Goal: Task Accomplishment & Management: Manage account settings

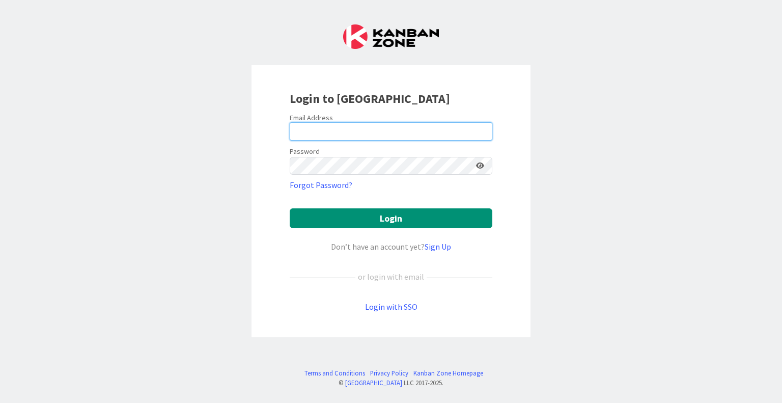
type input "[EMAIL_ADDRESS][DOMAIN_NAME]"
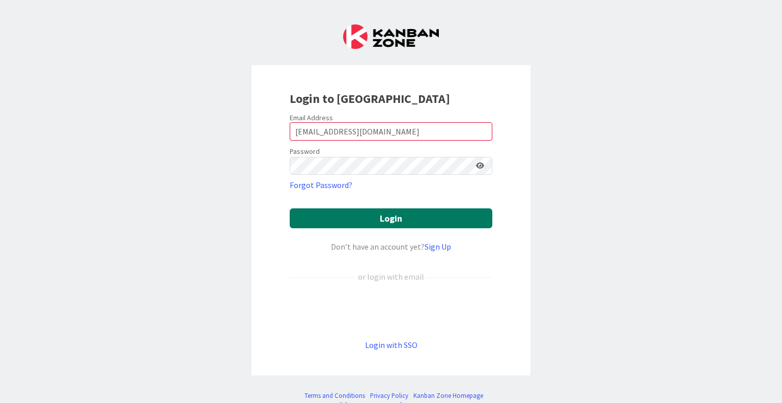
click at [402, 223] on button "Login" at bounding box center [391, 218] width 203 height 20
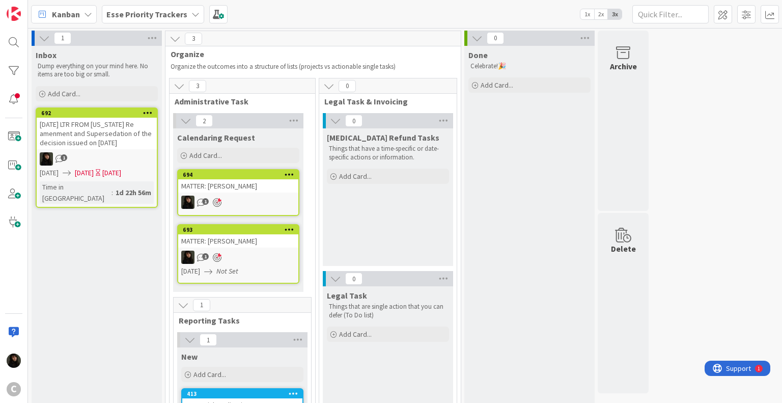
click at [100, 153] on div "1" at bounding box center [97, 158] width 120 height 13
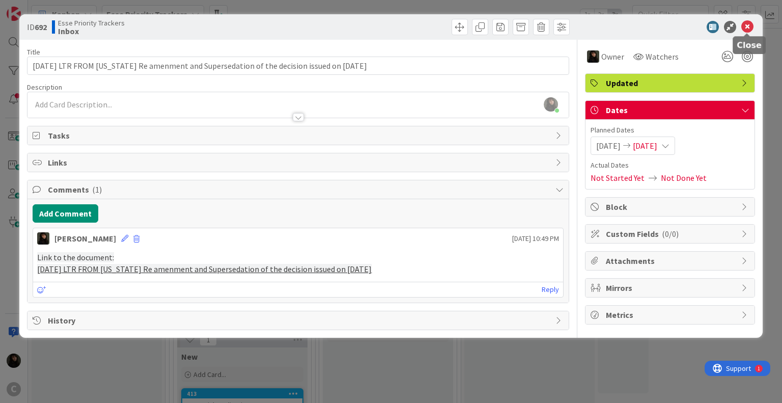
click at [748, 28] on icon at bounding box center [747, 27] width 12 height 12
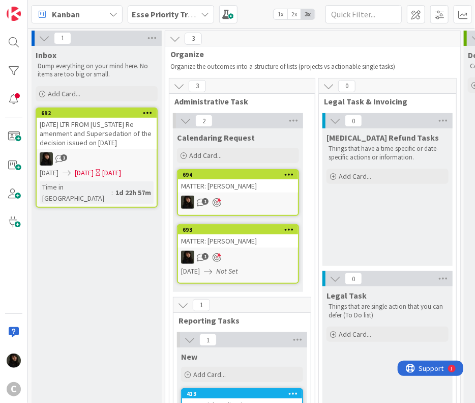
click at [104, 146] on div "[DATE] LTR FROM [US_STATE] Re amenment and Supersedation of the decision issued…" at bounding box center [97, 134] width 120 height 32
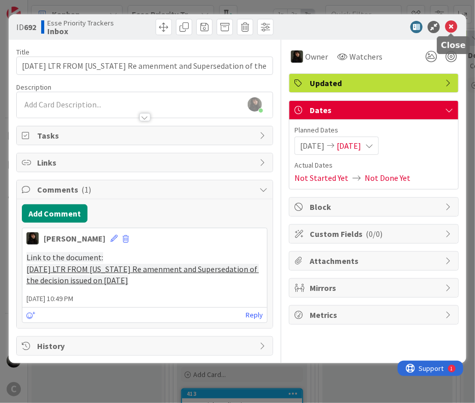
click at [453, 28] on icon at bounding box center [451, 27] width 12 height 12
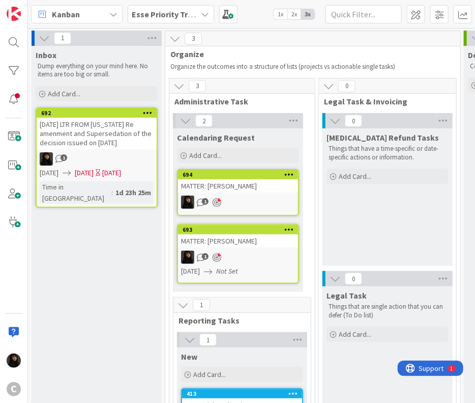
click at [273, 50] on span "Organize" at bounding box center [309, 54] width 277 height 10
click at [262, 254] on div "1" at bounding box center [238, 256] width 120 height 13
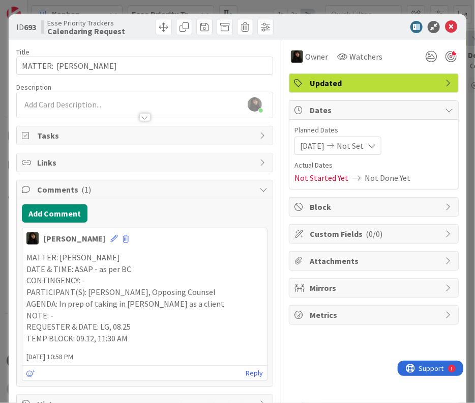
drag, startPoint x: 452, startPoint y: 26, endPoint x: 454, endPoint y: 35, distance: 9.0
click at [454, 35] on div "ID 693 Esse Priority Trackers Calendaring Request" at bounding box center [238, 26] width 458 height 25
click at [446, 26] on icon at bounding box center [451, 27] width 12 height 12
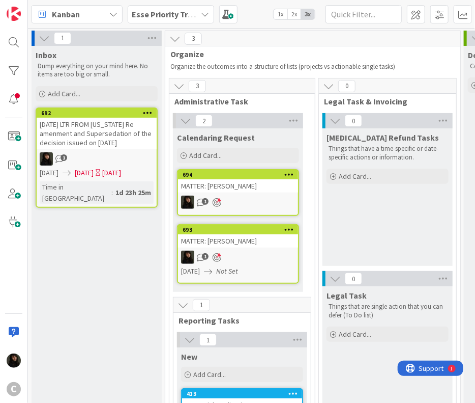
click at [112, 139] on div "[DATE] LTR FROM [US_STATE] Re amenment and Supersedation of the decision issued…" at bounding box center [97, 134] width 120 height 32
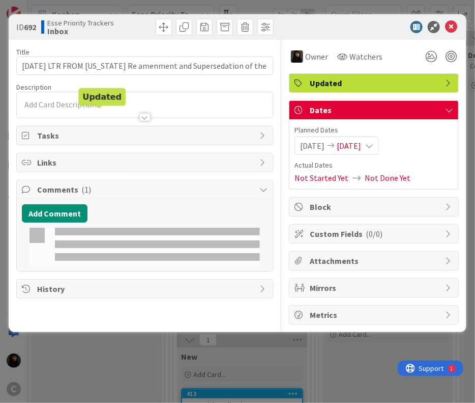
click at [89, 113] on div at bounding box center [145, 112] width 256 height 11
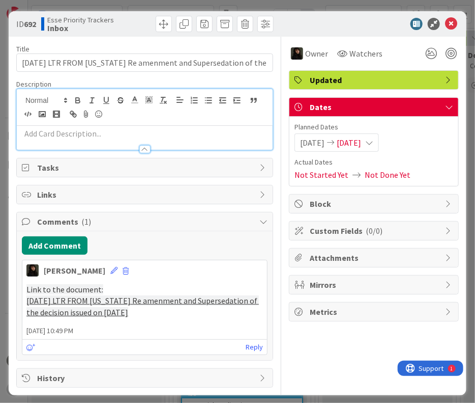
scroll to position [7, 0]
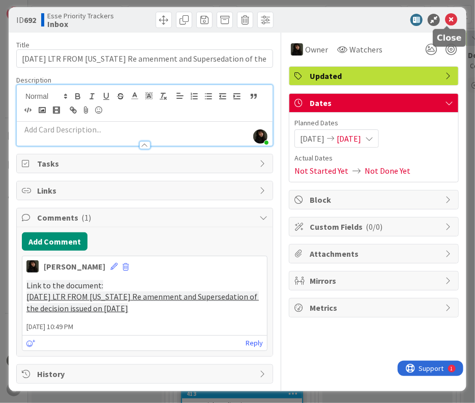
click at [452, 20] on icon at bounding box center [451, 20] width 12 height 12
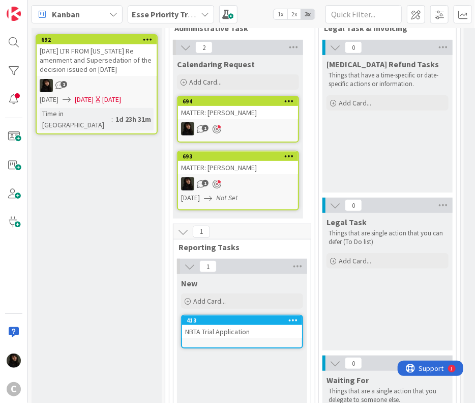
scroll to position [51, 0]
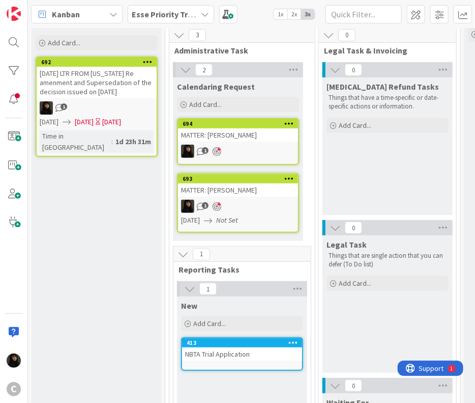
click at [286, 57] on div "3 Administrative Task" at bounding box center [243, 42] width 146 height 30
click at [106, 240] on div "Inbox Dump everything on your mind here. No items are too big or small. Add Car…" at bounding box center [97, 268] width 130 height 547
click at [76, 75] on div "[DATE] LTR FROM [US_STATE] Re amenment and Supersedation of the decision issued…" at bounding box center [97, 83] width 120 height 32
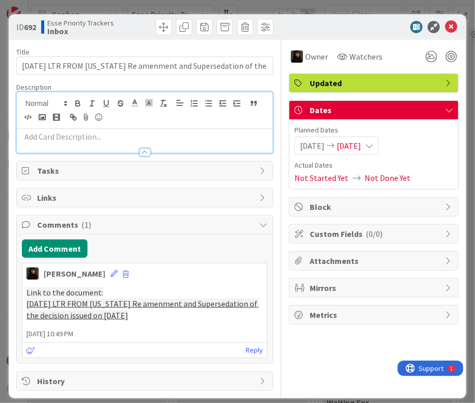
scroll to position [7, 0]
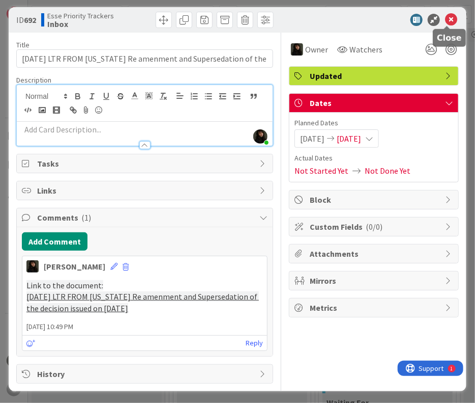
click at [448, 17] on icon at bounding box center [451, 20] width 12 height 12
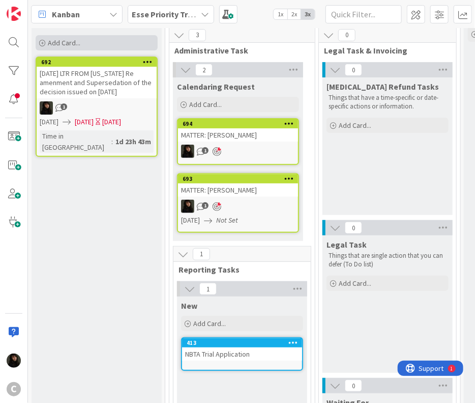
click at [48, 40] on span "Add Card..." at bounding box center [64, 42] width 33 height 9
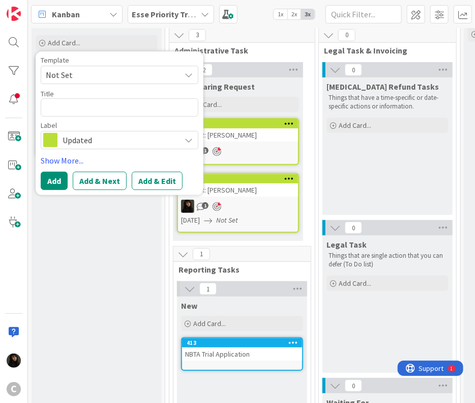
click at [90, 112] on textarea at bounding box center [120, 107] width 158 height 18
click at [140, 278] on div "Inbox Dump everything on your mind here. No items are too big or small. Add Car…" at bounding box center [97, 268] width 130 height 547
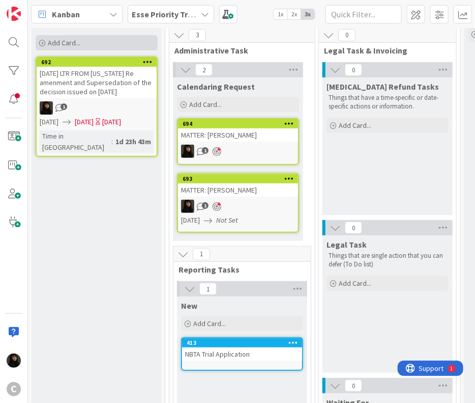
click at [41, 43] on icon at bounding box center [42, 43] width 6 height 6
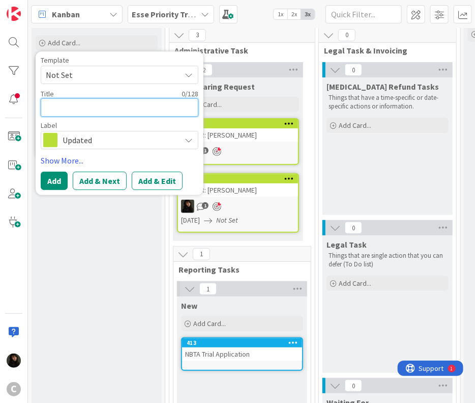
type textarea "x"
type textarea "R"
type textarea "x"
type textarea "RE"
type textarea "x"
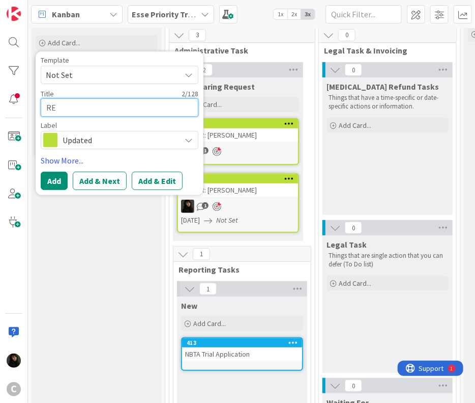
type textarea "REC"
type textarea "x"
type textarea "RECI"
type textarea "x"
type textarea "[PERSON_NAME]"
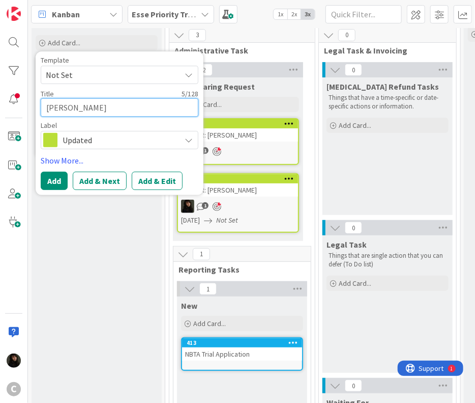
type textarea "x"
type textarea "RECIEC"
type textarea "x"
type textarea "[PERSON_NAME]"
type textarea "x"
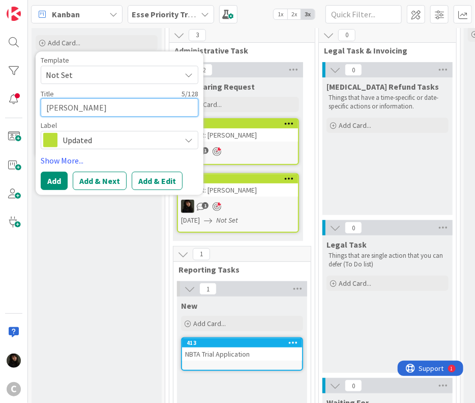
type textarea "RECIEV"
type textarea "x"
type textarea "RECIEVE"
type textarea "x"
type textarea "RECIEVE""
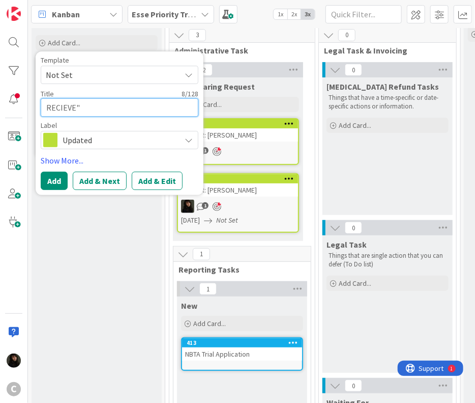
type textarea "x"
type textarea "RECIEVE"
type textarea "x"
type textarea "RECIEVE:"
type textarea "x"
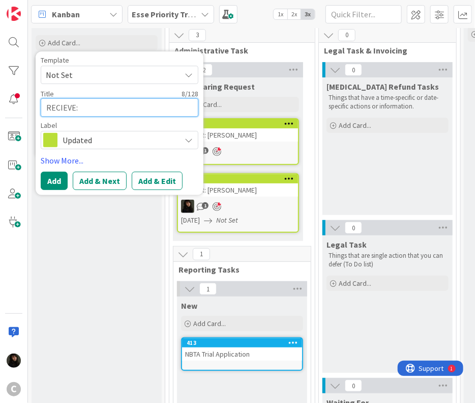
type textarea "RECIEVE:"
type textarea "x"
type textarea "RECIEVE: O"
type textarea "x"
type textarea "RECIEVE: OP"
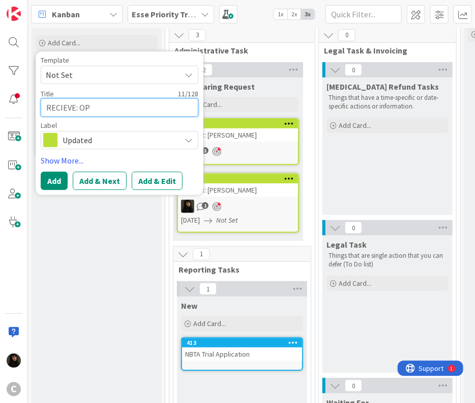
type textarea "x"
type textarea "RECIEVE: OP'"
type textarea "x"
type textarea "RECIEVE: OP's"
type textarea "x"
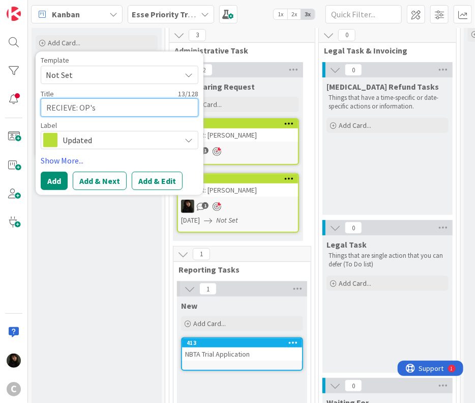
type textarea "RECIEVE: OP's"
type textarea "x"
type textarea "RECIEVE: OP's P"
type textarea "x"
type textarea "RECIEVE: OP's PD"
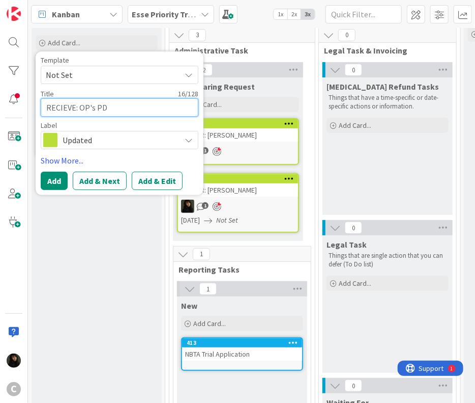
type textarea "x"
type textarea "RECIEVE: OP's PDD"
click at [143, 138] on span "Updated" at bounding box center [119, 140] width 113 height 14
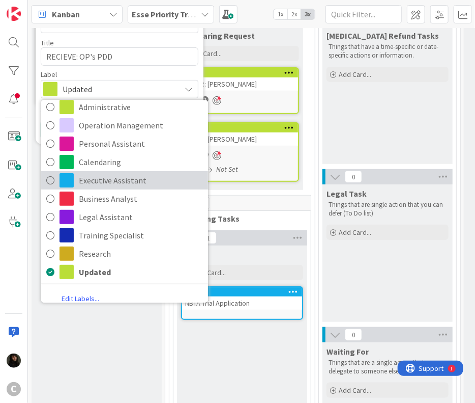
scroll to position [52, 0]
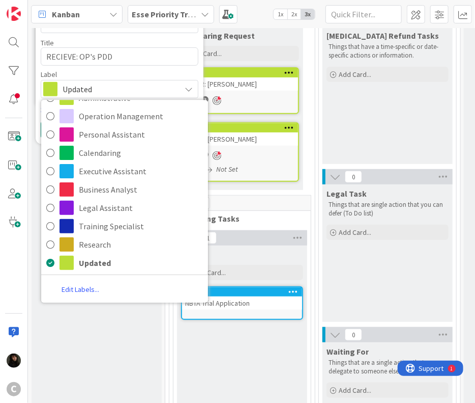
click at [185, 92] on icon at bounding box center [189, 89] width 8 height 8
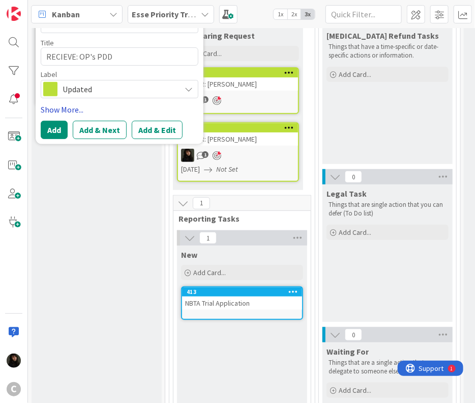
click at [71, 108] on link "Show More..." at bounding box center [120, 109] width 158 height 12
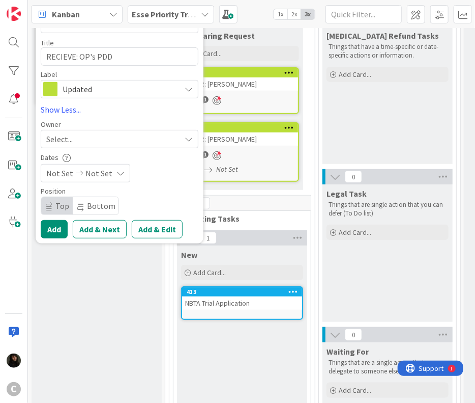
click at [86, 135] on div "Select..." at bounding box center [113, 139] width 134 height 12
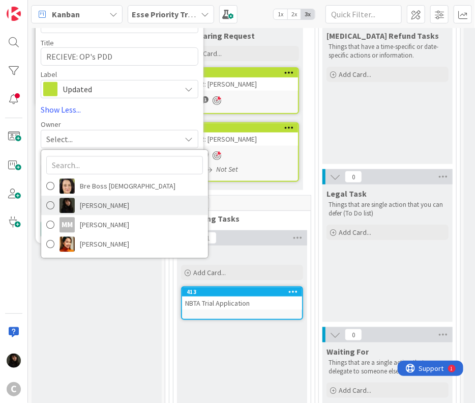
click at [111, 209] on span "[PERSON_NAME]" at bounding box center [104, 205] width 49 height 15
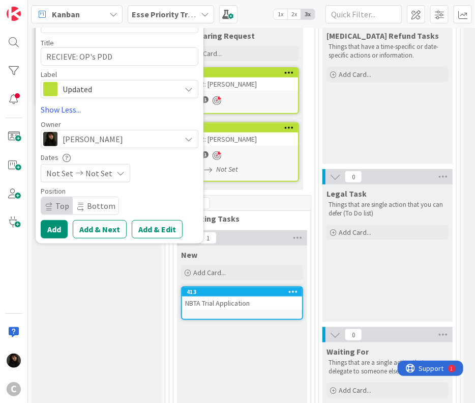
click at [118, 174] on icon at bounding box center [121, 173] width 8 height 8
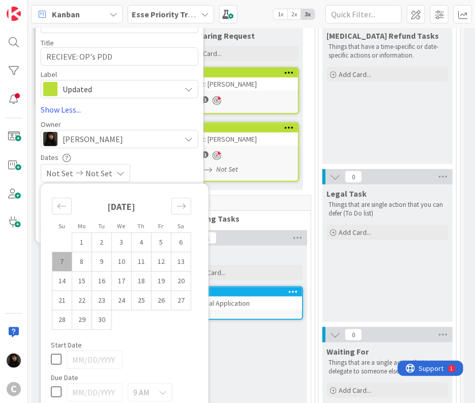
click at [118, 174] on icon at bounding box center [121, 173] width 8 height 8
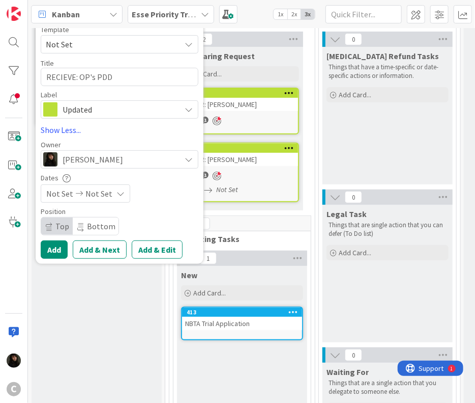
scroll to position [51, 0]
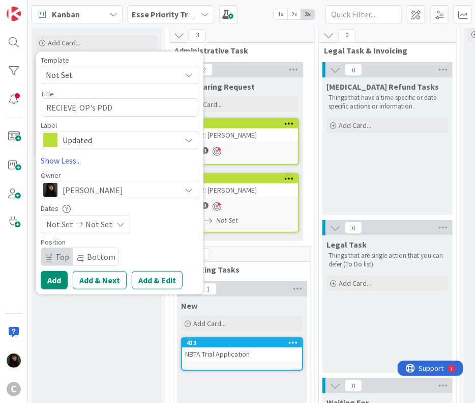
click at [84, 368] on div "Inbox Dump everything on your mind here. No items are too big or small. Add Car…" at bounding box center [97, 268] width 130 height 547
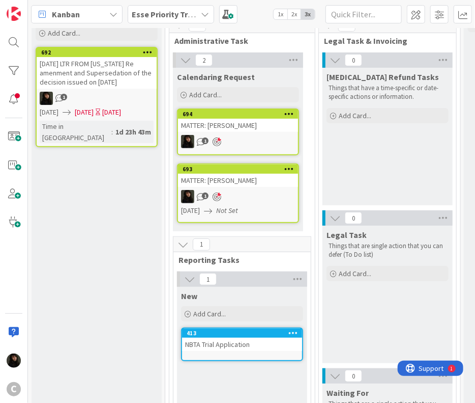
scroll to position [0, 0]
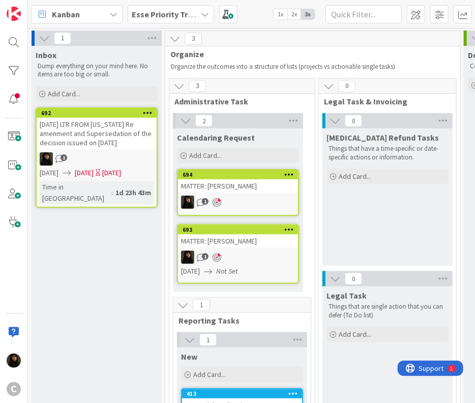
click at [188, 123] on icon at bounding box center [185, 120] width 11 height 11
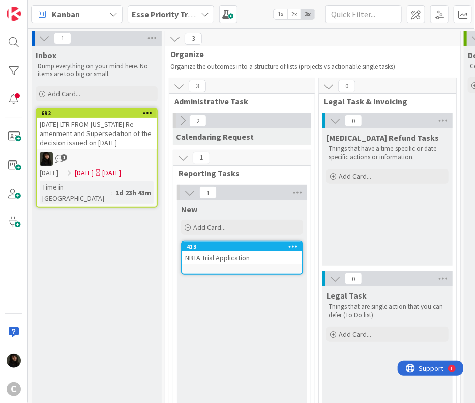
click at [188, 123] on icon at bounding box center [182, 120] width 11 height 11
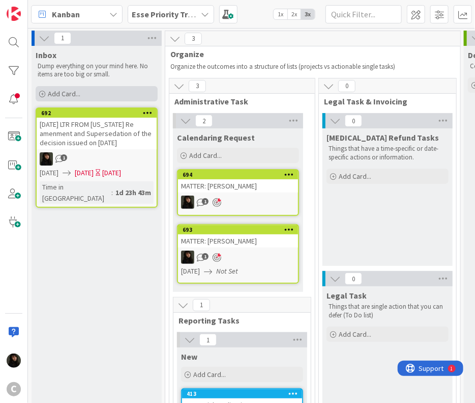
click at [51, 97] on span "Add Card..." at bounding box center [64, 93] width 33 height 9
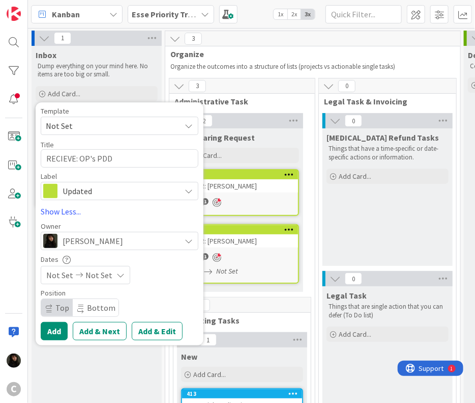
click at [81, 122] on span "Not Set" at bounding box center [109, 125] width 127 height 13
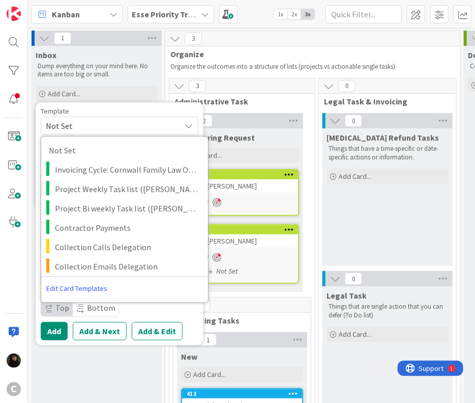
click at [114, 124] on span "Not Set" at bounding box center [109, 125] width 127 height 13
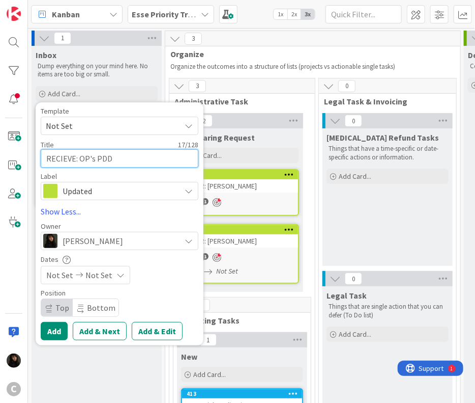
click at [130, 163] on textarea "RECIEVE: OP's PDD" at bounding box center [120, 158] width 158 height 18
type textarea "x"
type textarea "RECIEVE: OP's PDD"
type textarea "x"
type textarea "RECIEVE: OP's PDD -"
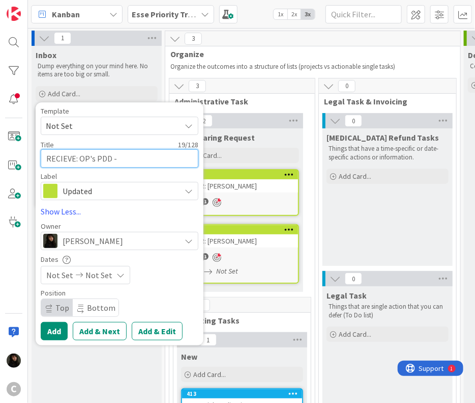
type textarea "x"
type textarea "RECIEVE: OP's PDD -"
type textarea "x"
type textarea "RECIEVE: OP's PDD - F"
type textarea "x"
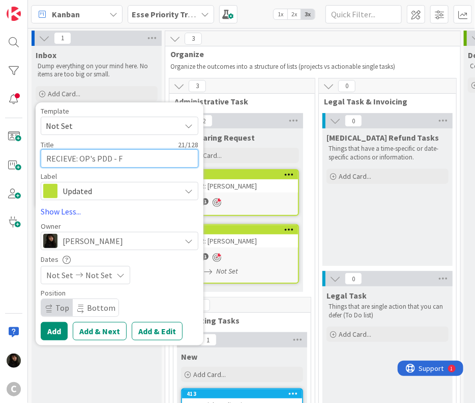
type textarea "RECIEVE: OP's PDD - Fo"
type textarea "x"
type textarea "RECIEVE: OP's PDD - For"
type textarea "x"
type textarea "RECIEVE: OP's PDD - For"
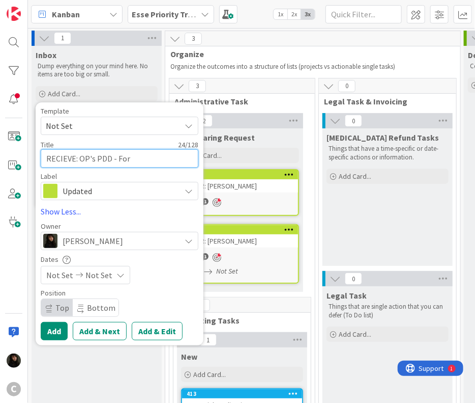
type textarea "x"
type textarea "RECIEVE: OP's PDD - For r"
type textarea "x"
type textarea "RECIEVE: OP's PDD - For re"
type textarea "x"
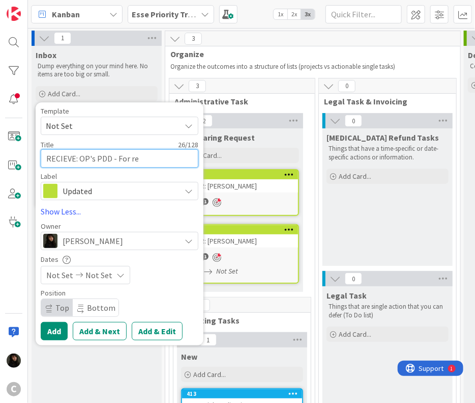
type textarea "RECIEVE: OP's PDD - For rev"
type textarea "x"
type textarea "RECIEVE: OP's PDD - For revi"
type textarea "x"
type textarea "RECIEVE: OP's PDD - For revie"
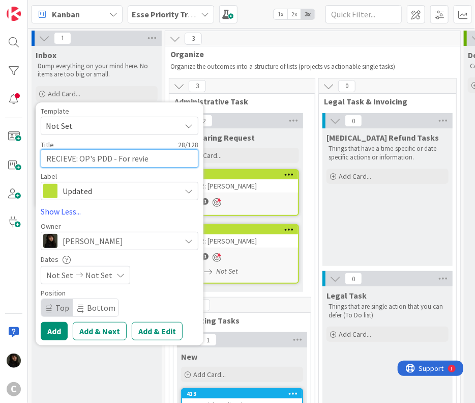
type textarea "x"
type textarea "RECIEVE: OP's PDD - For review"
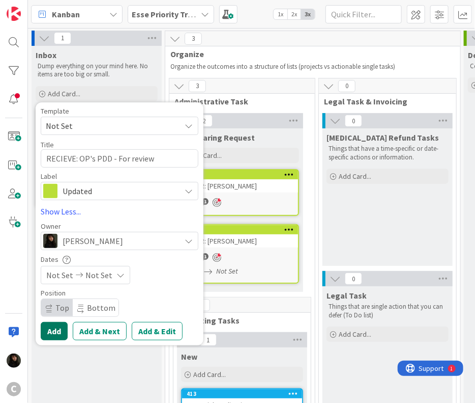
click at [51, 333] on button "Add" at bounding box center [54, 331] width 27 height 18
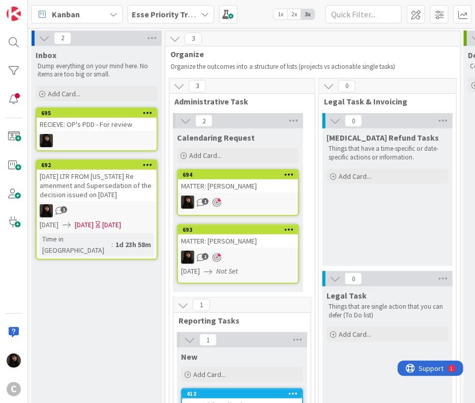
click at [129, 290] on div "Inbox Dump everything on your mind here. No items are too big or small. Add Car…" at bounding box center [97, 319] width 130 height 547
click at [43, 93] on icon at bounding box center [42, 94] width 6 height 6
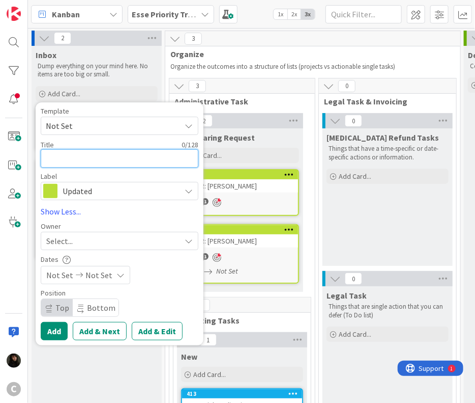
click at [67, 158] on textarea at bounding box center [120, 158] width 158 height 18
type textarea "x"
type textarea "R"
type textarea "x"
type textarea "RE"
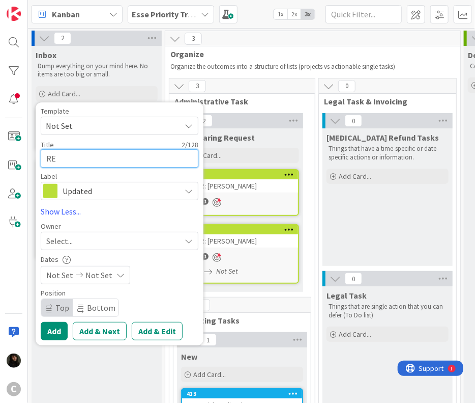
type textarea "x"
type textarea "REC"
type textarea "x"
type textarea "RECI"
type textarea "x"
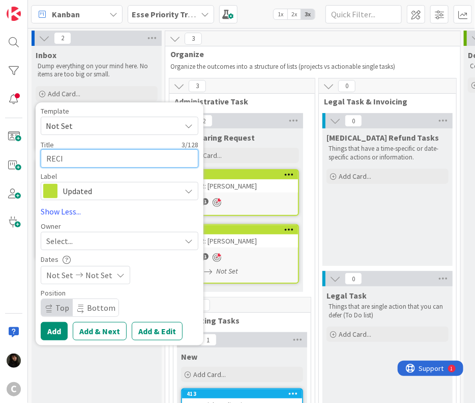
type textarea "[PERSON_NAME]"
type textarea "x"
type textarea "RECIEV"
type textarea "x"
type textarea "RECIEVE"
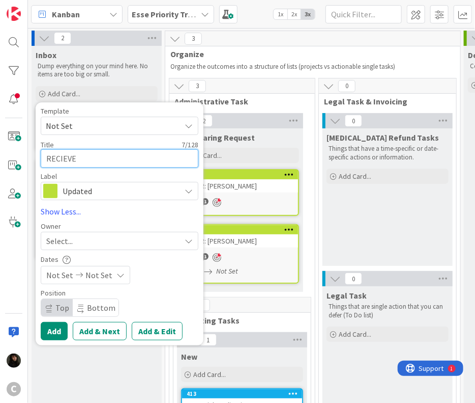
type textarea "x"
type textarea "RECIEVE:"
type textarea "x"
type textarea "RECIEVE:"
type textarea "x"
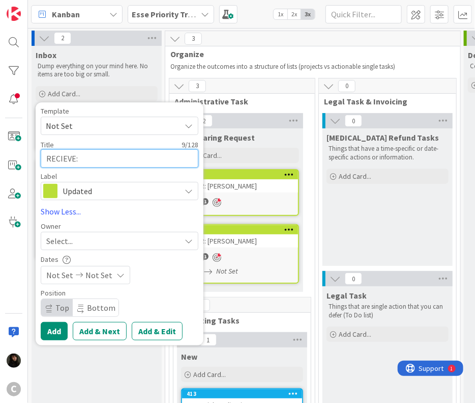
type textarea "RECIEVE: P"
type textarea "x"
type textarea "RECIEVE: PD"
type textarea "x"
type textarea "RECIEVE: PDD"
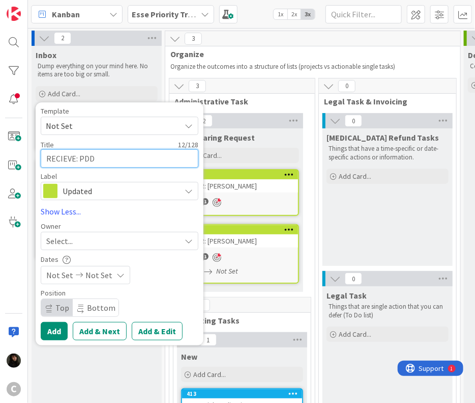
type textarea "x"
type textarea "RECIEVE: PDD"
type textarea "x"
type textarea "RECIEVE: PDD -"
type textarea "x"
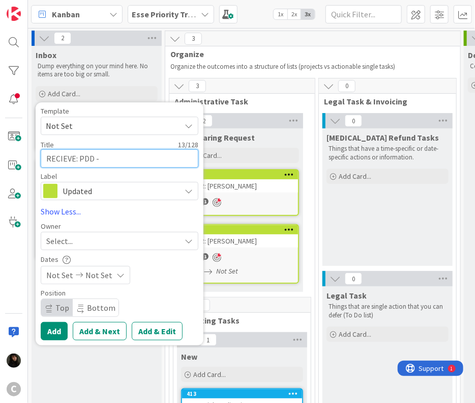
type textarea "RECIEVE: PDD -"
type textarea "x"
type textarea "RECIEVE: PDD - O"
type textarea "x"
type textarea "RECIEVE: PDD - OP"
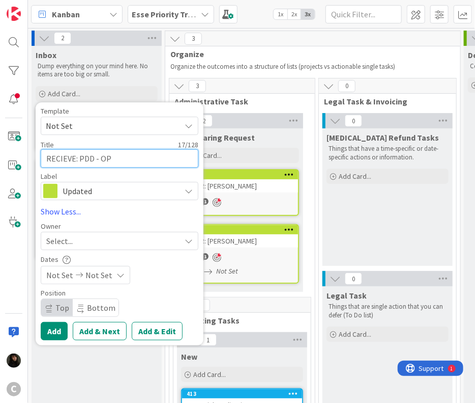
type textarea "x"
type textarea "RECIEVE: PDD - OP"
type textarea "x"
type textarea "RECIEVE: PDD - OP -"
type textarea "x"
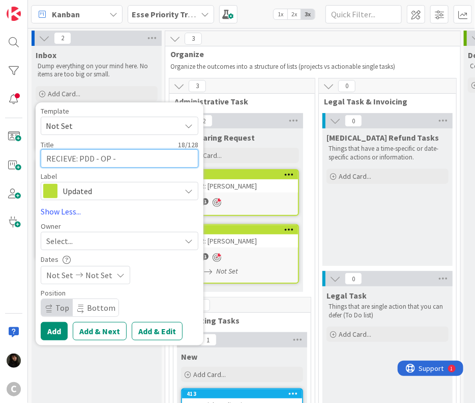
type textarea "RECIEVE: PDD - OP -"
type textarea "x"
type textarea "RECIEVE: PDD - OP - F"
type textarea "x"
type textarea "RECIEVE: PDD - OP - Fo"
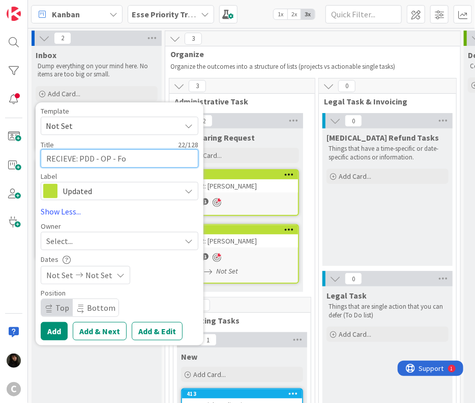
type textarea "x"
type textarea "RECIEVE: PDD - OP - For"
type textarea "x"
type textarea "RECIEVE: PDD - OP - For"
type textarea "x"
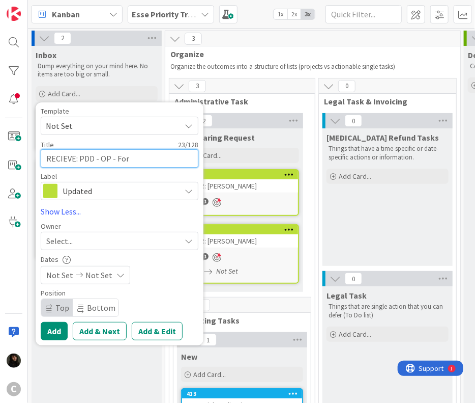
type textarea "RECIEVE: PDD - OP - For r"
type textarea "x"
type textarea "RECIEVE: PDD - OP - For"
type textarea "x"
type textarea "RECIEVE: PDD - OP - For R"
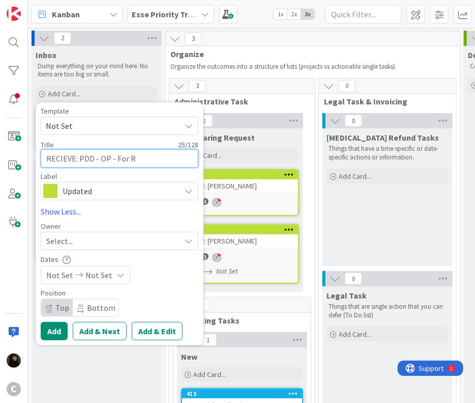
type textarea "x"
type textarea "RECIEVE: PDD - OP - For"
type textarea "x"
type textarea "RECIEVE: PDD - OP - For r"
type textarea "x"
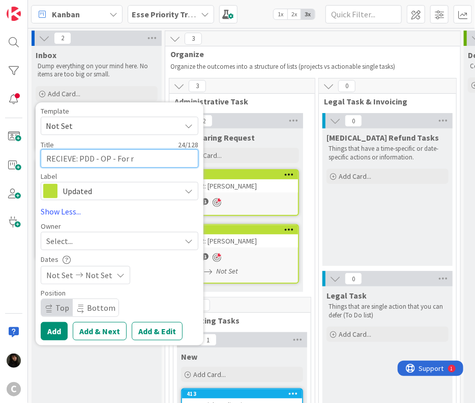
type textarea "RECIEVE: PDD - OP - For re"
type textarea "x"
type textarea "RECIEVE: PDD - OP - For r"
type textarea "x"
type textarea "RECIEVE: PDD - OP - For"
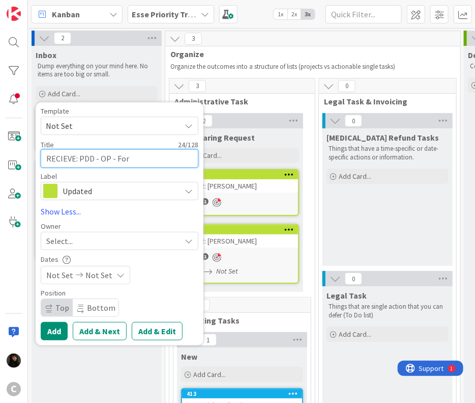
type textarea "x"
type textarea "RECIEVE: PDD - OP - For R"
type textarea "x"
type textarea "RECIEVE: PDD - OP - For Re"
type textarea "x"
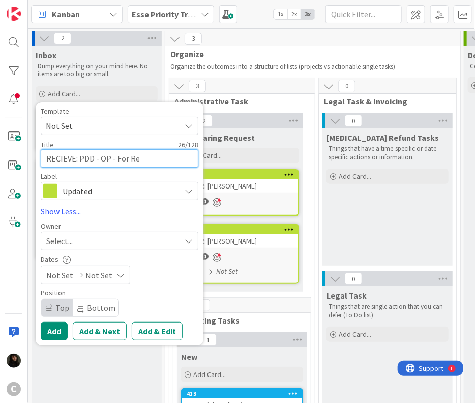
type textarea "RECIEVE: PDD - OP - For Rev"
type textarea "x"
type textarea "RECIEVE: PDD - OP - For Revi"
type textarea "x"
type textarea "RECIEVE: PDD - OP - For Revie"
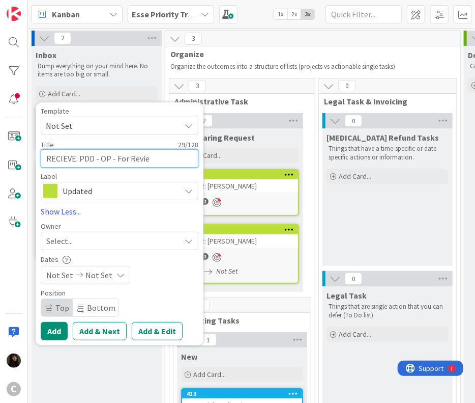
type textarea "x"
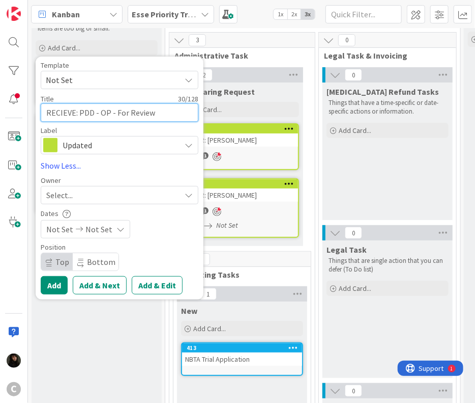
scroll to position [51, 0]
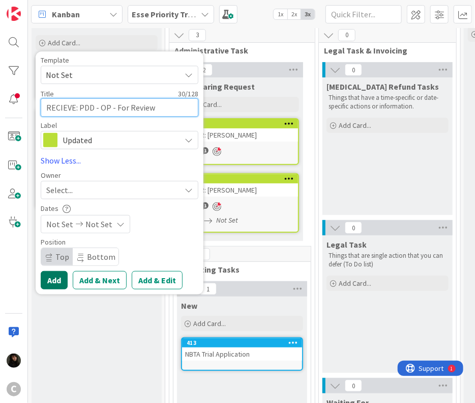
type textarea "RECIEVE: PDD - OP - For Review"
click at [54, 283] on button "Add" at bounding box center [54, 280] width 27 height 18
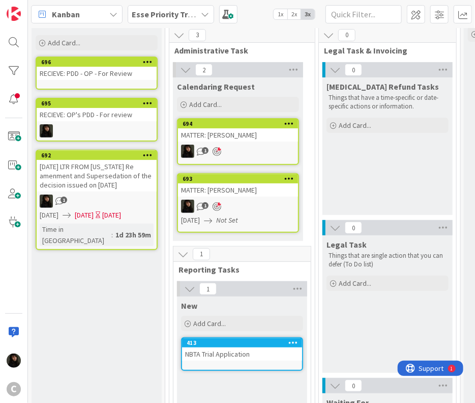
click at [90, 128] on div at bounding box center [97, 130] width 120 height 13
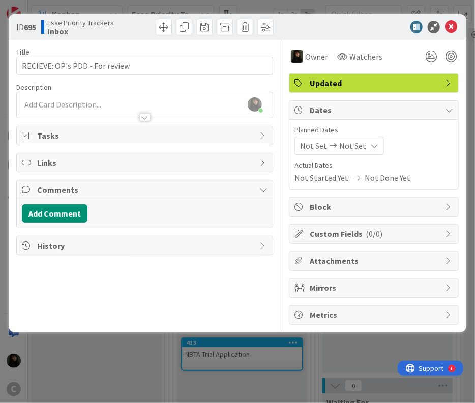
click at [438, 110] on span "Dates" at bounding box center [375, 110] width 130 height 12
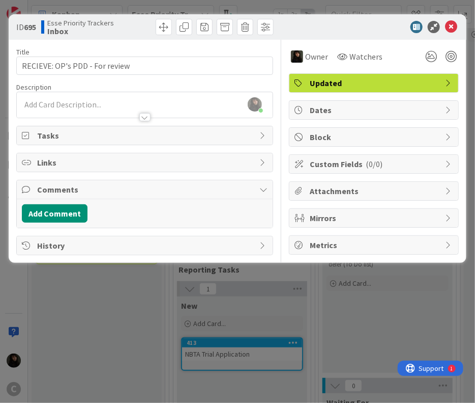
click at [438, 110] on span "Dates" at bounding box center [375, 110] width 130 height 12
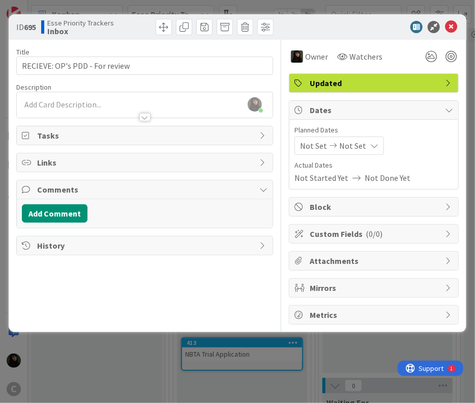
click at [375, 148] on div "Not Set Not Set" at bounding box center [340, 145] width 90 height 18
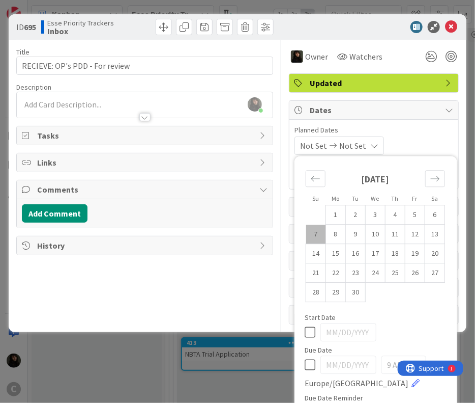
click at [314, 235] on td "7" at bounding box center [316, 233] width 20 height 19
type input "[DATE]"
click at [311, 234] on td "7" at bounding box center [316, 233] width 20 height 19
click at [248, 299] on div "Title 30 / 128 RECIEVE: OP's PDD - For review Description [PERSON_NAME] just jo…" at bounding box center [144, 182] width 257 height 285
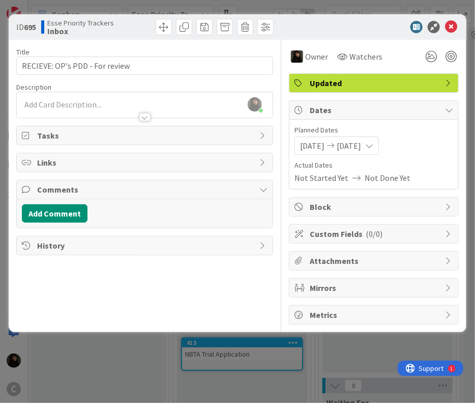
click at [337, 146] on icon at bounding box center [331, 145] width 12 height 7
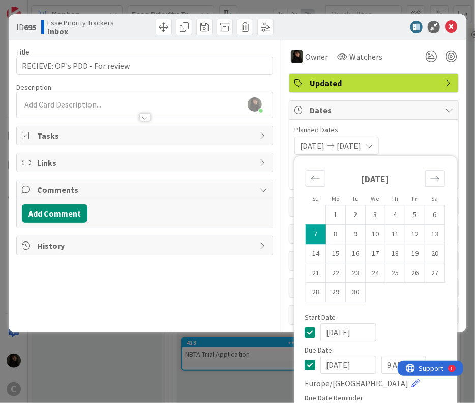
click at [315, 235] on td "7" at bounding box center [316, 233] width 20 height 19
click at [328, 234] on td "8" at bounding box center [336, 233] width 20 height 19
type input "[DATE]"
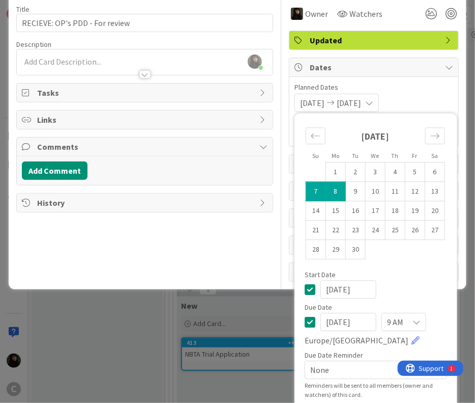
scroll to position [49, 0]
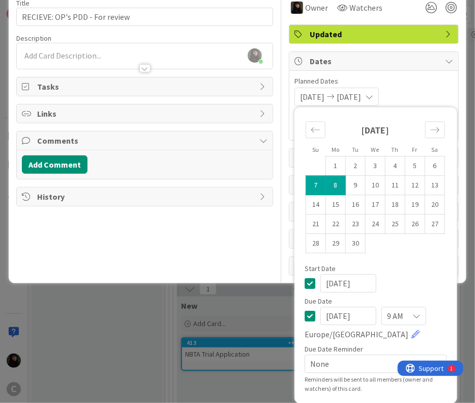
click at [257, 243] on div "Title 30 / 128 RECIEVE: OP's PDD - For review Description [PERSON_NAME] just jo…" at bounding box center [144, 133] width 257 height 285
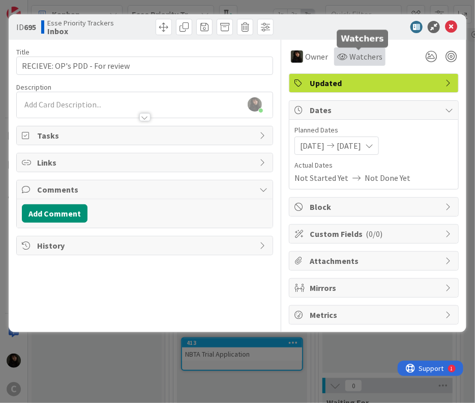
click at [373, 59] on span "Watchers" at bounding box center [366, 56] width 33 height 12
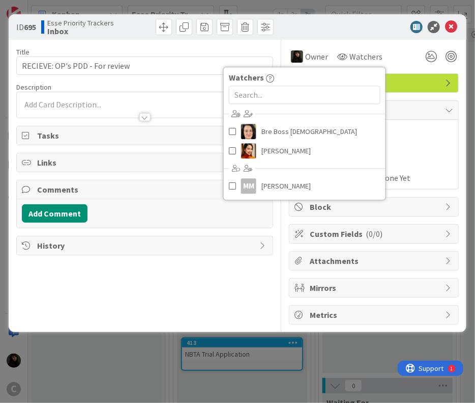
click at [400, 59] on div "Owner Watchers Watchers Bre Boss [DEMOGRAPHIC_DATA] [PERSON_NAME] MM [PERSON_NA…" at bounding box center [374, 56] width 170 height 18
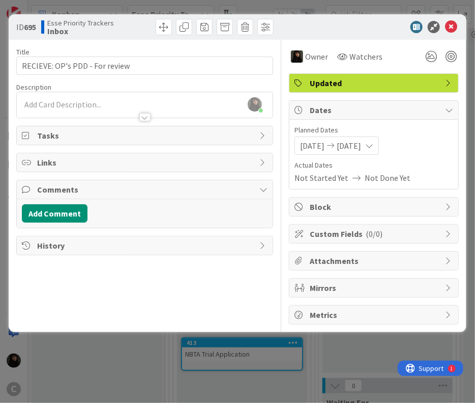
click at [362, 83] on span "Updated" at bounding box center [375, 83] width 130 height 12
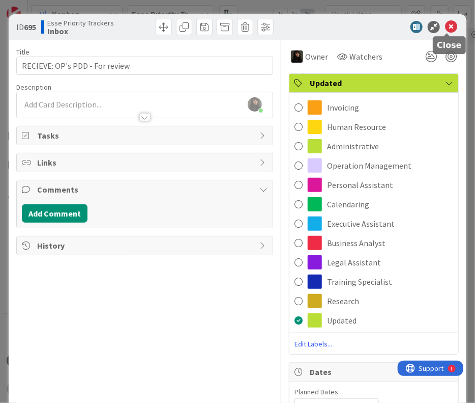
click at [446, 24] on icon at bounding box center [451, 27] width 12 height 12
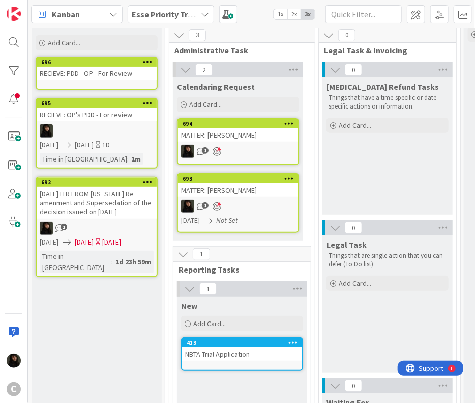
click at [148, 59] on icon at bounding box center [148, 61] width 10 height 7
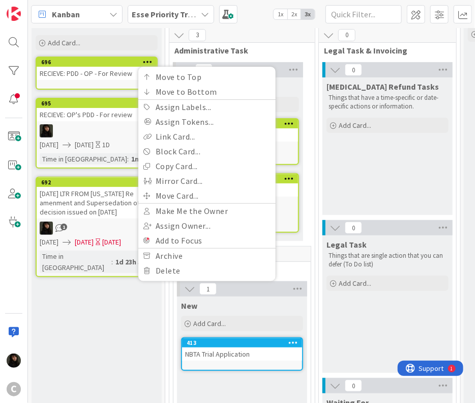
click at [112, 73] on div "RECIEVE: PDD - OP - For Review" at bounding box center [97, 73] width 120 height 13
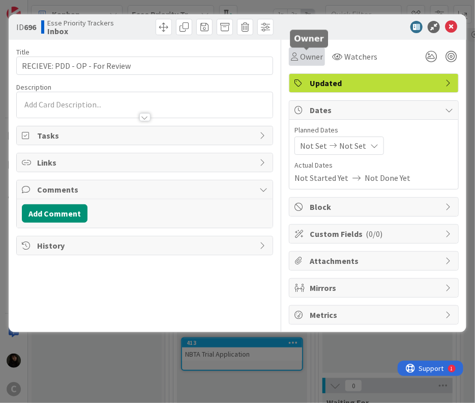
click at [317, 60] on span "Owner" at bounding box center [311, 56] width 23 height 12
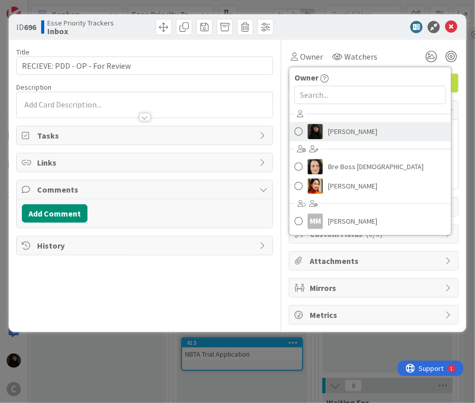
click at [332, 133] on span "[PERSON_NAME]" at bounding box center [352, 131] width 49 height 15
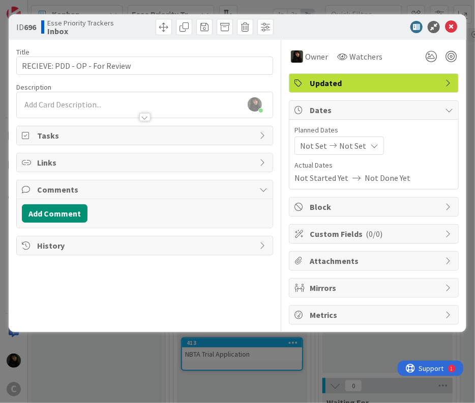
click at [333, 148] on icon at bounding box center [333, 145] width 12 height 7
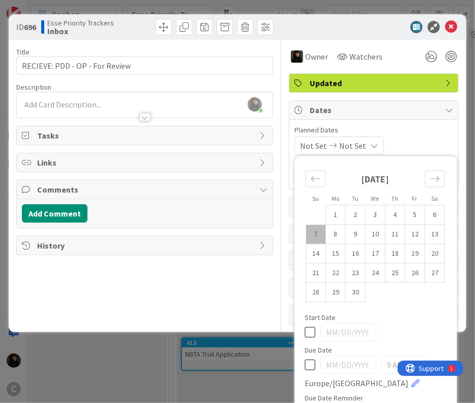
click at [321, 232] on td "7" at bounding box center [316, 233] width 20 height 19
type input "[DATE]"
click at [329, 236] on td "8" at bounding box center [336, 233] width 20 height 19
type input "[DATE]"
click at [222, 304] on div "Title 30 / 128 RECIEVE: PDD - OP - For Review Description [PERSON_NAME] just jo…" at bounding box center [144, 182] width 257 height 285
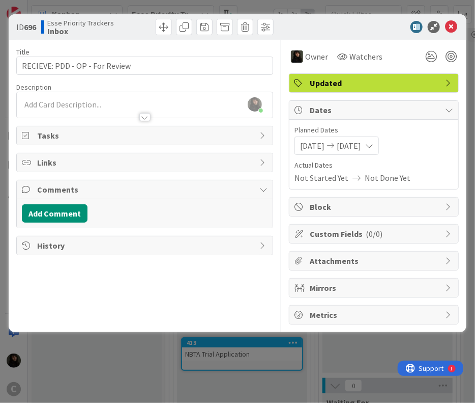
click at [342, 83] on span "Updated" at bounding box center [375, 83] width 130 height 12
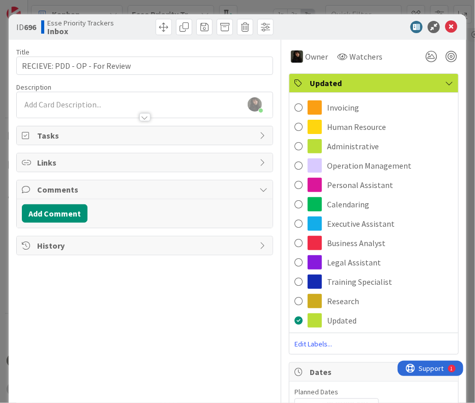
click at [342, 83] on span "Updated" at bounding box center [375, 83] width 130 height 12
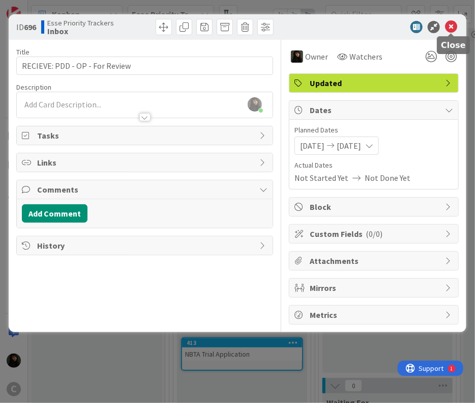
click at [450, 28] on icon at bounding box center [451, 27] width 12 height 12
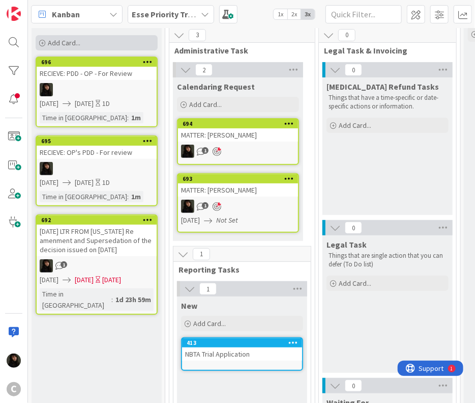
click at [45, 42] on div "Add Card..." at bounding box center [97, 42] width 122 height 15
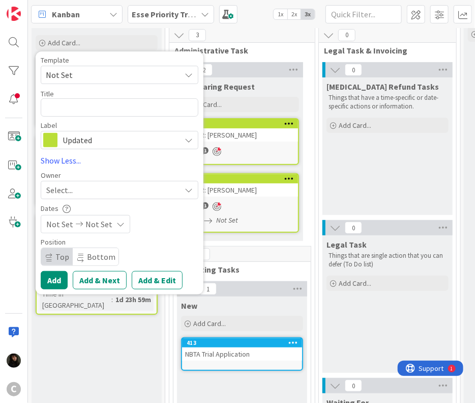
click at [117, 225] on icon at bounding box center [121, 224] width 8 height 8
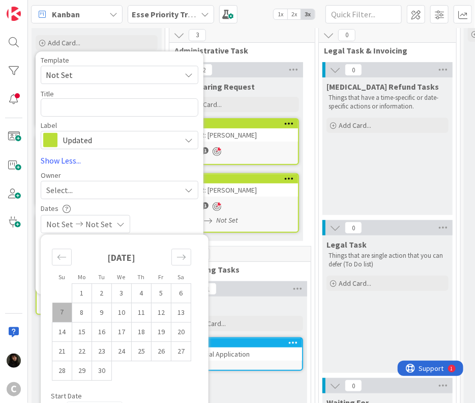
click at [66, 312] on td "7" at bounding box center [62, 311] width 20 height 19
type input "[DATE]"
click at [76, 313] on td "8" at bounding box center [82, 311] width 20 height 19
type input "[DATE]"
click at [174, 219] on div "[DATE] [DATE]" at bounding box center [120, 224] width 158 height 18
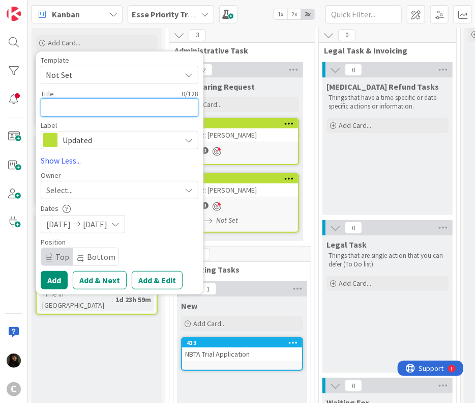
click at [73, 107] on textarea at bounding box center [120, 107] width 158 height 18
click at [94, 103] on textarea at bounding box center [120, 107] width 158 height 18
type textarea "x"
type textarea "R"
type textarea "x"
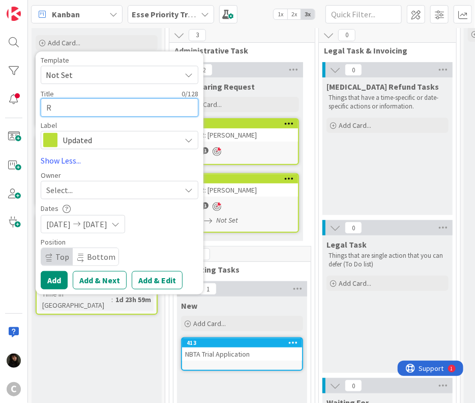
type textarea "RE"
type textarea "x"
type textarea "REC"
type textarea "x"
type textarea "[PERSON_NAME]"
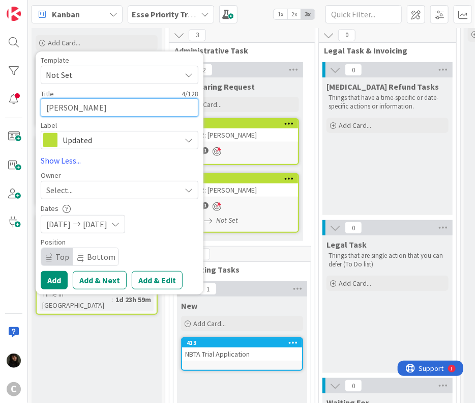
type textarea "x"
type textarea "RECIEW"
type textarea "x"
type textarea "[PERSON_NAME]"
type textarea "x"
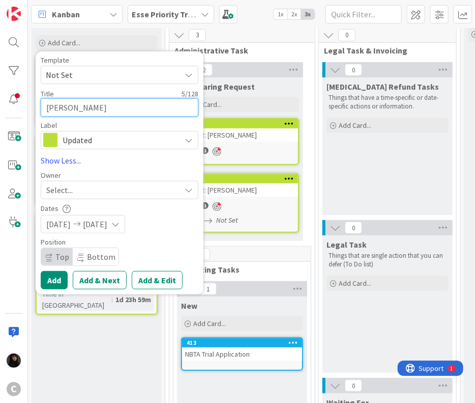
type textarea "RECIEV"
type textarea "x"
type textarea "RECIEVE"
type textarea "x"
type textarea "RECIEVE:"
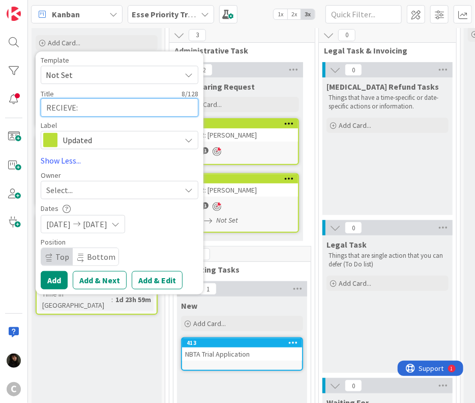
type textarea "x"
type textarea "RECIEVE:R"
type textarea "x"
type textarea "RECIEVE:RF"
type textarea "x"
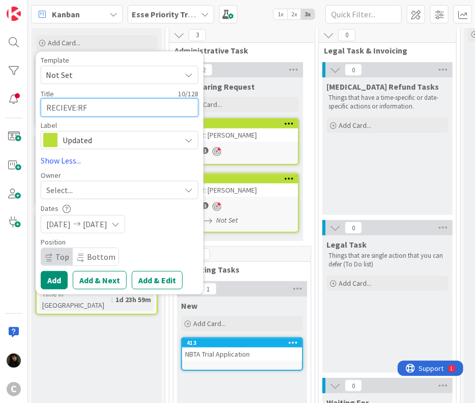
type textarea "RECIEVE:R"
type textarea "x"
type textarea "RECIEVE:"
type textarea "x"
type textarea "RECIEVE:"
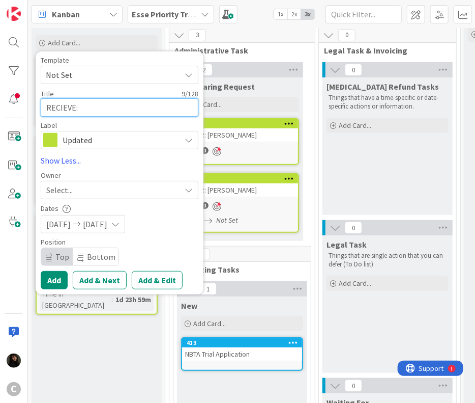
type textarea "x"
type textarea "RECIEVE: R"
type textarea "x"
type textarea "RECIEVE: RF"
type textarea "x"
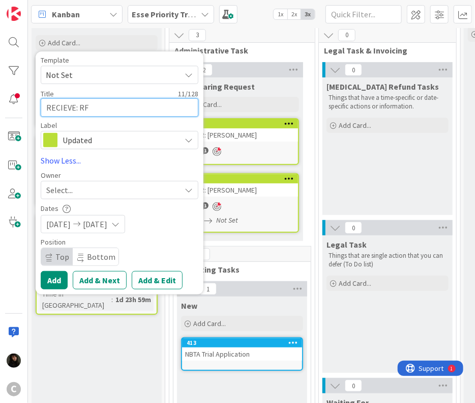
type textarea "RECIEVE: RFP"
type textarea "x"
type textarea "RECIEVE: RFP,"
type textarea "x"
type textarea "RECIEVE: RFP,"
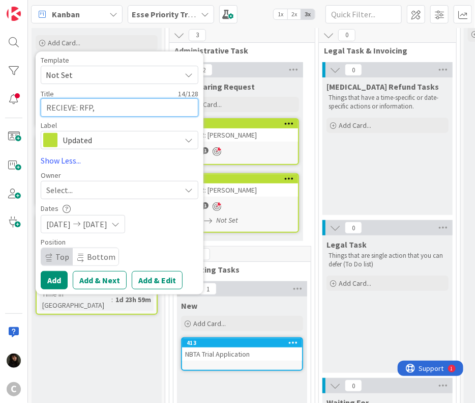
type textarea "x"
type textarea "RECIEVE: RFP, S"
type textarea "x"
type textarea "RECIEVE: RFP, Se"
type textarea "x"
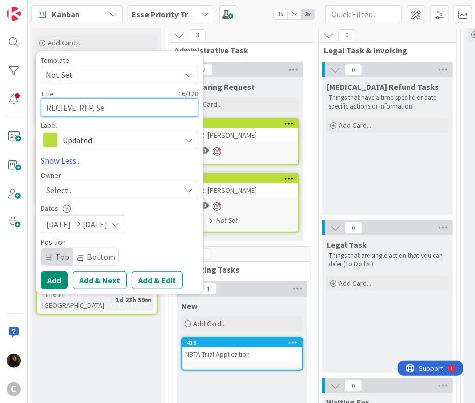
type textarea "RECIEVE: RFP, Set"
type textarea "x"
type textarea "RECIEVE: RFP, Set"
type textarea "x"
type textarea "RECIEVE: RFP, Set T"
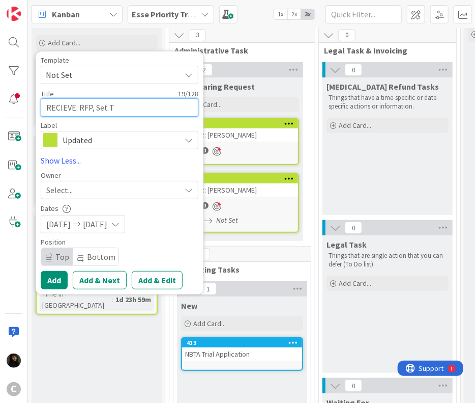
type textarea "x"
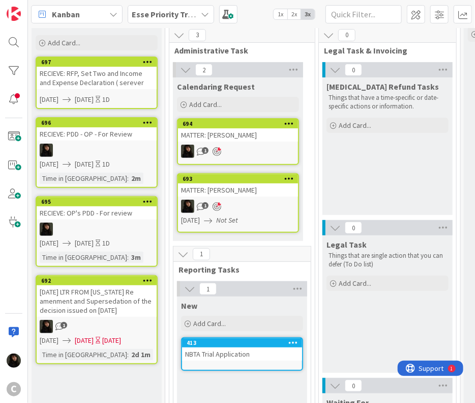
click at [147, 62] on icon at bounding box center [148, 61] width 10 height 7
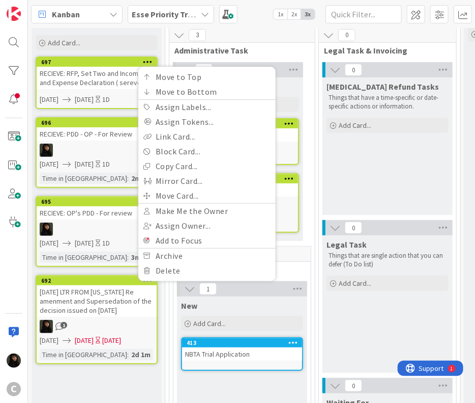
click at [98, 89] on link "697 Move to Top Move to Bottom Assign Labels... Assign Tokens... Link Card... B…" at bounding box center [97, 83] width 122 height 52
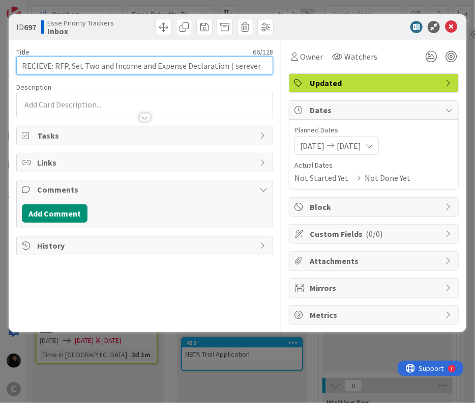
click at [257, 69] on input "RECIEVE: RFP, Set Two and Income and Expense Declaration ( serever" at bounding box center [144, 66] width 257 height 18
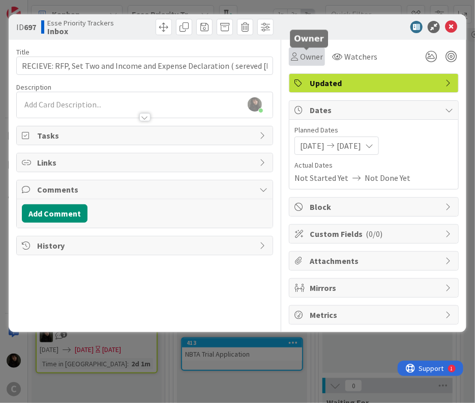
click at [315, 55] on span "Owner" at bounding box center [311, 56] width 23 height 12
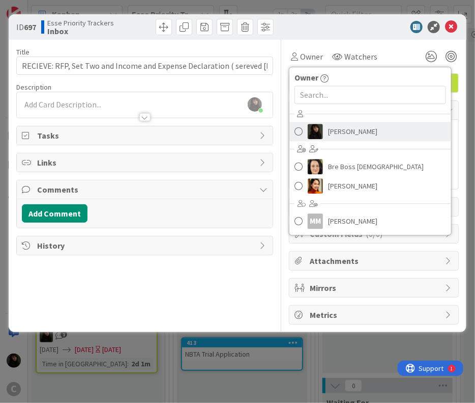
click at [320, 127] on img at bounding box center [315, 131] width 15 height 15
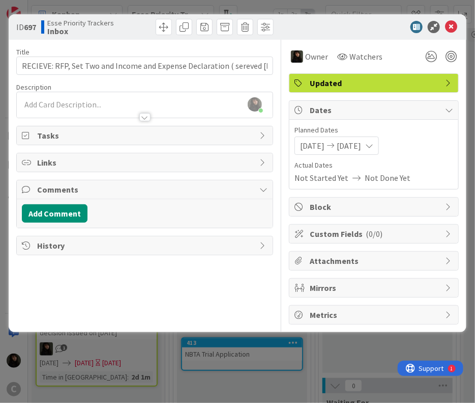
click at [379, 147] on div "[DATE] [DATE]" at bounding box center [337, 145] width 84 height 18
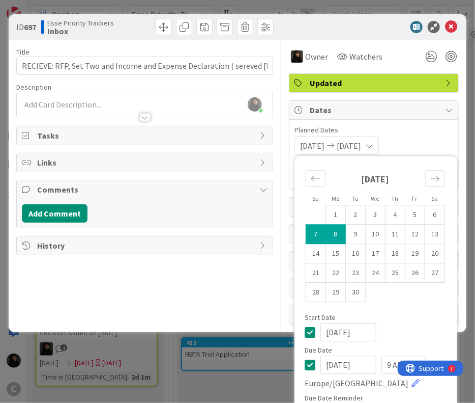
click at [379, 150] on div "[DATE] [DATE]" at bounding box center [337, 145] width 84 height 18
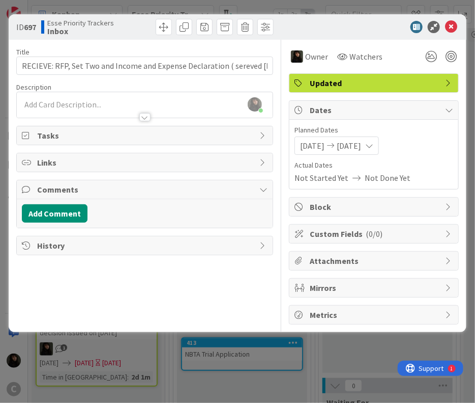
click at [68, 95] on div "[PERSON_NAME] just joined" at bounding box center [145, 104] width 256 height 25
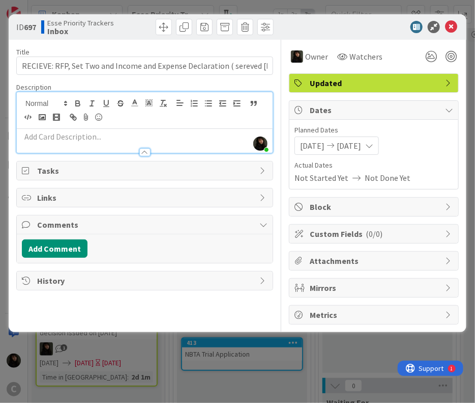
click at [57, 133] on p at bounding box center [145, 137] width 246 height 12
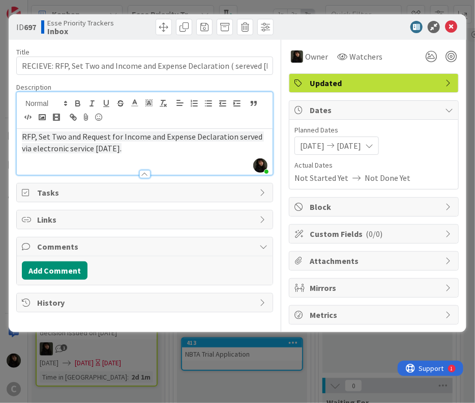
click at [194, 159] on div "RFP, Set Two and Request for Income and Expense Declaration served via electron…" at bounding box center [145, 152] width 256 height 46
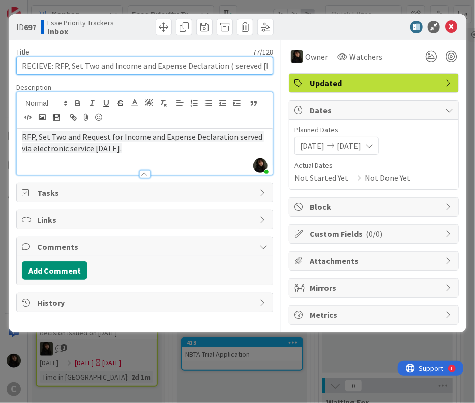
click at [110, 60] on input "RECIEVE: RFP, Set Two and Income and Expense Declaration ( sereved [DATE]" at bounding box center [144, 66] width 257 height 18
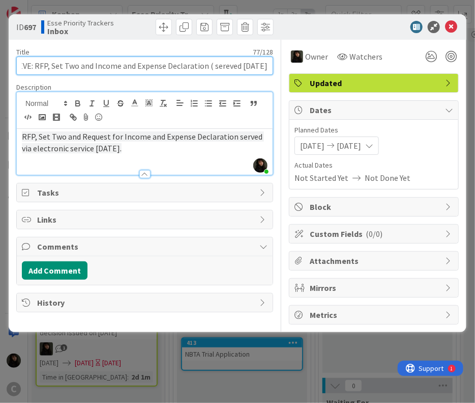
drag, startPoint x: 226, startPoint y: 65, endPoint x: 346, endPoint y: 77, distance: 120.2
click at [346, 77] on div "Title 77 / 128 RECIEVE: RFP, Set Two and Income and Expense Declaration ( serev…" at bounding box center [237, 182] width 443 height 285
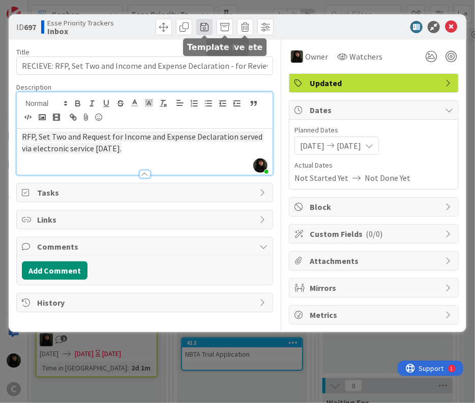
drag, startPoint x: 321, startPoint y: 22, endPoint x: 198, endPoint y: 33, distance: 123.6
click at [198, 33] on div "ID 697 Esse Priority Trackers Inbox" at bounding box center [238, 26] width 458 height 25
click at [320, 27] on div at bounding box center [369, 27] width 180 height 12
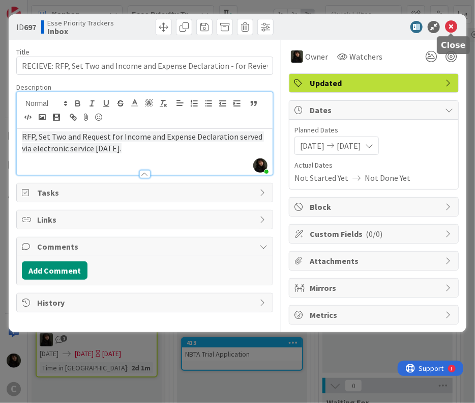
click at [453, 29] on icon at bounding box center [451, 27] width 12 height 12
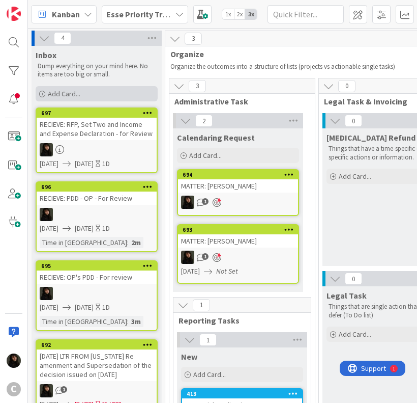
click at [65, 94] on span "Add Card..." at bounding box center [64, 93] width 33 height 9
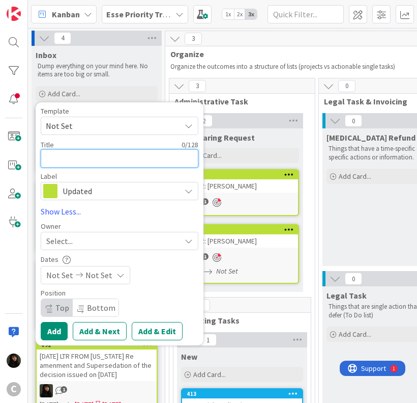
click at [82, 160] on textarea at bounding box center [120, 158] width 158 height 18
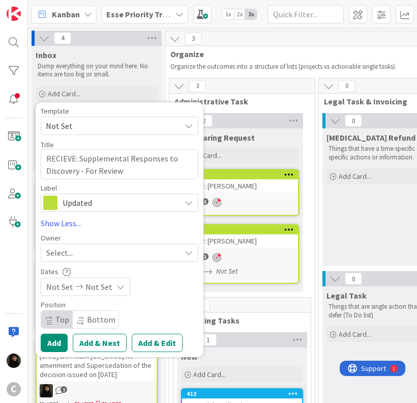
click at [109, 252] on div "Select..." at bounding box center [113, 252] width 134 height 12
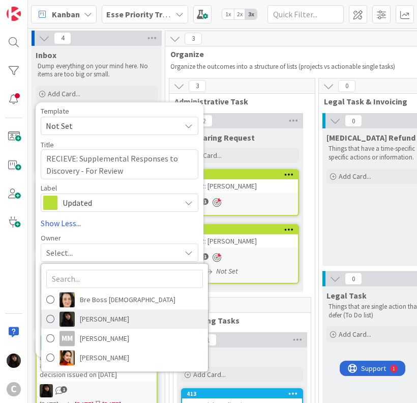
click at [96, 320] on span "[PERSON_NAME]" at bounding box center [104, 318] width 49 height 15
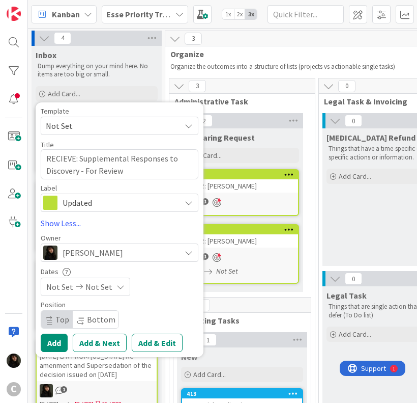
click at [117, 287] on icon at bounding box center [121, 287] width 8 height 8
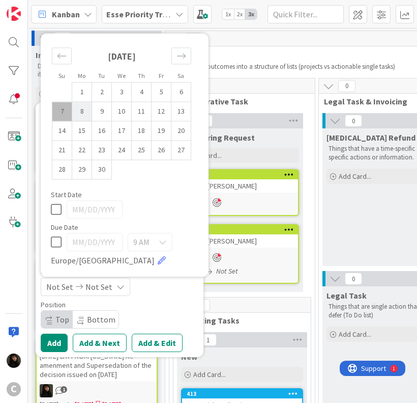
click at [81, 116] on td "8" at bounding box center [82, 111] width 20 height 19
click at [69, 112] on td "7" at bounding box center [62, 111] width 20 height 19
click at [158, 262] on link at bounding box center [162, 260] width 8 height 8
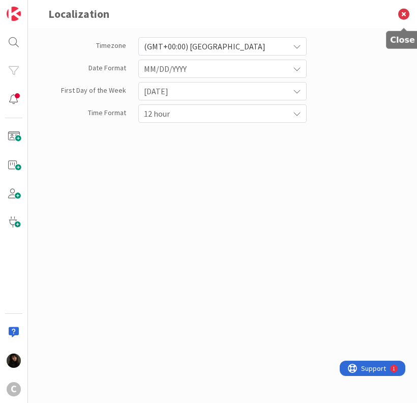
click at [403, 15] on icon at bounding box center [404, 14] width 26 height 28
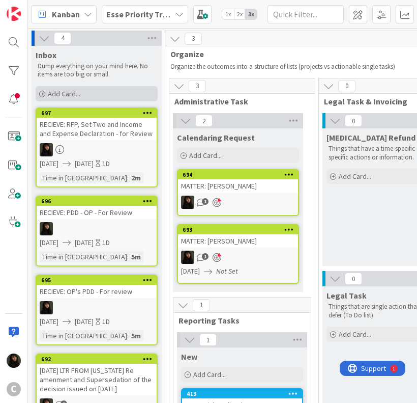
click at [42, 92] on icon at bounding box center [42, 94] width 6 height 6
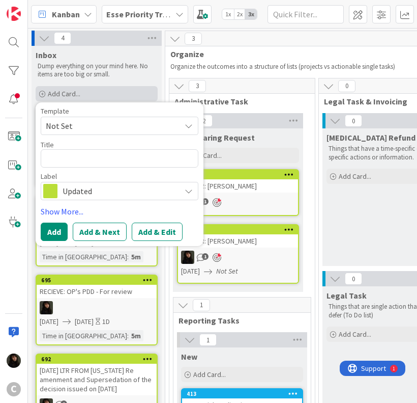
click at [45, 91] on div "Add Card..." at bounding box center [97, 93] width 122 height 15
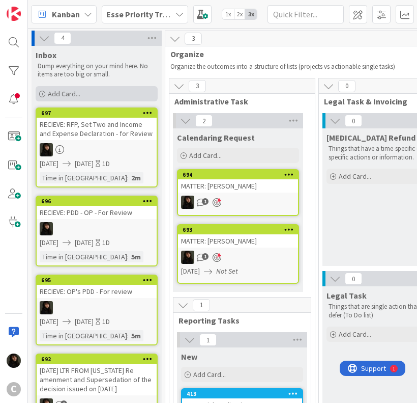
click at [45, 91] on icon at bounding box center [42, 94] width 6 height 6
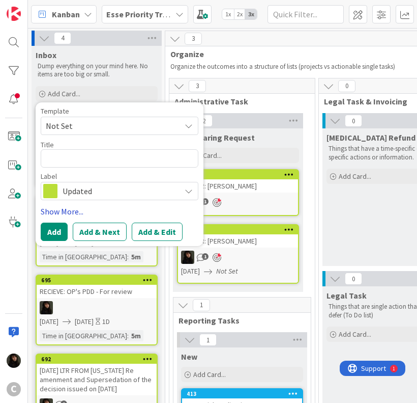
click at [69, 207] on link "Show More..." at bounding box center [120, 211] width 158 height 12
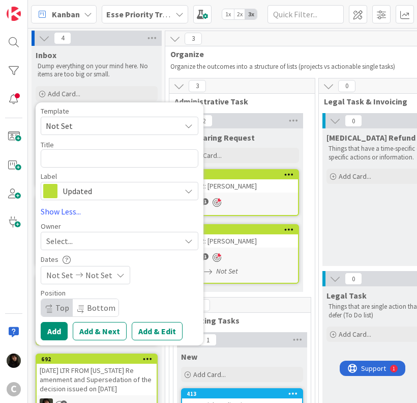
click at [91, 238] on div "Select..." at bounding box center [113, 241] width 134 height 12
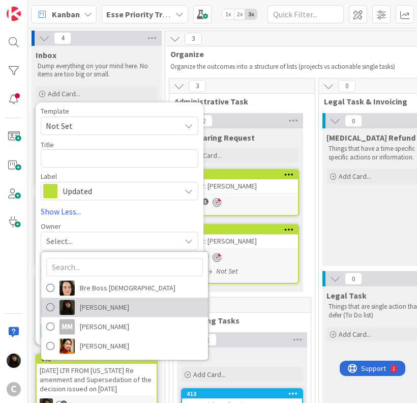
click at [84, 301] on span "[PERSON_NAME]" at bounding box center [104, 306] width 49 height 15
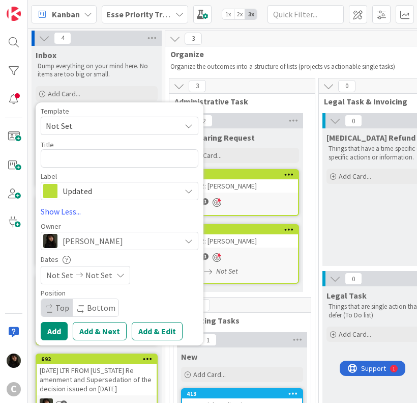
click at [110, 282] on div "Not Set Not Set" at bounding box center [86, 275] width 90 height 18
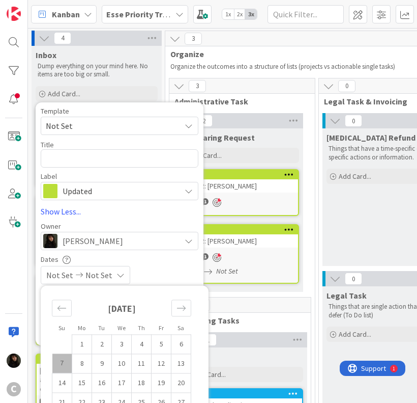
click at [67, 356] on td "7" at bounding box center [62, 362] width 20 height 19
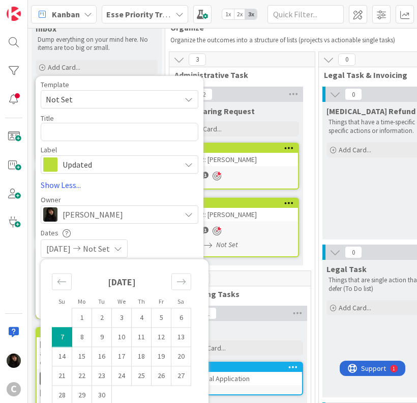
scroll to position [153, 0]
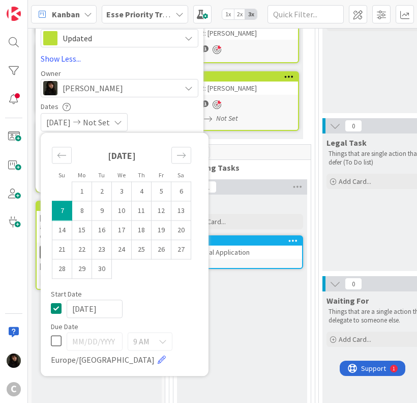
click at [162, 122] on div "[DATE] Not Set" at bounding box center [120, 122] width 158 height 18
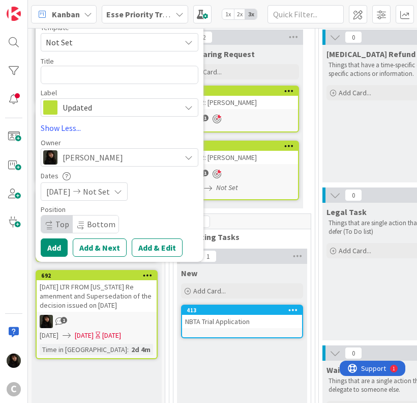
scroll to position [51, 0]
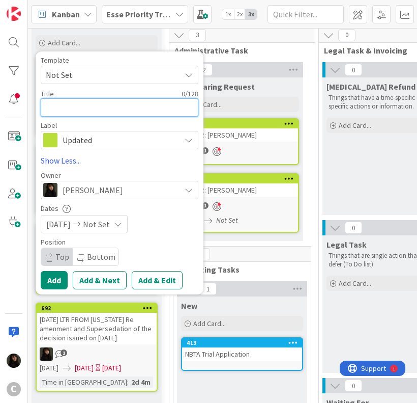
click at [81, 105] on textarea at bounding box center [120, 107] width 158 height 18
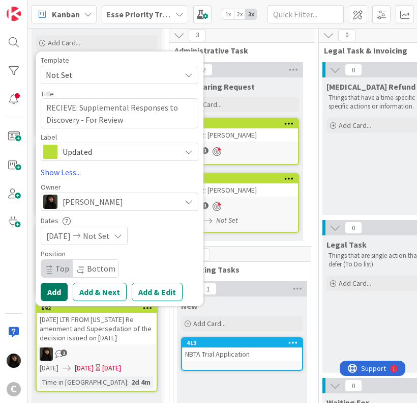
click at [49, 291] on button "Add" at bounding box center [54, 292] width 27 height 18
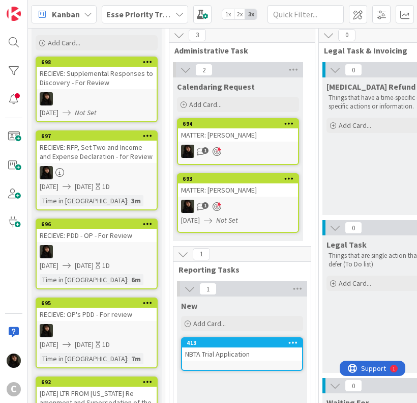
click at [106, 99] on div at bounding box center [97, 98] width 120 height 13
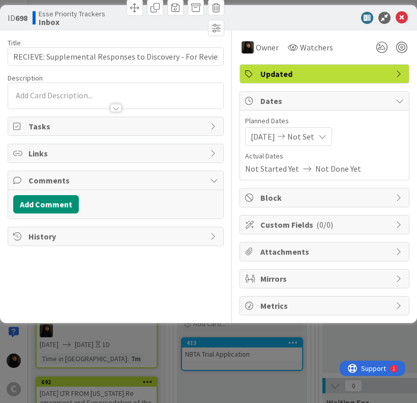
click at [308, 141] on span "Not Set" at bounding box center [301, 136] width 27 height 12
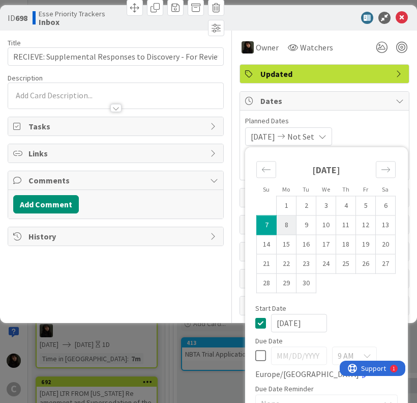
click at [282, 230] on td "8" at bounding box center [287, 224] width 20 height 19
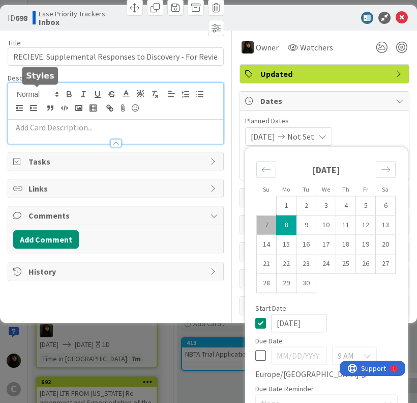
click at [62, 92] on div at bounding box center [115, 113] width 215 height 61
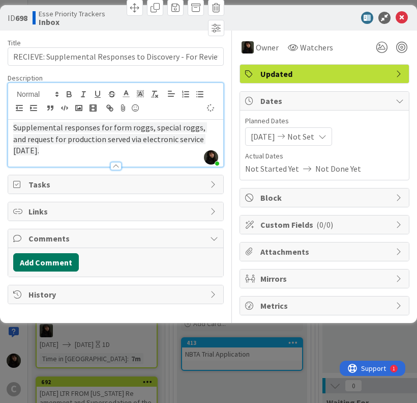
click at [59, 260] on button "Add Comment" at bounding box center [46, 262] width 66 height 18
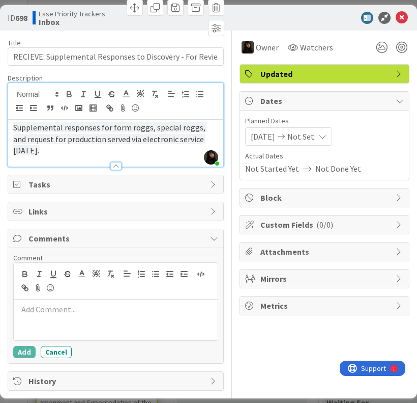
click at [49, 315] on div at bounding box center [116, 319] width 204 height 41
drag, startPoint x: 57, startPoint y: 312, endPoint x: 0, endPoint y: 306, distance: 57.2
click at [0, 306] on div "ID 698 Esse Priority Trackers Inbox Title 57 / 128 RECIEVE: Supplemental Respon…" at bounding box center [208, 201] width 417 height 393
drag, startPoint x: 67, startPoint y: 310, endPoint x: 40, endPoint y: 308, distance: 27.5
click at [40, 308] on p "For - REview" at bounding box center [116, 309] width 196 height 12
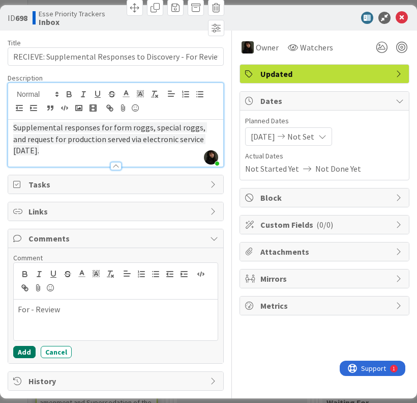
click at [20, 350] on button "Add" at bounding box center [24, 352] width 22 height 12
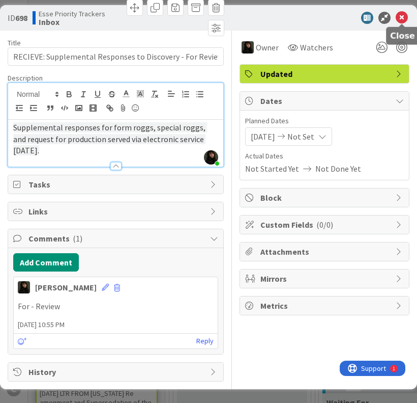
click at [405, 19] on icon at bounding box center [402, 18] width 12 height 12
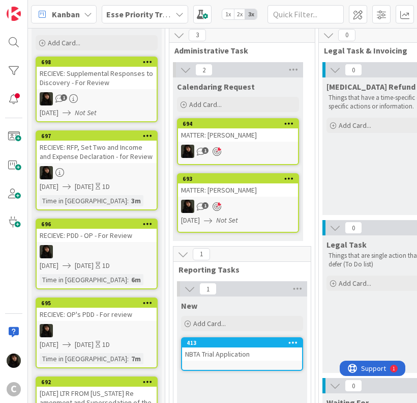
click at [122, 107] on div "[DATE] Not Set" at bounding box center [98, 112] width 117 height 11
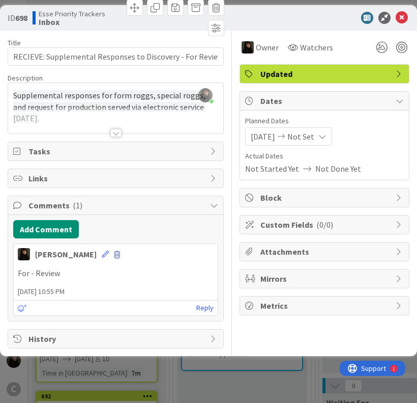
click at [114, 255] on span at bounding box center [117, 254] width 6 height 7
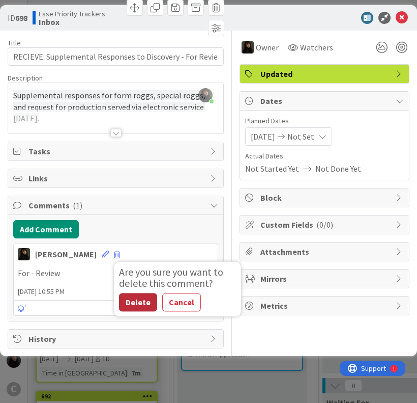
click at [124, 303] on button "Delete" at bounding box center [138, 302] width 38 height 18
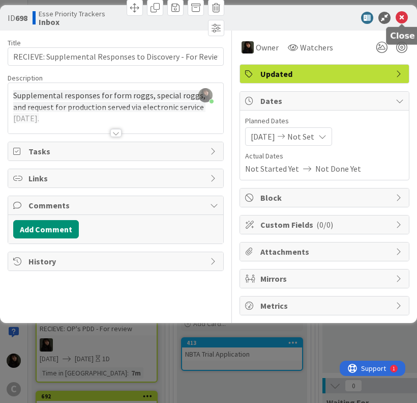
click at [405, 14] on icon at bounding box center [402, 18] width 12 height 12
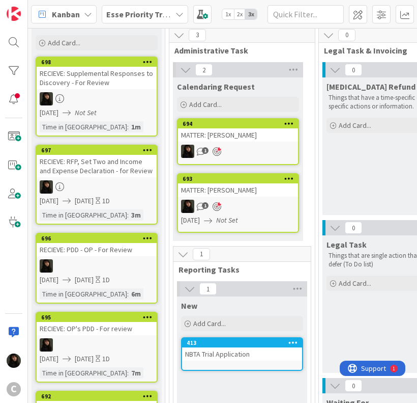
click at [97, 112] on icon "Not Set" at bounding box center [86, 112] width 22 height 9
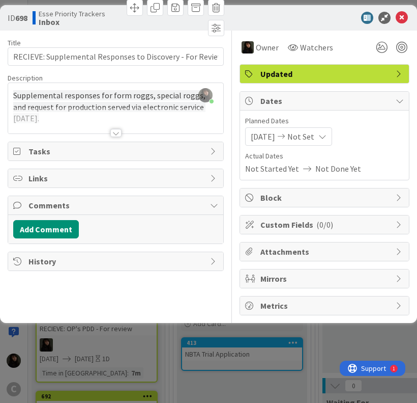
click at [332, 140] on div "[DATE] Not Set" at bounding box center [288, 136] width 87 height 18
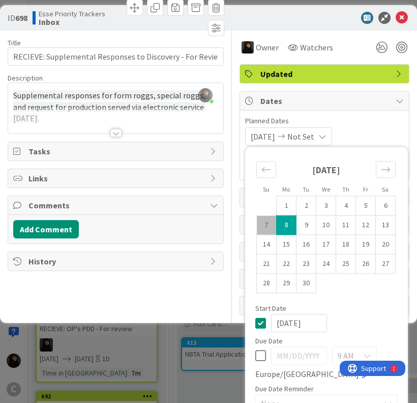
click at [262, 228] on td "7" at bounding box center [267, 224] width 20 height 19
click at [277, 227] on td "8" at bounding box center [287, 224] width 20 height 19
click at [396, 14] on icon at bounding box center [402, 18] width 12 height 12
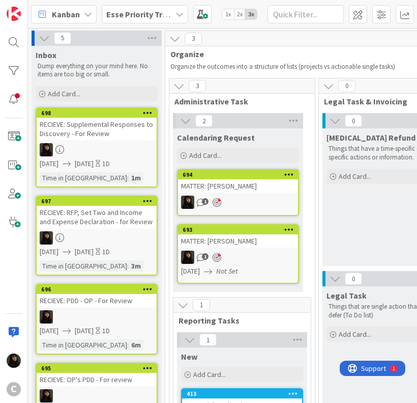
click at [159, 89] on div "Inbox Dump everything on your mind here. No items are too big or small. Add Car…" at bounding box center [97, 75] width 130 height 58
click at [45, 93] on icon at bounding box center [42, 94] width 6 height 6
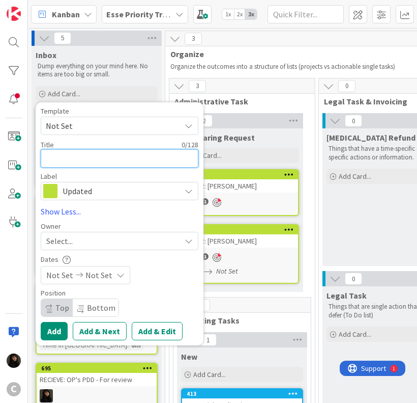
click at [76, 155] on textarea at bounding box center [120, 158] width 158 height 18
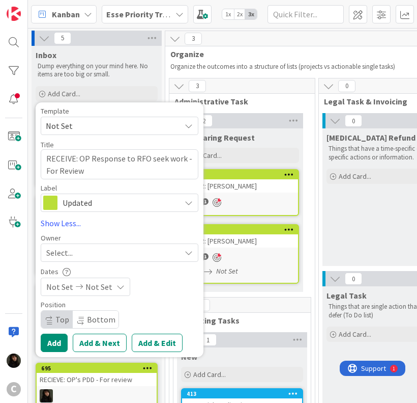
click at [158, 211] on div "Updated" at bounding box center [120, 202] width 158 height 18
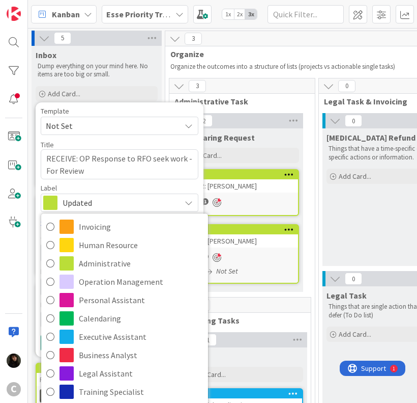
click at [148, 205] on span "Updated" at bounding box center [119, 202] width 113 height 14
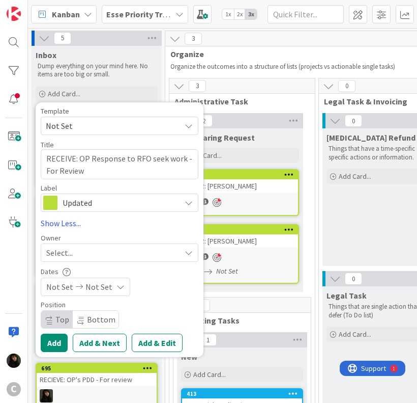
click at [73, 124] on span "Not Set" at bounding box center [109, 125] width 127 height 13
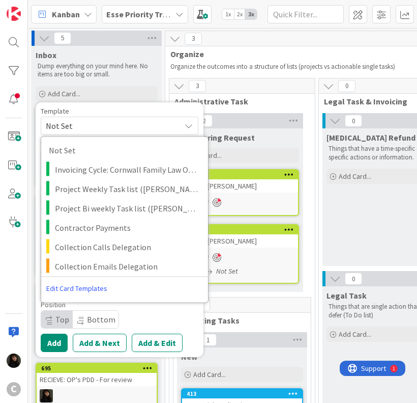
click at [73, 124] on span "Not Set" at bounding box center [109, 125] width 127 height 13
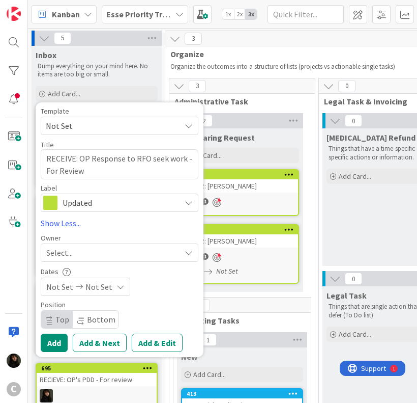
click at [64, 252] on span "Select..." at bounding box center [59, 252] width 26 height 12
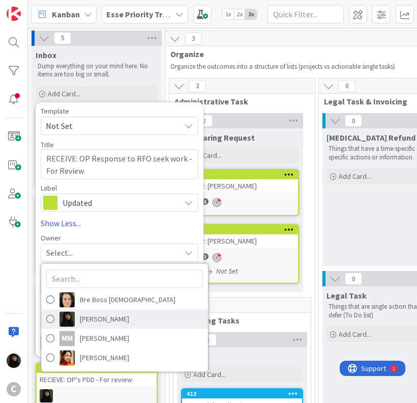
click at [51, 322] on span at bounding box center [50, 318] width 8 height 15
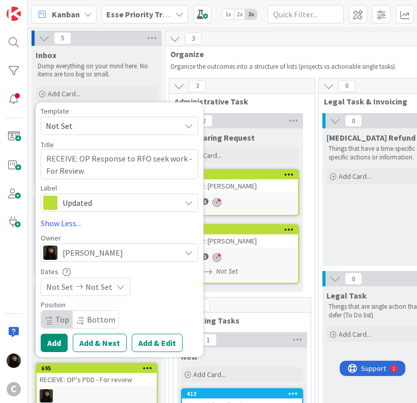
click at [104, 292] on span "Not Set" at bounding box center [99, 286] width 27 height 12
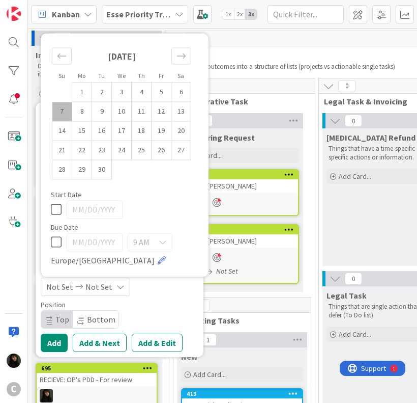
click at [70, 116] on td "7" at bounding box center [62, 111] width 20 height 19
click at [87, 113] on td "8" at bounding box center [82, 111] width 20 height 19
click at [64, 110] on td "7" at bounding box center [62, 111] width 20 height 19
click at [79, 110] on td "8" at bounding box center [82, 111] width 20 height 19
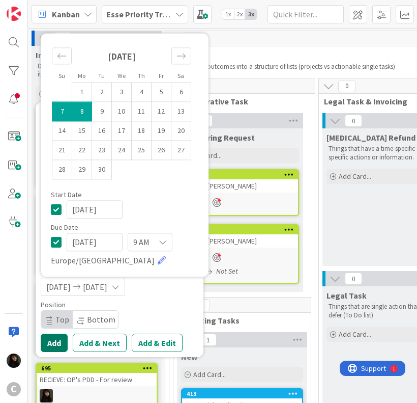
click at [55, 346] on button "Add" at bounding box center [54, 342] width 27 height 18
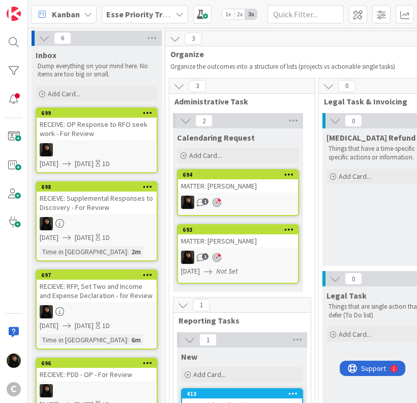
click at [114, 147] on div at bounding box center [97, 149] width 120 height 13
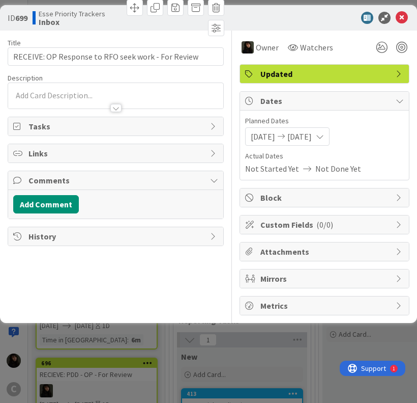
click at [53, 95] on div at bounding box center [115, 95] width 215 height 25
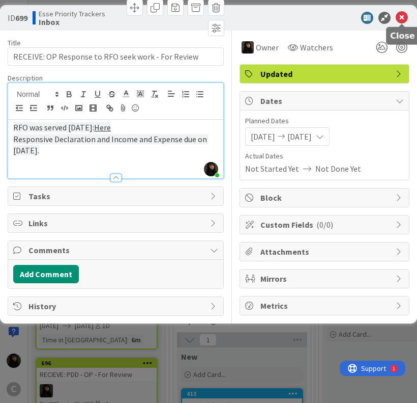
click at [401, 19] on icon at bounding box center [402, 18] width 12 height 12
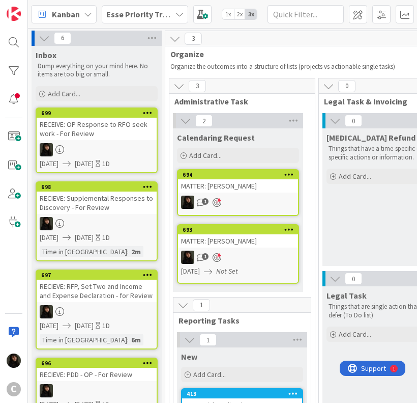
click at [129, 142] on link "699 RECEIVE: OP Response to RFO seek work - For Review [DATE] [DATE] 1D" at bounding box center [97, 140] width 122 height 66
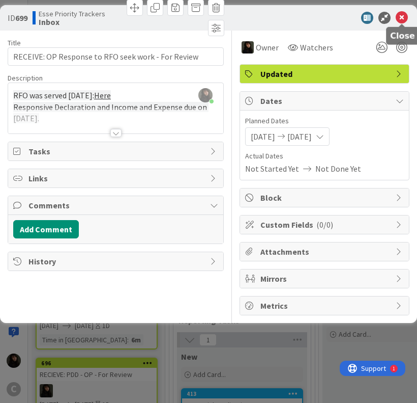
click at [398, 15] on icon at bounding box center [402, 18] width 12 height 12
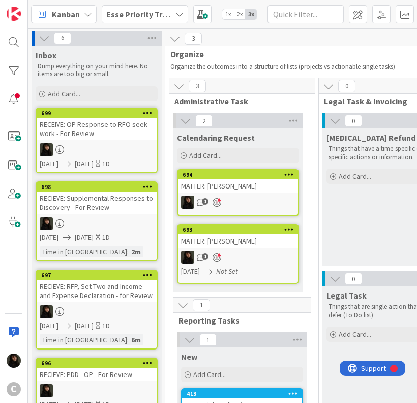
click at [159, 77] on div "Inbox Dump everything on your mind here. No items are too big or small." at bounding box center [97, 63] width 130 height 35
click at [41, 91] on icon at bounding box center [42, 94] width 6 height 6
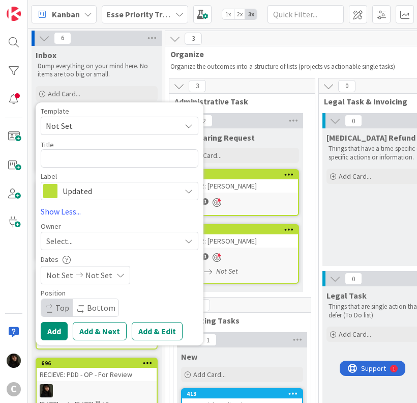
click at [157, 109] on div "Template" at bounding box center [120, 110] width 158 height 7
click at [59, 162] on textarea at bounding box center [120, 158] width 158 height 18
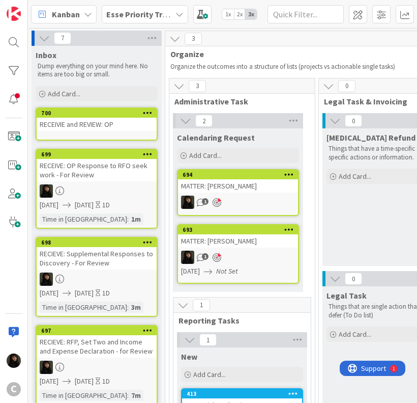
click at [144, 112] on icon at bounding box center [148, 112] width 10 height 7
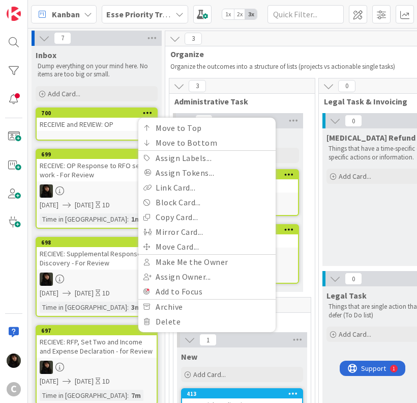
click at [129, 125] on div "RECEIVIE and REVIEW: OP" at bounding box center [97, 124] width 120 height 13
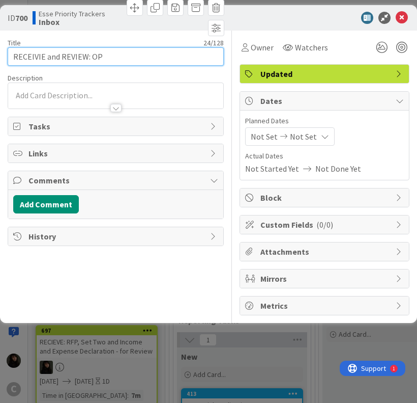
click at [116, 58] on input "RECEIVIE and REVIEW: OP" at bounding box center [116, 56] width 216 height 18
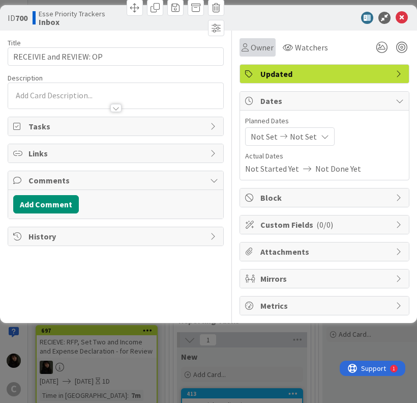
click at [263, 52] on span "Owner" at bounding box center [262, 47] width 23 height 12
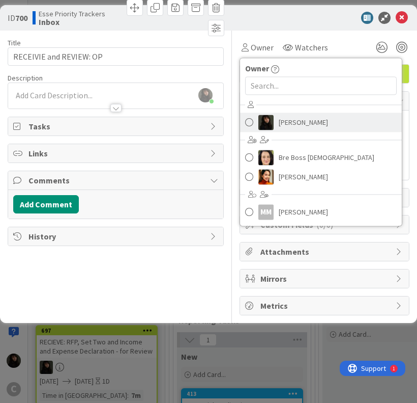
click at [279, 122] on span "[PERSON_NAME]" at bounding box center [303, 122] width 49 height 15
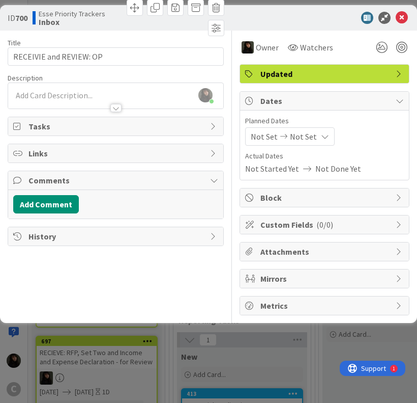
click at [153, 67] on div "Title 24 / 128 RECEIVIE and REVIEW: OP Description [PERSON_NAME] just joined Ow…" at bounding box center [116, 173] width 216 height 285
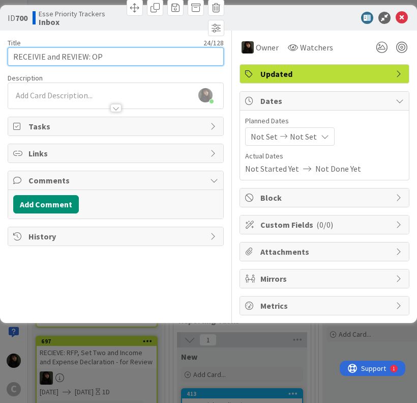
click at [150, 61] on input "RECEIVIE and REVIEW: OP" at bounding box center [116, 56] width 216 height 18
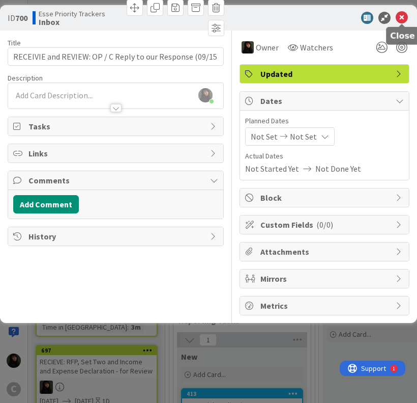
click at [405, 15] on icon at bounding box center [402, 18] width 12 height 12
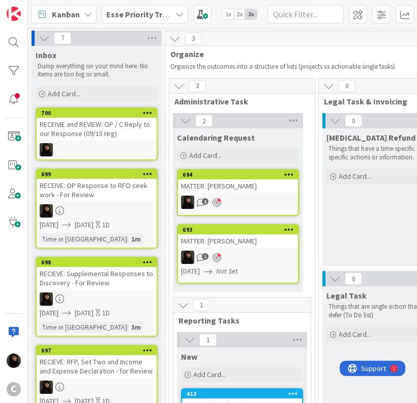
click at [115, 138] on div "RECEIVIE and REVIEW: OP / C Reply to our Response (09/15 Hrg)" at bounding box center [97, 129] width 120 height 22
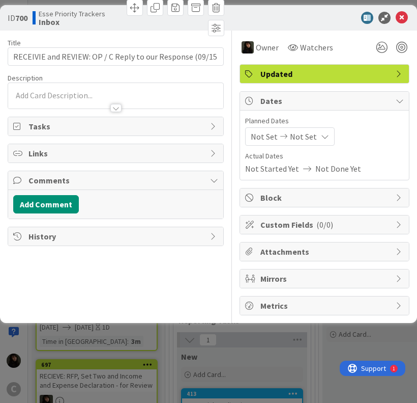
click at [265, 135] on span "Not Set" at bounding box center [264, 136] width 27 height 12
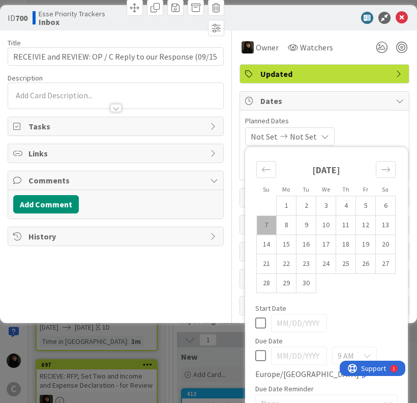
click at [261, 223] on td "7" at bounding box center [267, 224] width 20 height 19
click at [277, 226] on td "8" at bounding box center [287, 224] width 20 height 19
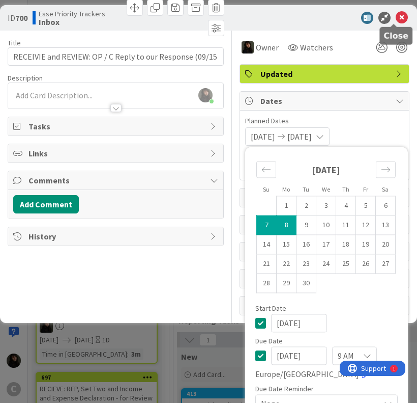
click at [396, 14] on icon at bounding box center [402, 18] width 12 height 12
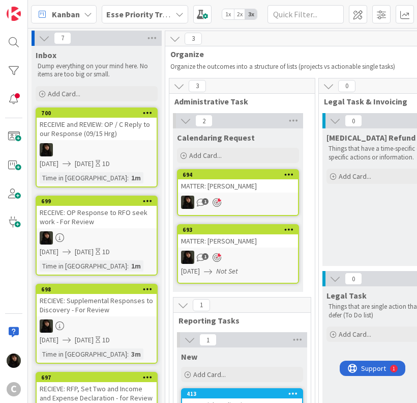
click at [155, 73] on p "Dump everything on your mind here. No items are too big or small." at bounding box center [97, 70] width 118 height 17
click at [66, 91] on span "Add Card..." at bounding box center [64, 93] width 33 height 9
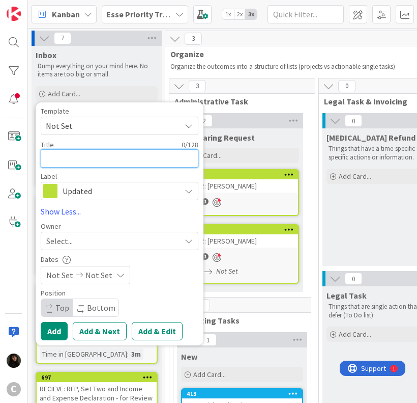
click at [70, 154] on textarea at bounding box center [120, 158] width 158 height 18
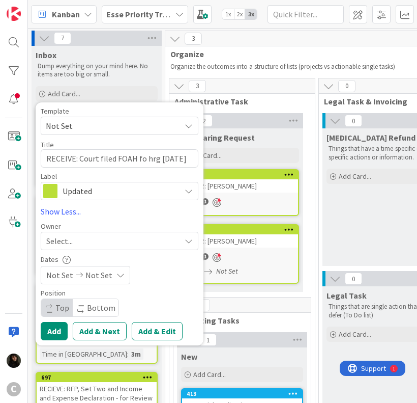
click at [92, 241] on div "Select..." at bounding box center [113, 241] width 134 height 12
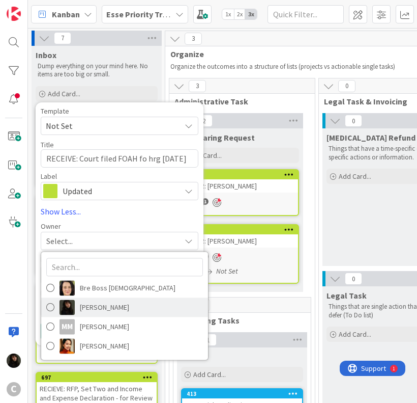
click at [101, 312] on span "[PERSON_NAME]" at bounding box center [104, 306] width 49 height 15
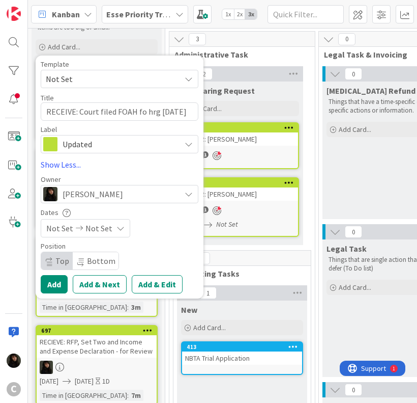
scroll to position [51, 0]
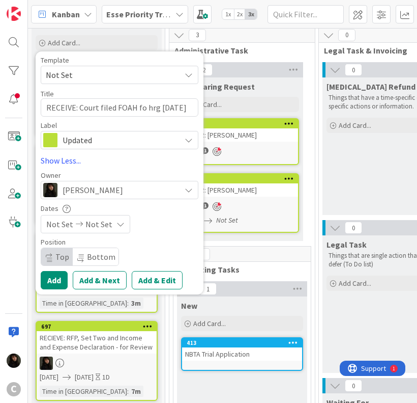
click at [96, 235] on div "Template Not Set Not Set Invoicing Cycle: Cornwall Family Law Office Project We…" at bounding box center [120, 173] width 158 height 233
click at [102, 226] on span "Not Set" at bounding box center [99, 224] width 27 height 12
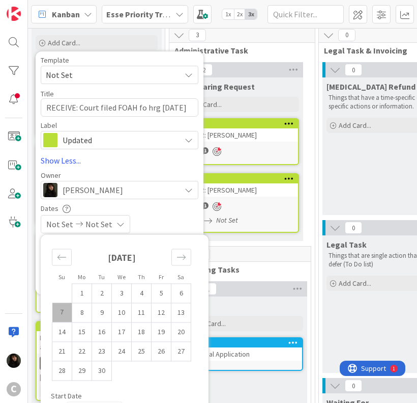
click at [69, 308] on td "7" at bounding box center [62, 311] width 20 height 19
click at [78, 313] on td "8" at bounding box center [82, 311] width 20 height 19
click at [177, 219] on div "[DATE] [DATE]" at bounding box center [120, 224] width 158 height 18
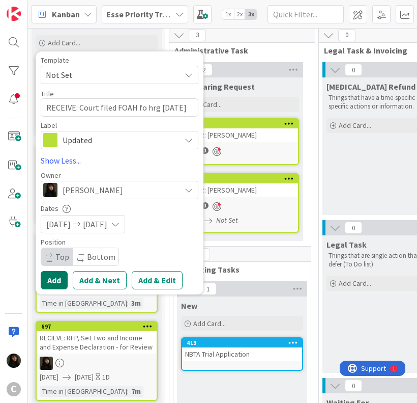
click at [55, 283] on button "Add" at bounding box center [54, 280] width 27 height 18
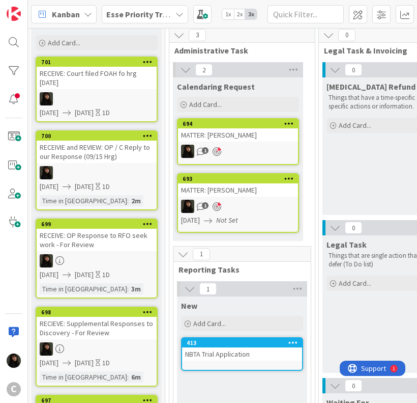
click at [315, 186] on div "3 Administrative Task 2 Calendaring Request Add Card... 694 MATTER: [PERSON_NAM…" at bounding box center [242, 387] width 150 height 721
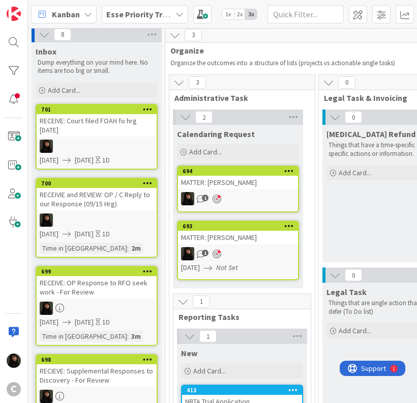
scroll to position [0, 0]
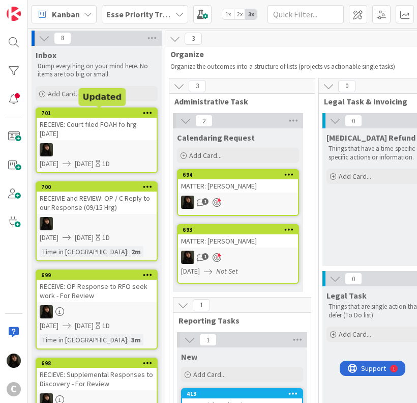
click at [99, 124] on div "RECEIVE: Court filed FOAH fo hrg [DATE]" at bounding box center [97, 129] width 120 height 22
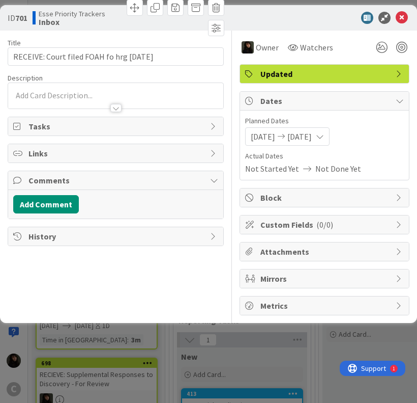
click at [70, 99] on div at bounding box center [115, 103] width 215 height 11
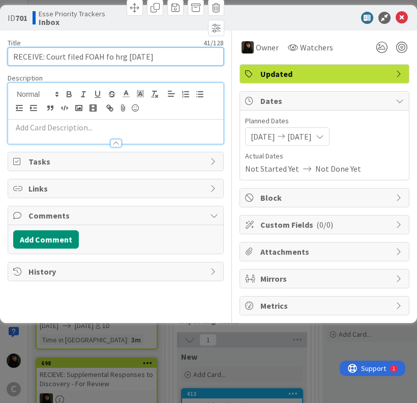
click at [185, 56] on input "RECEIVE: Court filed FOAH fo hrg [DATE]" at bounding box center [116, 56] width 216 height 18
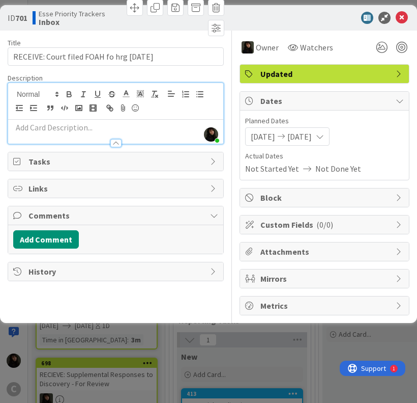
click at [38, 126] on p at bounding box center [115, 128] width 205 height 12
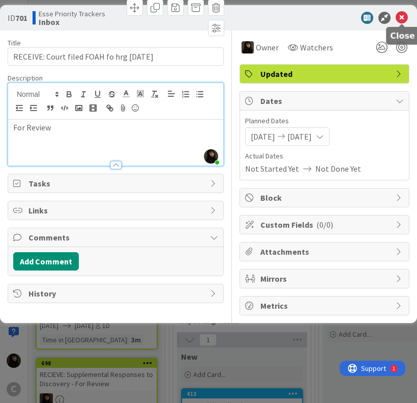
click at [402, 21] on icon at bounding box center [402, 18] width 12 height 12
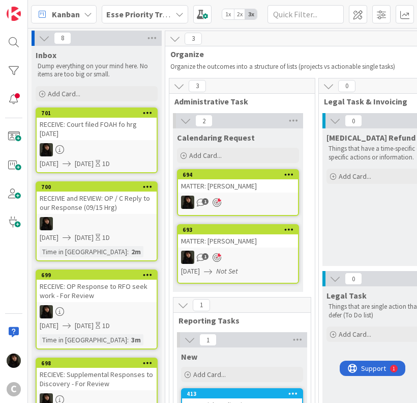
click at [161, 67] on div "Inbox Dump everything on your mind here. No items are too big or small." at bounding box center [97, 63] width 130 height 35
click at [45, 94] on div "Add Card..." at bounding box center [97, 93] width 122 height 15
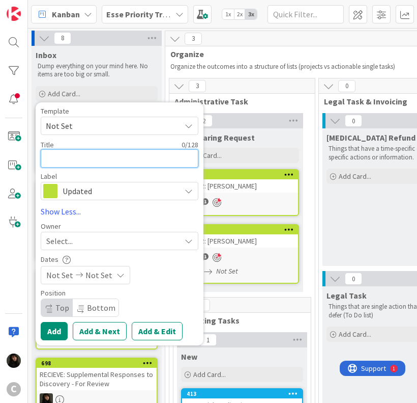
click at [58, 156] on textarea at bounding box center [120, 158] width 158 height 18
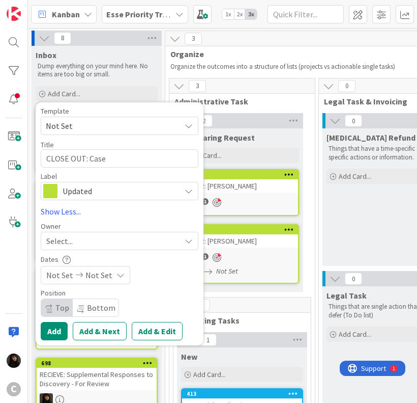
click at [98, 235] on div "Select..." at bounding box center [113, 241] width 134 height 12
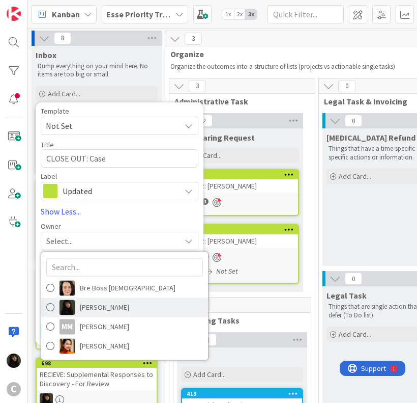
click at [86, 311] on span "[PERSON_NAME]" at bounding box center [104, 306] width 49 height 15
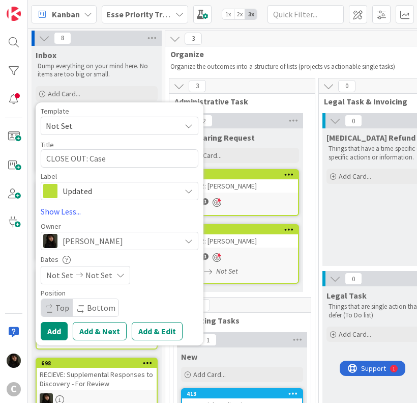
click at [72, 279] on div "Not Set Not Set" at bounding box center [86, 275] width 90 height 18
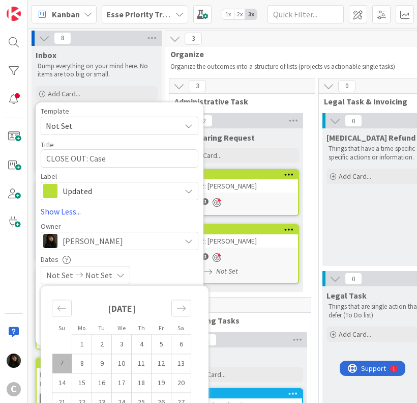
click at [60, 360] on td "7" at bounding box center [62, 362] width 20 height 19
click at [73, 363] on td "8" at bounding box center [82, 362] width 20 height 19
click at [123, 107] on div "Template" at bounding box center [120, 110] width 158 height 7
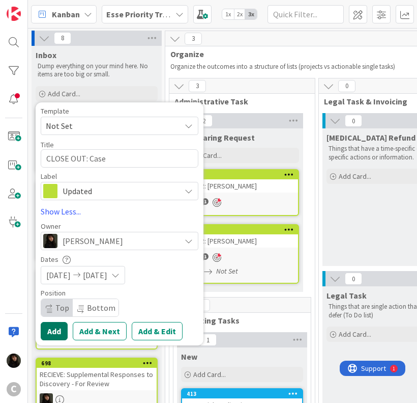
click at [52, 337] on button "Add" at bounding box center [54, 331] width 27 height 18
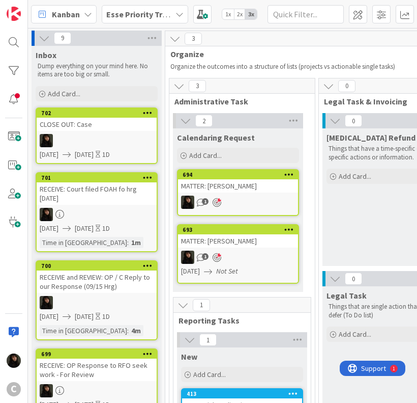
click at [112, 143] on div at bounding box center [97, 140] width 120 height 13
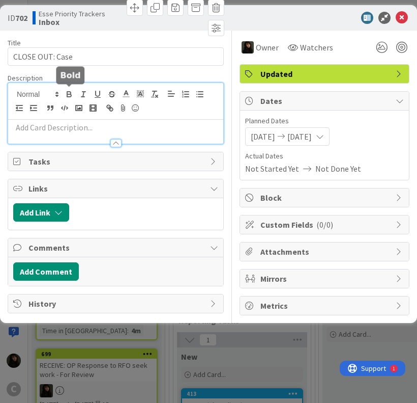
click at [62, 92] on div at bounding box center [115, 113] width 215 height 61
click at [49, 131] on p at bounding box center [115, 128] width 205 height 12
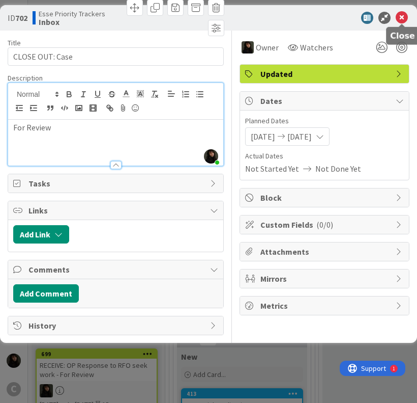
click at [404, 19] on icon at bounding box center [402, 18] width 12 height 12
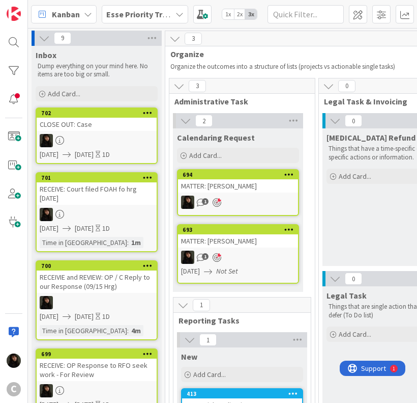
click at [161, 87] on div "Inbox Dump everything on your mind here. No items are too big or small. Add Car…" at bounding box center [97, 75] width 130 height 58
click at [66, 93] on span "Add Card..." at bounding box center [64, 93] width 33 height 9
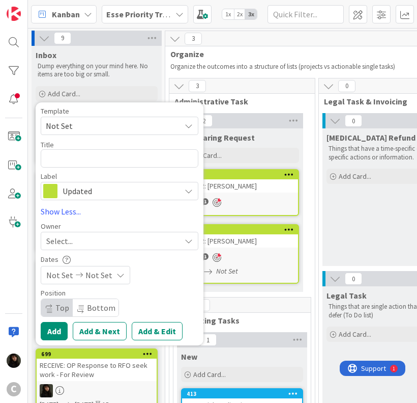
click at [149, 118] on span "Not Set" at bounding box center [120, 126] width 158 height 18
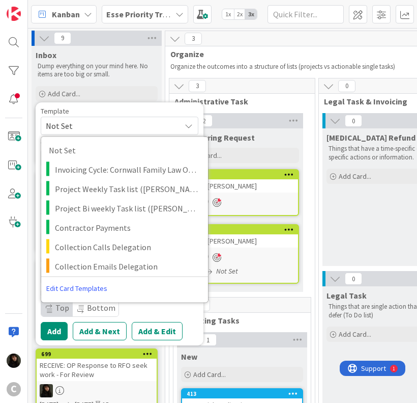
click at [136, 115] on div "Template Not Set Not Set Invoicing Cycle: Cornwall Family Law Office Project We…" at bounding box center [120, 120] width 158 height 27
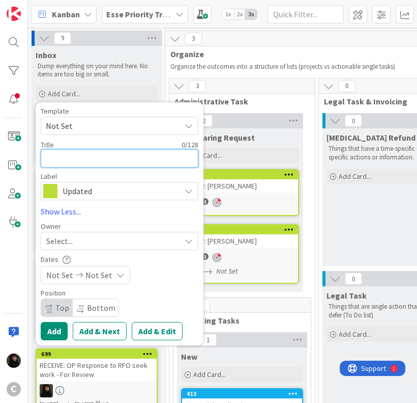
click at [88, 159] on textarea at bounding box center [120, 158] width 158 height 18
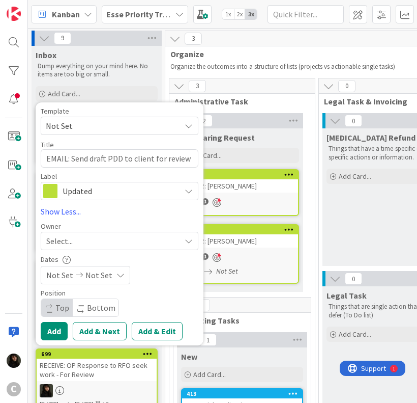
click at [146, 245] on div "Select..." at bounding box center [113, 241] width 134 height 12
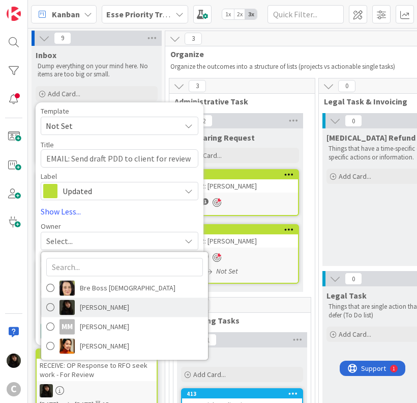
click at [96, 312] on span "[PERSON_NAME]" at bounding box center [104, 306] width 49 height 15
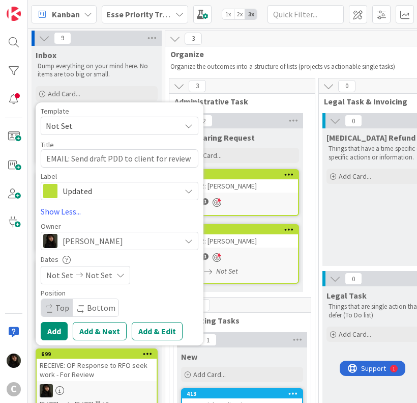
click at [103, 279] on span "Not Set" at bounding box center [99, 275] width 27 height 12
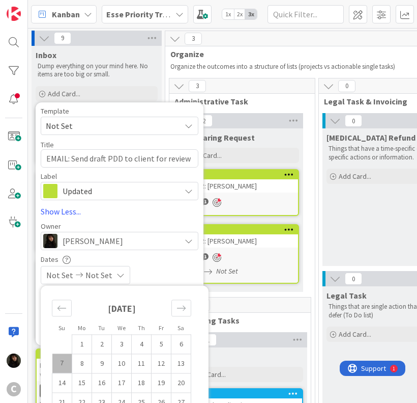
click at [67, 364] on td "7" at bounding box center [62, 362] width 20 height 19
click at [79, 363] on td "8" at bounding box center [82, 362] width 20 height 19
click at [155, 217] on link "Show Less..." at bounding box center [120, 211] width 158 height 12
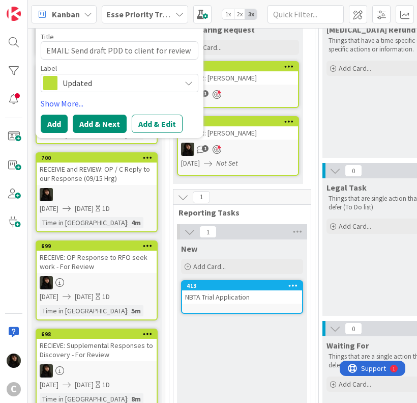
scroll to position [153, 0]
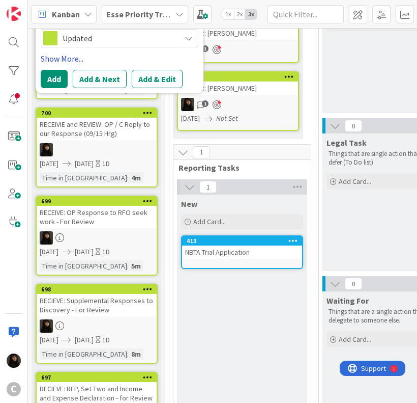
click at [58, 61] on link "Show More..." at bounding box center [120, 58] width 158 height 12
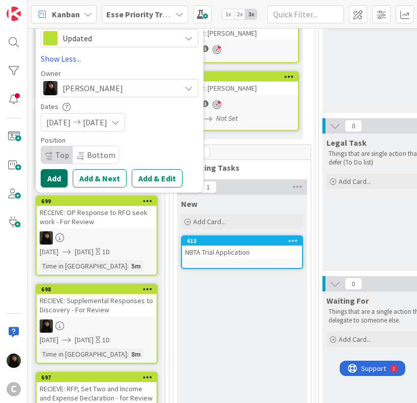
click at [59, 183] on button "Add" at bounding box center [54, 178] width 27 height 18
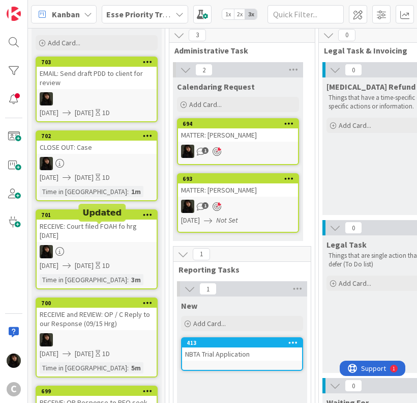
scroll to position [0, 0]
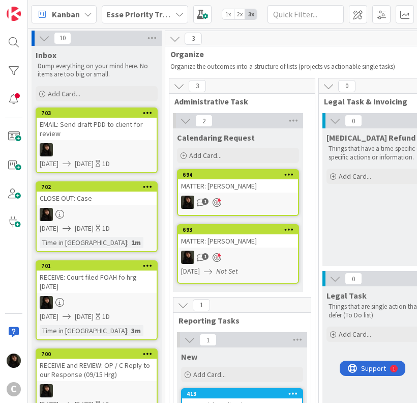
click at [120, 140] on link "703 EMAIL: Send draft PDD to client for review [DATE] [DATE] 1D" at bounding box center [97, 140] width 122 height 66
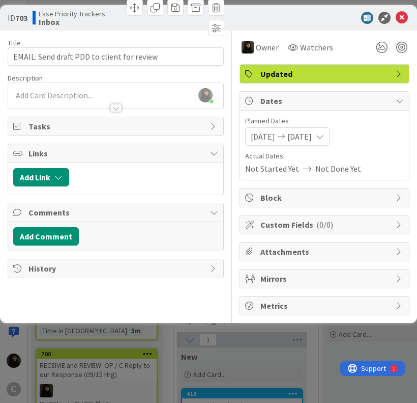
click at [165, 78] on div "Description" at bounding box center [116, 77] width 216 height 9
click at [64, 98] on div at bounding box center [115, 103] width 215 height 11
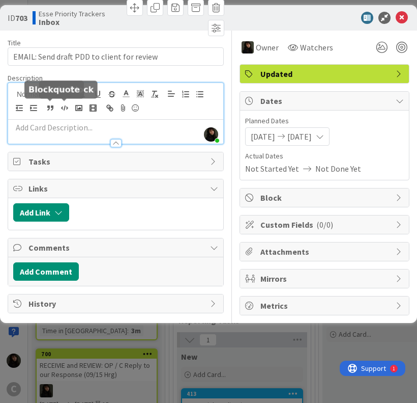
click at [41, 122] on p at bounding box center [115, 128] width 205 height 12
paste div
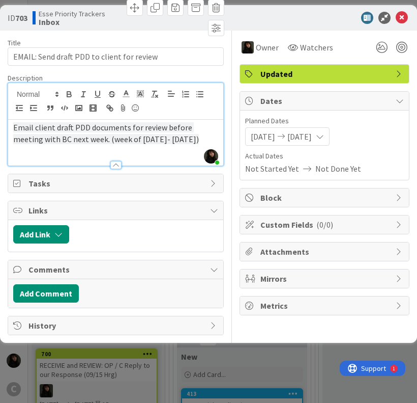
click at [149, 148] on div "Email client draft PDD documents for review before meeting with BC next week. (…" at bounding box center [115, 143] width 215 height 46
click at [170, 145] on div "Email client draft PDD documents for review before meeting with BC next week. (…" at bounding box center [115, 143] width 215 height 46
click at [144, 139] on span "Email client draft PDD documents for review before meeting with BC next week. (…" at bounding box center [106, 133] width 186 height 22
click at [151, 140] on span "Email client draft PDD documents for review before meeting with BC next week. (…" at bounding box center [106, 133] width 186 height 22
click at [144, 140] on span "Email client draft PDD documents for review before meeting with BC next week. (…" at bounding box center [106, 133] width 186 height 22
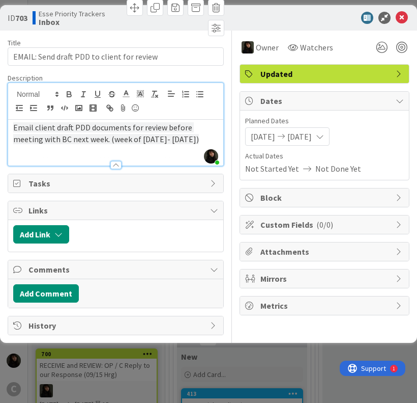
click at [145, 140] on span "Email client draft PDD documents for review before meeting with BC next week. (…" at bounding box center [106, 133] width 186 height 22
click at [147, 140] on span "Email client draft PDD documents for review before meeting with BC next week. (…" at bounding box center [106, 133] width 186 height 22
click at [401, 18] on icon at bounding box center [402, 18] width 12 height 12
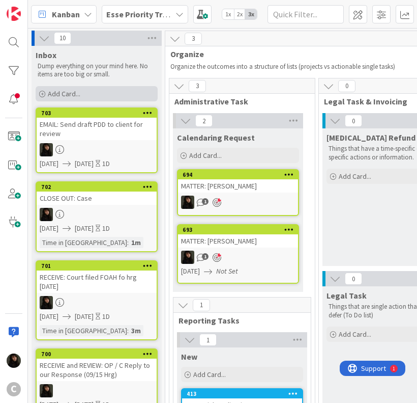
click at [55, 92] on span "Add Card..." at bounding box center [64, 93] width 33 height 9
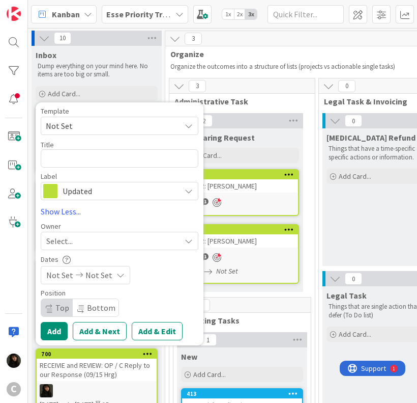
click at [157, 113] on div "Template" at bounding box center [120, 110] width 158 height 7
click at [91, 151] on textarea at bounding box center [120, 158] width 158 height 18
paste textarea "DRAFT: Request for Remote Appearance (RA-010) and Proposed Order (RA-020)"
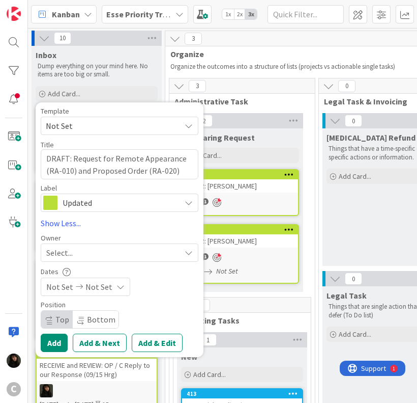
click at [100, 250] on div "Select..." at bounding box center [113, 252] width 134 height 12
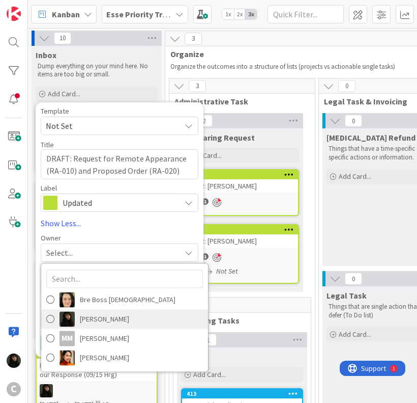
click at [70, 319] on img at bounding box center [67, 318] width 15 height 15
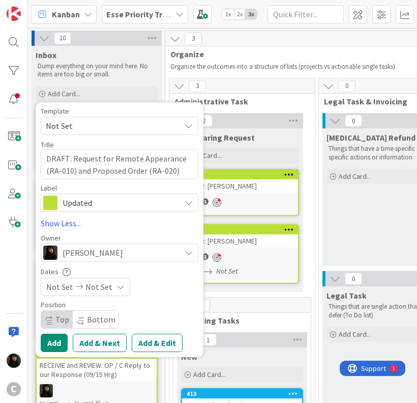
click at [104, 286] on span "Not Set" at bounding box center [99, 286] width 27 height 12
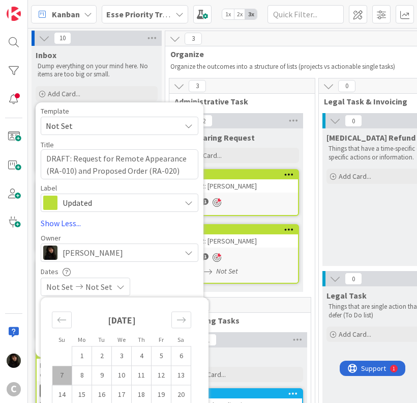
click at [66, 375] on td "7" at bounding box center [62, 374] width 20 height 19
click at [78, 375] on td "8" at bounding box center [82, 374] width 20 height 19
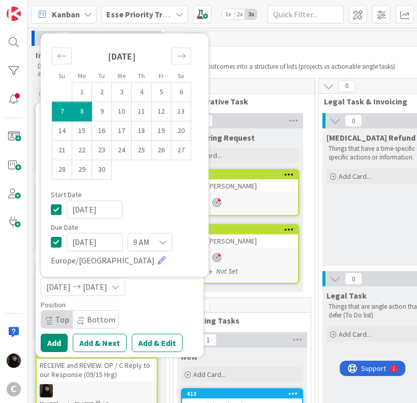
click at [226, 49] on span "Organize" at bounding box center [309, 54] width 277 height 10
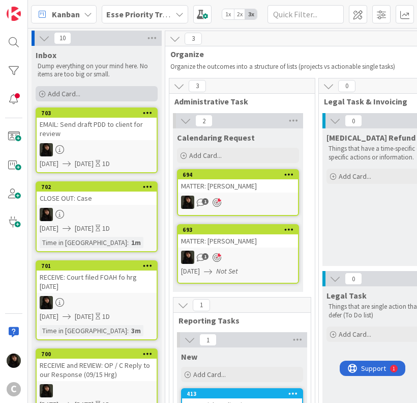
click at [73, 97] on div "Add Card..." at bounding box center [97, 93] width 122 height 15
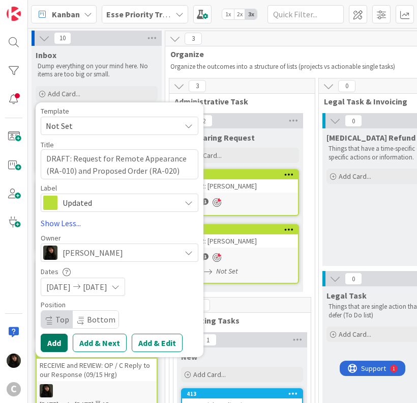
click at [55, 346] on button "Add" at bounding box center [54, 342] width 27 height 18
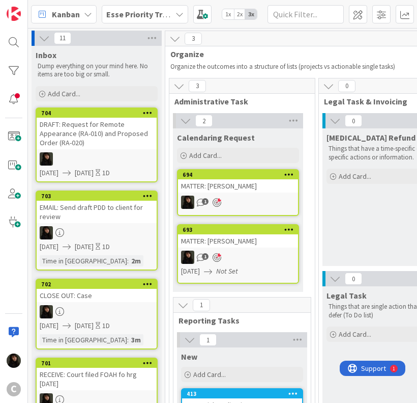
click at [87, 128] on div "DRAFT: Request for Remote Appearance (RA-010) and Proposed Order (RA-020)" at bounding box center [97, 134] width 120 height 32
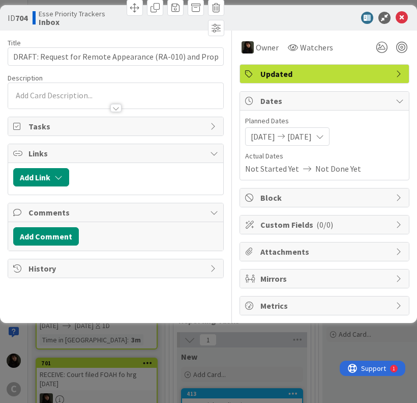
click at [79, 100] on div at bounding box center [115, 103] width 215 height 11
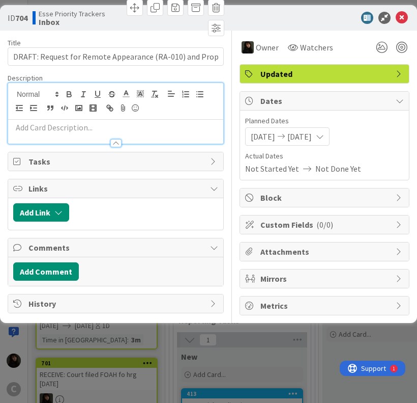
click at [51, 127] on p at bounding box center [115, 128] width 205 height 12
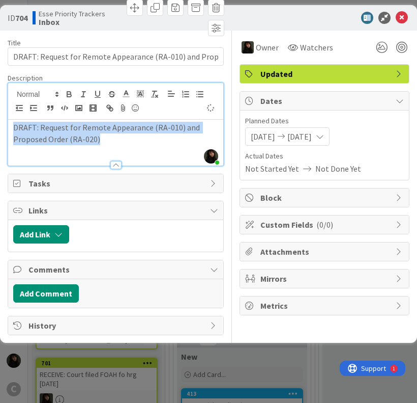
drag, startPoint x: 107, startPoint y: 145, endPoint x: 5, endPoint y: 128, distance: 104.3
click at [5, 128] on div "ID 704 Esse Priority Trackers Inbox Title 73 / 128 DRAFT: Request for Remote Ap…" at bounding box center [208, 173] width 417 height 337
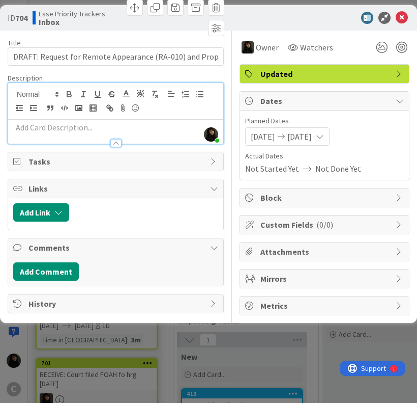
click at [53, 122] on p at bounding box center [115, 128] width 205 height 12
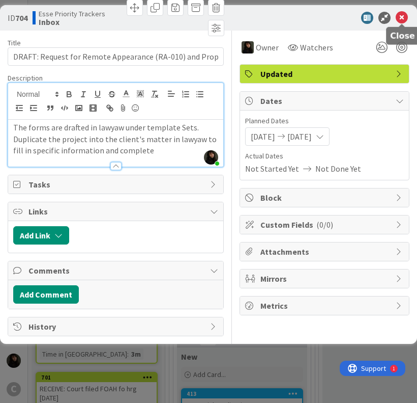
click at [401, 17] on icon at bounding box center [402, 18] width 12 height 12
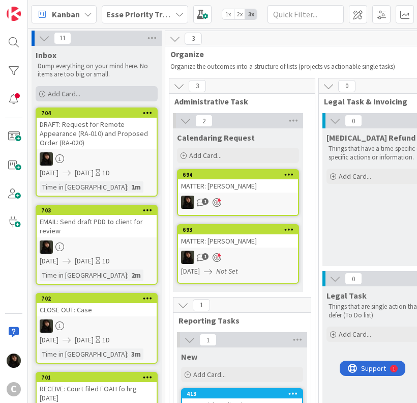
click at [67, 91] on span "Add Card..." at bounding box center [64, 93] width 33 height 9
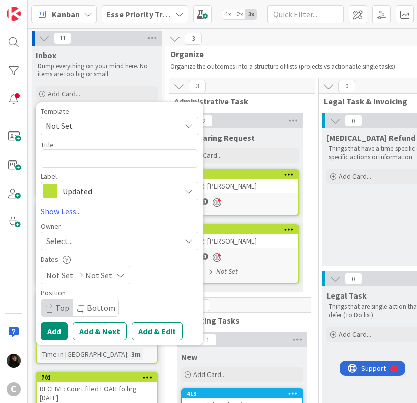
click at [161, 110] on div "Template" at bounding box center [120, 110] width 158 height 7
click at [68, 156] on textarea at bounding box center [120, 158] width 158 height 18
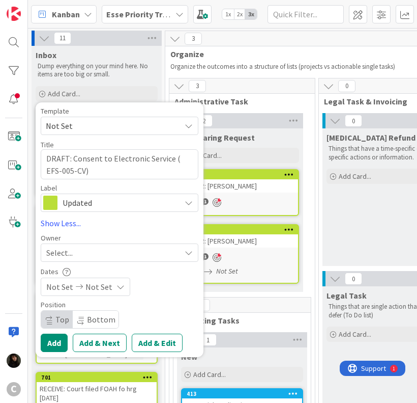
drag, startPoint x: 95, startPoint y: 242, endPoint x: 92, endPoint y: 247, distance: 5.2
click at [94, 242] on div "Owner Select... Bre Boss [DEMOGRAPHIC_DATA] Esse [PERSON_NAME] [PERSON_NAME] [P…" at bounding box center [120, 247] width 158 height 27
click at [92, 248] on div "Select..." at bounding box center [113, 252] width 134 height 12
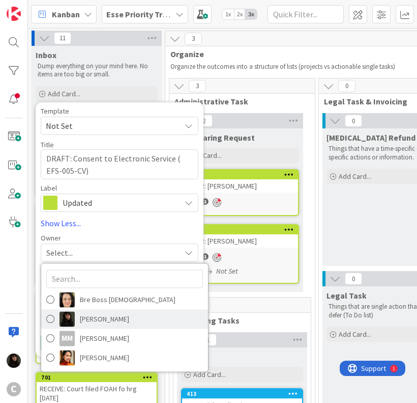
click at [94, 314] on span "[PERSON_NAME]" at bounding box center [104, 318] width 49 height 15
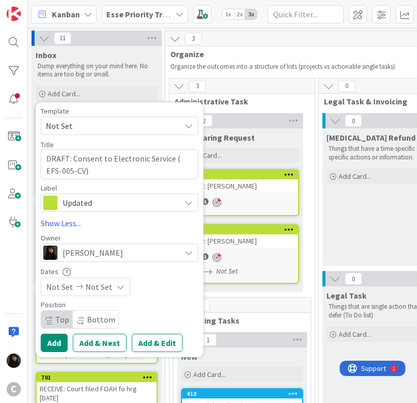
click at [96, 284] on span "Not Set" at bounding box center [99, 286] width 27 height 12
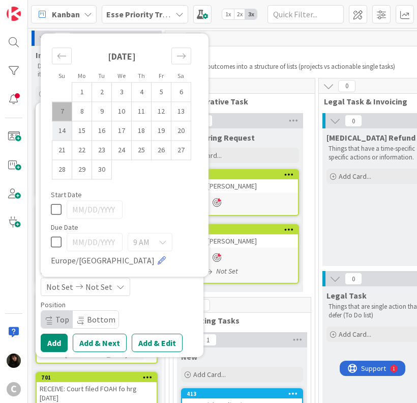
click at [61, 121] on td "14" at bounding box center [62, 130] width 20 height 19
click at [68, 112] on td "7" at bounding box center [62, 111] width 20 height 19
click at [78, 112] on td "8" at bounding box center [82, 111] width 20 height 19
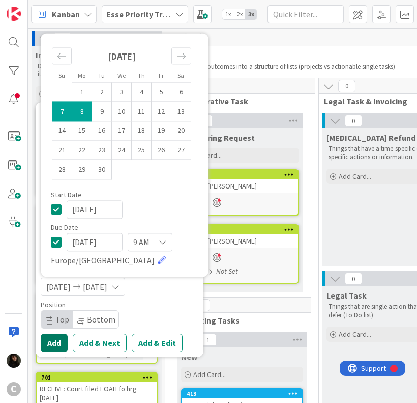
click at [62, 346] on button "Add" at bounding box center [54, 342] width 27 height 18
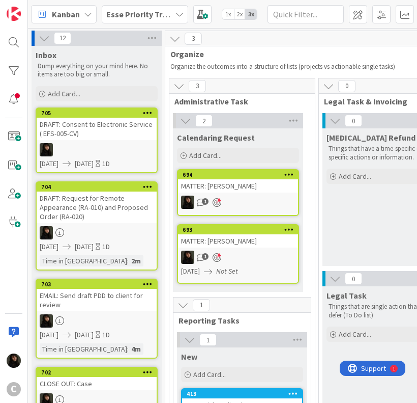
click at [98, 135] on div "DRAFT: Consent to Electronic Service ( EFS-005-CV)" at bounding box center [97, 129] width 120 height 22
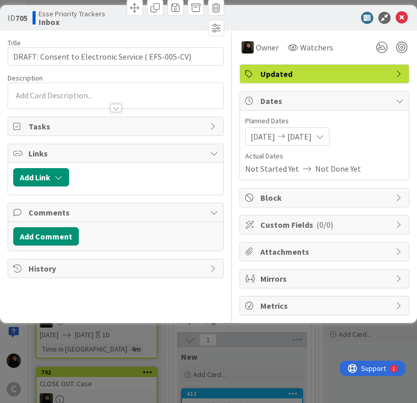
click at [65, 92] on p at bounding box center [115, 96] width 205 height 12
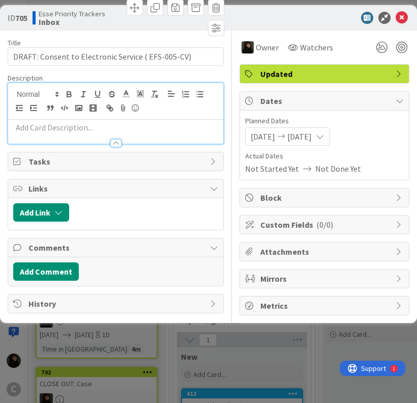
click at [30, 128] on p at bounding box center [115, 128] width 205 height 12
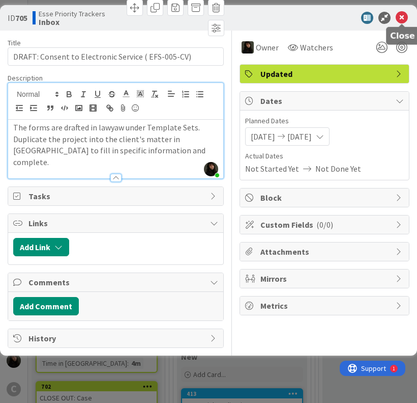
click at [404, 18] on icon at bounding box center [402, 18] width 12 height 12
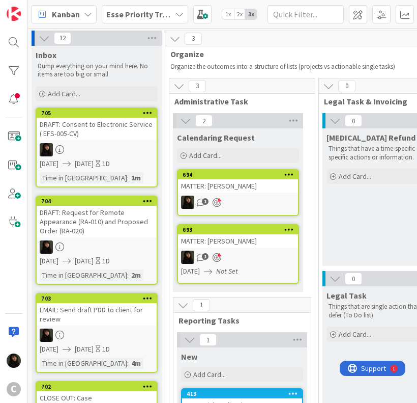
click at [248, 44] on div "3" at bounding box center [312, 38] width 295 height 15
click at [68, 94] on span "Add Card..." at bounding box center [64, 93] width 33 height 9
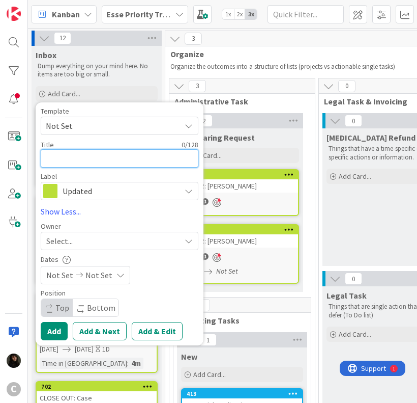
click at [82, 156] on textarea at bounding box center [120, 158] width 158 height 18
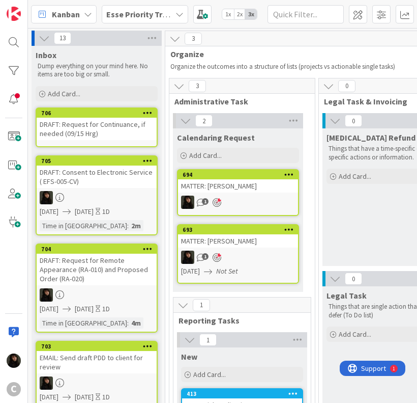
click at [112, 122] on div "DRAFT: Request for Continuance, if needed (09/15 Hrg)" at bounding box center [97, 129] width 120 height 22
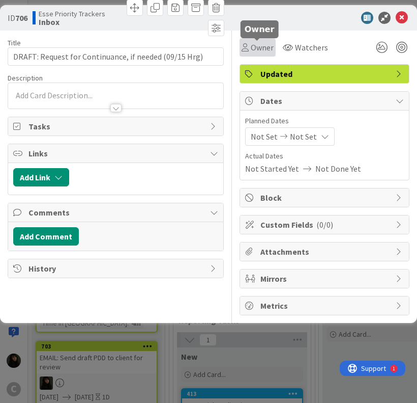
click at [266, 49] on span "Owner" at bounding box center [262, 47] width 23 height 12
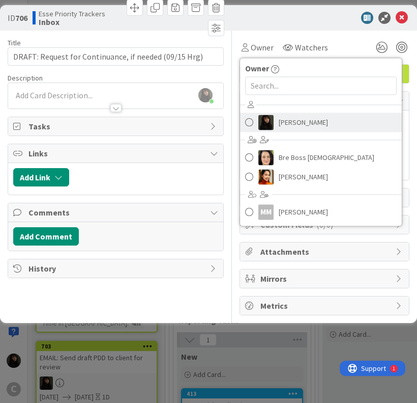
click at [280, 130] on link "[PERSON_NAME]" at bounding box center [321, 121] width 162 height 19
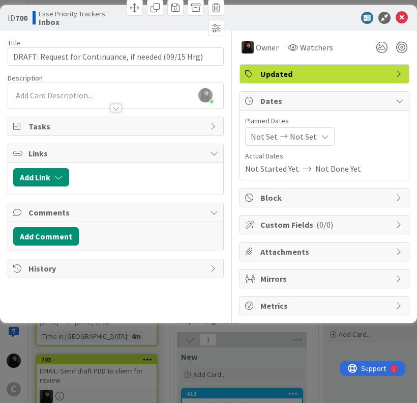
click at [284, 137] on icon at bounding box center [284, 136] width 12 height 7
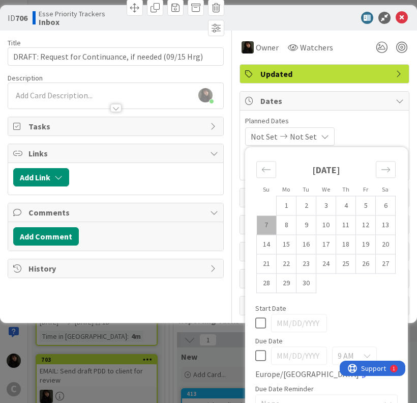
click at [262, 216] on td "7" at bounding box center [267, 224] width 20 height 19
click at [277, 230] on td "8" at bounding box center [287, 224] width 20 height 19
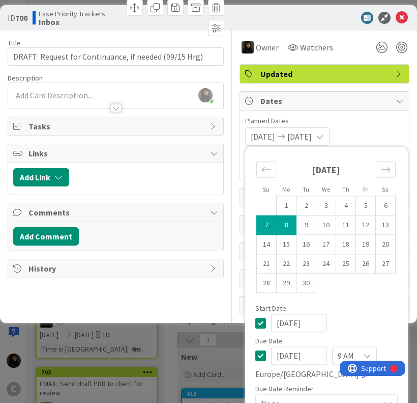
click at [59, 104] on div at bounding box center [115, 103] width 215 height 11
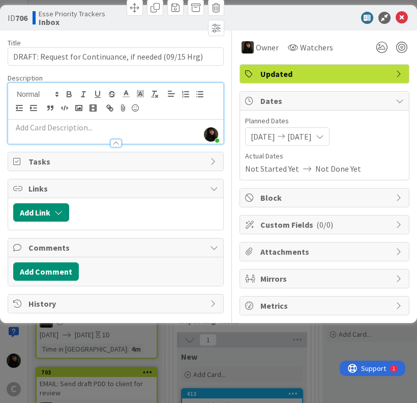
click at [50, 128] on p at bounding box center [115, 128] width 205 height 12
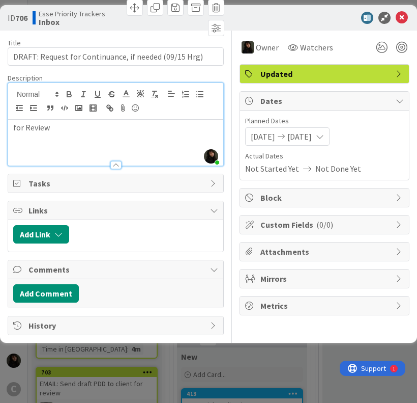
click at [17, 125] on p "for Review" at bounding box center [115, 128] width 205 height 12
click at [399, 16] on icon at bounding box center [402, 18] width 12 height 12
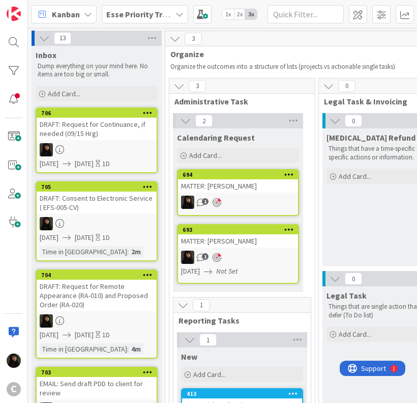
click at [247, 42] on div "3" at bounding box center [312, 38] width 295 height 15
click at [156, 81] on div "Inbox Dump everything on your mind here. No items are too big or small. Add Car…" at bounding box center [97, 75] width 130 height 58
click at [51, 90] on span "Add Card..." at bounding box center [64, 93] width 33 height 9
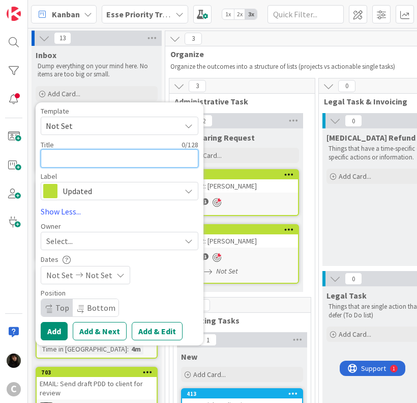
paste textarea "DISCUSS: Continuance if needed (09/15 Hrg)"
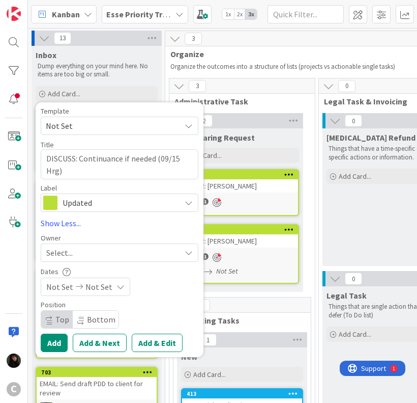
click at [92, 253] on div "Select..." at bounding box center [113, 252] width 134 height 12
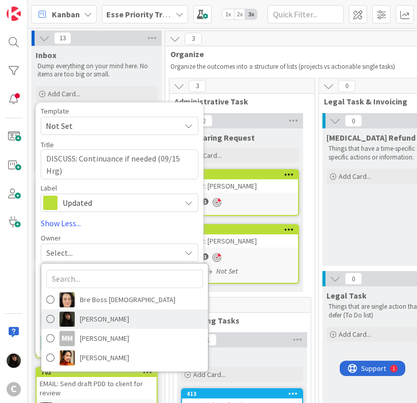
click at [71, 315] on img at bounding box center [67, 318] width 15 height 15
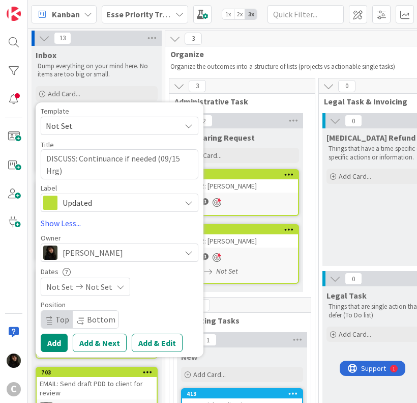
click at [90, 290] on span "Not Set" at bounding box center [99, 286] width 27 height 12
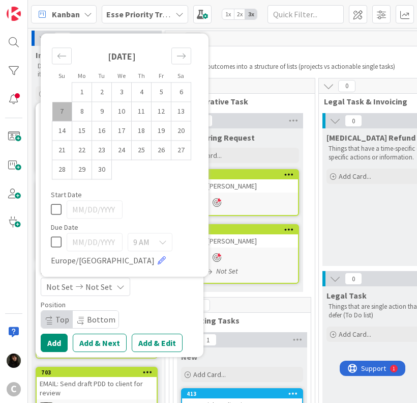
click at [67, 110] on td "7" at bounding box center [62, 111] width 20 height 19
click at [87, 110] on td "8" at bounding box center [82, 111] width 20 height 19
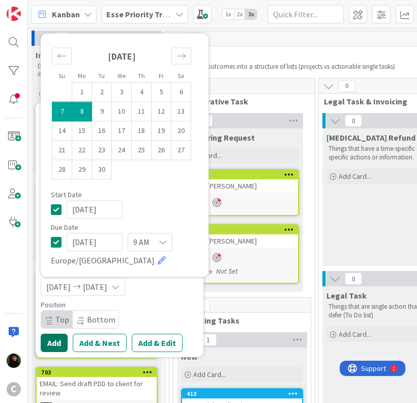
click at [58, 343] on button "Add" at bounding box center [54, 342] width 27 height 18
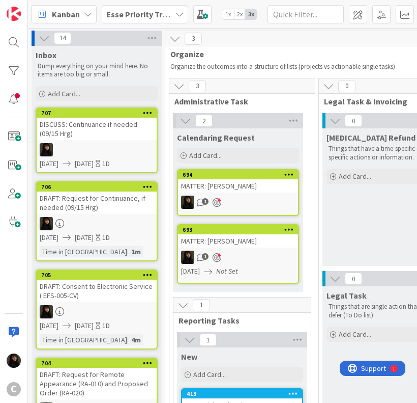
click at [136, 127] on div "DISCUSS: Continuance if needed (09/15 Hrg)" at bounding box center [97, 129] width 120 height 22
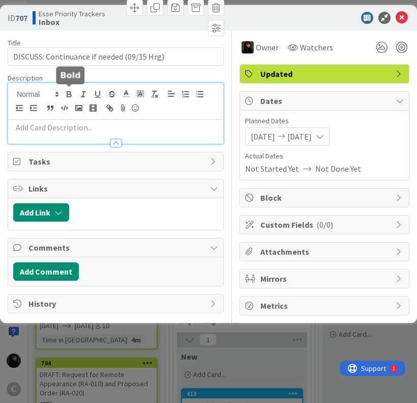
click at [66, 95] on div at bounding box center [115, 113] width 215 height 61
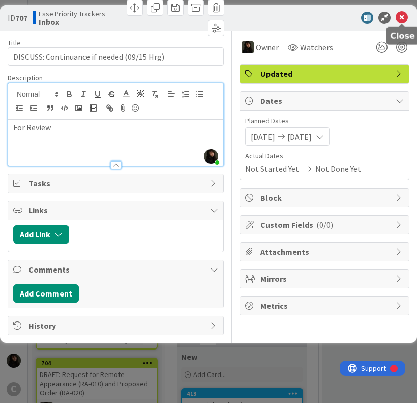
click at [406, 14] on icon at bounding box center [402, 18] width 12 height 12
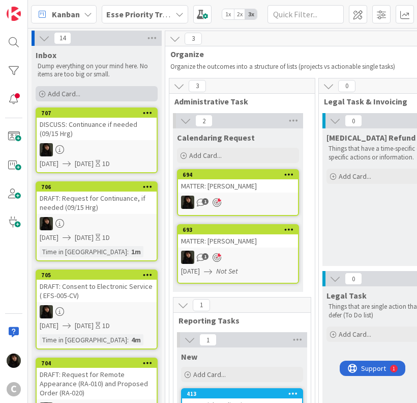
click at [51, 92] on span "Add Card..." at bounding box center [64, 93] width 33 height 9
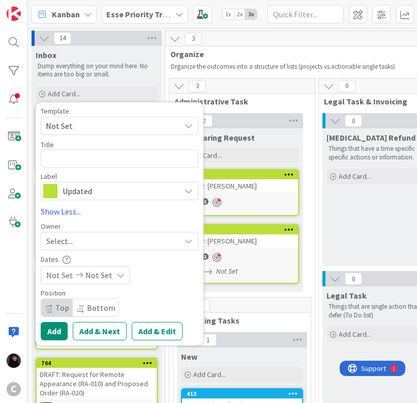
click at [162, 174] on div "Label" at bounding box center [120, 176] width 158 height 7
click at [70, 160] on textarea at bounding box center [120, 158] width 158 height 18
click at [77, 158] on textarea at bounding box center [120, 158] width 158 height 18
click at [86, 242] on div "Select..." at bounding box center [113, 241] width 134 height 12
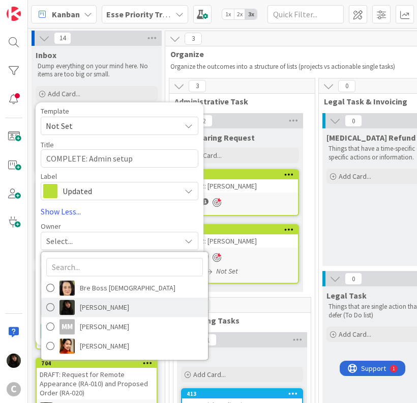
click at [76, 303] on link "[PERSON_NAME]" at bounding box center [124, 306] width 167 height 19
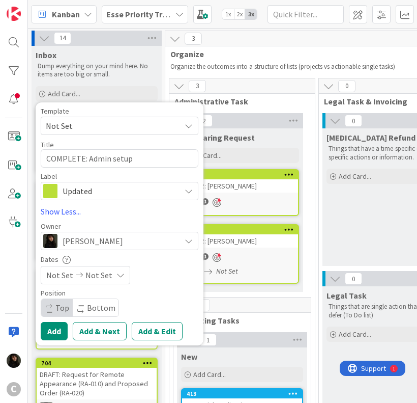
click at [81, 277] on icon at bounding box center [79, 274] width 12 height 7
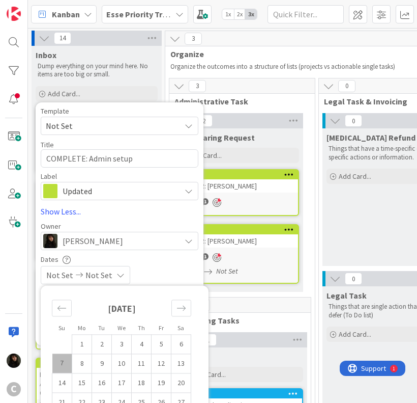
click at [66, 359] on td "7" at bounding box center [62, 362] width 20 height 19
click at [82, 366] on td "8" at bounding box center [82, 362] width 20 height 19
click at [160, 257] on div "Dates" at bounding box center [120, 259] width 158 height 9
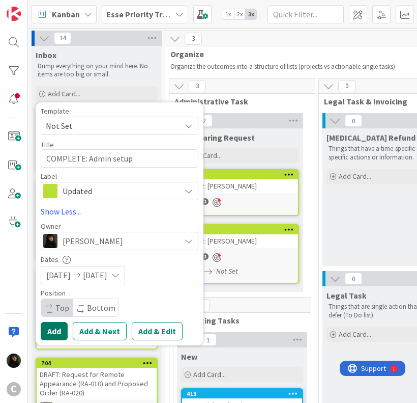
click at [42, 333] on button "Add" at bounding box center [54, 331] width 27 height 18
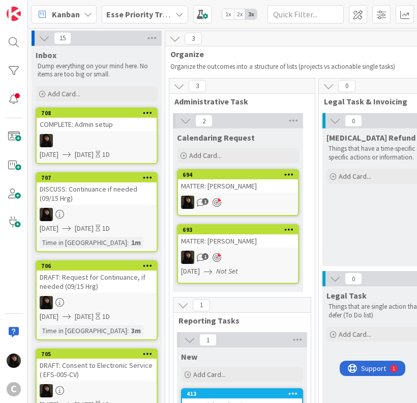
click at [101, 142] on div at bounding box center [97, 140] width 120 height 13
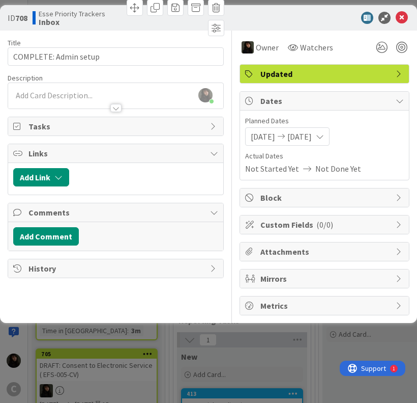
click at [69, 83] on div "[PERSON_NAME] just joined" at bounding box center [115, 95] width 215 height 25
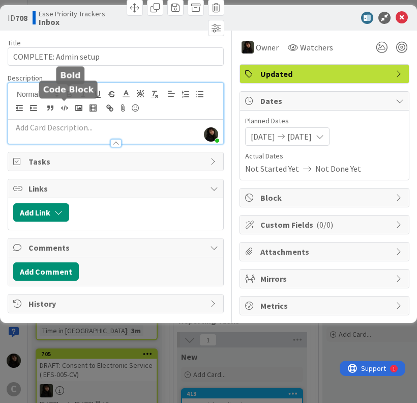
click at [68, 104] on icon "button" at bounding box center [64, 107] width 9 height 9
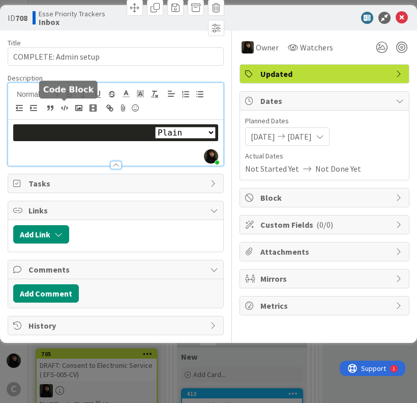
click at [68, 104] on icon "button" at bounding box center [64, 107] width 9 height 9
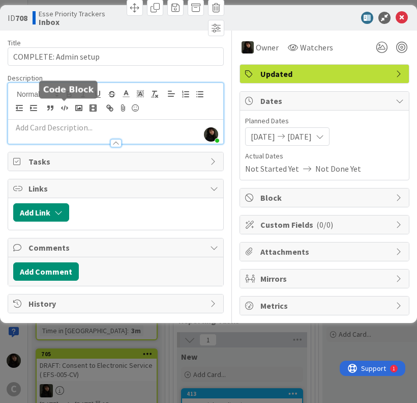
click at [63, 135] on div at bounding box center [115, 138] width 215 height 11
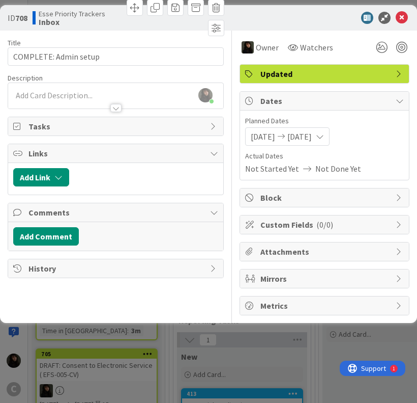
click at [46, 127] on span "Tasks" at bounding box center [117, 126] width 177 height 12
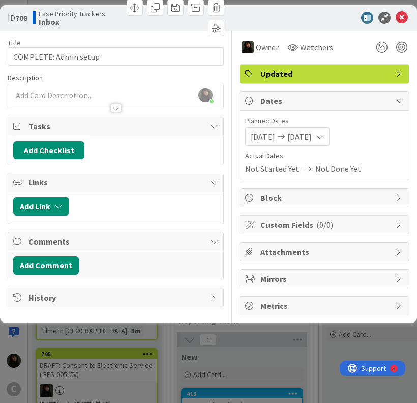
click at [18, 126] on icon at bounding box center [18, 126] width 10 height 8
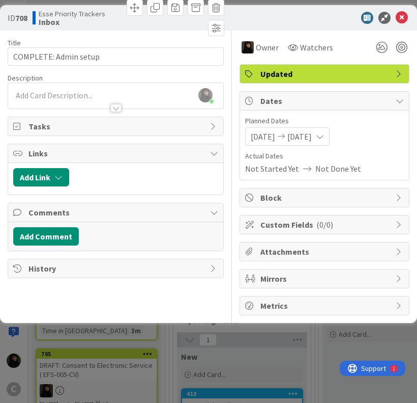
click at [16, 126] on icon at bounding box center [18, 126] width 10 height 8
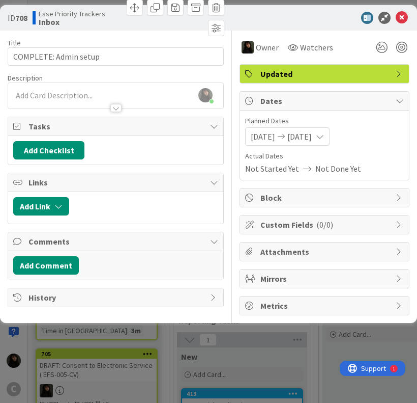
click at [167, 130] on span "Tasks" at bounding box center [117, 126] width 177 height 12
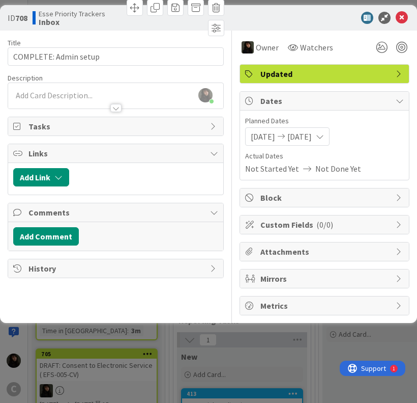
click at [332, 18] on div at bounding box center [320, 18] width 180 height 12
click at [410, 15] on div "ID 708 Esse Priority Trackers Inbox" at bounding box center [208, 17] width 417 height 25
click at [406, 16] on icon at bounding box center [402, 18] width 12 height 12
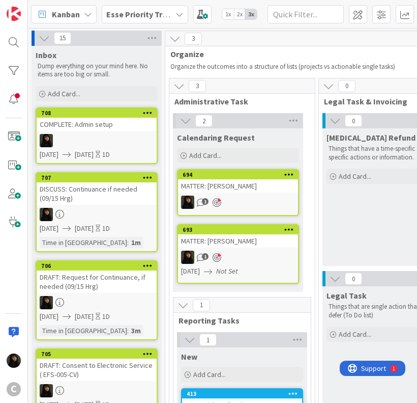
click at [111, 138] on div at bounding box center [97, 140] width 120 height 13
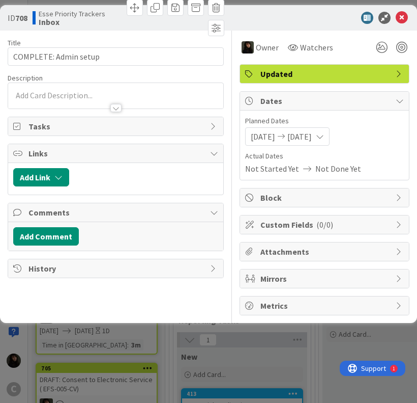
click at [50, 86] on div at bounding box center [115, 95] width 215 height 25
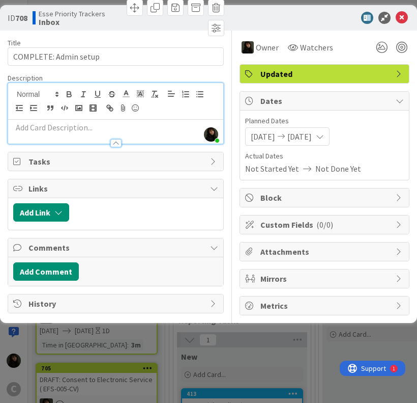
click at [41, 122] on p at bounding box center [115, 128] width 205 height 12
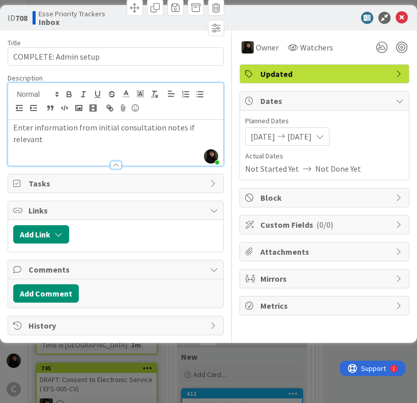
click at [213, 132] on p "Enter information from initial consultation notes if relevant" at bounding box center [115, 133] width 205 height 23
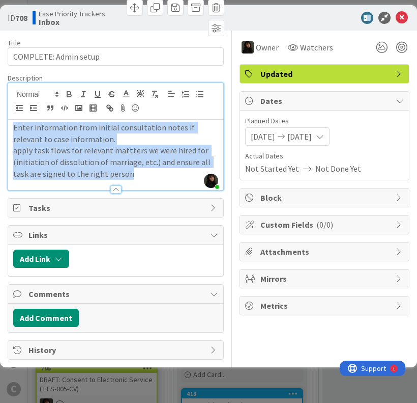
drag, startPoint x: 136, startPoint y: 175, endPoint x: 1, endPoint y: 119, distance: 146.3
click at [1, 119] on div "ID 708 Esse Priority Trackers Inbox Title 21 / 128 COMPLETE: Admin setup Descri…" at bounding box center [208, 186] width 417 height 362
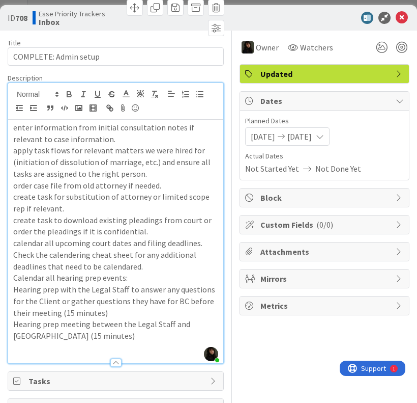
click at [48, 343] on p at bounding box center [115, 348] width 205 height 12
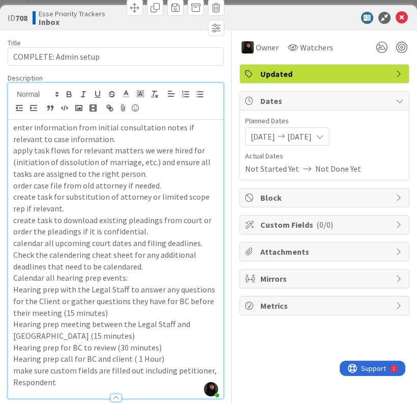
click at [182, 172] on p "apply task flows for relevant matters we were hired for (initiation of dissolut…" at bounding box center [115, 162] width 205 height 35
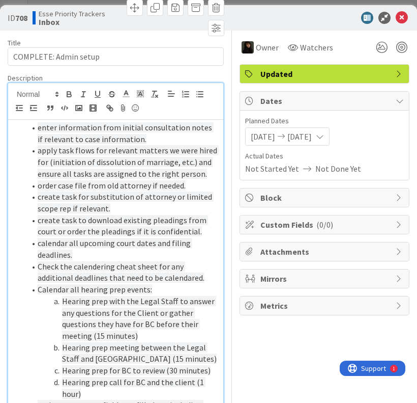
click at [107, 252] on li "calendar all upcoming court dates and filing deadlines." at bounding box center [121, 248] width 193 height 23
click at [397, 16] on icon at bounding box center [402, 18] width 12 height 12
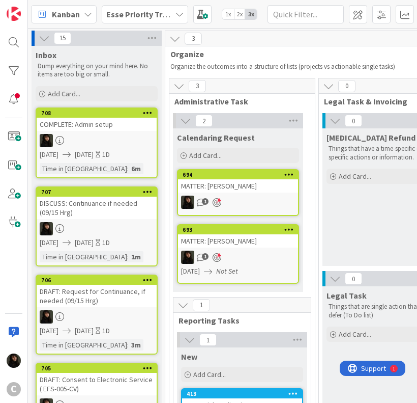
click at [161, 64] on div "Inbox Dump everything on your mind here. No items are too big or small." at bounding box center [97, 63] width 130 height 35
click at [63, 92] on span "Add Card..." at bounding box center [64, 93] width 33 height 9
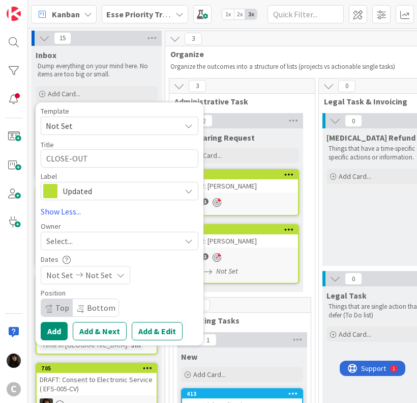
click at [123, 242] on div "Select..." at bounding box center [113, 241] width 134 height 12
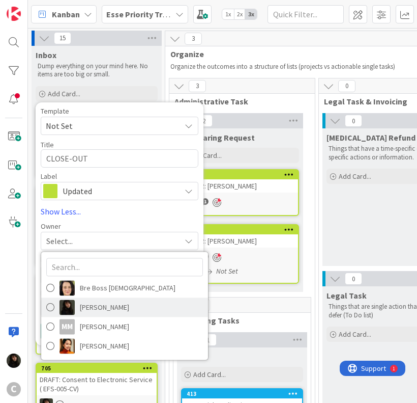
click at [92, 301] on span "[PERSON_NAME]" at bounding box center [104, 306] width 49 height 15
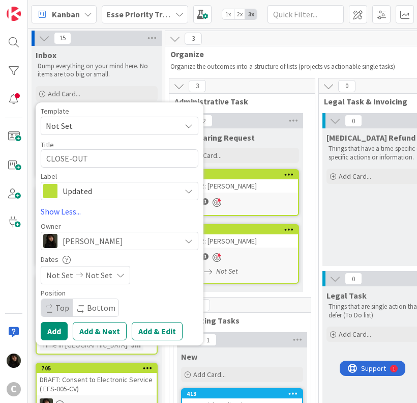
click at [97, 279] on span "Not Set" at bounding box center [99, 275] width 27 height 12
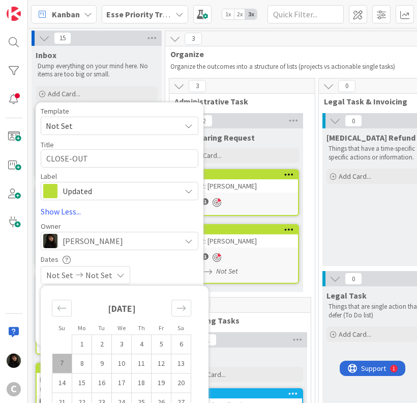
click at [61, 360] on td "7" at bounding box center [62, 362] width 20 height 19
click at [79, 367] on td "8" at bounding box center [82, 362] width 20 height 19
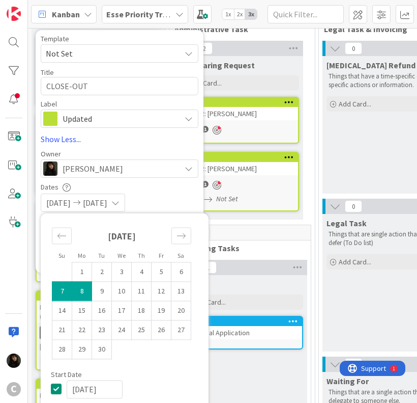
scroll to position [153, 0]
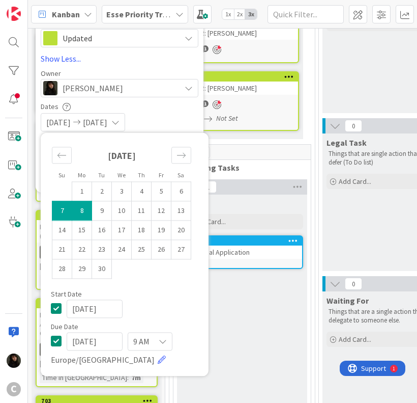
click at [171, 122] on div "[DATE] [DATE]" at bounding box center [120, 122] width 158 height 18
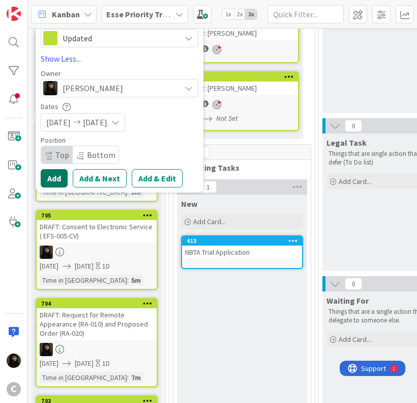
click at [61, 177] on button "Add" at bounding box center [54, 178] width 27 height 18
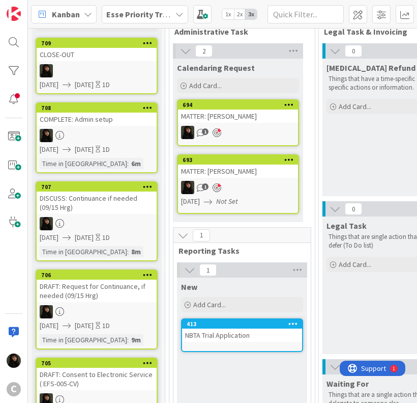
scroll to position [51, 0]
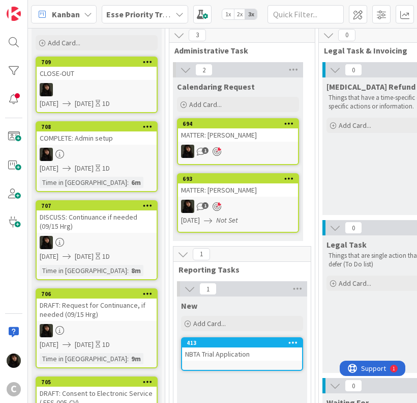
click at [90, 81] on link "709 CLOSE-OUT [DATE] [DATE] 1D" at bounding box center [97, 85] width 122 height 57
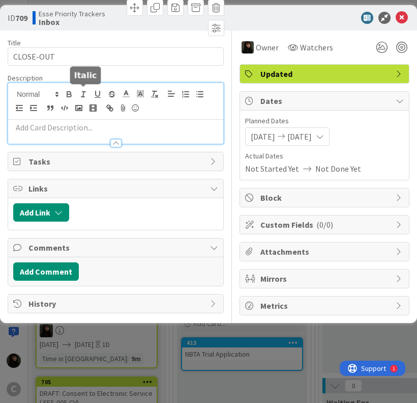
click at [86, 95] on div at bounding box center [115, 113] width 215 height 61
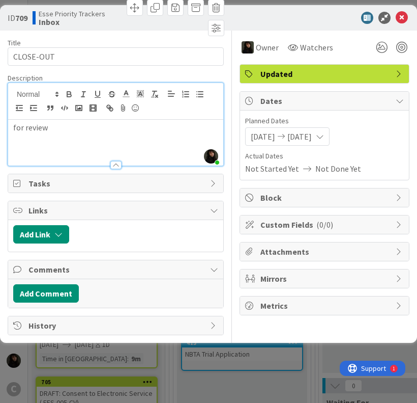
click at [153, 142] on div "for review" at bounding box center [115, 143] width 215 height 46
click at [114, 134] on div "for review" at bounding box center [115, 143] width 215 height 46
click at [113, 134] on div "for review" at bounding box center [115, 143] width 215 height 46
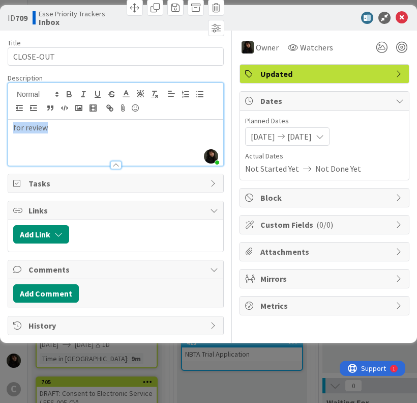
click at [119, 132] on div "for review" at bounding box center [115, 143] width 215 height 46
click at [162, 148] on div "for review [PERSON_NAME]- CLOSING OUT SOON" at bounding box center [115, 143] width 215 height 46
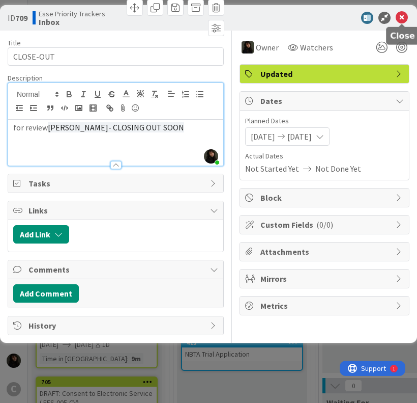
click at [402, 21] on icon at bounding box center [402, 18] width 12 height 12
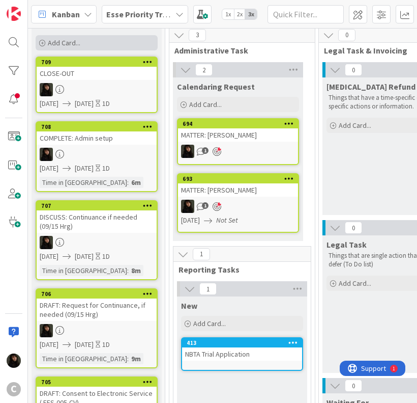
click at [148, 36] on div "Add Card..." at bounding box center [97, 42] width 122 height 15
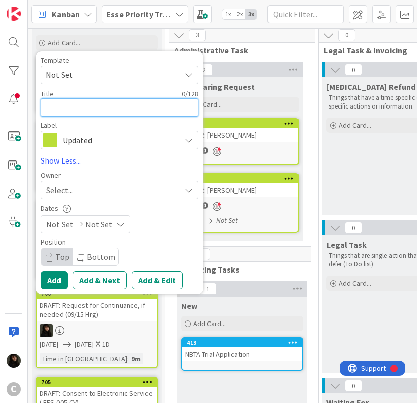
click at [78, 110] on textarea at bounding box center [120, 107] width 158 height 18
paste textarea "FOR REVIEW: Invoices cycle [DATE] to aug"
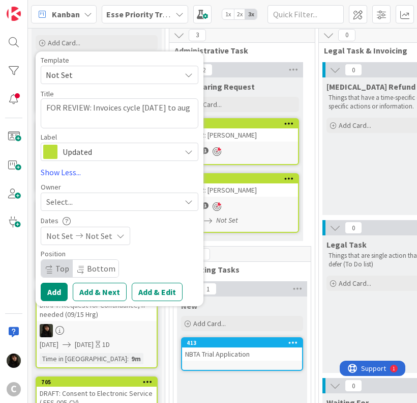
click at [119, 199] on div "Select..." at bounding box center [113, 201] width 134 height 12
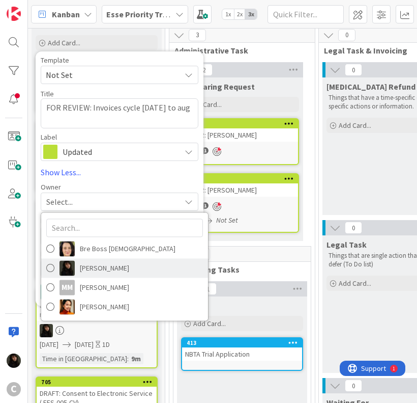
click at [90, 264] on span "[PERSON_NAME]" at bounding box center [104, 267] width 49 height 15
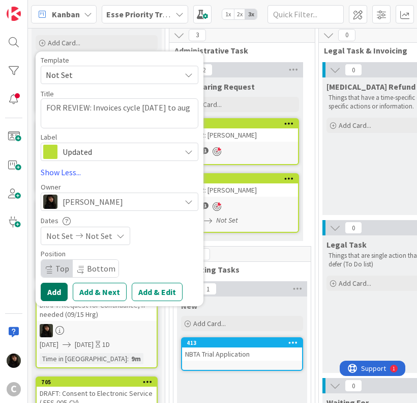
click at [54, 296] on button "Add" at bounding box center [54, 292] width 27 height 18
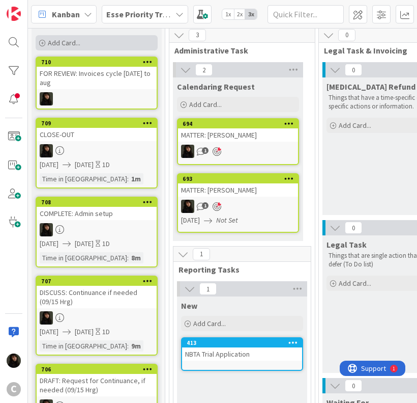
click at [143, 41] on div "Add Card..." at bounding box center [97, 42] width 122 height 15
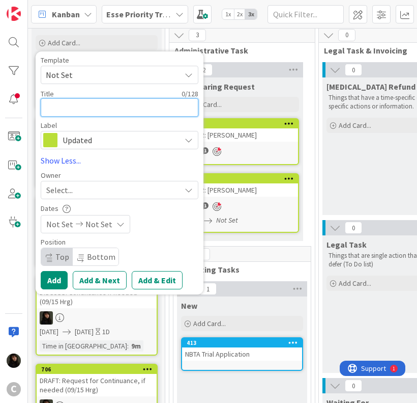
click at [67, 107] on textarea at bounding box center [120, 107] width 158 height 18
paste textarea "SERVE/FILE: Reply Declaration to MTQ"
drag, startPoint x: 175, startPoint y: 108, endPoint x: -1, endPoint y: 105, distance: 175.6
click at [0, 105] on html "C Kanban Esse Priority Trackers 1x 2x 3x 17 Inbox Dump everything on your mind …" at bounding box center [208, 201] width 417 height 403
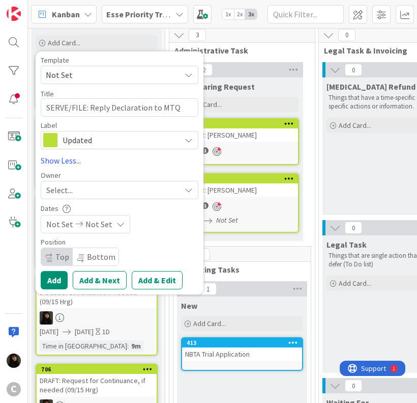
click at [94, 194] on div "Select..." at bounding box center [113, 190] width 134 height 12
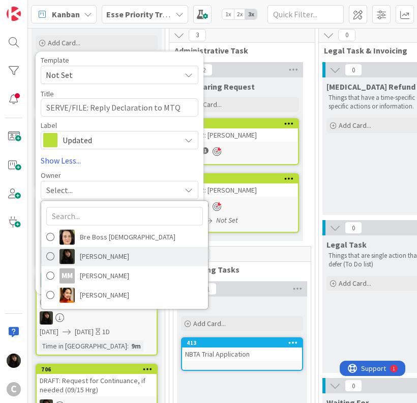
click at [83, 253] on span "[PERSON_NAME]" at bounding box center [104, 255] width 49 height 15
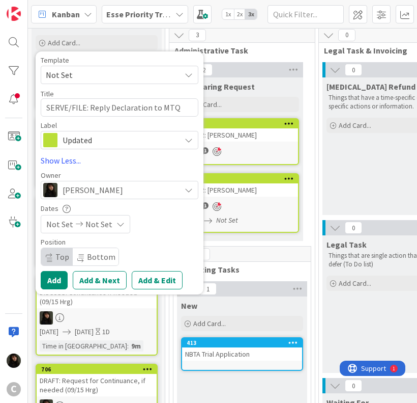
click at [105, 228] on span "Not Set" at bounding box center [99, 224] width 27 height 12
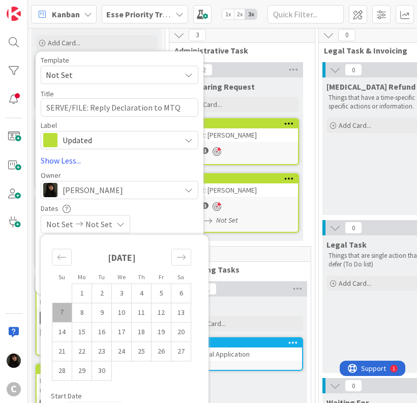
click at [65, 309] on td "7" at bounding box center [62, 311] width 20 height 19
click at [77, 309] on td "8" at bounding box center [82, 311] width 20 height 19
click at [173, 227] on div "[DATE] [DATE]" at bounding box center [120, 224] width 158 height 18
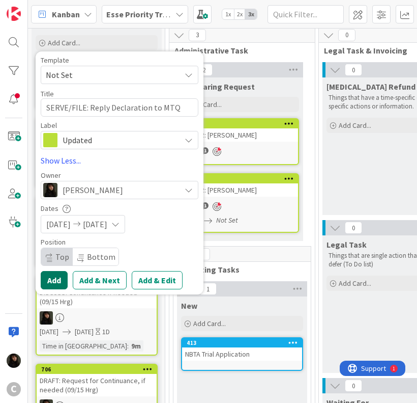
click at [55, 280] on button "Add" at bounding box center [54, 280] width 27 height 18
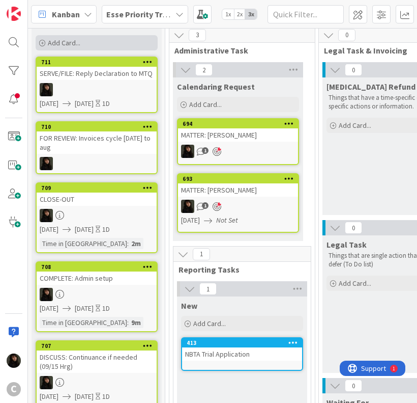
click at [155, 46] on div "Add Card..." at bounding box center [97, 42] width 122 height 15
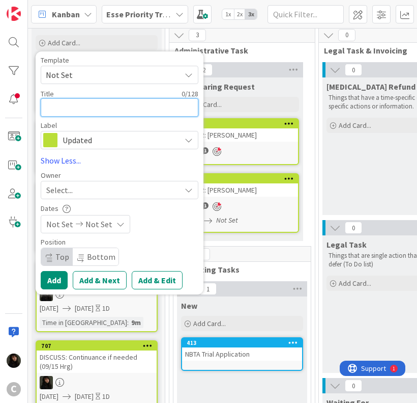
click at [74, 106] on textarea at bounding box center [120, 107] width 158 height 18
click at [145, 61] on div "Template" at bounding box center [120, 60] width 158 height 7
click at [88, 103] on textarea at bounding box center [120, 107] width 158 height 18
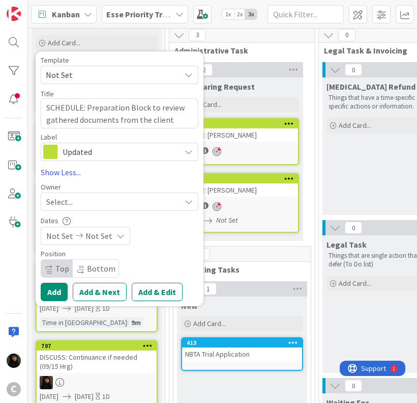
click at [77, 202] on div "Select..." at bounding box center [113, 201] width 134 height 12
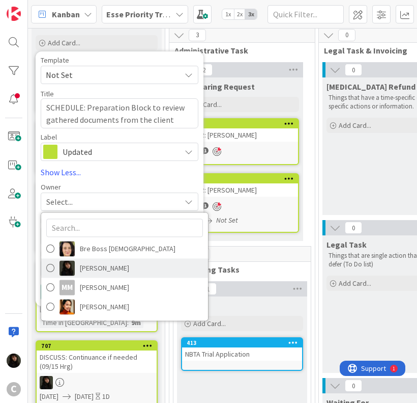
click at [87, 262] on span "[PERSON_NAME]" at bounding box center [104, 267] width 49 height 15
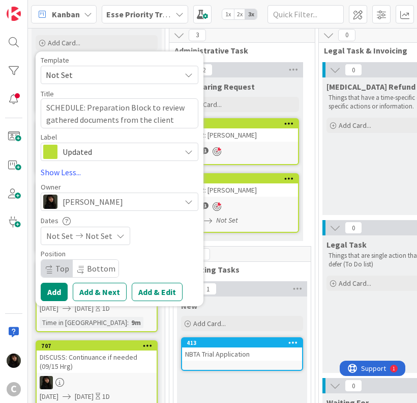
click at [104, 240] on span "Not Set" at bounding box center [99, 236] width 27 height 12
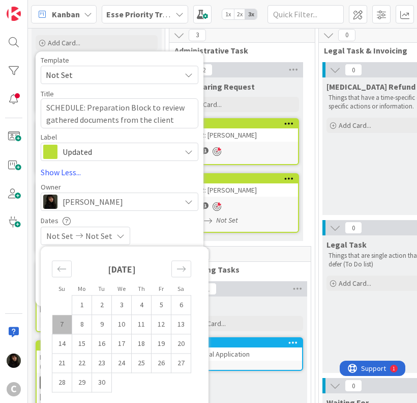
click at [64, 324] on td "7" at bounding box center [62, 324] width 20 height 19
click at [77, 325] on td "8" at bounding box center [82, 324] width 20 height 19
click at [173, 232] on div "[DATE] [DATE]" at bounding box center [120, 236] width 158 height 18
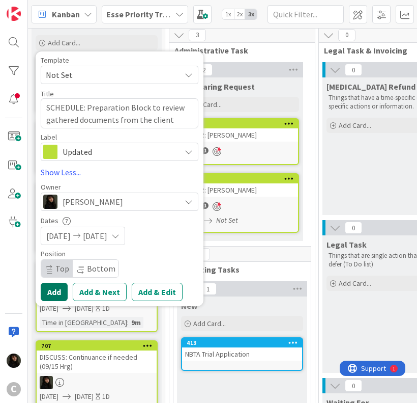
click at [51, 295] on button "Add" at bounding box center [54, 292] width 27 height 18
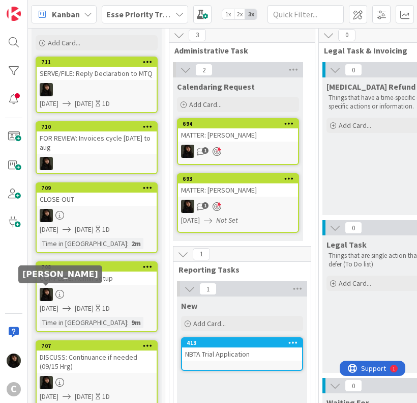
click at [51, 295] on img at bounding box center [46, 294] width 13 height 13
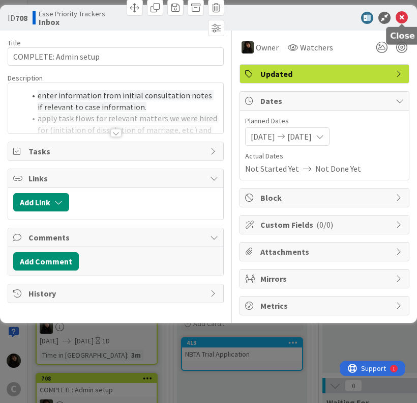
click at [405, 19] on icon at bounding box center [402, 18] width 12 height 12
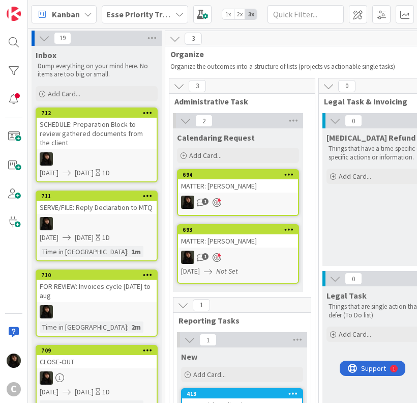
click at [107, 145] on div "SCHEDULE: Preparation Block to review gathered documents from the client" at bounding box center [97, 134] width 120 height 32
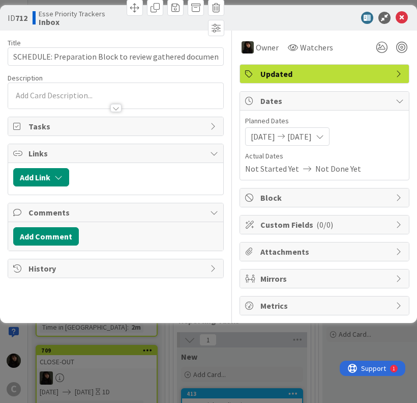
click at [174, 99] on div at bounding box center [115, 103] width 215 height 11
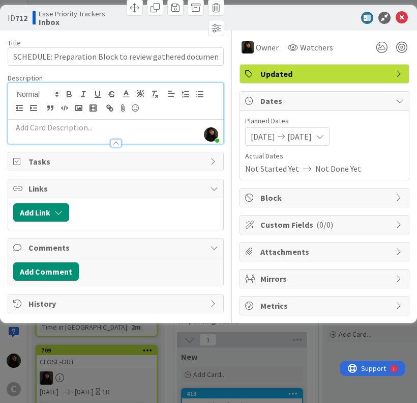
click at [99, 129] on p at bounding box center [115, 128] width 205 height 12
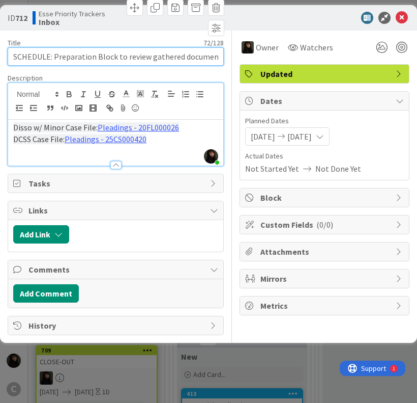
click at [151, 60] on input "SCHEDULE: Preparation Block to review gathered documents from the client" at bounding box center [116, 56] width 216 height 18
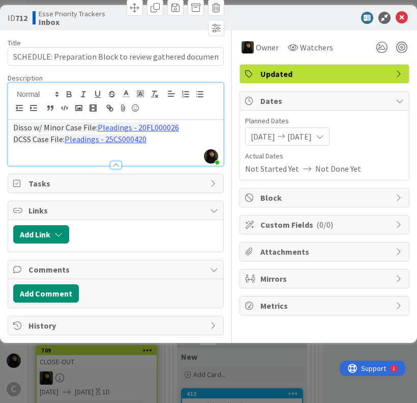
click at [188, 140] on p "DCSS Case File: Pleadings - 25CS000420" at bounding box center [115, 139] width 205 height 12
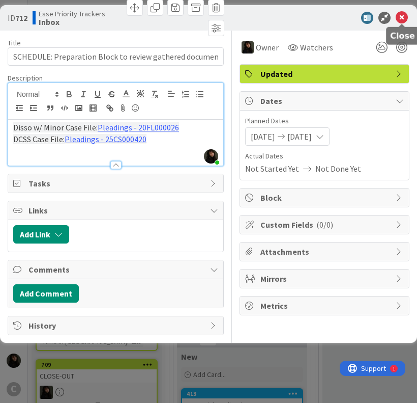
click at [405, 15] on icon at bounding box center [402, 18] width 12 height 12
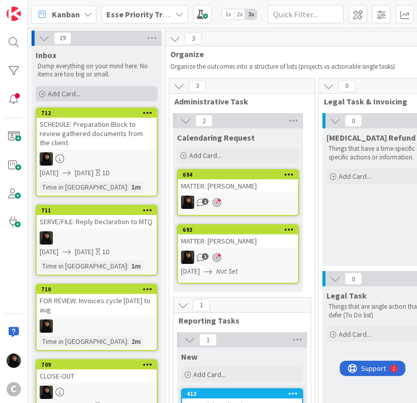
click at [54, 94] on span "Add Card..." at bounding box center [64, 93] width 33 height 9
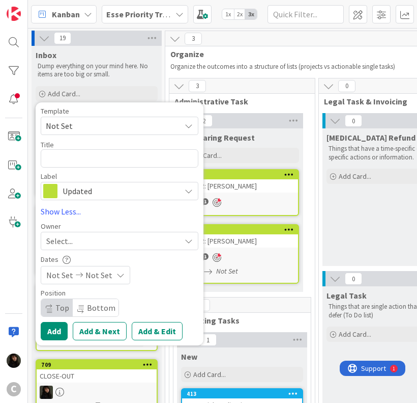
click at [159, 108] on div "Template" at bounding box center [120, 110] width 158 height 7
click at [57, 153] on textarea at bounding box center [120, 158] width 158 height 18
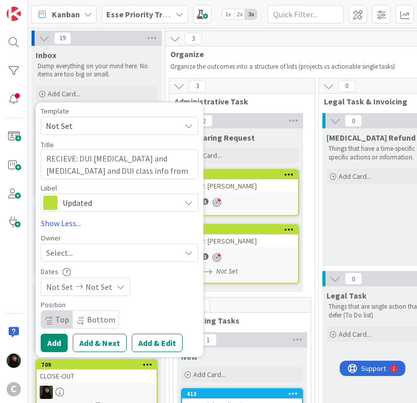
click at [83, 257] on div "Select..." at bounding box center [113, 252] width 134 height 12
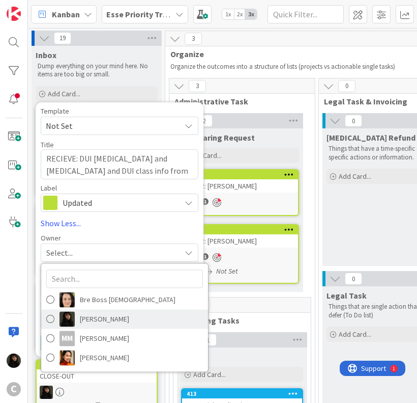
click at [82, 318] on span "[PERSON_NAME]" at bounding box center [104, 318] width 49 height 15
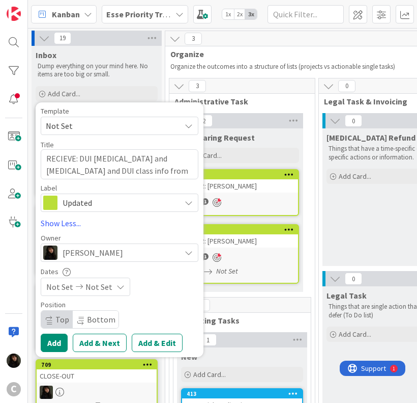
click at [118, 286] on icon at bounding box center [121, 287] width 8 height 8
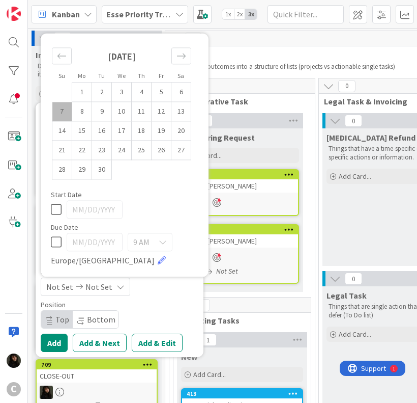
click at [66, 116] on td "7" at bounding box center [62, 111] width 20 height 19
click at [92, 114] on td "9" at bounding box center [102, 111] width 20 height 19
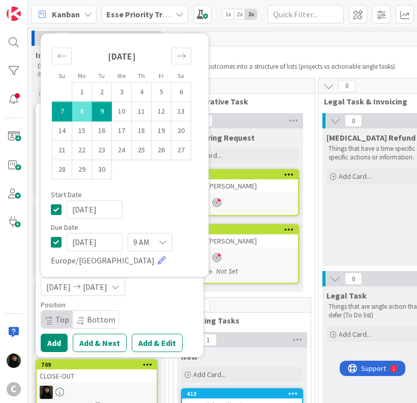
click at [100, 112] on td "9" at bounding box center [102, 111] width 20 height 19
click at [89, 112] on td "8" at bounding box center [82, 111] width 20 height 19
click at [73, 112] on td "8" at bounding box center [82, 111] width 20 height 19
click at [66, 113] on td "7" at bounding box center [62, 111] width 20 height 19
click at [63, 344] on button "Add" at bounding box center [54, 342] width 27 height 18
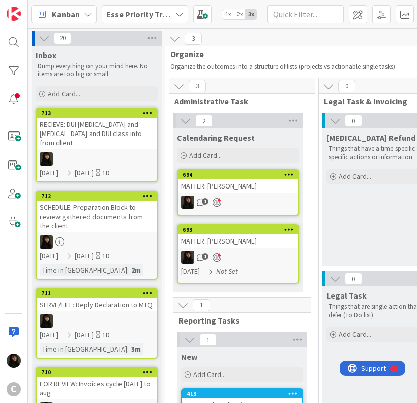
click at [59, 92] on span "Add Card..." at bounding box center [64, 93] width 33 height 9
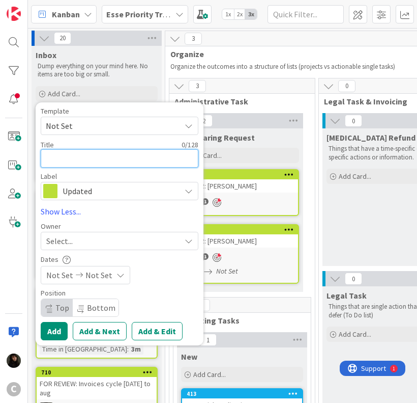
click at [94, 155] on textarea at bounding box center [120, 158] width 158 height 18
click at [151, 109] on div "Template" at bounding box center [120, 110] width 158 height 7
click at [67, 167] on div "Template Not Set Not Set Invoicing Cycle: Cornwall Family Law Office Project We…" at bounding box center [120, 153] width 158 height 93
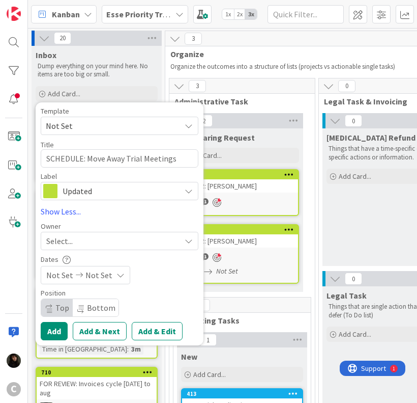
click at [89, 242] on div "Select..." at bounding box center [113, 241] width 134 height 12
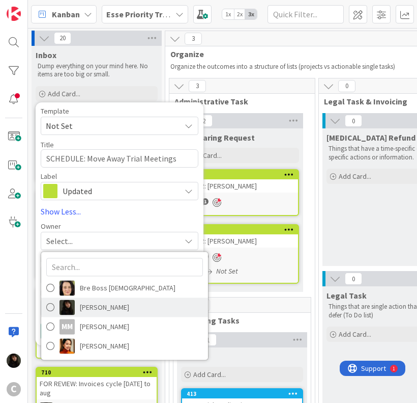
click at [104, 305] on span "[PERSON_NAME]" at bounding box center [104, 306] width 49 height 15
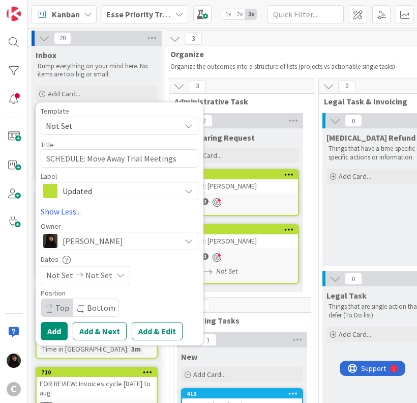
click at [106, 276] on span "Not Set" at bounding box center [99, 275] width 27 height 12
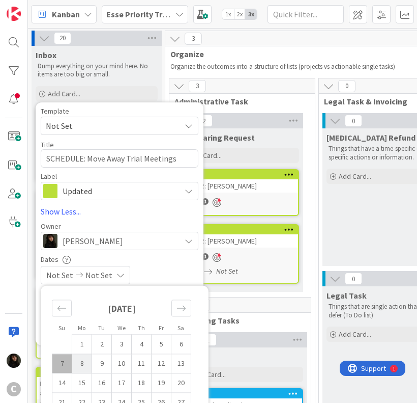
click at [72, 363] on td "8" at bounding box center [82, 362] width 20 height 19
click at [63, 364] on td "7" at bounding box center [62, 362] width 20 height 19
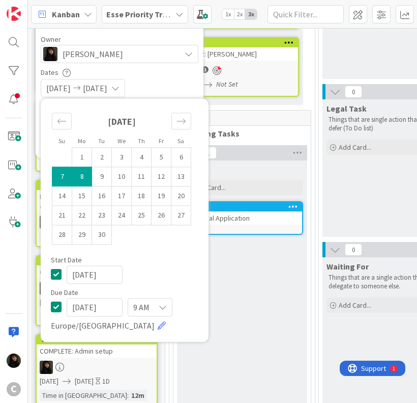
scroll to position [204, 0]
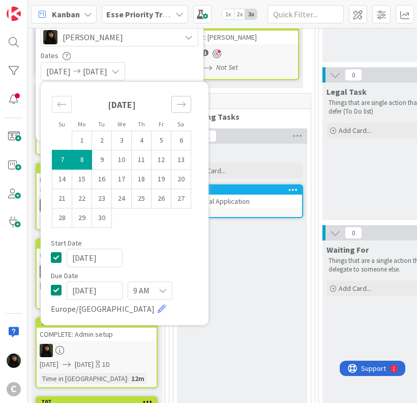
click at [185, 107] on icon "Move forward to switch to the next month." at bounding box center [182, 104] width 10 height 10
click at [181, 103] on icon "Move forward to switch to the next month." at bounding box center [181, 103] width 9 height 5
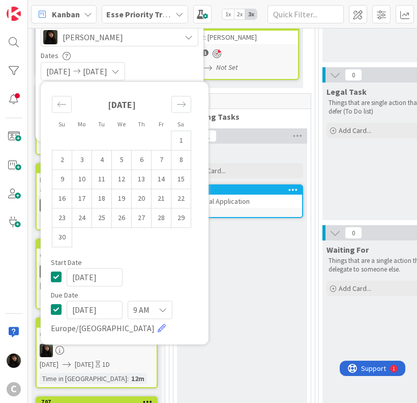
click at [176, 70] on div "[DATE] [DATE]" at bounding box center [120, 71] width 158 height 18
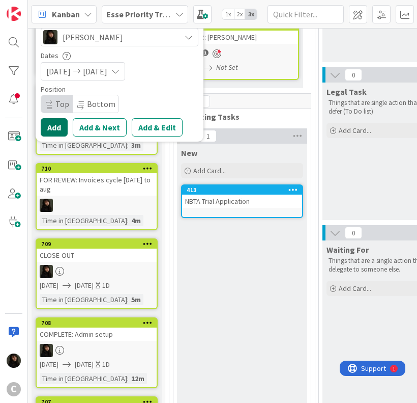
click at [57, 127] on button "Add" at bounding box center [54, 127] width 27 height 18
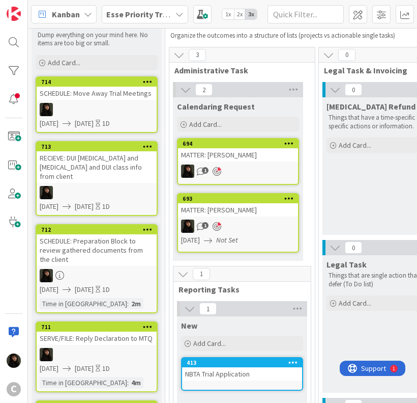
scroll to position [0, 0]
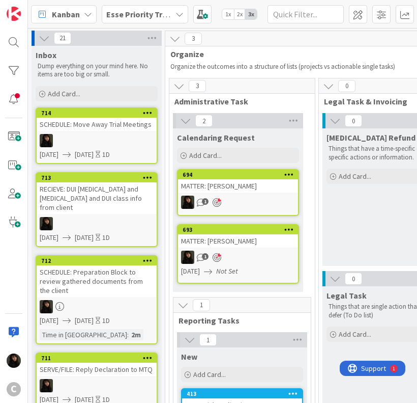
click at [98, 134] on div at bounding box center [97, 140] width 120 height 13
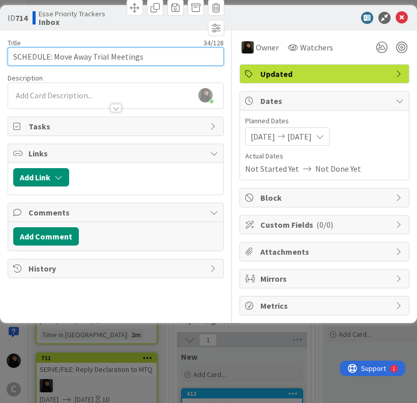
click at [164, 65] on input "SCHEDULE: Move Away Trial Meetings" at bounding box center [116, 56] width 216 height 18
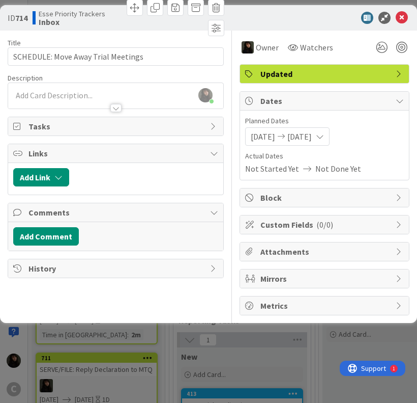
click at [50, 98] on div at bounding box center [115, 103] width 215 height 11
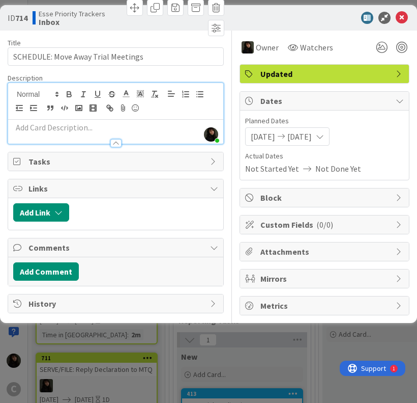
click at [49, 124] on p at bounding box center [115, 128] width 205 height 12
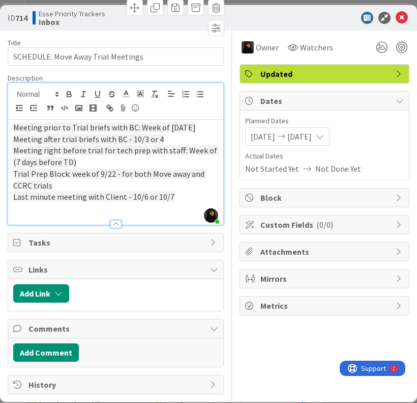
click at [397, 25] on div "ID 714 Esse Priority Trackers Inbox" at bounding box center [208, 17] width 417 height 25
click at [396, 20] on icon at bounding box center [402, 18] width 12 height 12
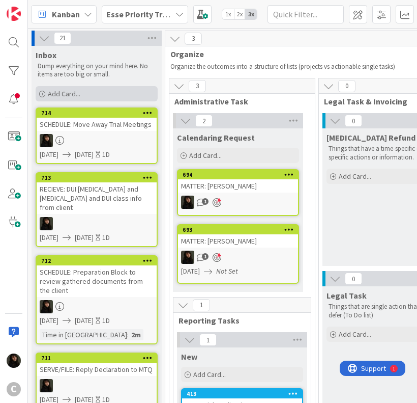
click at [78, 93] on span "Add Card..." at bounding box center [64, 93] width 33 height 9
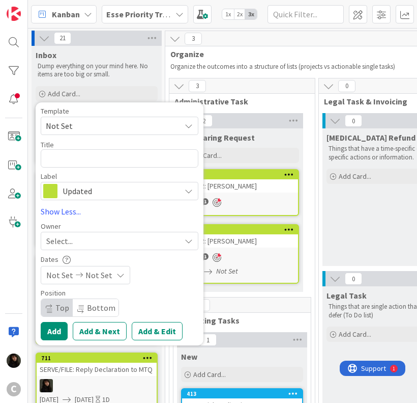
click at [161, 249] on div "Select..." at bounding box center [120, 241] width 158 height 18
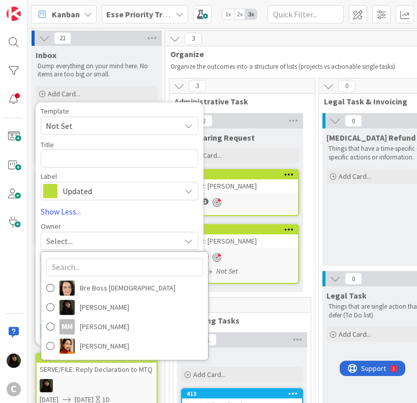
click at [80, 118] on span "Not Set" at bounding box center [120, 126] width 158 height 18
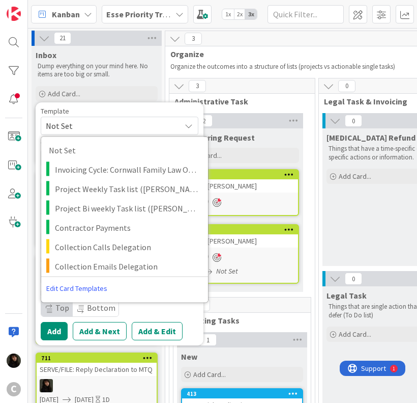
click at [120, 111] on div "Template" at bounding box center [120, 110] width 158 height 7
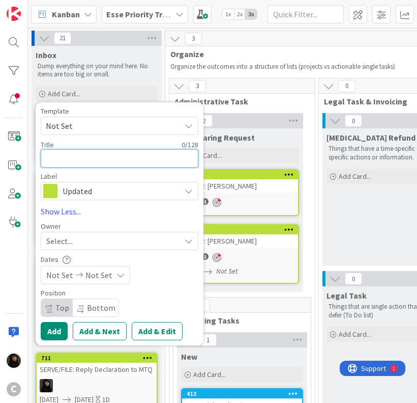
click at [77, 163] on textarea at bounding box center [120, 158] width 158 height 18
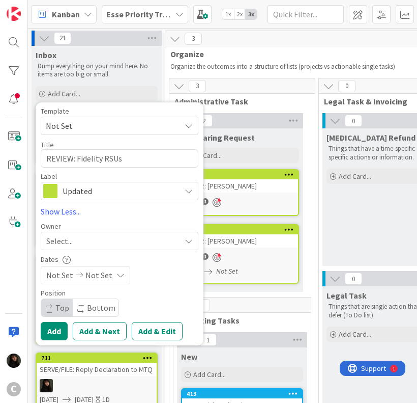
click at [83, 244] on div "Select..." at bounding box center [113, 241] width 134 height 12
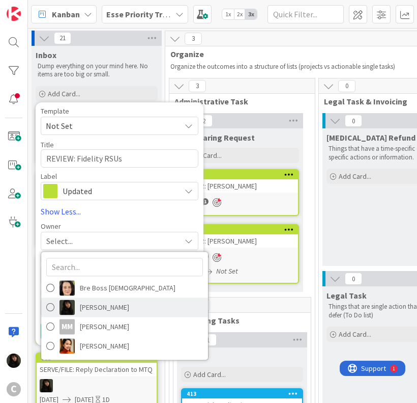
click at [89, 307] on span "[PERSON_NAME]" at bounding box center [104, 306] width 49 height 15
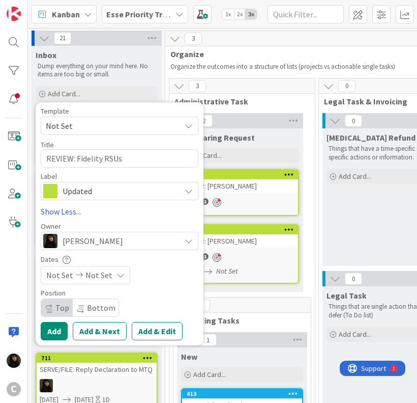
click at [89, 278] on span "Not Set" at bounding box center [99, 275] width 27 height 12
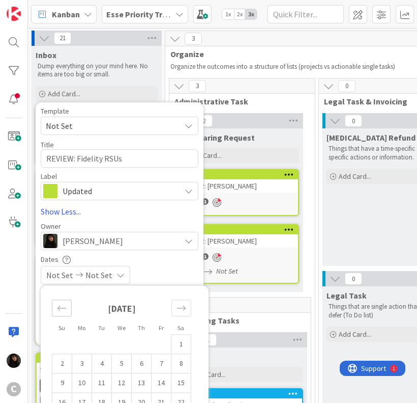
click at [58, 307] on icon "Move backward to switch to the previous month." at bounding box center [62, 308] width 10 height 10
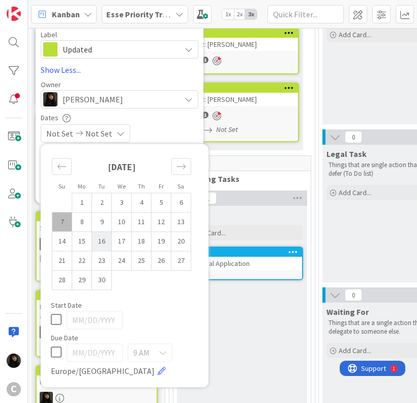
scroll to position [153, 0]
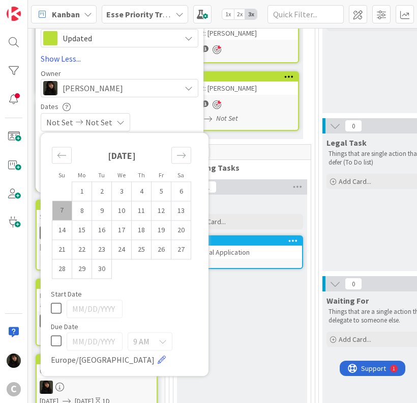
click at [63, 209] on td "7" at bounding box center [62, 210] width 20 height 19
click at [71, 212] on td "7" at bounding box center [62, 210] width 20 height 19
click at [79, 214] on td "8" at bounding box center [82, 210] width 20 height 19
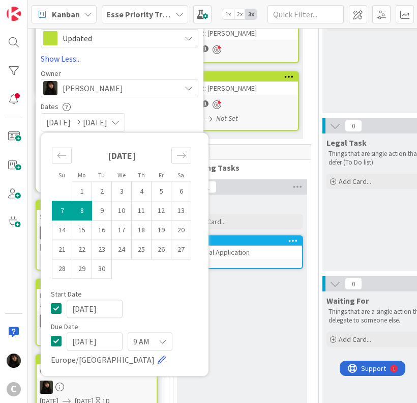
click at [182, 119] on div "[DATE] [DATE]" at bounding box center [120, 122] width 158 height 18
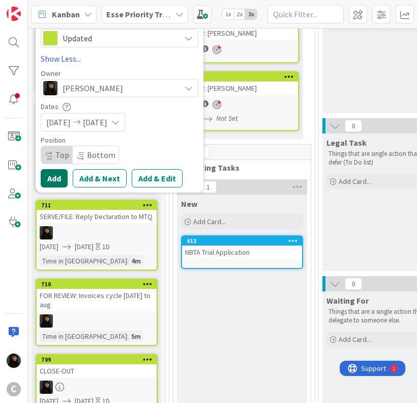
click at [56, 180] on button "Add" at bounding box center [54, 178] width 27 height 18
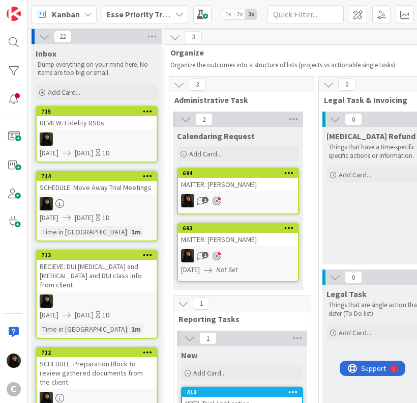
scroll to position [0, 0]
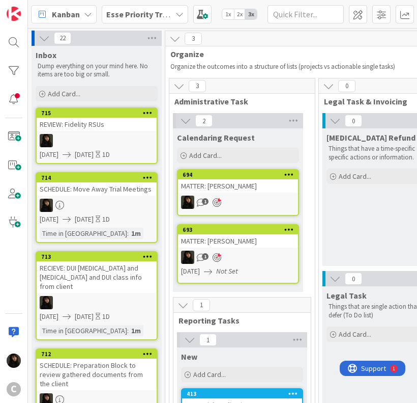
click at [101, 131] on link "715 REVIEW: Fidelity RSUs [DATE] [DATE] 1D" at bounding box center [97, 135] width 122 height 57
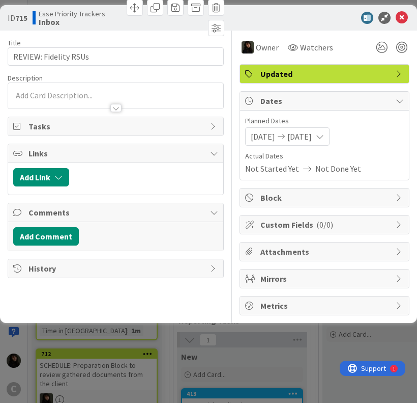
click at [56, 96] on div at bounding box center [115, 95] width 215 height 25
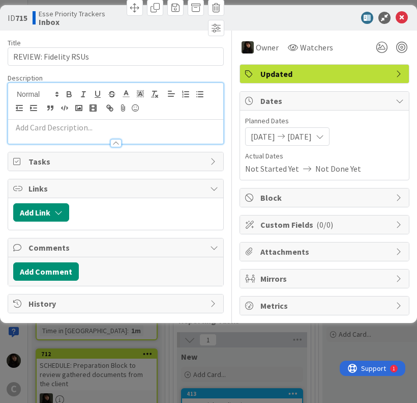
click at [43, 126] on p at bounding box center [115, 128] width 205 height 12
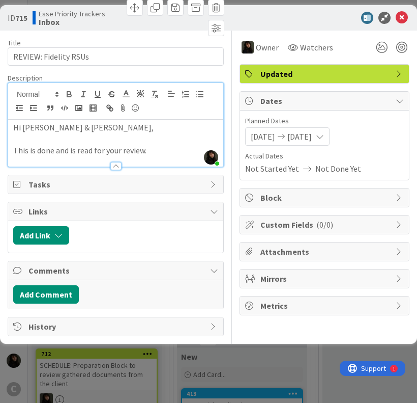
click at [169, 140] on p at bounding box center [115, 139] width 205 height 12
drag, startPoint x: 158, startPoint y: 153, endPoint x: 11, endPoint y: 154, distance: 147.1
click at [11, 154] on div "Hi [PERSON_NAME] & [PERSON_NAME], This is done and is read for your review." at bounding box center [115, 143] width 215 height 47
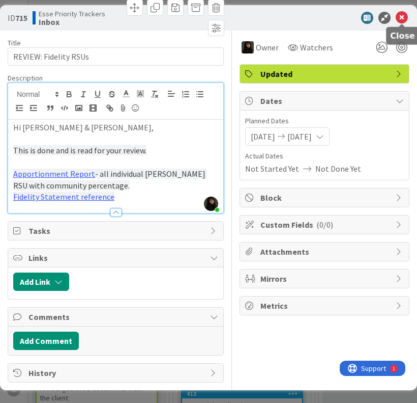
click at [401, 14] on icon at bounding box center [402, 18] width 12 height 12
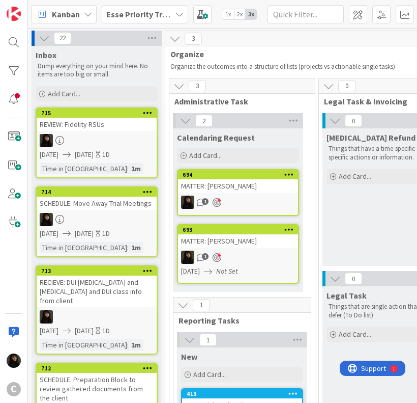
click at [242, 46] on div "3" at bounding box center [312, 38] width 295 height 15
click at [67, 87] on div "Add Card..." at bounding box center [97, 93] width 122 height 15
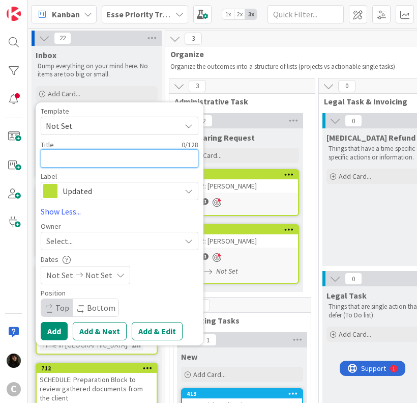
click at [63, 159] on textarea at bounding box center [120, 158] width 158 height 18
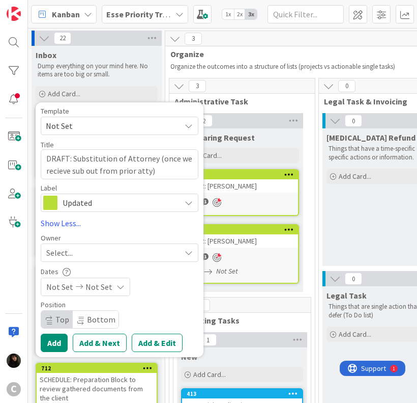
click at [73, 254] on span "Select..." at bounding box center [59, 252] width 26 height 12
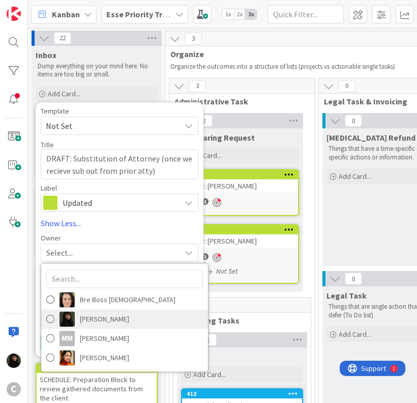
click at [91, 316] on span "[PERSON_NAME]" at bounding box center [104, 318] width 49 height 15
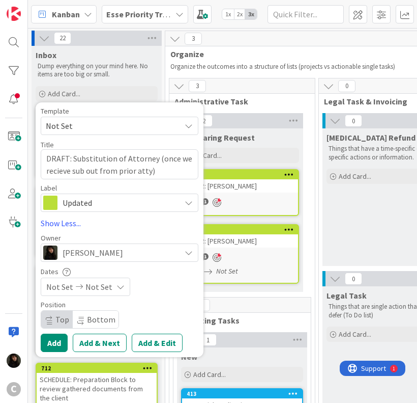
click at [96, 289] on span "Not Set" at bounding box center [99, 286] width 27 height 12
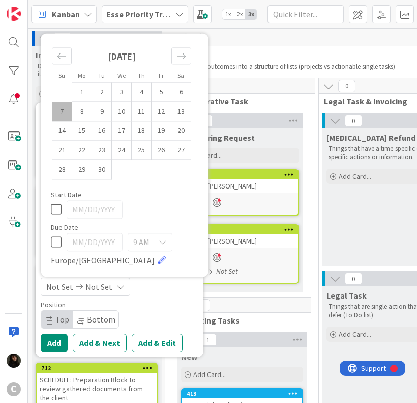
click at [65, 115] on td "7" at bounding box center [62, 111] width 20 height 19
click at [90, 118] on td "8" at bounding box center [82, 111] width 20 height 19
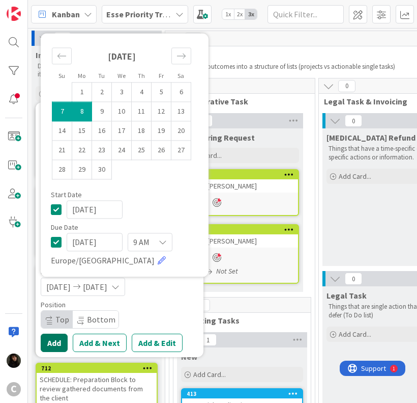
click at [58, 342] on button "Add" at bounding box center [54, 342] width 27 height 18
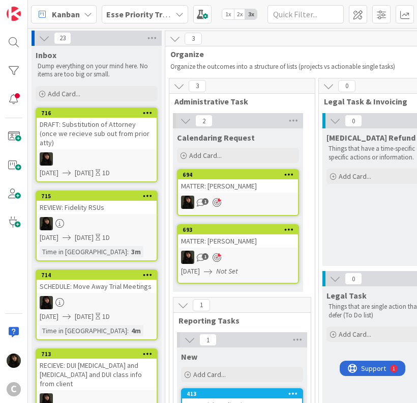
click at [255, 48] on div "3 Organize Organize the outcomes into a structure of lists (projects vs actiona…" at bounding box center [312, 52] width 295 height 42
click at [45, 95] on icon at bounding box center [42, 94] width 6 height 6
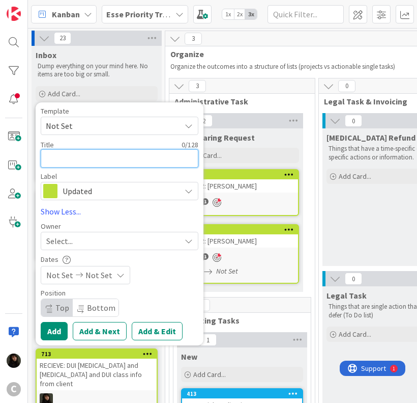
click at [68, 157] on textarea at bounding box center [120, 158] width 158 height 18
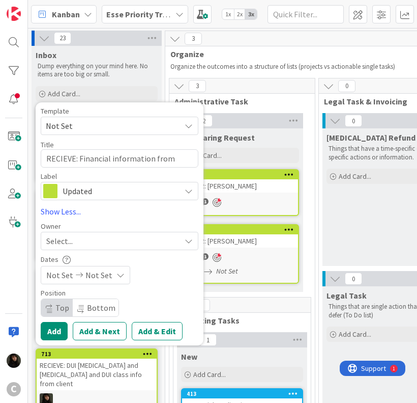
click at [90, 239] on div "Select..." at bounding box center [113, 241] width 134 height 12
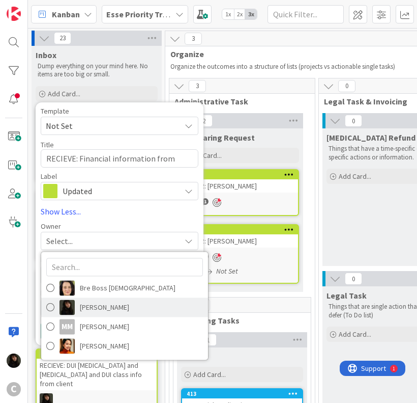
click at [94, 300] on span "[PERSON_NAME]" at bounding box center [104, 306] width 49 height 15
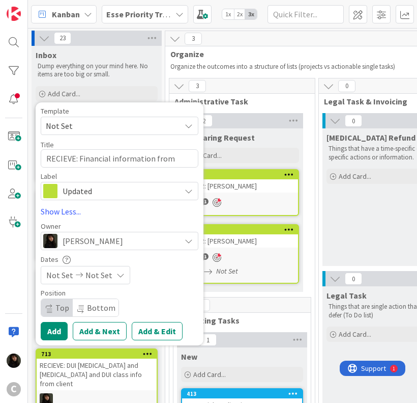
click at [70, 279] on span "Not Set" at bounding box center [59, 275] width 27 height 12
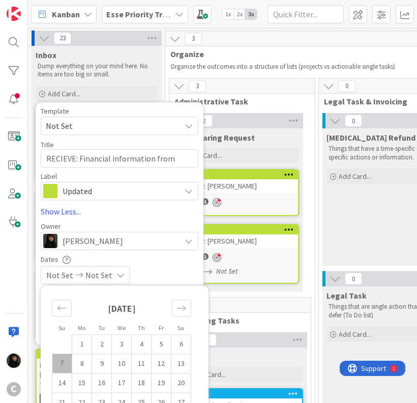
click at [66, 361] on td "7" at bounding box center [62, 362] width 20 height 19
click at [84, 366] on td "8" at bounding box center [82, 362] width 20 height 19
click at [175, 260] on div "Dates" at bounding box center [120, 259] width 158 height 9
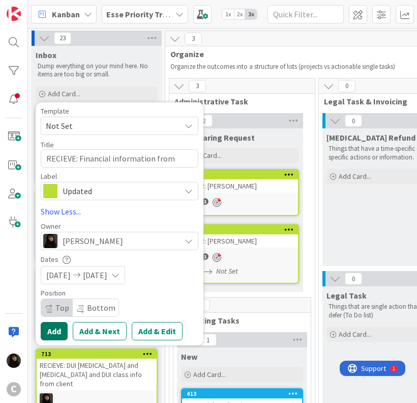
click at [51, 333] on button "Add" at bounding box center [54, 331] width 27 height 18
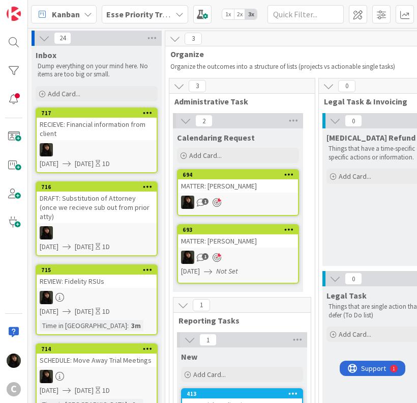
click at [156, 72] on div "Dump everything on your mind here. No items are too big or small." at bounding box center [97, 70] width 122 height 21
click at [157, 73] on div "Dump everything on your mind here. No items are too big or small." at bounding box center [97, 70] width 122 height 21
click at [93, 92] on div "Add Card..." at bounding box center [97, 93] width 122 height 15
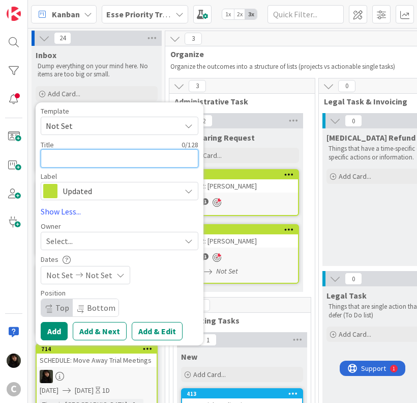
click at [120, 163] on textarea at bounding box center [120, 158] width 158 height 18
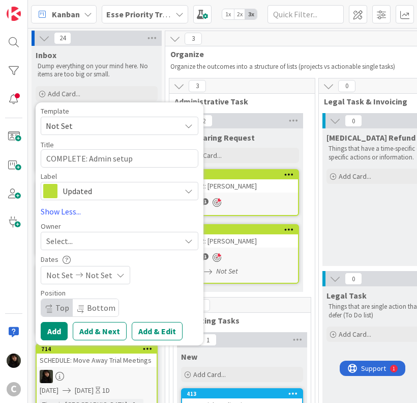
click at [121, 230] on div "Owner Select... Bre Boss [DEMOGRAPHIC_DATA] Esse [PERSON_NAME] [PERSON_NAME] [P…" at bounding box center [120, 235] width 158 height 27
click at [112, 237] on div "Select..." at bounding box center [113, 241] width 134 height 12
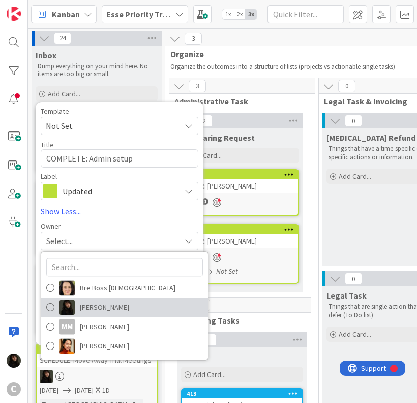
click at [87, 306] on span "[PERSON_NAME]" at bounding box center [104, 306] width 49 height 15
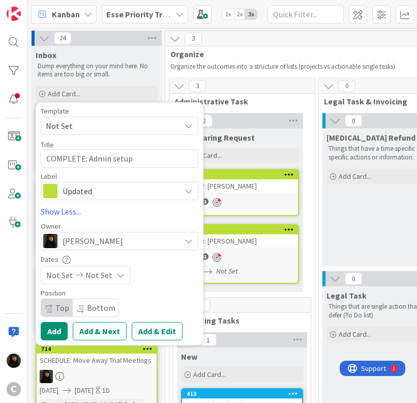
click at [86, 278] on span "Not Set" at bounding box center [99, 275] width 27 height 12
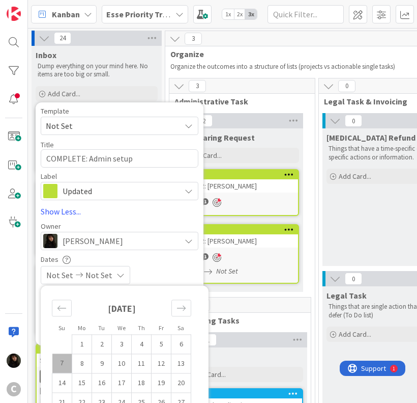
click at [65, 362] on td "7" at bounding box center [62, 362] width 20 height 19
click at [80, 366] on td "8" at bounding box center [82, 362] width 20 height 19
click at [179, 258] on div "Dates" at bounding box center [120, 259] width 158 height 9
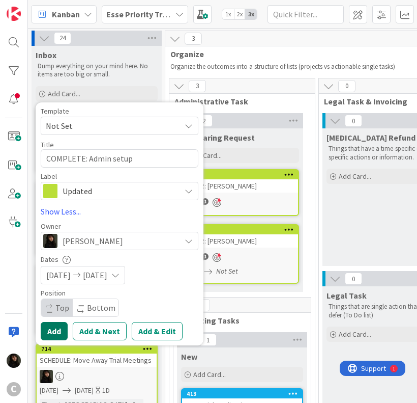
click at [61, 334] on button "Add" at bounding box center [54, 331] width 27 height 18
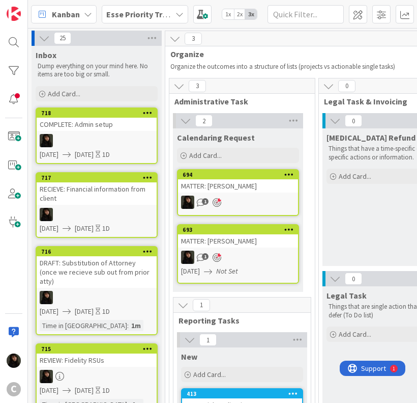
click at [99, 134] on div at bounding box center [97, 140] width 120 height 13
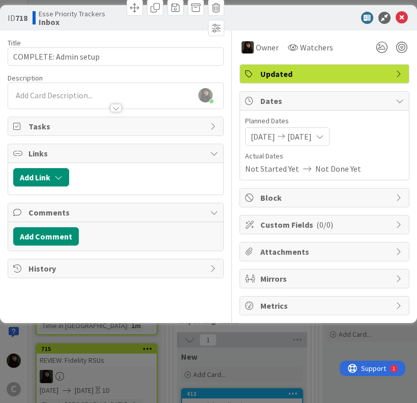
click at [165, 191] on div "Add Link" at bounding box center [115, 179] width 215 height 32
click at [53, 96] on div "[PERSON_NAME] just joined" at bounding box center [115, 95] width 215 height 25
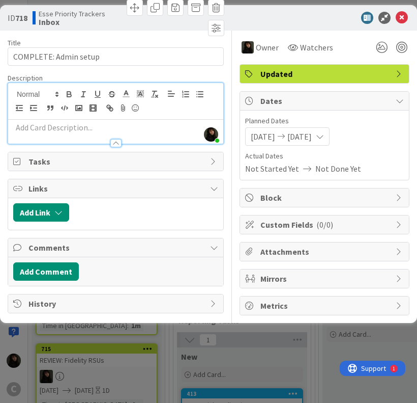
click at [45, 137] on div at bounding box center [115, 138] width 215 height 11
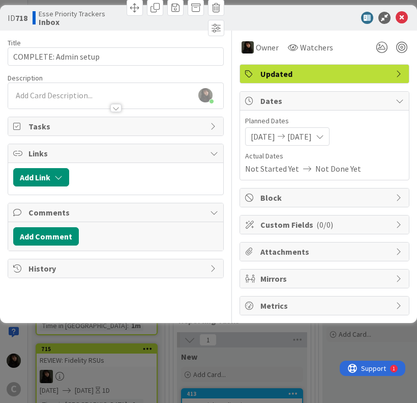
click at [57, 100] on div at bounding box center [115, 103] width 215 height 11
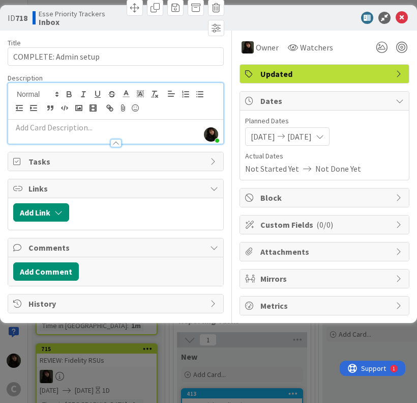
click at [45, 129] on p at bounding box center [115, 128] width 205 height 12
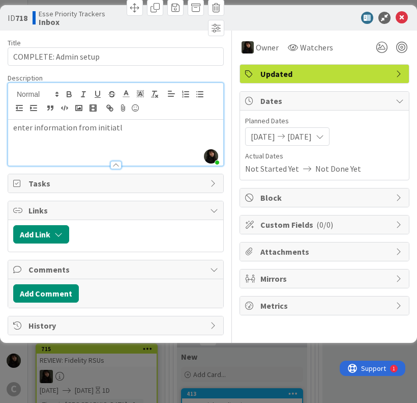
click at [160, 134] on div "enter information from initiatl" at bounding box center [115, 143] width 215 height 46
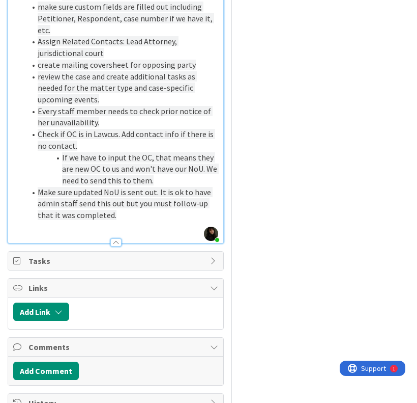
scroll to position [417, 0]
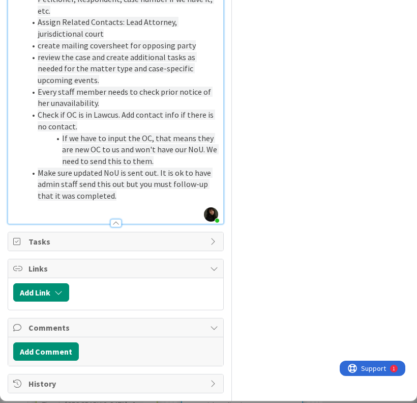
click at [112, 171] on span "Make sure updated NoU is sent out. It is ok to have admin staff send this out b…" at bounding box center [125, 183] width 175 height 33
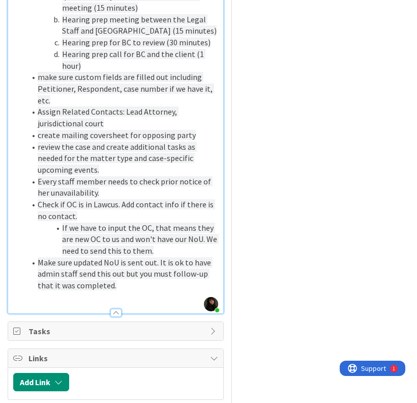
scroll to position [61, 0]
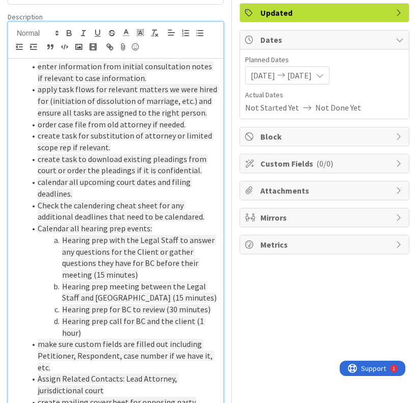
click at [136, 202] on span "Check the calendering cheat sheet for any additional deadlines that need to be …" at bounding box center [121, 211] width 167 height 22
click at [164, 191] on li "calendar all upcoming court dates and filing deadlines." at bounding box center [121, 187] width 193 height 23
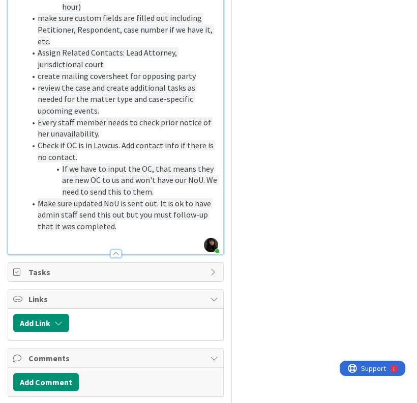
scroll to position [417, 0]
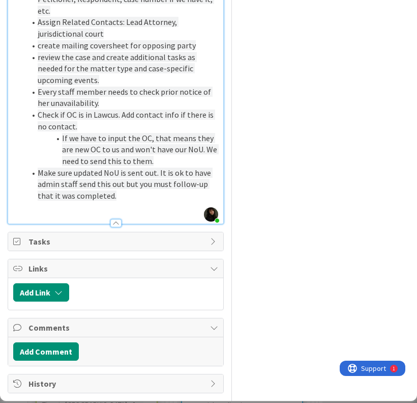
click at [146, 195] on li "Make sure updated NoU is sent out. It is ok to have admin staff send this out b…" at bounding box center [121, 184] width 193 height 35
click at [111, 200] on li "Make sure updated NoU is sent out. It is ok to have admin staff send this out b…" at bounding box center [121, 184] width 193 height 35
click at [114, 197] on span "Make sure updated NoU is sent out. It is ok to have admin staff send this out b…" at bounding box center [125, 183] width 175 height 33
drag, startPoint x: 166, startPoint y: 197, endPoint x: 114, endPoint y: 195, distance: 52.5
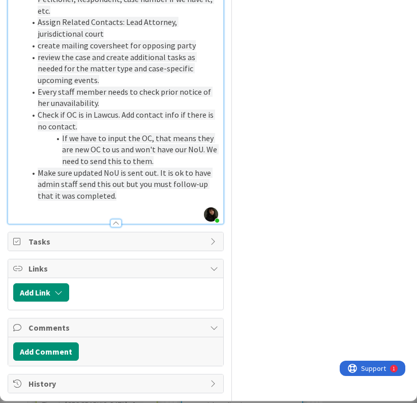
click at [114, 195] on li "Make sure updated NoU is sent out. It is ok to have admin staff send this out b…" at bounding box center [121, 184] width 193 height 35
click at [151, 195] on li "Make sure updated NoU is sent out. It is ok to have admin staff send this out b…" at bounding box center [121, 184] width 193 height 35
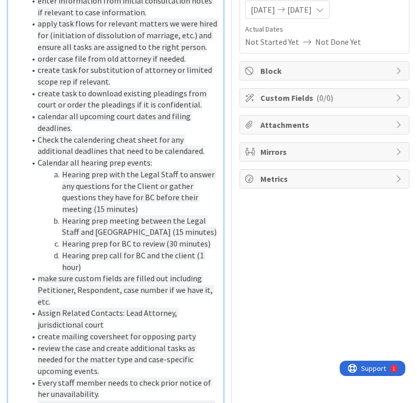
scroll to position [0, 0]
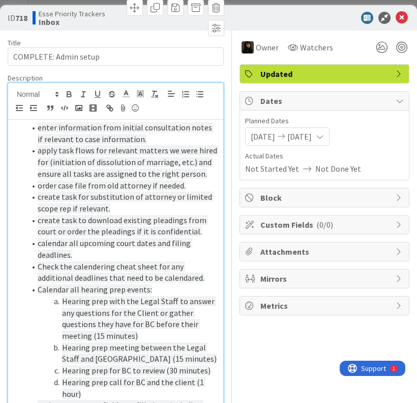
click at [132, 212] on li "create task for substitution of attorney or limited scope rep if relevant." at bounding box center [121, 202] width 193 height 23
click at [132, 215] on span "create task to download existing pleadings from court or order the pleadings if…" at bounding box center [123, 226] width 171 height 22
click at [396, 18] on icon at bounding box center [402, 18] width 12 height 12
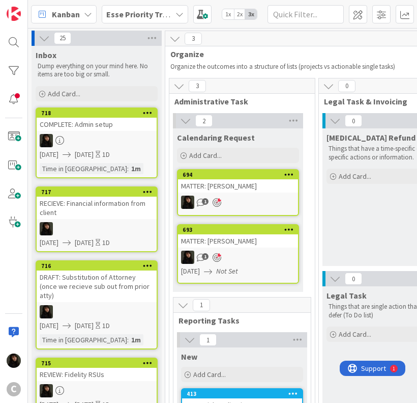
click at [86, 93] on div "Add Card..." at bounding box center [97, 93] width 122 height 15
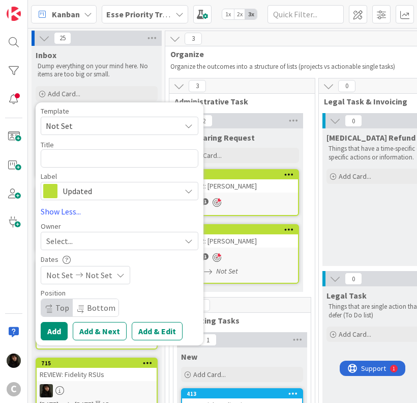
click at [161, 111] on div "Template" at bounding box center [120, 110] width 158 height 7
click at [81, 122] on span "Not Set" at bounding box center [109, 125] width 127 height 13
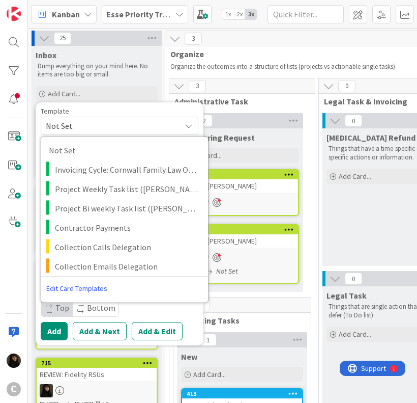
click at [138, 122] on span "Not Set" at bounding box center [109, 125] width 127 height 13
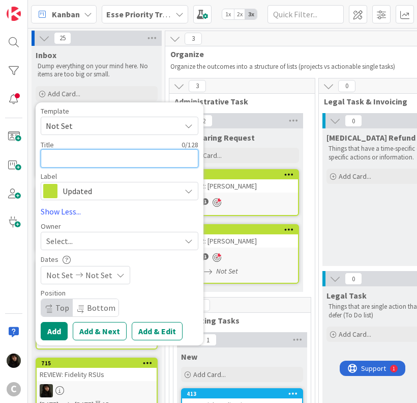
click at [98, 156] on textarea at bounding box center [120, 158] width 158 height 18
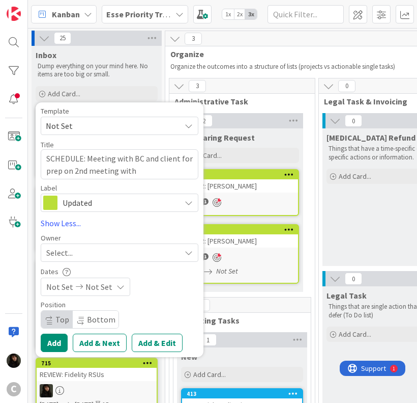
click at [83, 252] on div "Select..." at bounding box center [113, 252] width 134 height 12
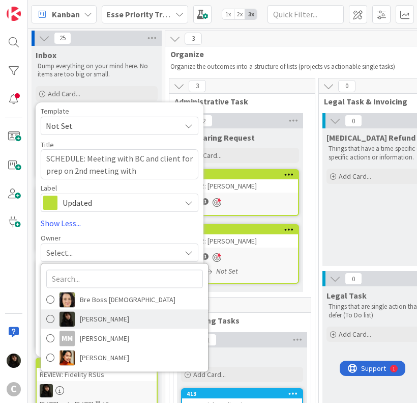
click at [61, 316] on img at bounding box center [67, 318] width 15 height 15
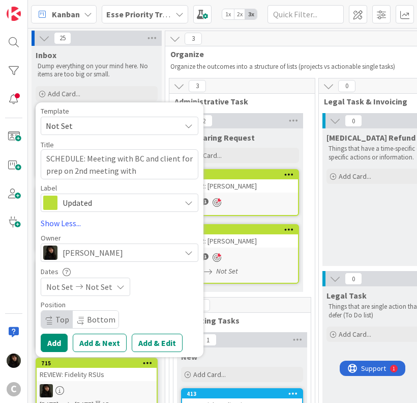
click at [109, 279] on div "Not Set Not Set" at bounding box center [86, 286] width 90 height 18
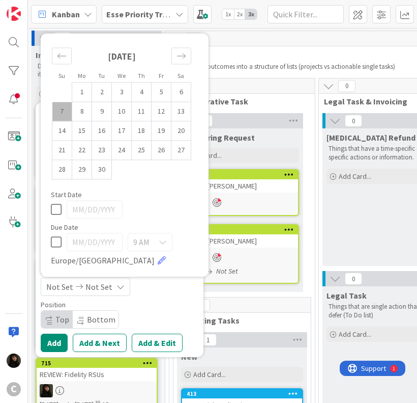
click at [64, 114] on td "7" at bounding box center [62, 111] width 20 height 19
click at [74, 115] on td "8" at bounding box center [82, 111] width 20 height 19
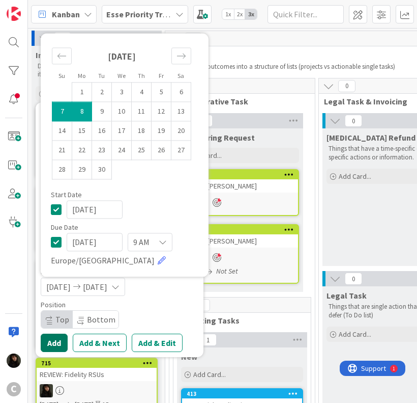
click at [49, 344] on button "Add" at bounding box center [54, 342] width 27 height 18
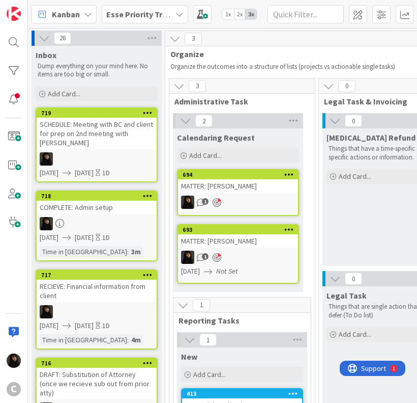
click at [125, 146] on div "SCHEDULE: Meeting with BC and client for prep on 2nd meeting with [PERSON_NAME]" at bounding box center [97, 134] width 120 height 32
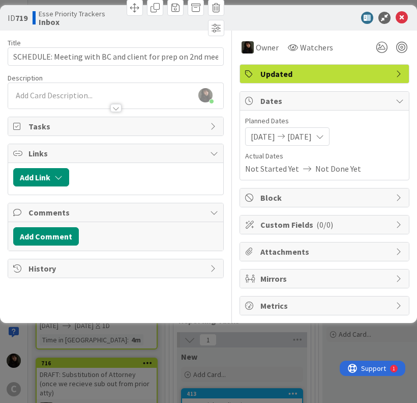
click at [51, 93] on div "[PERSON_NAME] just joined" at bounding box center [115, 95] width 215 height 25
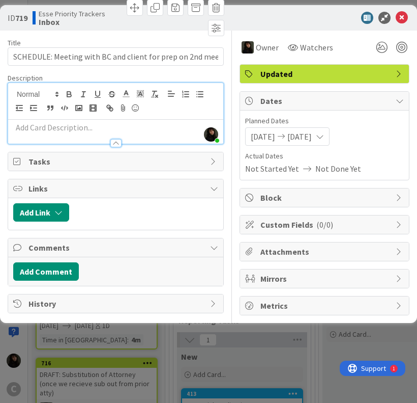
click at [35, 130] on p at bounding box center [115, 128] width 205 height 12
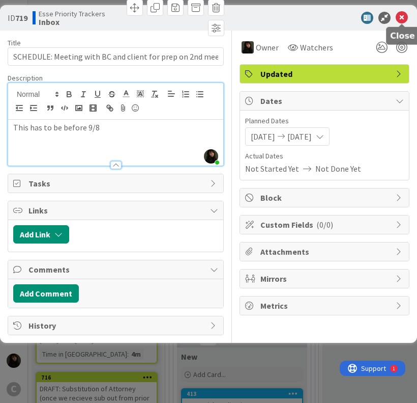
click at [401, 20] on icon at bounding box center [402, 18] width 12 height 12
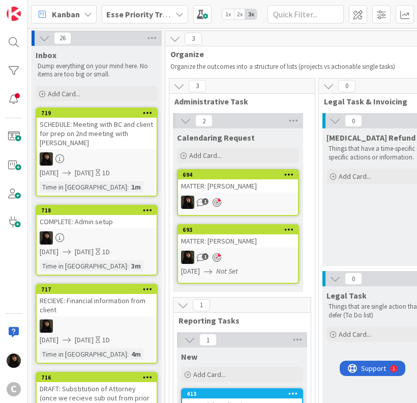
click at [152, 53] on div "Inbox" at bounding box center [97, 55] width 122 height 10
click at [92, 89] on div "Add Card..." at bounding box center [97, 93] width 122 height 15
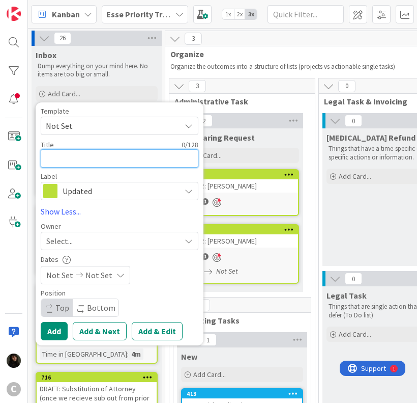
click at [57, 157] on textarea at bounding box center [120, 158] width 158 height 18
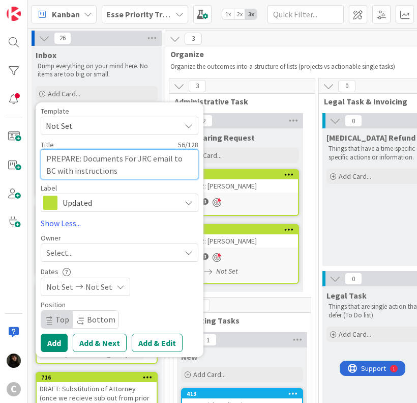
click at [114, 172] on textarea "PREPARE: Documents For JRC email to BC with instructions" at bounding box center [120, 164] width 158 height 31
click at [105, 251] on div "Select..." at bounding box center [113, 252] width 134 height 12
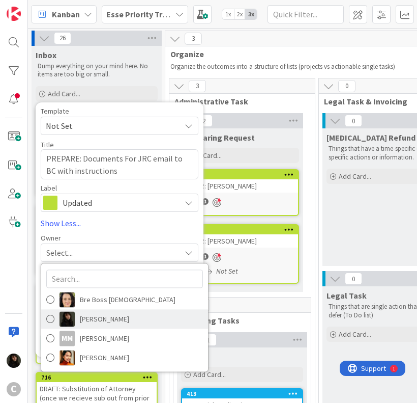
click at [52, 320] on span at bounding box center [50, 318] width 8 height 15
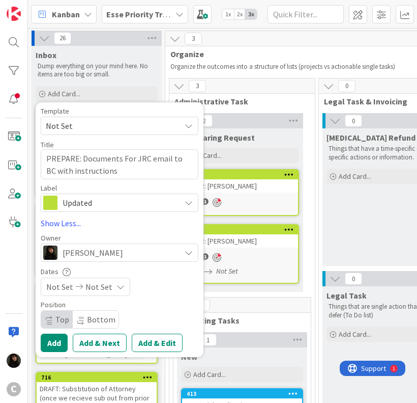
click at [106, 295] on div "Not Set Not Set" at bounding box center [86, 286] width 90 height 18
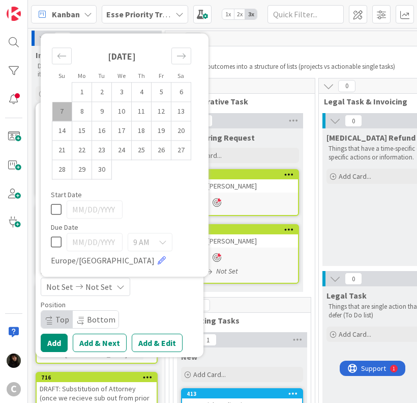
click at [65, 119] on td "7" at bounding box center [62, 111] width 20 height 19
click at [78, 114] on td "8" at bounding box center [82, 111] width 20 height 19
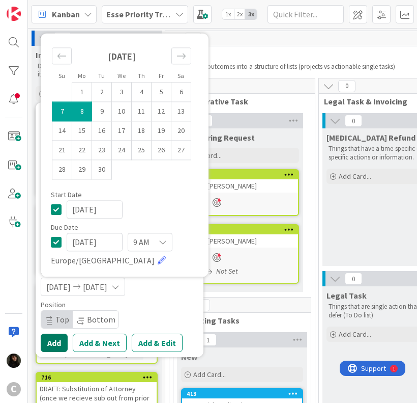
click at [56, 342] on button "Add" at bounding box center [54, 342] width 27 height 18
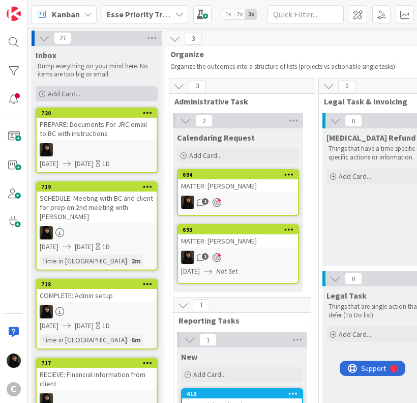
click at [55, 93] on span "Add Card..." at bounding box center [64, 93] width 33 height 9
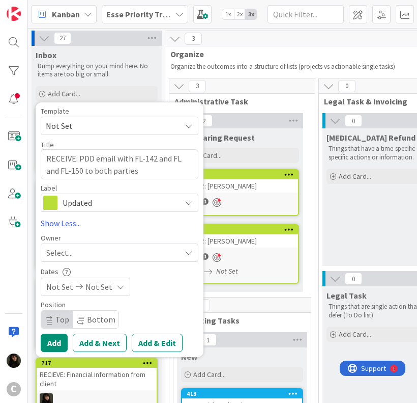
click at [145, 250] on div "Select..." at bounding box center [113, 252] width 134 height 12
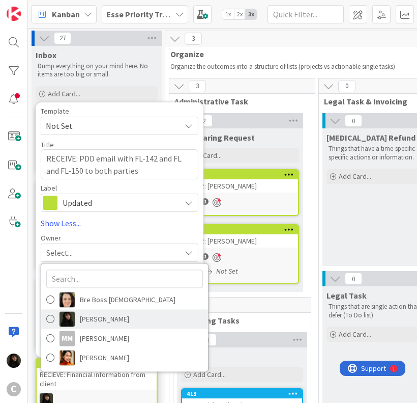
click at [111, 322] on span "[PERSON_NAME]" at bounding box center [104, 318] width 49 height 15
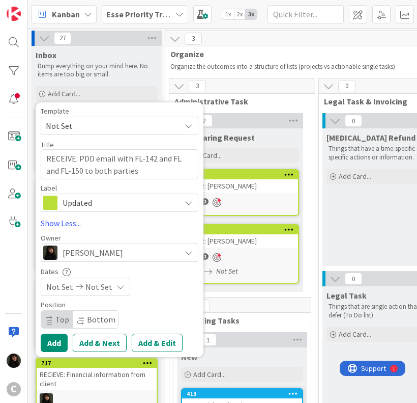
click at [110, 288] on div "Not Set Not Set" at bounding box center [86, 286] width 90 height 18
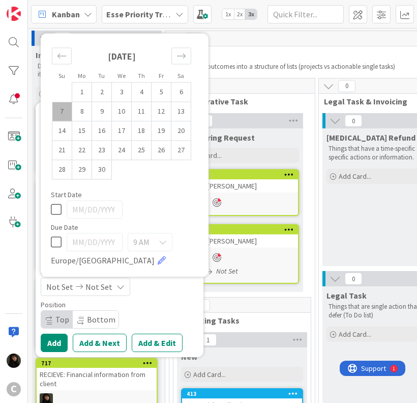
click at [61, 110] on td "7" at bounding box center [62, 111] width 20 height 19
click at [77, 110] on td "8" at bounding box center [82, 111] width 20 height 19
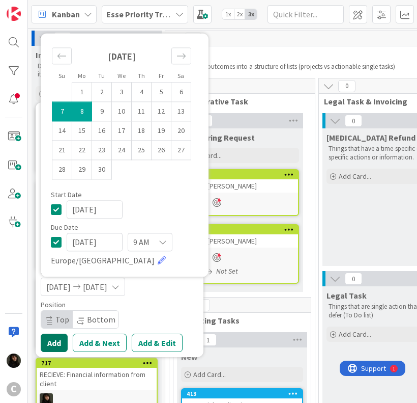
click at [48, 340] on button "Add" at bounding box center [54, 342] width 27 height 18
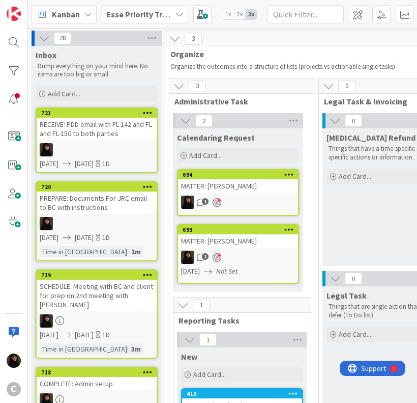
click at [151, 82] on div "Inbox Dump everything on your mind here. No items are too big or small. Add Car…" at bounding box center [97, 75] width 130 height 58
click at [90, 100] on div "Add Card..." at bounding box center [97, 93] width 122 height 15
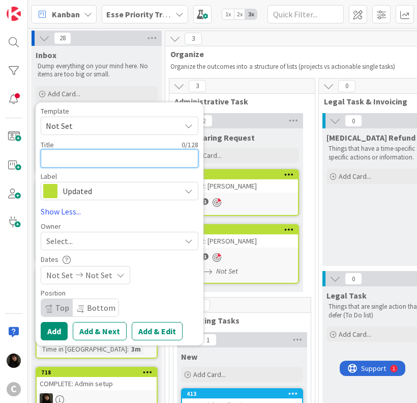
click at [57, 158] on textarea at bounding box center [120, 158] width 158 height 18
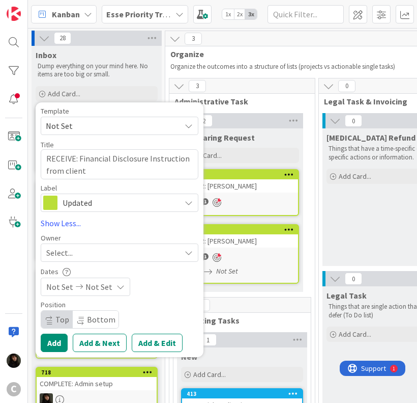
click at [91, 255] on div "Select..." at bounding box center [113, 252] width 134 height 12
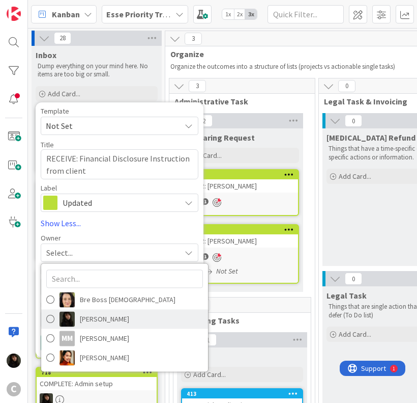
click at [49, 315] on span at bounding box center [50, 318] width 8 height 15
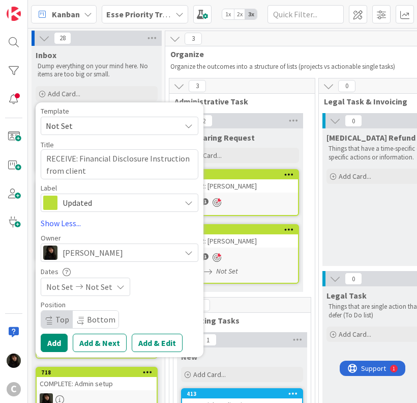
click at [105, 289] on span "Not Set" at bounding box center [99, 286] width 27 height 12
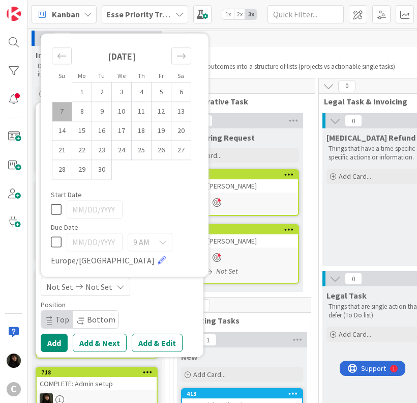
click at [63, 115] on td "7" at bounding box center [62, 111] width 20 height 19
click at [76, 112] on td "8" at bounding box center [82, 111] width 20 height 19
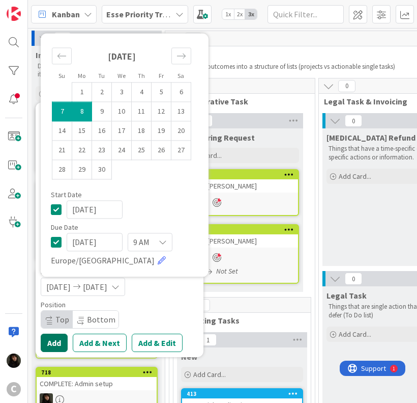
click at [52, 344] on button "Add" at bounding box center [54, 342] width 27 height 18
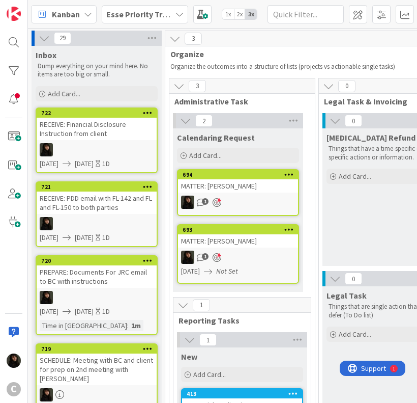
click at [157, 64] on div "Dump everything on your mind here. No items are too big or small." at bounding box center [97, 70] width 122 height 21
click at [153, 54] on div "Inbox" at bounding box center [97, 55] width 122 height 10
click at [77, 89] on span "Add Card..." at bounding box center [64, 93] width 33 height 9
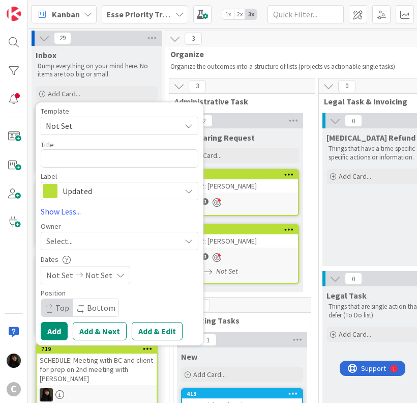
click at [174, 110] on div "Template" at bounding box center [120, 110] width 158 height 7
click at [78, 130] on span "Not Set" at bounding box center [109, 125] width 127 height 13
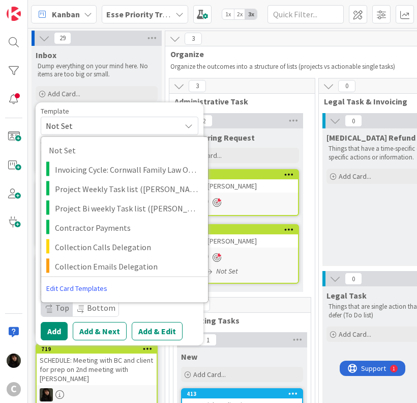
click at [117, 119] on span "Not Set" at bounding box center [109, 125] width 127 height 13
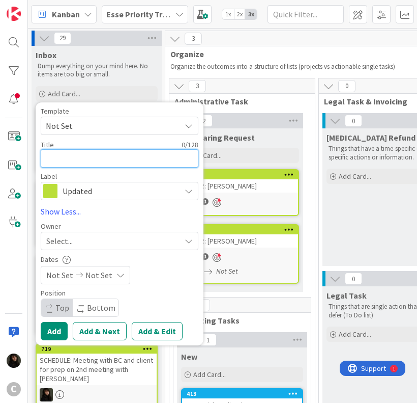
click at [63, 161] on textarea at bounding box center [120, 158] width 158 height 18
paste textarea "SEND: Welcome Email"
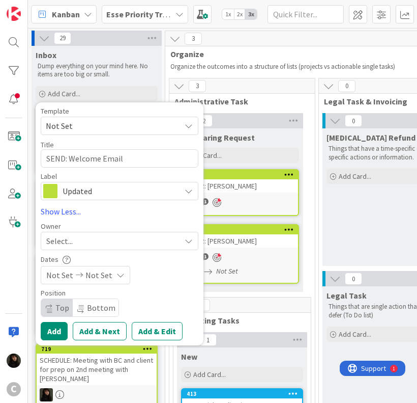
click at [89, 242] on div "Select..." at bounding box center [113, 241] width 134 height 12
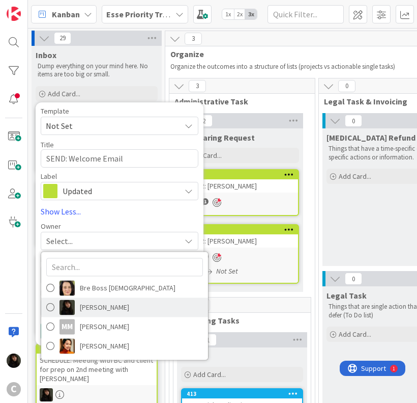
click at [77, 302] on link "[PERSON_NAME]" at bounding box center [124, 306] width 167 height 19
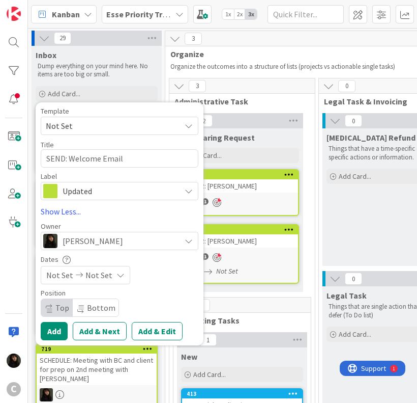
click at [86, 277] on span "Not Set" at bounding box center [99, 275] width 27 height 12
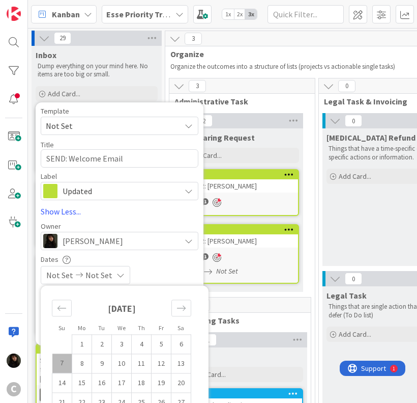
click at [65, 365] on td "7" at bounding box center [62, 362] width 20 height 19
click at [78, 365] on td "8" at bounding box center [82, 362] width 20 height 19
click at [145, 119] on span "Not Set" at bounding box center [109, 125] width 127 height 13
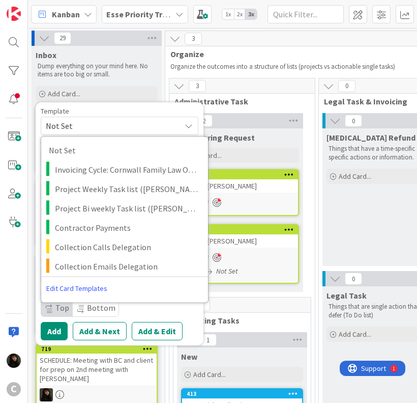
click at [141, 106] on div "Template Not Set Not Set Invoicing Cycle: Cornwall Family Law Office Project We…" at bounding box center [120, 223] width 168 height 243
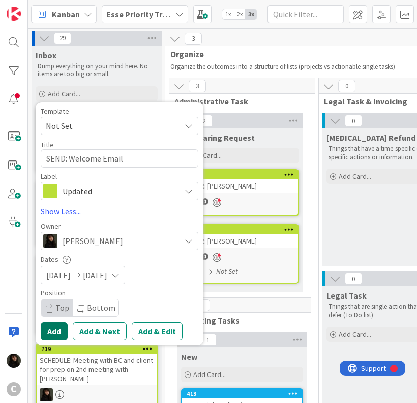
click at [61, 332] on button "Add" at bounding box center [54, 331] width 27 height 18
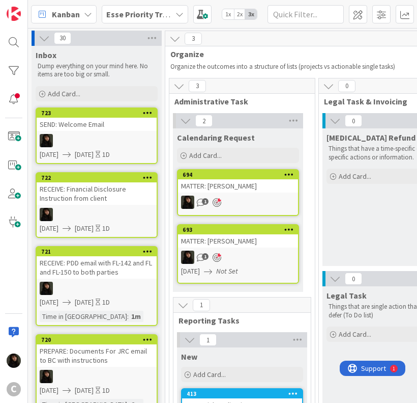
click at [109, 128] on div "SEND: Welcome Email" at bounding box center [97, 124] width 120 height 13
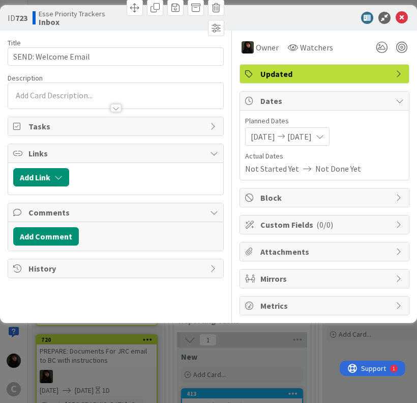
click at [73, 93] on p at bounding box center [115, 96] width 205 height 12
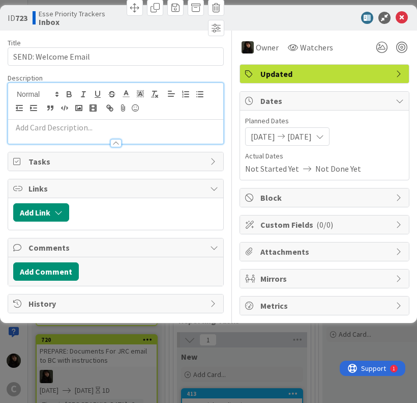
click at [52, 133] on div at bounding box center [115, 138] width 215 height 11
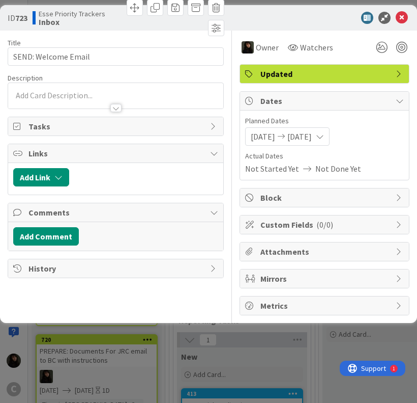
click at [58, 93] on p at bounding box center [115, 96] width 205 height 12
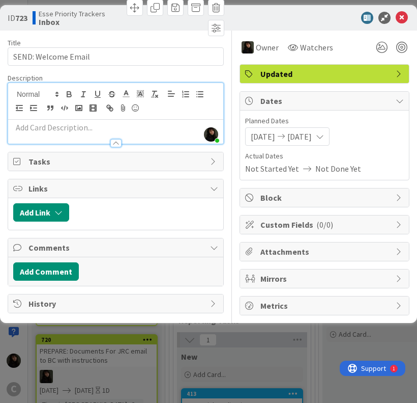
click at [55, 131] on p at bounding box center [115, 128] width 205 height 12
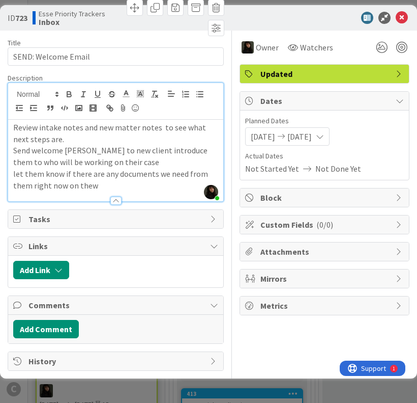
click at [171, 156] on p "Send welcome [PERSON_NAME] to new client introduce them to who will be working …" at bounding box center [115, 156] width 205 height 23
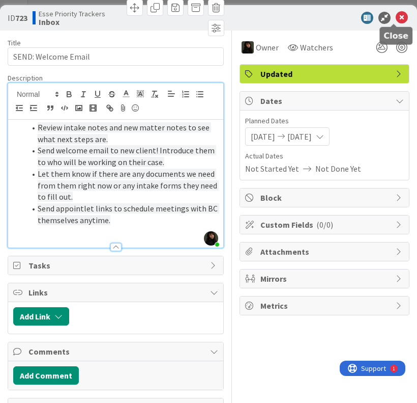
click at [396, 21] on icon at bounding box center [402, 18] width 12 height 12
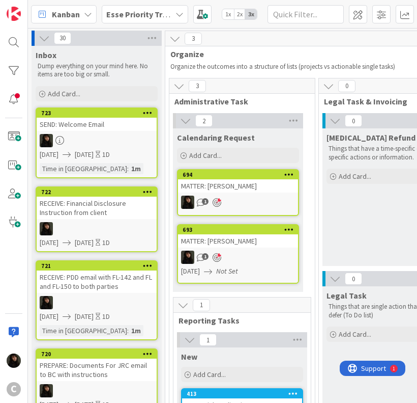
click at [157, 79] on div "Dump everything on your mind here. No items are too big or small." at bounding box center [97, 70] width 122 height 21
click at [138, 93] on div "Add Card..." at bounding box center [97, 93] width 122 height 15
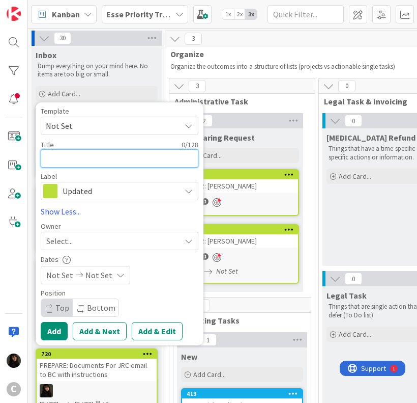
click at [90, 156] on textarea at bounding box center [120, 158] width 158 height 18
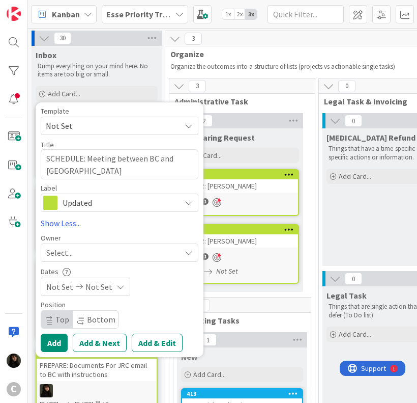
click at [132, 245] on div "Select..." at bounding box center [120, 252] width 158 height 18
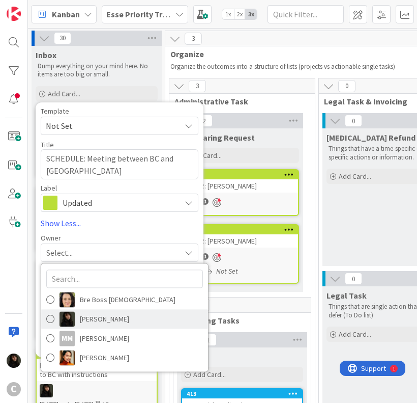
click at [101, 319] on span "[PERSON_NAME]" at bounding box center [104, 318] width 49 height 15
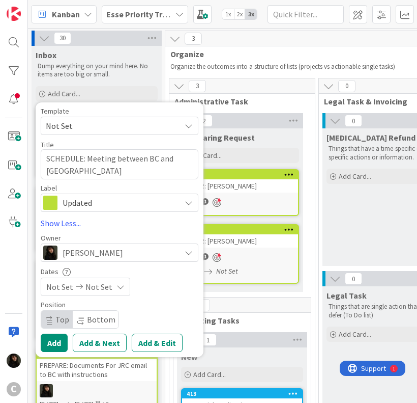
click at [92, 289] on span "Not Set" at bounding box center [99, 286] width 27 height 12
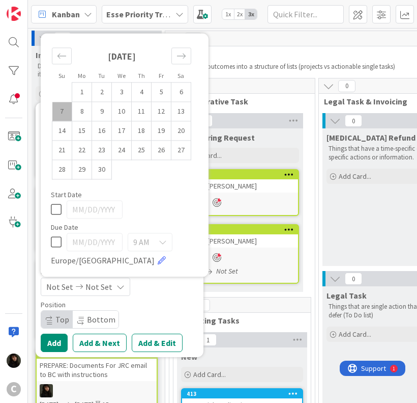
click at [60, 112] on td "7" at bounding box center [62, 111] width 20 height 19
click at [76, 112] on td "8" at bounding box center [82, 111] width 20 height 19
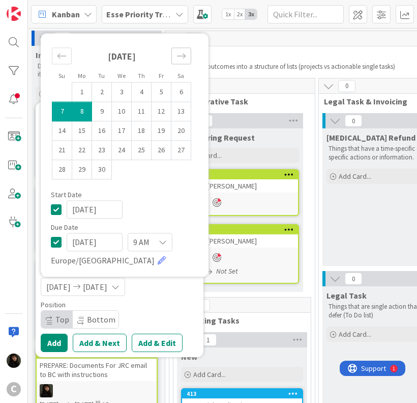
click at [181, 52] on icon "Move forward to switch to the next month." at bounding box center [182, 56] width 10 height 10
drag, startPoint x: 67, startPoint y: 49, endPoint x: 66, endPoint y: 57, distance: 8.2
click at [67, 49] on div "Move backward to switch to the previous month." at bounding box center [62, 55] width 20 height 17
click at [63, 340] on button "Add" at bounding box center [54, 342] width 27 height 18
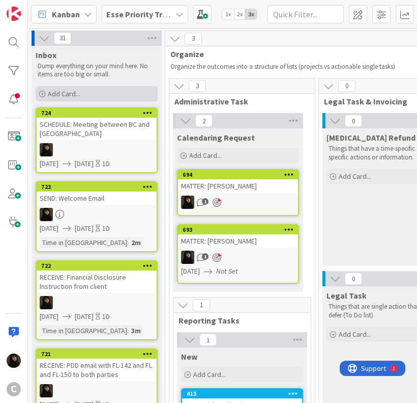
click at [156, 97] on div "Add Card..." at bounding box center [97, 93] width 122 height 15
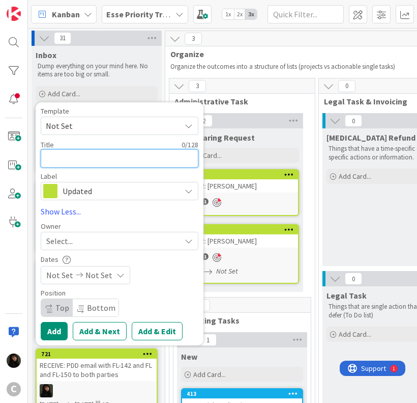
click at [75, 153] on textarea at bounding box center [120, 158] width 158 height 18
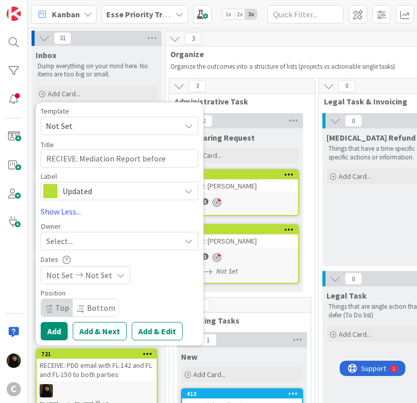
click at [92, 238] on div "Select..." at bounding box center [113, 241] width 134 height 12
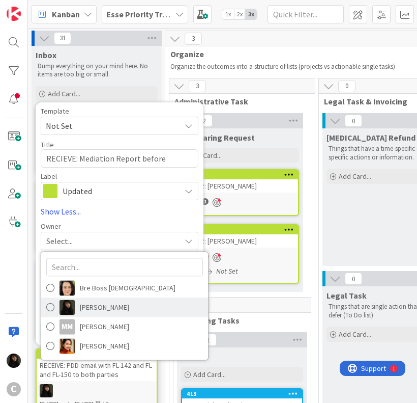
click at [83, 305] on span "[PERSON_NAME]" at bounding box center [104, 306] width 49 height 15
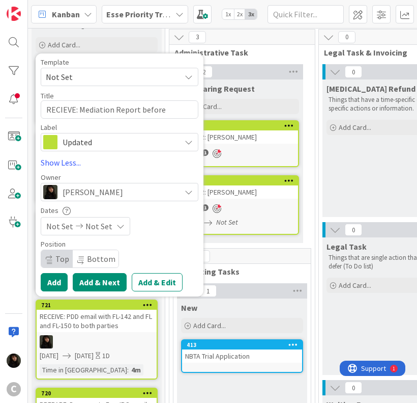
scroll to position [51, 0]
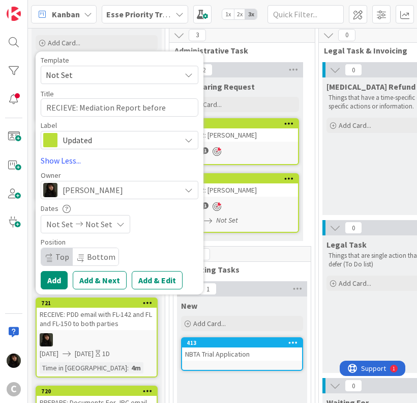
click at [100, 224] on span "Not Set" at bounding box center [99, 224] width 27 height 12
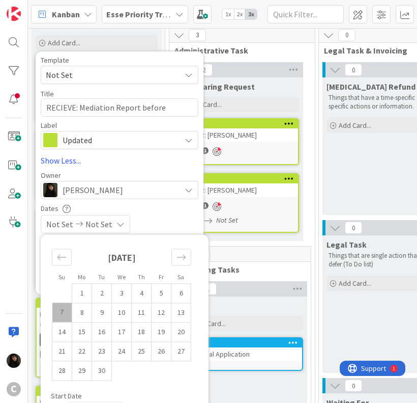
click at [67, 310] on td "7" at bounding box center [62, 311] width 20 height 19
click at [87, 318] on td "8" at bounding box center [82, 311] width 20 height 19
click at [175, 217] on div "[DATE] [DATE]" at bounding box center [120, 224] width 158 height 18
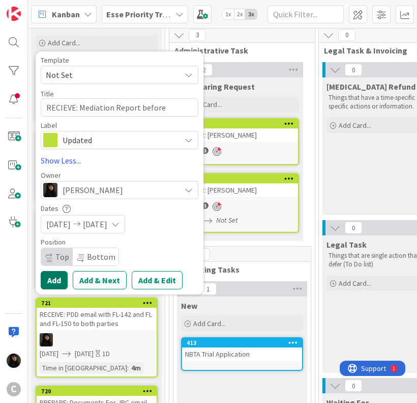
click at [59, 281] on button "Add" at bounding box center [54, 280] width 27 height 18
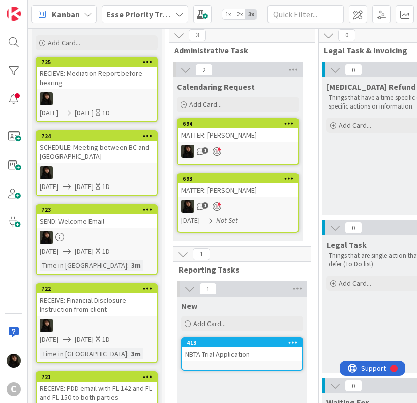
click at [87, 83] on div "RECIEVE: Mediation Report before hearing" at bounding box center [97, 78] width 120 height 22
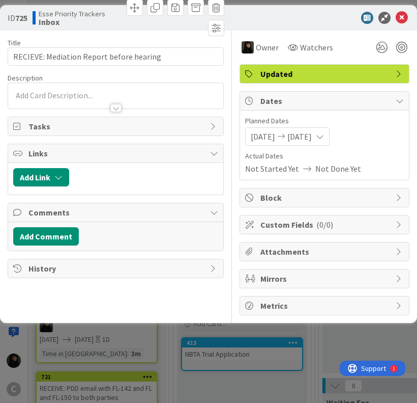
click at [222, 81] on div "Description" at bounding box center [116, 77] width 216 height 9
click at [150, 97] on div at bounding box center [115, 95] width 215 height 25
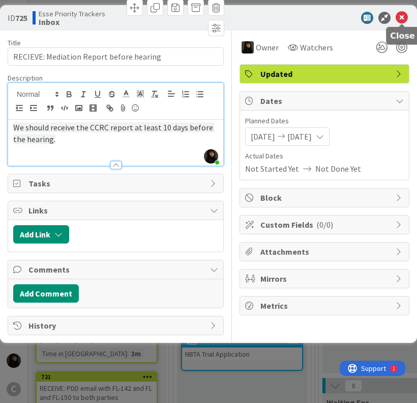
click at [404, 17] on icon at bounding box center [402, 18] width 12 height 12
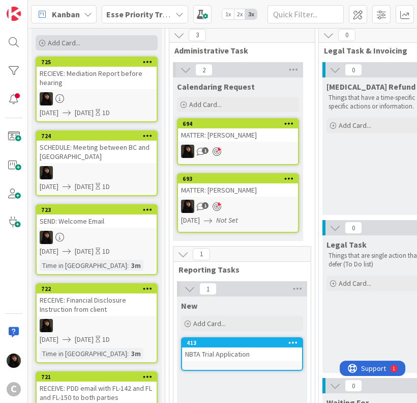
click at [57, 43] on span "Add Card..." at bounding box center [64, 42] width 33 height 9
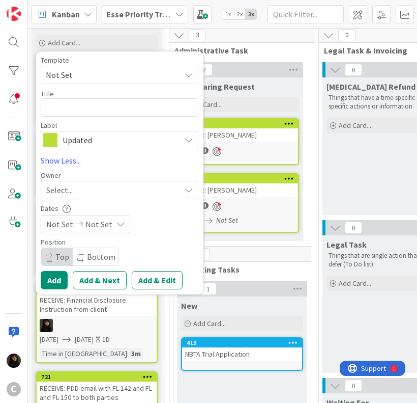
click at [87, 85] on div "Template Not Set Not Set Invoicing Cycle: Cornwall Family Law Office Project We…" at bounding box center [120, 103] width 158 height 93
click at [80, 102] on textarea at bounding box center [120, 107] width 158 height 18
paste textarea "Schedule Court Report for Trial"
click at [160, 140] on span "Updated" at bounding box center [119, 140] width 113 height 14
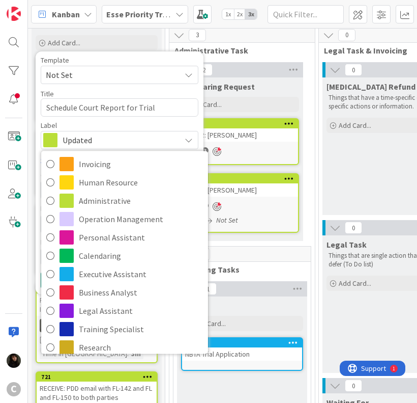
click at [156, 60] on div "Template" at bounding box center [120, 60] width 158 height 7
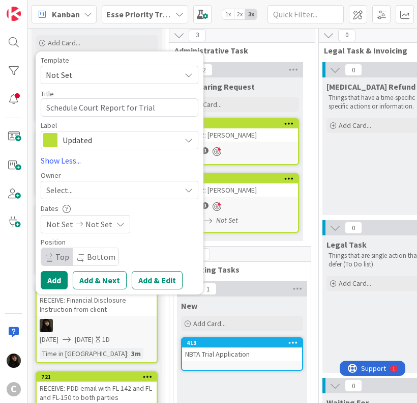
click at [98, 188] on div "Select..." at bounding box center [113, 190] width 134 height 12
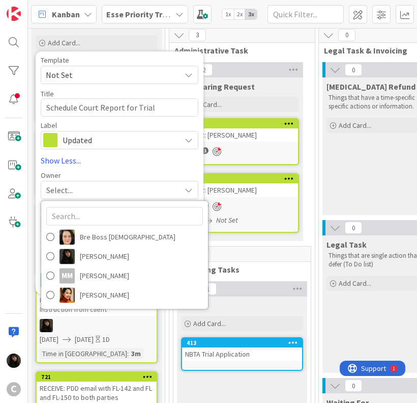
click at [98, 188] on div "Select..." at bounding box center [113, 190] width 134 height 12
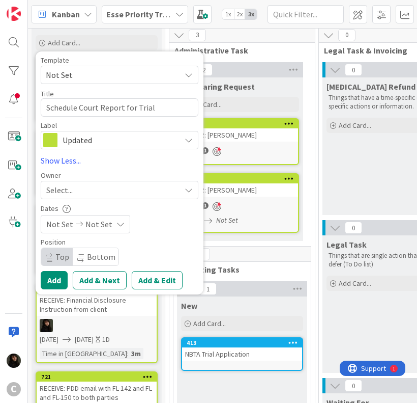
click at [95, 191] on div "Select..." at bounding box center [113, 190] width 134 height 12
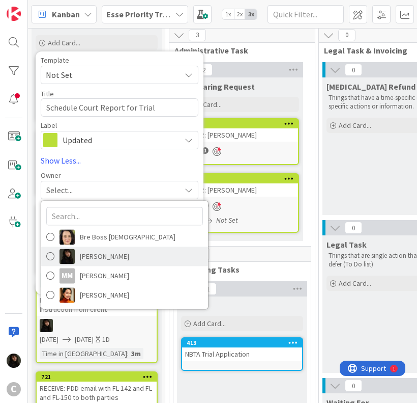
click at [63, 256] on img at bounding box center [67, 255] width 15 height 15
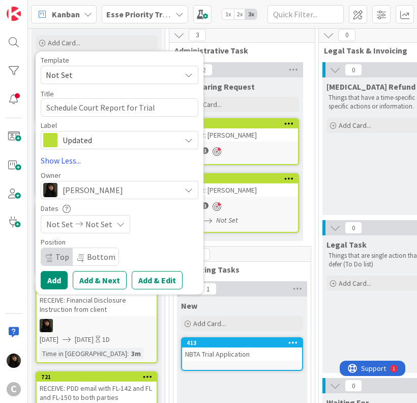
click at [86, 227] on span "Not Set" at bounding box center [99, 224] width 27 height 12
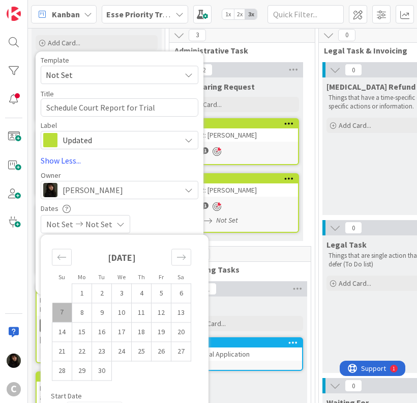
click at [68, 315] on td "7" at bounding box center [62, 311] width 20 height 19
click at [75, 315] on td "8" at bounding box center [82, 311] width 20 height 19
click at [171, 158] on link "Show Less..." at bounding box center [120, 160] width 158 height 12
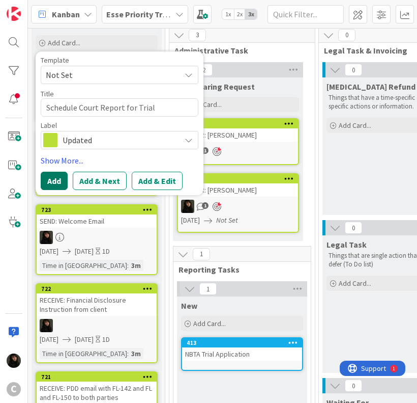
click at [53, 183] on button "Add" at bounding box center [54, 181] width 27 height 18
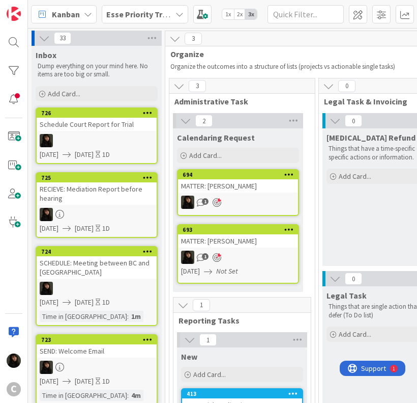
click at [125, 134] on div at bounding box center [97, 140] width 120 height 13
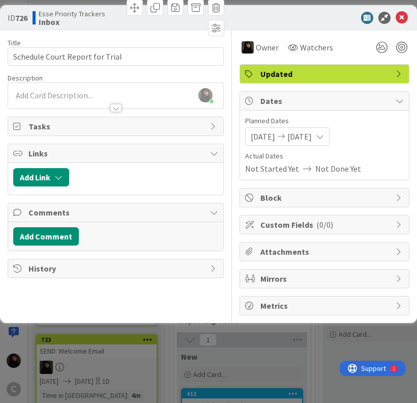
click at [67, 96] on div "[PERSON_NAME] just joined" at bounding box center [115, 95] width 215 height 25
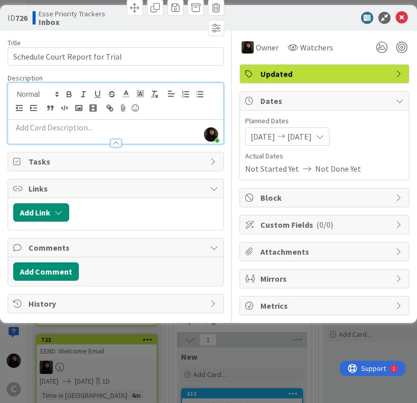
click at [63, 124] on p at bounding box center [115, 128] width 205 height 12
paste div
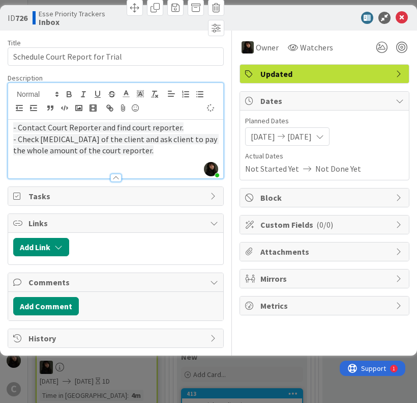
click at [126, 146] on p "- Check [MEDICAL_DATA] of the client and ask client to pay the whole amount of …" at bounding box center [115, 144] width 205 height 23
click at [38, 160] on p at bounding box center [115, 162] width 205 height 12
click at [30, 168] on div at bounding box center [115, 172] width 215 height 11
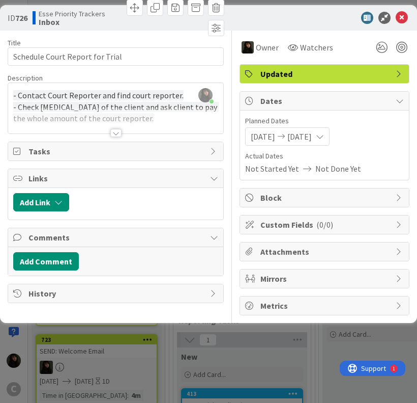
click at [164, 120] on div at bounding box center [115, 120] width 215 height 26
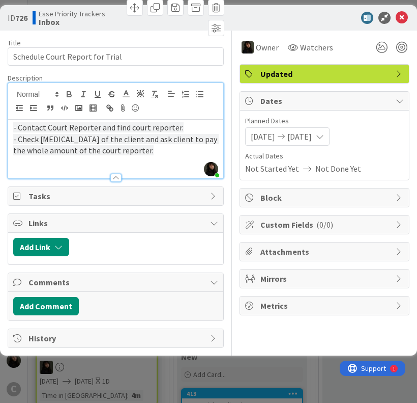
click at [52, 158] on p at bounding box center [115, 162] width 205 height 12
click at [13, 155] on p "- Check [MEDICAL_DATA] of the client and ask client to pay the whole amount of …" at bounding box center [115, 144] width 205 height 23
click at [15, 164] on p at bounding box center [115, 162] width 205 height 12
click at [161, 158] on p at bounding box center [115, 162] width 205 height 12
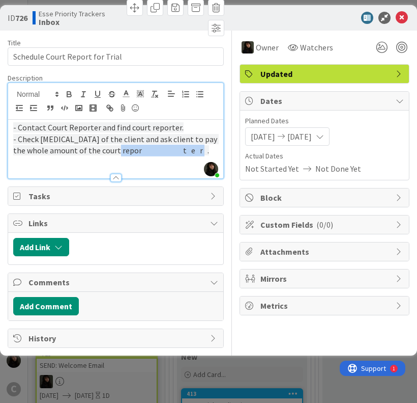
drag, startPoint x: 179, startPoint y: 151, endPoint x: 101, endPoint y: 148, distance: 77.4
click at [101, 148] on p "- Check [MEDICAL_DATA] of the client and ask client to pay the whole amount of …" at bounding box center [115, 144] width 205 height 23
click at [406, 14] on icon at bounding box center [402, 18] width 12 height 12
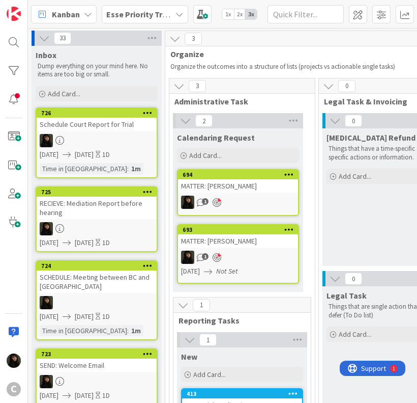
click at [161, 57] on div "Inbox Dump everything on your mind here. No items are too big or small." at bounding box center [97, 63] width 130 height 35
click at [69, 91] on span "Add Card..." at bounding box center [64, 93] width 33 height 9
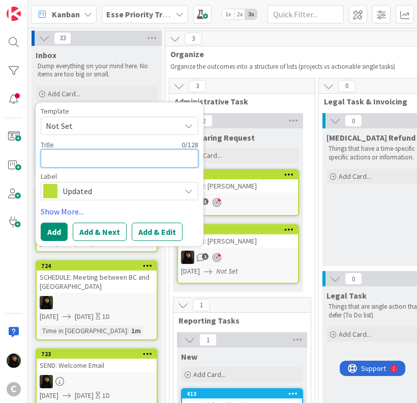
click at [53, 156] on textarea at bounding box center [120, 158] width 158 height 18
click at [93, 159] on textarea at bounding box center [120, 158] width 158 height 18
click at [163, 124] on span "Not Set" at bounding box center [109, 125] width 127 height 13
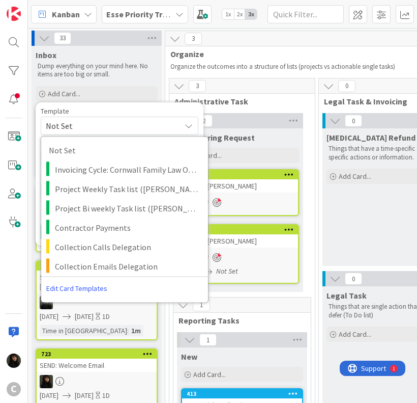
click at [126, 108] on div "Template" at bounding box center [120, 110] width 158 height 7
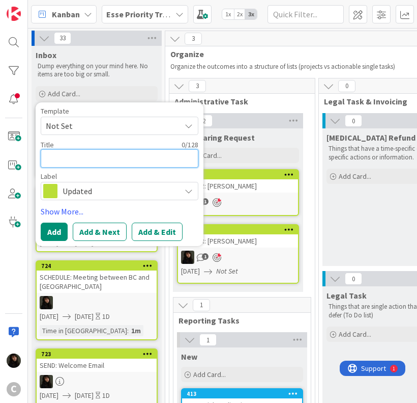
click at [84, 160] on textarea at bounding box center [120, 158] width 158 height 18
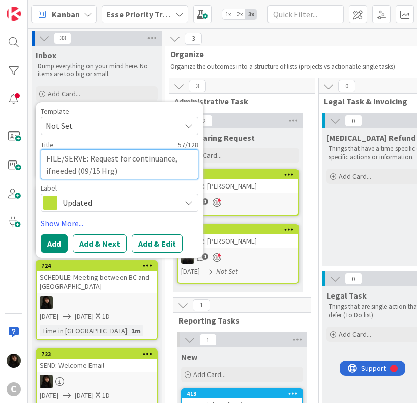
click at [51, 170] on textarea "FILE/SERVE: Request for continuance, ifneeded (09/15 Hrg)" at bounding box center [120, 164] width 158 height 31
click at [69, 220] on link "Show More..." at bounding box center [120, 223] width 158 height 12
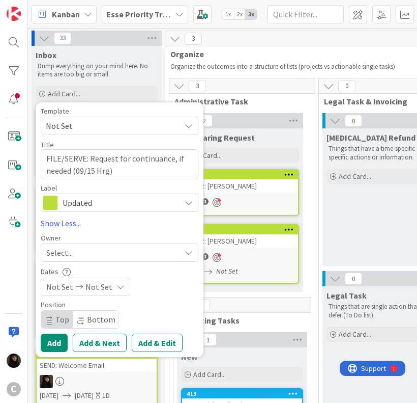
click at [90, 284] on span "Not Set" at bounding box center [99, 286] width 27 height 12
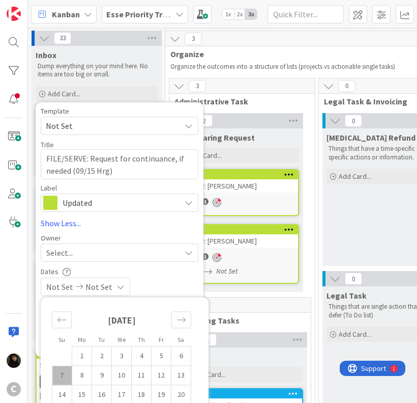
click at [67, 370] on td "7" at bounding box center [62, 374] width 20 height 19
click at [78, 374] on td "8" at bounding box center [82, 374] width 20 height 19
drag, startPoint x: 67, startPoint y: 224, endPoint x: 120, endPoint y: 235, distance: 54.5
click at [120, 235] on div "Template Not Set Not Set Invoicing Cycle: Cornwall Family Law Office Project We…" at bounding box center [120, 229] width 158 height 245
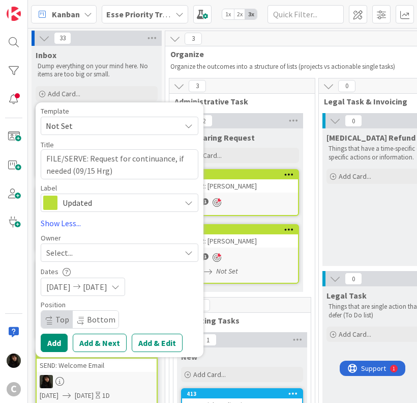
click at [83, 249] on div "Select..." at bounding box center [113, 252] width 134 height 12
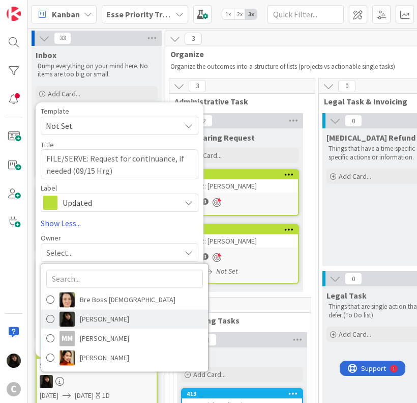
click at [79, 324] on link "[PERSON_NAME]" at bounding box center [124, 318] width 167 height 19
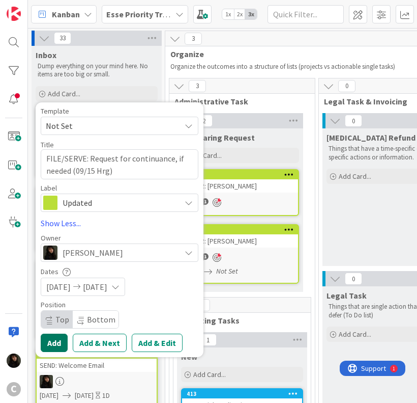
click at [59, 344] on button "Add" at bounding box center [54, 342] width 27 height 18
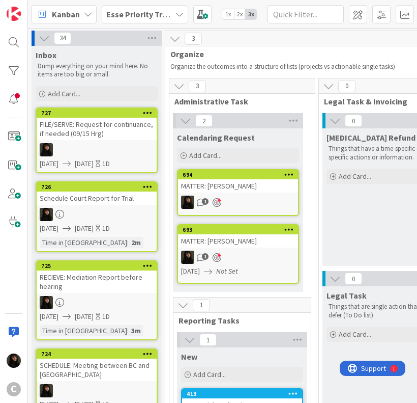
click at [161, 67] on div "Inbox Dump everything on your mind here. No items are too big or small." at bounding box center [97, 63] width 130 height 35
click at [76, 86] on div "Add Card..." at bounding box center [97, 93] width 122 height 15
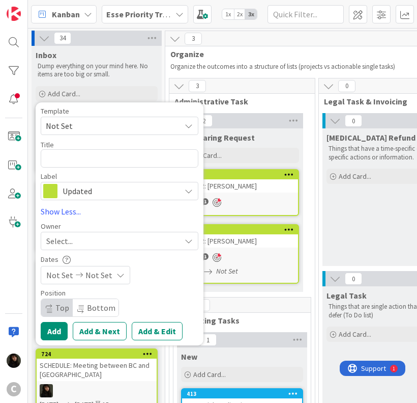
click at [161, 111] on div "Template" at bounding box center [120, 110] width 158 height 7
click at [78, 152] on textarea at bounding box center [120, 158] width 158 height 18
paste textarea "POST-HEARING F/U: [PERSON_NAME] [DATE] RFO for CC/CV hearing (7/23 Hrg) (New Da…"
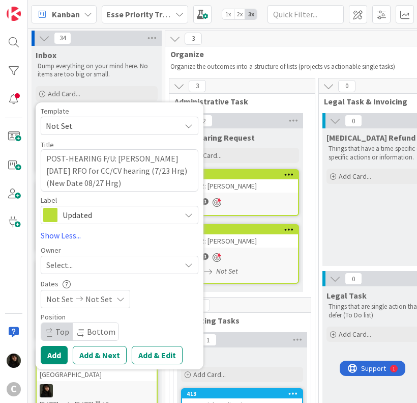
click at [88, 264] on div "Select..." at bounding box center [113, 265] width 134 height 12
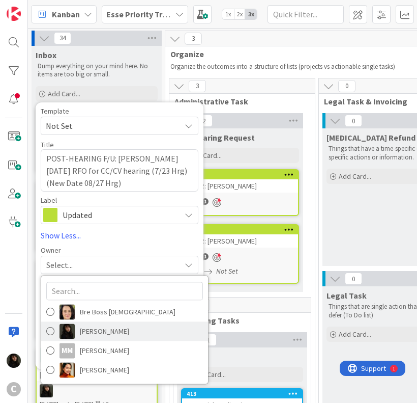
click at [74, 331] on img at bounding box center [67, 330] width 15 height 15
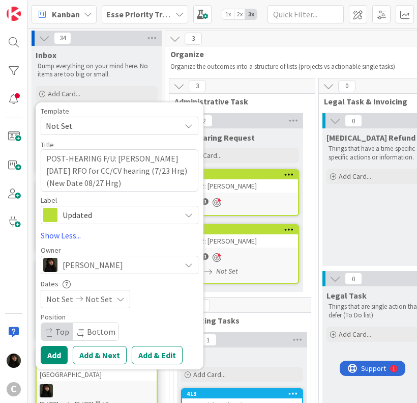
click at [111, 301] on div "Not Set Not Set" at bounding box center [86, 299] width 90 height 18
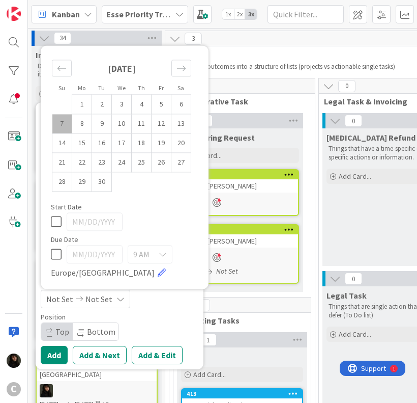
click at [63, 131] on td "7" at bounding box center [62, 123] width 20 height 19
click at [79, 125] on td "8" at bounding box center [82, 123] width 20 height 19
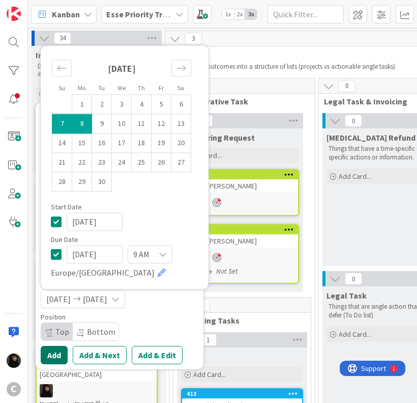
click at [55, 354] on button "Add" at bounding box center [54, 355] width 27 height 18
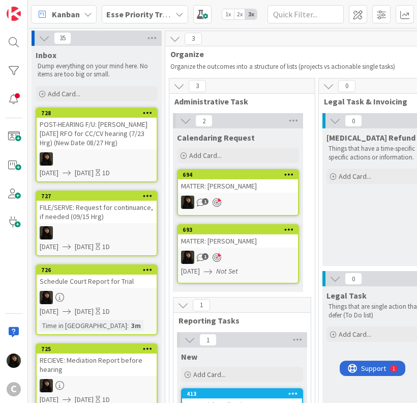
click at [243, 50] on span "Organize" at bounding box center [309, 54] width 277 height 10
click at [84, 94] on div "Add Card..." at bounding box center [97, 93] width 122 height 15
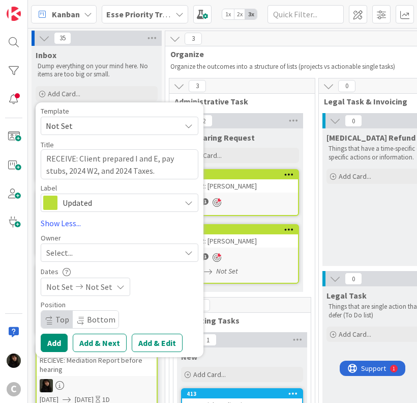
click at [133, 249] on div "Select..." at bounding box center [113, 252] width 134 height 12
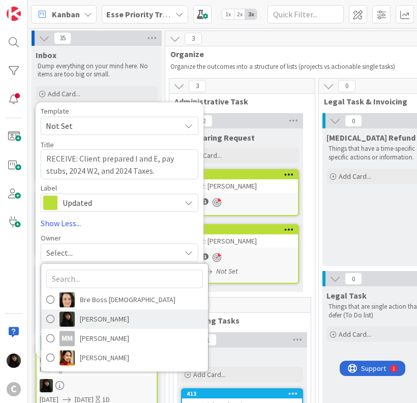
click at [109, 324] on span "[PERSON_NAME]" at bounding box center [104, 318] width 49 height 15
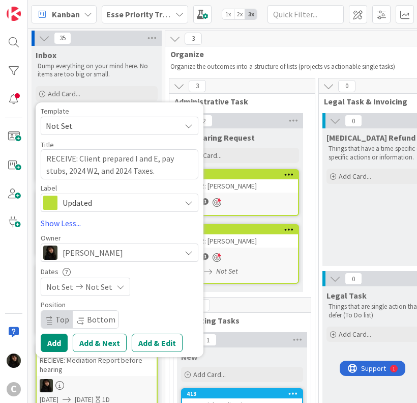
click at [98, 289] on span "Not Set" at bounding box center [99, 286] width 27 height 12
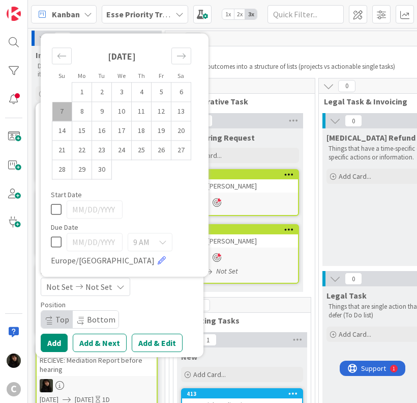
click at [63, 114] on td "7" at bounding box center [62, 111] width 20 height 19
click at [77, 117] on td "8" at bounding box center [82, 111] width 20 height 19
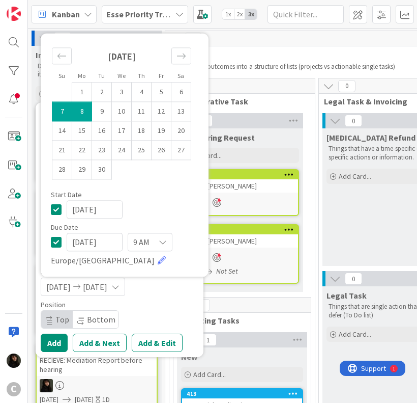
click at [165, 307] on div "Position" at bounding box center [120, 304] width 158 height 7
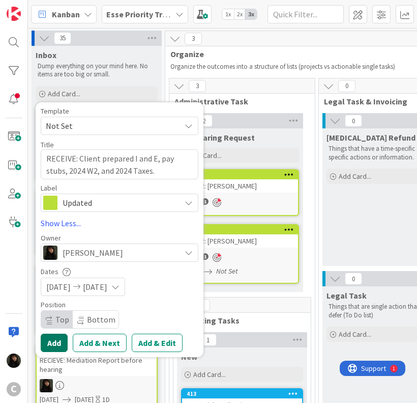
click at [51, 340] on button "Add" at bounding box center [54, 342] width 27 height 18
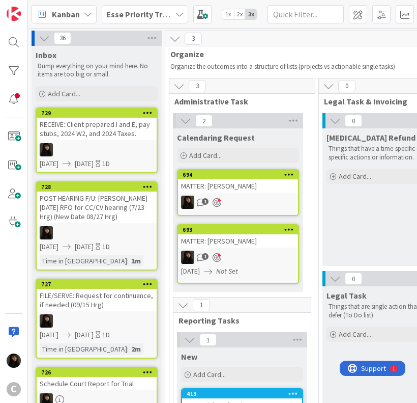
click at [160, 61] on div "Inbox Dump everything on your mind here. No items are too big or small." at bounding box center [97, 63] width 130 height 35
click at [120, 94] on div "Add Card..." at bounding box center [97, 93] width 122 height 15
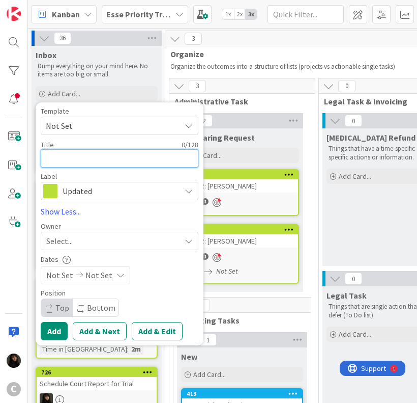
click at [62, 162] on textarea at bounding box center [120, 158] width 158 height 18
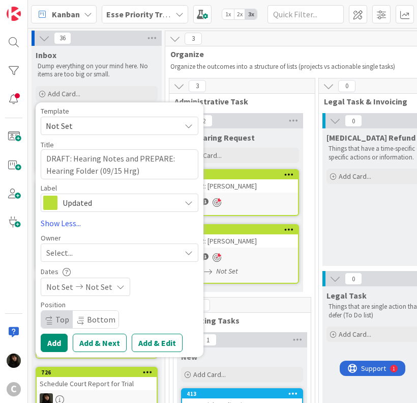
click at [79, 255] on div "Select..." at bounding box center [113, 252] width 134 height 12
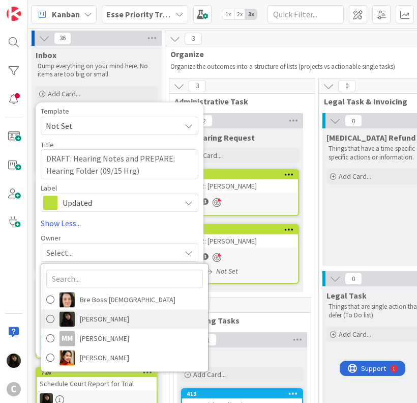
click at [94, 319] on span "[PERSON_NAME]" at bounding box center [104, 318] width 49 height 15
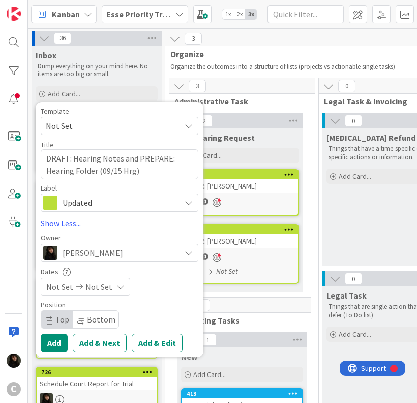
click at [94, 289] on span "Not Set" at bounding box center [99, 286] width 27 height 12
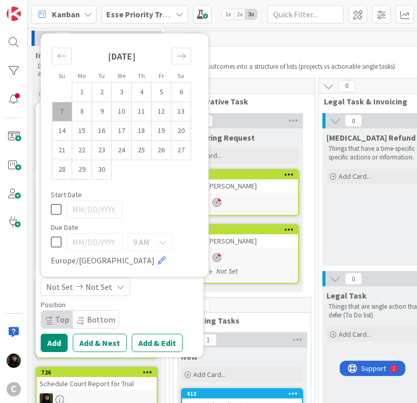
click at [64, 110] on td "7" at bounding box center [62, 111] width 20 height 19
click at [77, 114] on td "8" at bounding box center [82, 111] width 20 height 19
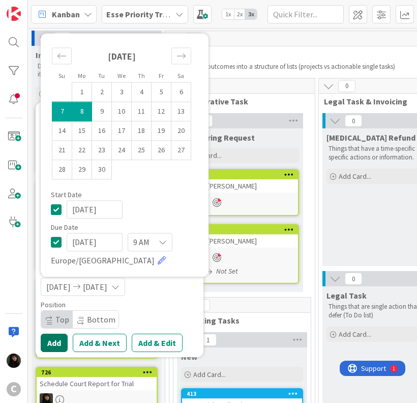
click at [55, 344] on button "Add" at bounding box center [54, 342] width 27 height 18
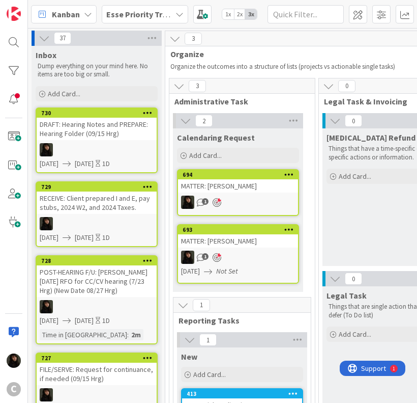
click at [160, 72] on div "Inbox Dump everything on your mind here. No items are too big or small." at bounding box center [97, 63] width 130 height 35
click at [96, 90] on div "Add Card..." at bounding box center [97, 93] width 122 height 15
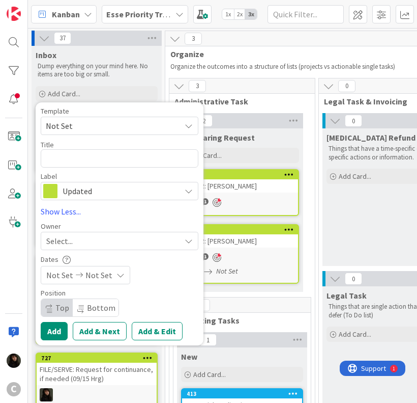
click at [158, 117] on span "Not Set" at bounding box center [120, 126] width 158 height 18
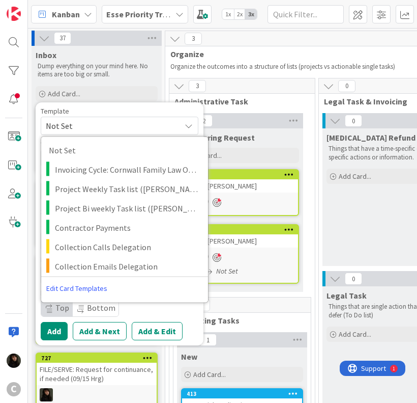
click at [111, 111] on div "Template" at bounding box center [120, 110] width 158 height 7
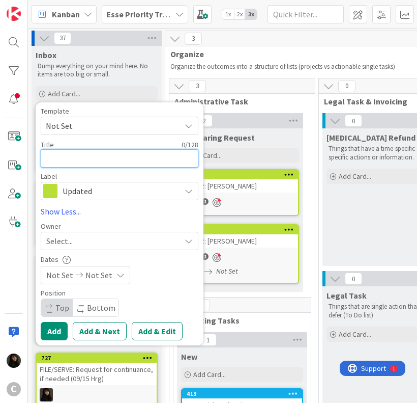
click at [85, 165] on textarea at bounding box center [120, 158] width 158 height 18
paste textarea "REVIEW: Rejection for Judgment Marital Status filed by BC"
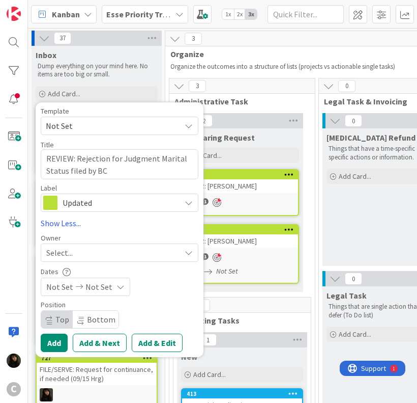
drag, startPoint x: 76, startPoint y: 252, endPoint x: 79, endPoint y: 260, distance: 8.2
click at [75, 252] on div "Select..." at bounding box center [113, 252] width 134 height 12
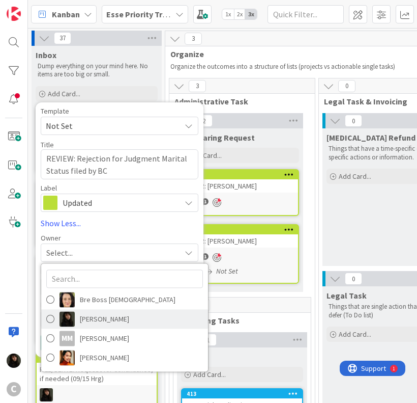
click at [86, 316] on span "[PERSON_NAME]" at bounding box center [104, 318] width 49 height 15
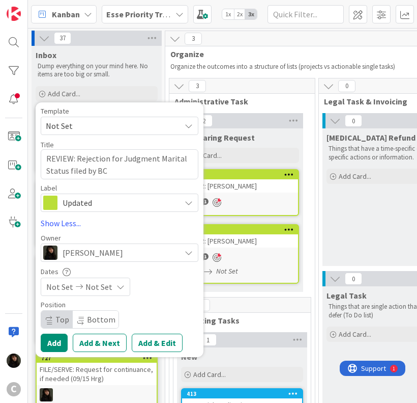
click at [95, 288] on span "Not Set" at bounding box center [99, 286] width 27 height 12
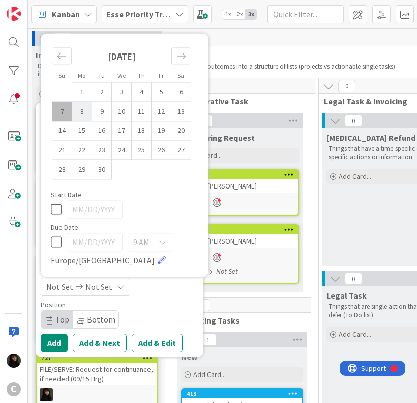
drag, startPoint x: 67, startPoint y: 111, endPoint x: 80, endPoint y: 111, distance: 12.7
click at [67, 111] on td "7" at bounding box center [62, 111] width 20 height 19
click at [80, 111] on td "8" at bounding box center [82, 111] width 20 height 19
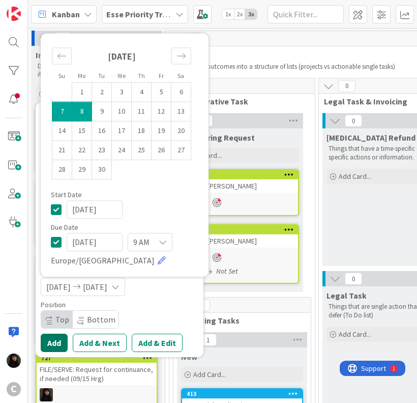
click at [61, 340] on button "Add" at bounding box center [54, 342] width 27 height 18
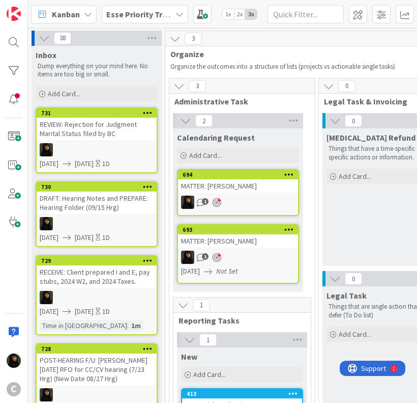
click at [89, 135] on div "REVIEW: Rejection for Judgment Marital Status filed by BC" at bounding box center [97, 129] width 120 height 22
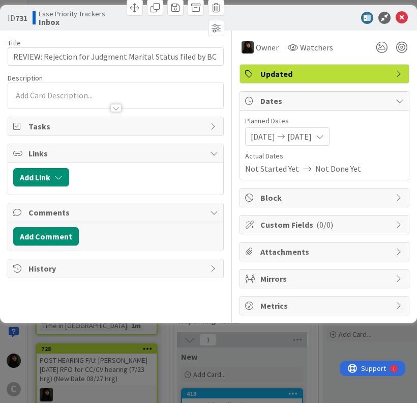
click at [39, 92] on p at bounding box center [115, 96] width 205 height 12
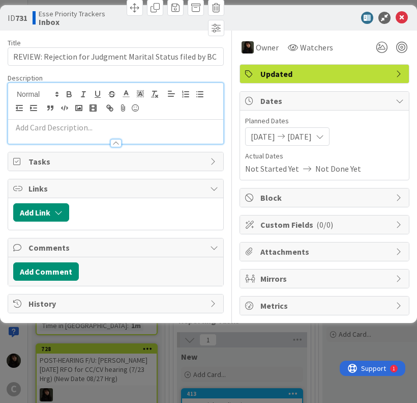
click at [42, 127] on p at bounding box center [115, 128] width 205 height 12
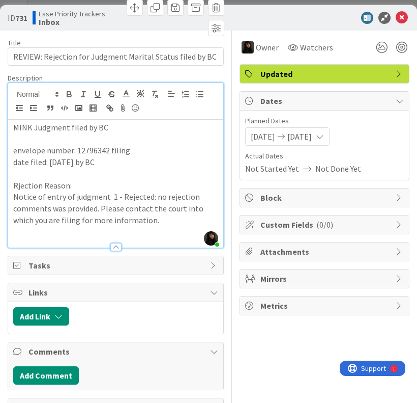
click at [186, 168] on p at bounding box center [115, 174] width 205 height 12
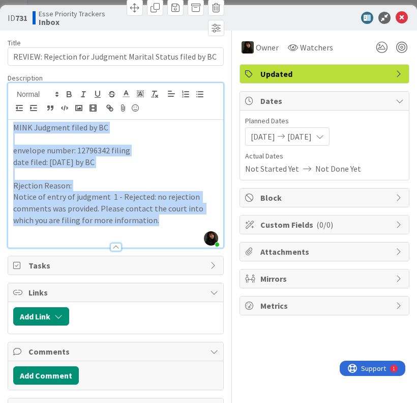
drag, startPoint x: 175, startPoint y: 220, endPoint x: 3, endPoint y: 130, distance: 194.0
click at [3, 130] on div "ID 731 Esse Priority Trackers Inbox Title 57 / 128 REVIEW: Rejection for Judgme…" at bounding box center [208, 214] width 417 height 419
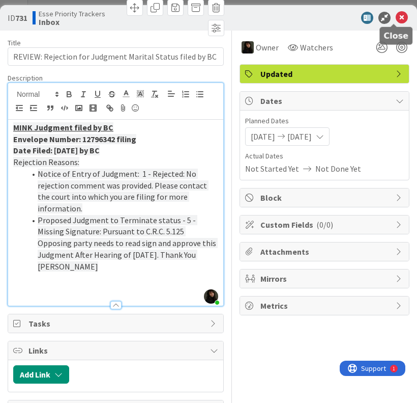
click at [396, 18] on icon at bounding box center [402, 18] width 12 height 12
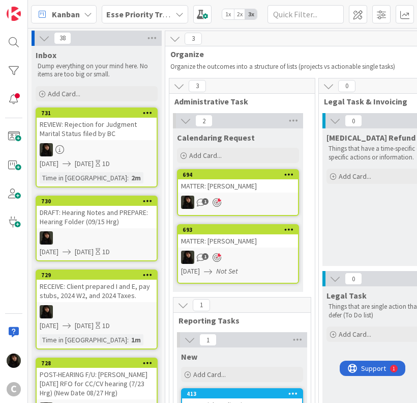
click at [248, 50] on span "Organize" at bounding box center [309, 54] width 277 height 10
click at [91, 97] on div "Add Card..." at bounding box center [97, 93] width 122 height 15
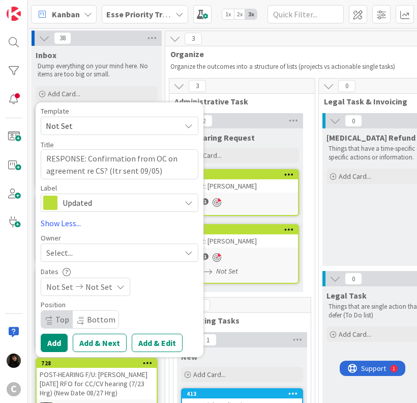
drag, startPoint x: 85, startPoint y: 250, endPoint x: 94, endPoint y: 256, distance: 11.0
click at [84, 250] on div "Select..." at bounding box center [113, 252] width 134 height 12
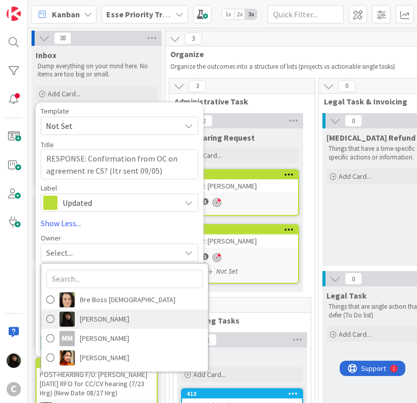
click at [101, 321] on span "[PERSON_NAME]" at bounding box center [104, 318] width 49 height 15
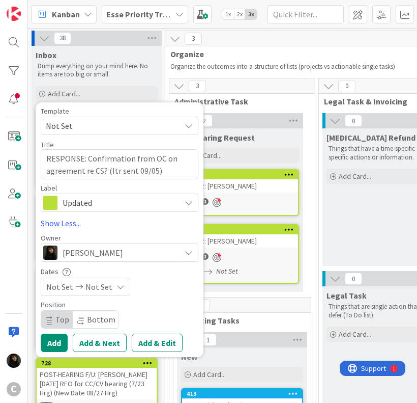
click at [102, 291] on span "Not Set" at bounding box center [99, 286] width 27 height 12
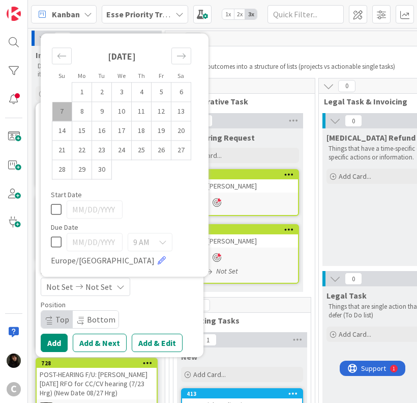
click at [69, 111] on td "7" at bounding box center [62, 111] width 20 height 19
click at [80, 111] on td "8" at bounding box center [82, 111] width 20 height 19
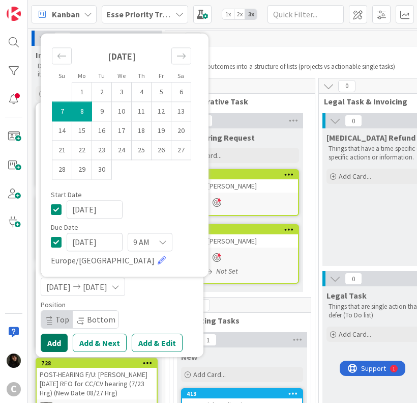
click at [64, 347] on button "Add" at bounding box center [54, 342] width 27 height 18
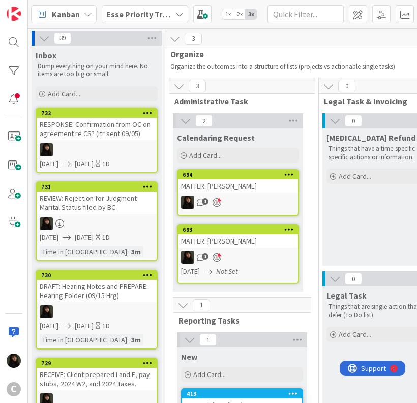
click at [252, 46] on div "3 Organize Organize the outcomes into a structure of lists (projects vs actiona…" at bounding box center [312, 52] width 295 height 42
click at [86, 96] on div "Add Card..." at bounding box center [97, 93] width 122 height 15
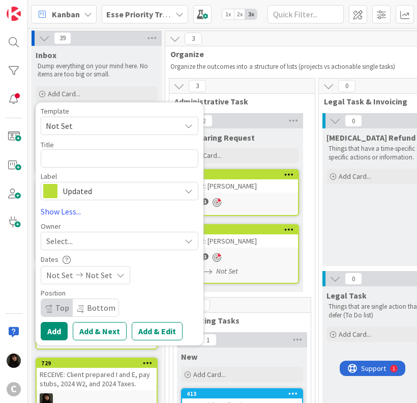
click at [165, 113] on div "Template" at bounding box center [120, 110] width 158 height 7
drag, startPoint x: 103, startPoint y: 127, endPoint x: 95, endPoint y: 147, distance: 21.3
click at [95, 147] on div "Template Not Set Not Set Invoicing Cycle: Cornwall Family Law Office Project We…" at bounding box center [120, 153] width 158 height 93
click at [86, 154] on textarea at bounding box center [120, 158] width 158 height 18
paste textarea "FOLLOW UP: [PERSON_NAME]'s signed 8879 forms for the tax years [DATE] - [DATE] …"
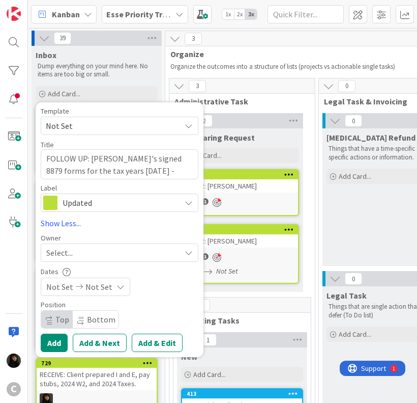
click at [94, 248] on div "Select..." at bounding box center [113, 252] width 134 height 12
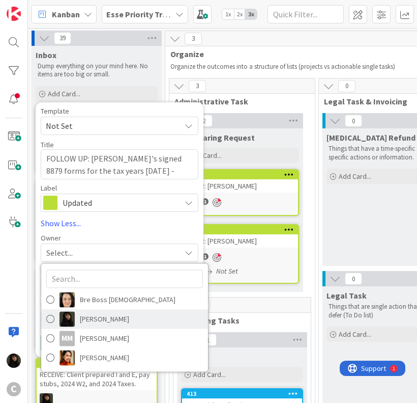
click at [93, 318] on span "[PERSON_NAME]" at bounding box center [104, 318] width 49 height 15
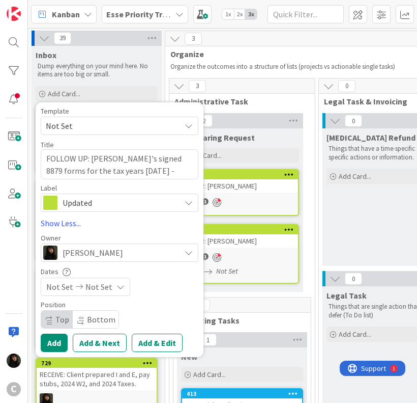
click at [86, 293] on div "Not Set Not Set" at bounding box center [86, 286] width 90 height 18
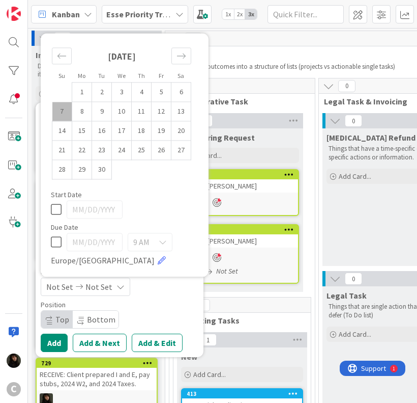
click at [63, 114] on td "7" at bounding box center [62, 111] width 20 height 19
click at [75, 116] on td "8" at bounding box center [82, 111] width 20 height 19
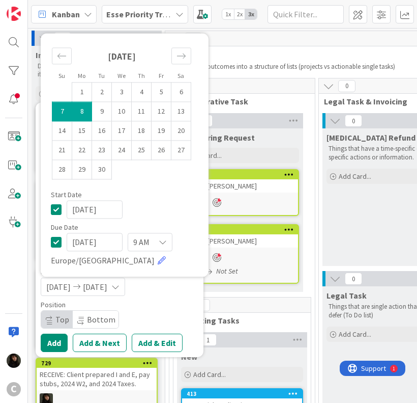
click at [188, 290] on div "[DATE] [DATE]" at bounding box center [120, 286] width 158 height 18
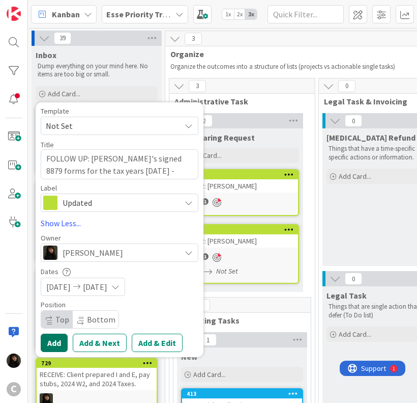
click at [55, 341] on button "Add" at bounding box center [54, 342] width 27 height 18
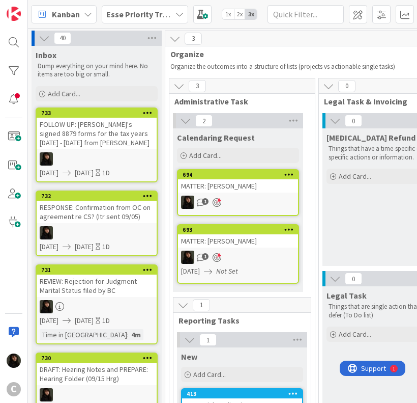
click at [58, 95] on span "Add Card..." at bounding box center [64, 93] width 33 height 9
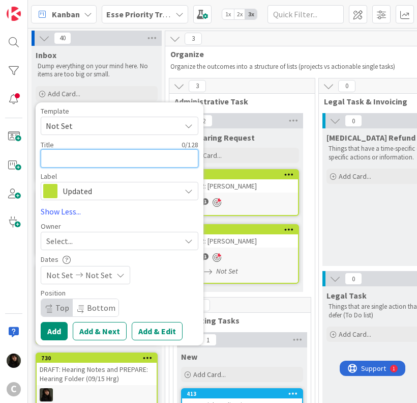
click at [75, 166] on textarea at bounding box center [120, 158] width 158 height 18
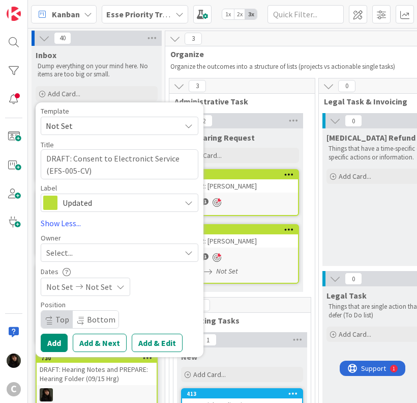
click at [99, 249] on div "Select..." at bounding box center [113, 252] width 134 height 12
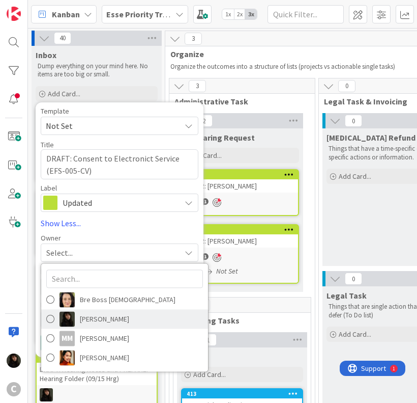
click at [82, 316] on span "[PERSON_NAME]" at bounding box center [104, 318] width 49 height 15
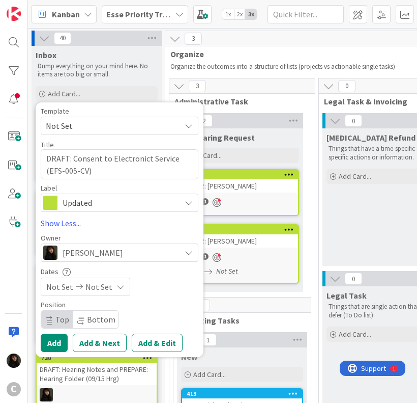
click at [95, 289] on span "Not Set" at bounding box center [99, 286] width 27 height 12
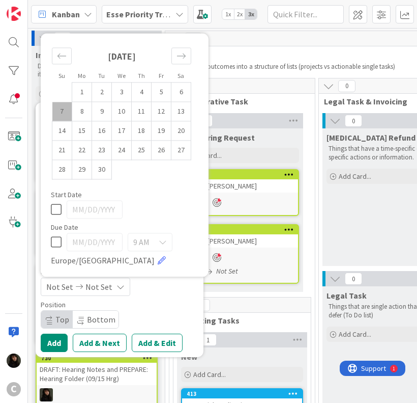
click at [67, 115] on td "7" at bounding box center [62, 111] width 20 height 19
click at [75, 114] on td "8" at bounding box center [82, 111] width 20 height 19
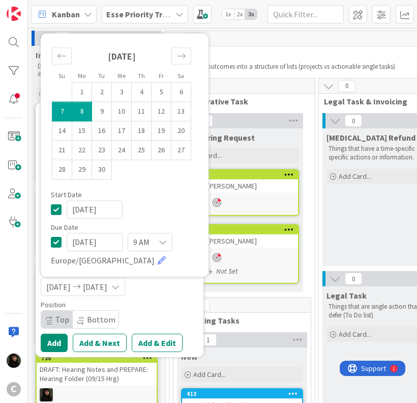
click at [192, 287] on div "[DATE] [DATE]" at bounding box center [120, 286] width 158 height 18
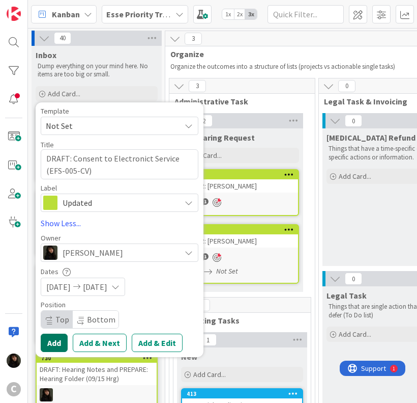
click at [57, 345] on button "Add" at bounding box center [54, 342] width 27 height 18
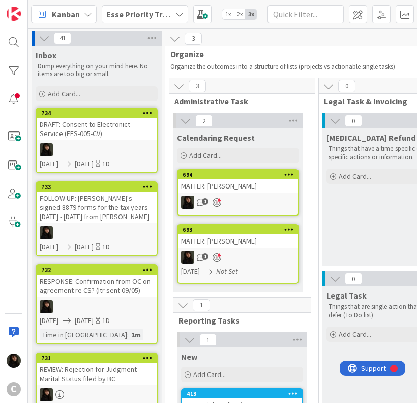
click at [101, 137] on div "DRAFT: Consent to Electronict Service (EFS-005-CV)" at bounding box center [97, 129] width 120 height 22
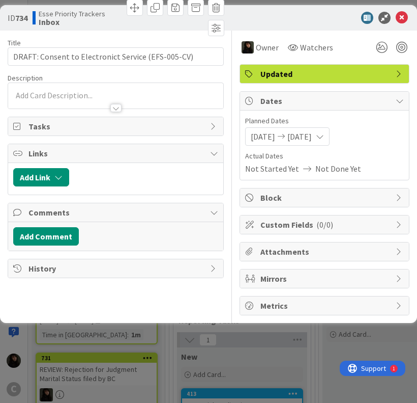
click at [152, 176] on div at bounding box center [146, 177] width 144 height 18
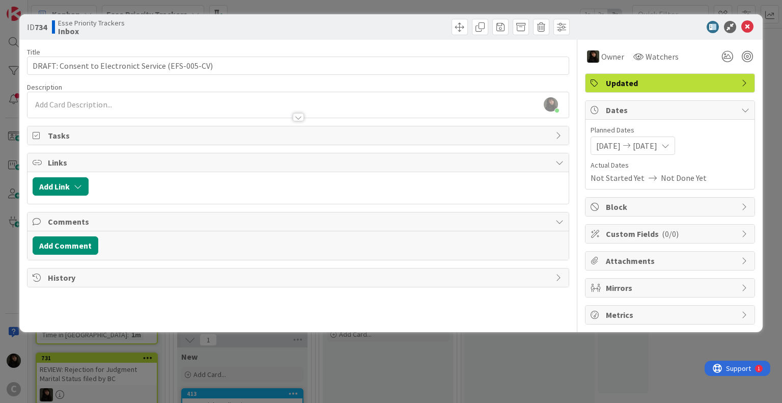
click at [127, 100] on div "[PERSON_NAME] just joined" at bounding box center [297, 104] width 541 height 25
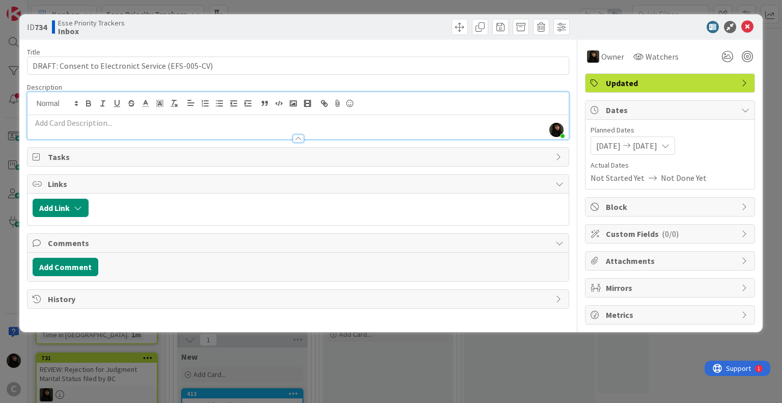
click at [129, 117] on p at bounding box center [298, 123] width 530 height 12
paste div
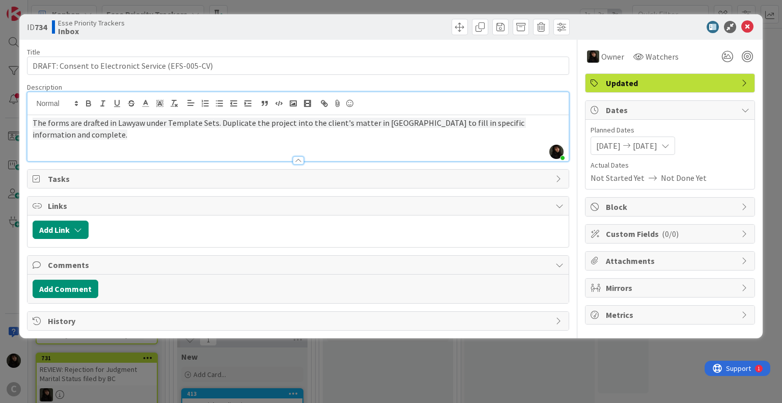
click at [487, 129] on div "The forms are drafted in Lawyaw under Template Sets. Duplicate the project into…" at bounding box center [297, 138] width 541 height 46
click at [538, 135] on div "The forms are drafted in Lawyaw under Template Sets. Duplicate the project into…" at bounding box center [297, 138] width 541 height 46
click at [510, 130] on div "The forms are drafted in Lawyaw under Template Sets. Duplicate the project into…" at bounding box center [297, 138] width 541 height 46
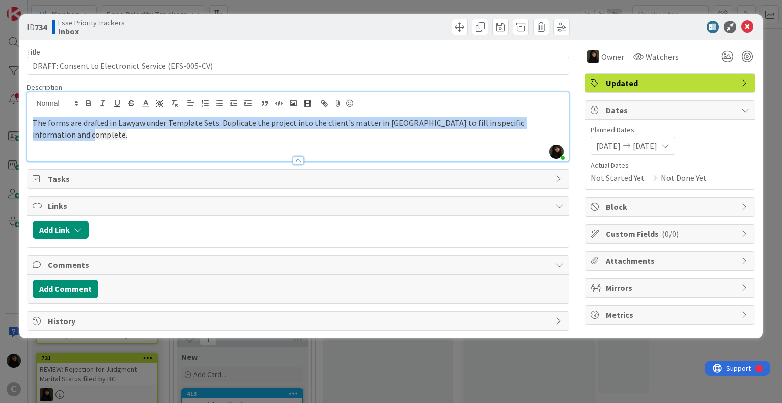
click at [510, 130] on div "The forms are drafted in Lawyaw under Template Sets. Duplicate the project into…" at bounding box center [297, 138] width 541 height 46
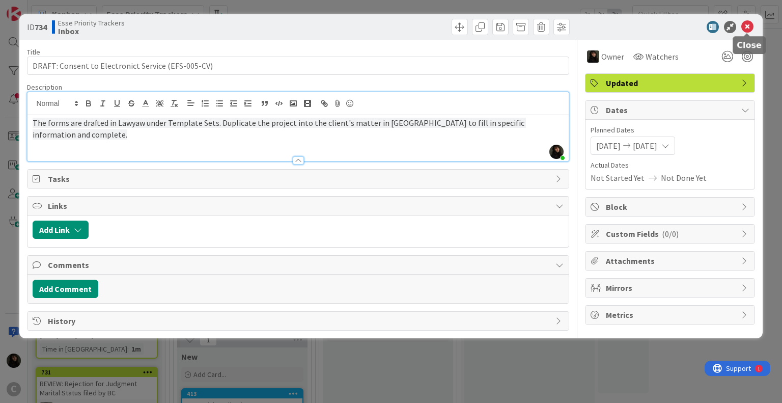
click at [748, 25] on icon at bounding box center [747, 27] width 12 height 12
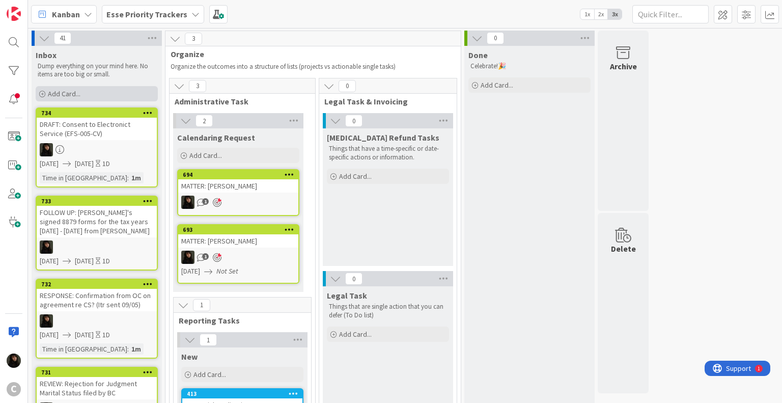
click at [78, 94] on span "Add Card..." at bounding box center [64, 93] width 33 height 9
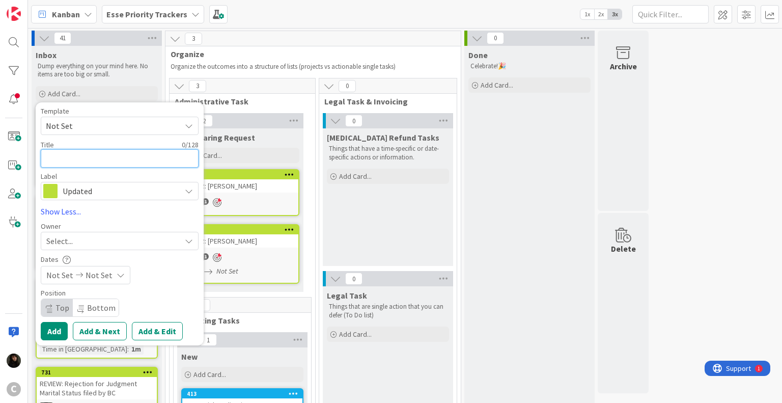
paste textarea "Order Transcript 08/28 Trial"
click at [100, 239] on div "Select..." at bounding box center [113, 241] width 134 height 12
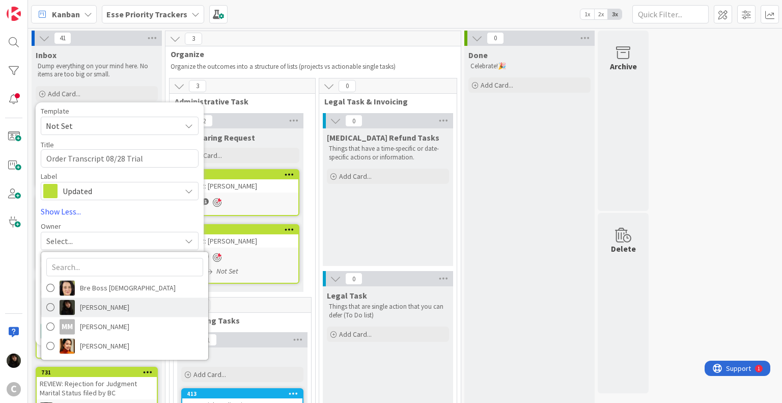
click at [100, 303] on span "[PERSON_NAME]" at bounding box center [104, 306] width 49 height 15
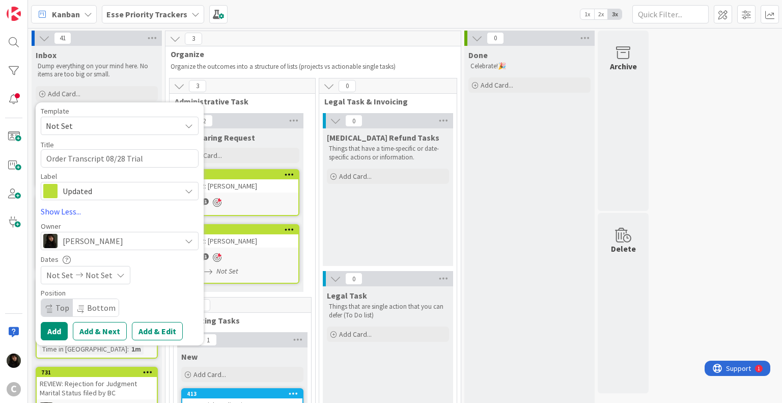
click at [103, 274] on span "Not Set" at bounding box center [99, 275] width 27 height 12
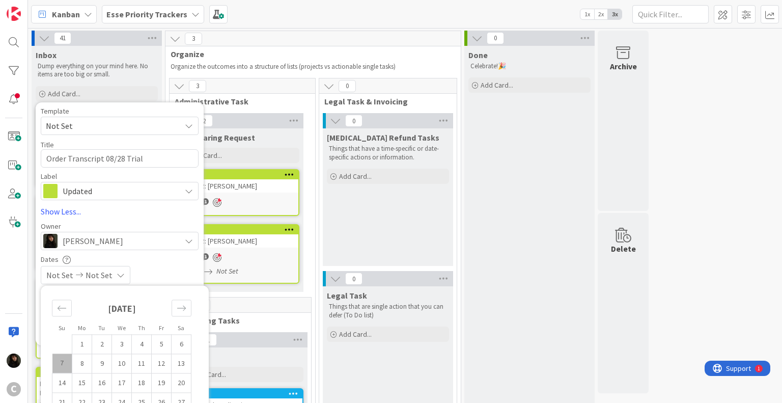
click at [60, 360] on td "7" at bounding box center [62, 362] width 20 height 19
click at [78, 364] on td "8" at bounding box center [82, 362] width 20 height 19
click at [173, 260] on div "Dates" at bounding box center [120, 259] width 158 height 9
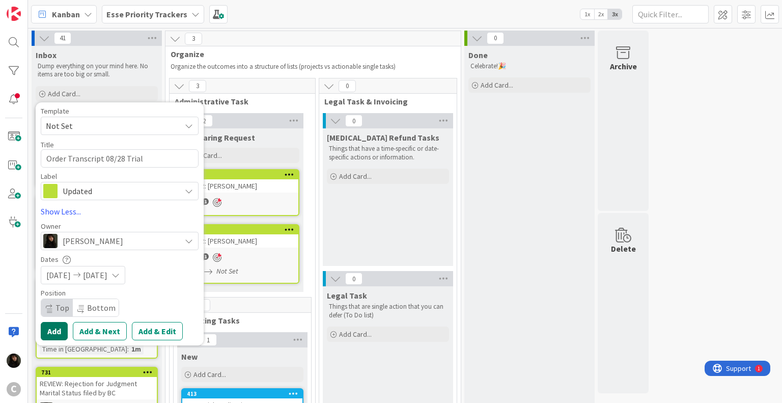
click at [53, 331] on button "Add" at bounding box center [54, 331] width 27 height 18
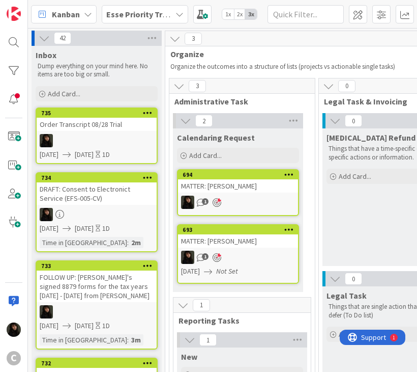
click at [86, 136] on div at bounding box center [97, 140] width 120 height 13
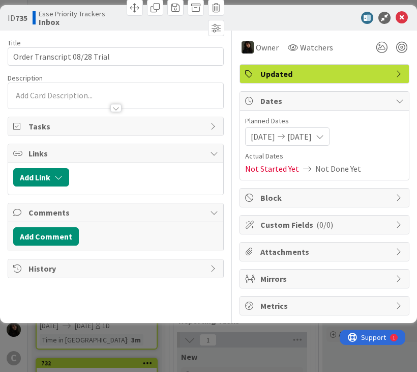
click at [76, 90] on div at bounding box center [115, 95] width 215 height 25
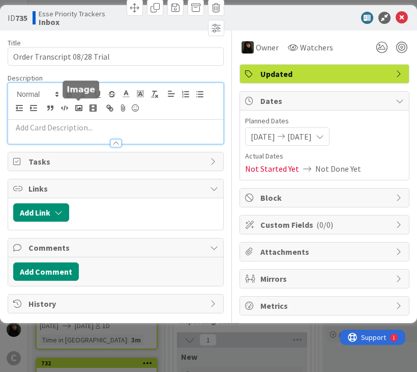
click at [63, 128] on p at bounding box center [115, 128] width 205 height 12
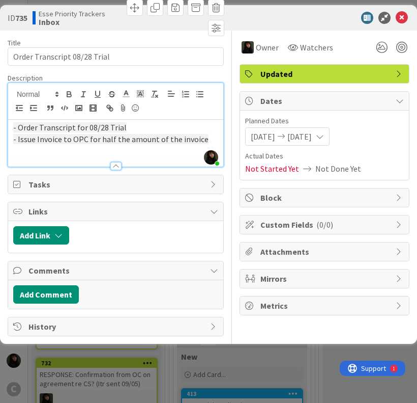
click at [167, 154] on p at bounding box center [115, 151] width 205 height 12
click at [401, 21] on icon at bounding box center [402, 18] width 12 height 12
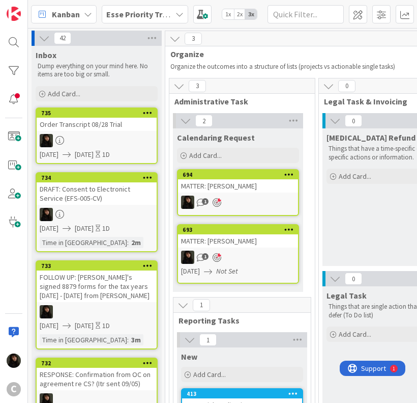
click at [253, 52] on span "Organize" at bounding box center [309, 54] width 277 height 10
click at [51, 93] on span "Add Card..." at bounding box center [64, 93] width 33 height 9
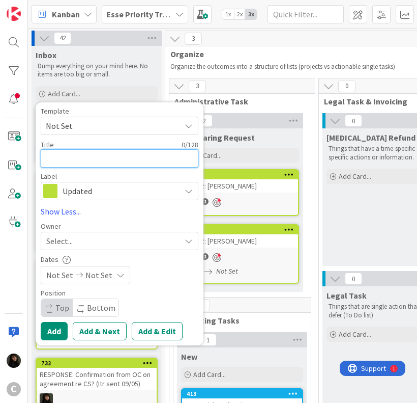
click at [69, 158] on textarea at bounding box center [120, 158] width 158 height 18
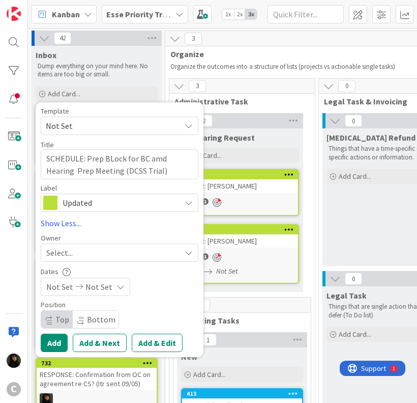
click at [94, 255] on div "Select..." at bounding box center [113, 252] width 134 height 12
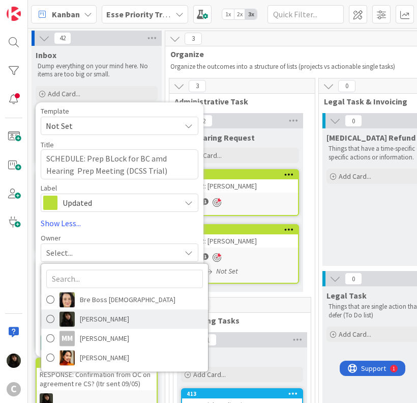
click at [95, 319] on span "[PERSON_NAME]" at bounding box center [104, 318] width 49 height 15
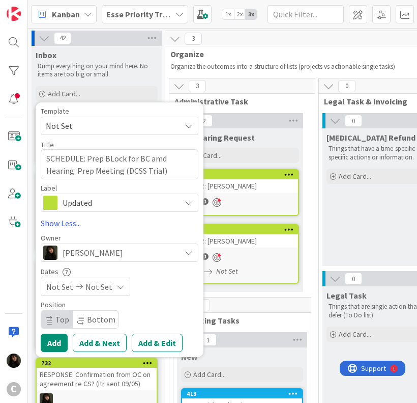
click at [120, 297] on div "Template Not Set Not Set Invoicing Cycle: Cornwall Family Law Office Project We…" at bounding box center [120, 229] width 158 height 245
click at [118, 293] on div "Not Set Not Set" at bounding box center [86, 286] width 90 height 18
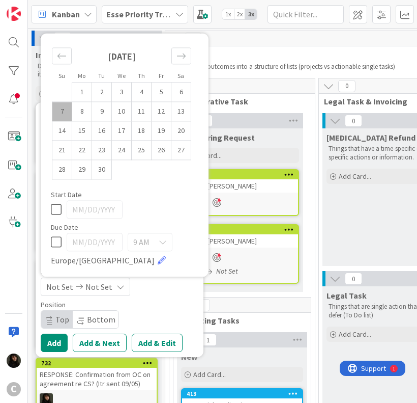
click at [118, 293] on div "Not Set Not Set" at bounding box center [86, 286] width 90 height 18
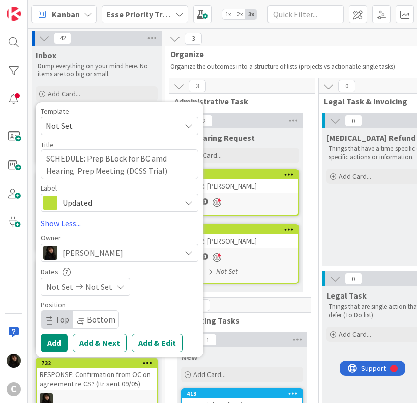
click at [118, 292] on div "Not Set Not Set" at bounding box center [86, 286] width 90 height 18
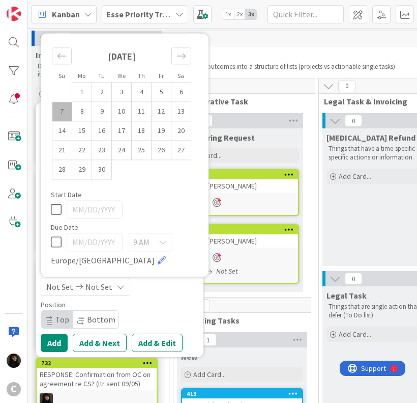
click at [69, 114] on td "7" at bounding box center [62, 111] width 20 height 19
click at [83, 113] on td "8" at bounding box center [82, 111] width 20 height 19
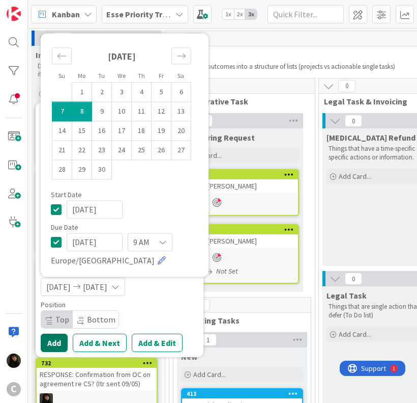
click at [59, 342] on button "Add" at bounding box center [54, 342] width 27 height 18
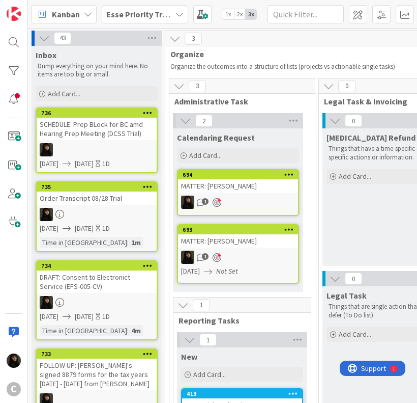
click at [160, 71] on div "Inbox Dump everything on your mind here. No items are too big or small." at bounding box center [97, 63] width 130 height 35
click at [59, 94] on span "Add Card..." at bounding box center [64, 93] width 33 height 9
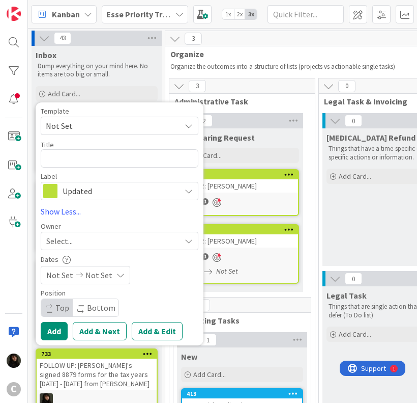
click at [146, 117] on span "Not Set" at bounding box center [120, 126] width 158 height 18
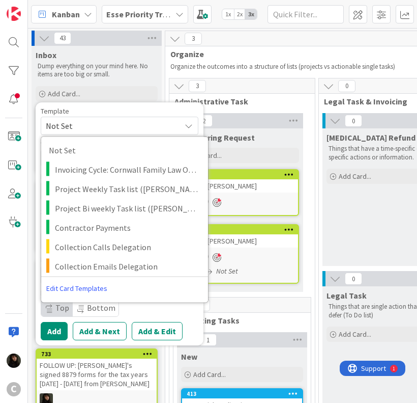
click at [147, 107] on div "Template" at bounding box center [120, 110] width 158 height 7
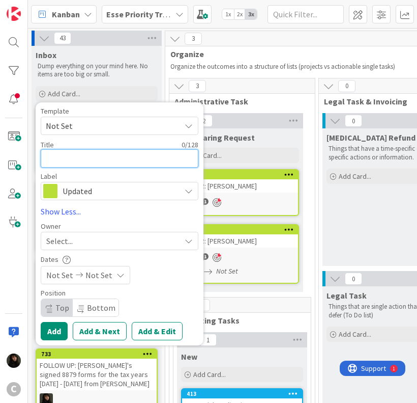
click at [79, 163] on textarea at bounding box center [120, 158] width 158 height 18
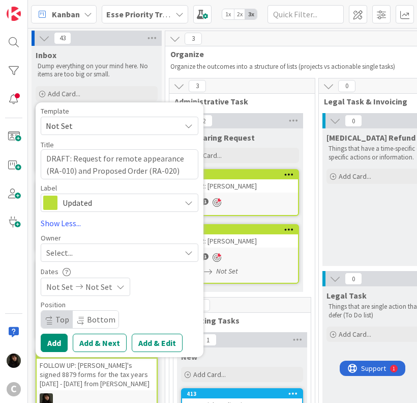
click at [76, 238] on div "Owner" at bounding box center [120, 237] width 158 height 7
click at [75, 247] on div "Select..." at bounding box center [113, 252] width 134 height 12
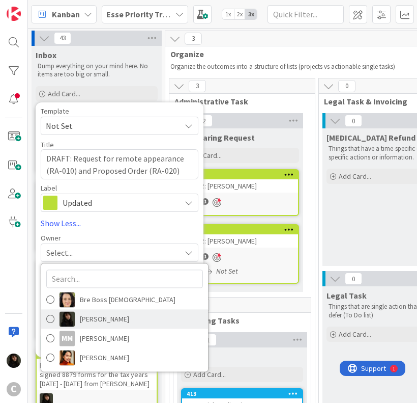
click at [114, 316] on span "[PERSON_NAME]" at bounding box center [104, 318] width 49 height 15
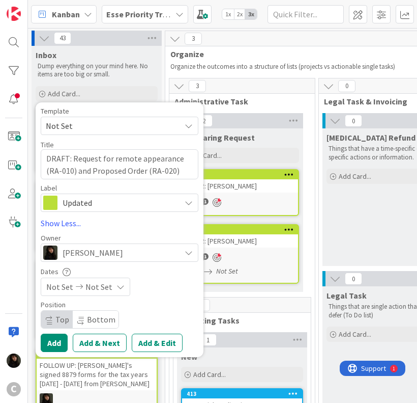
click at [95, 290] on span "Not Set" at bounding box center [99, 286] width 27 height 12
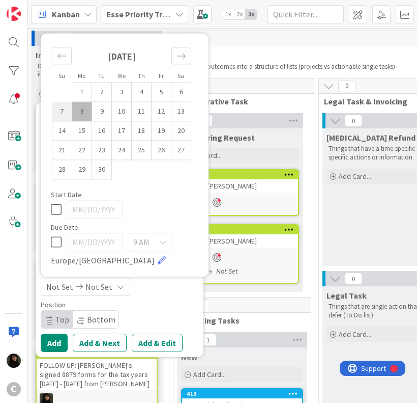
click at [67, 112] on td "7" at bounding box center [62, 111] width 20 height 19
click at [75, 113] on td "8" at bounding box center [82, 111] width 20 height 19
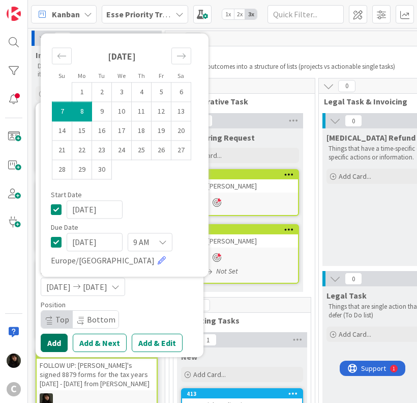
click at [59, 342] on button "Add" at bounding box center [54, 342] width 27 height 18
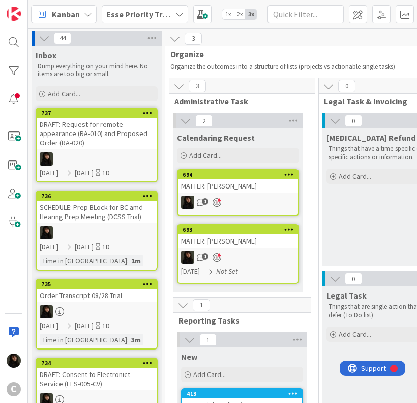
click at [91, 134] on div "DRAFT: Request for remote appearance (RA-010) and Proposed Order (RA-020)" at bounding box center [97, 134] width 120 height 32
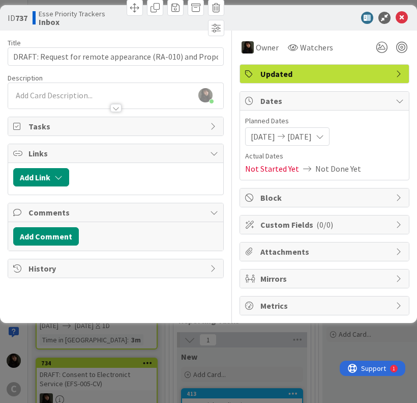
click at [165, 99] on div at bounding box center [115, 103] width 215 height 11
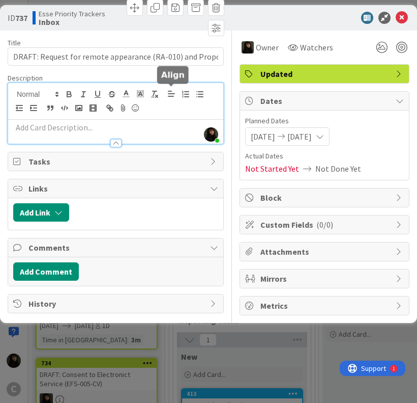
click at [143, 117] on div at bounding box center [115, 101] width 215 height 37
click at [134, 133] on div at bounding box center [115, 138] width 215 height 11
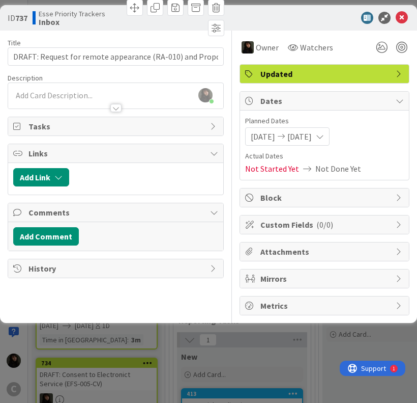
click at [128, 91] on p at bounding box center [115, 96] width 205 height 12
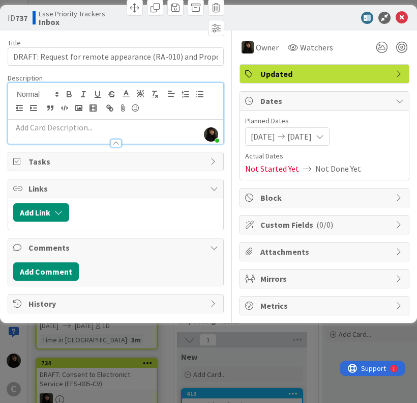
click at [38, 129] on p at bounding box center [115, 128] width 205 height 12
click at [40, 120] on div at bounding box center [115, 132] width 215 height 24
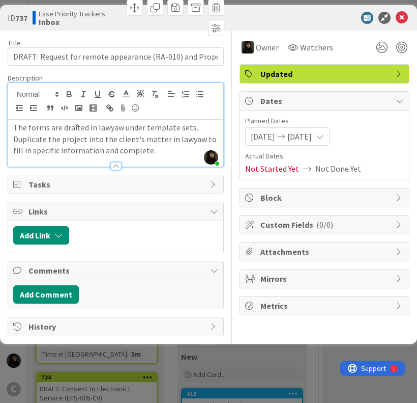
click at [159, 151] on p "The forms are drafted in lawyaw under template sets. Duplicate the project into…" at bounding box center [115, 139] width 205 height 35
click at [400, 17] on icon at bounding box center [402, 18] width 12 height 12
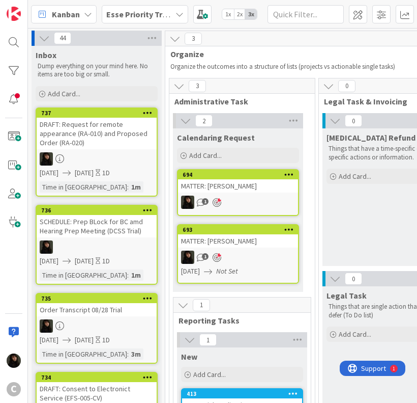
click at [239, 44] on div "3" at bounding box center [312, 38] width 295 height 15
click at [81, 97] on div "Add Card..." at bounding box center [97, 93] width 122 height 15
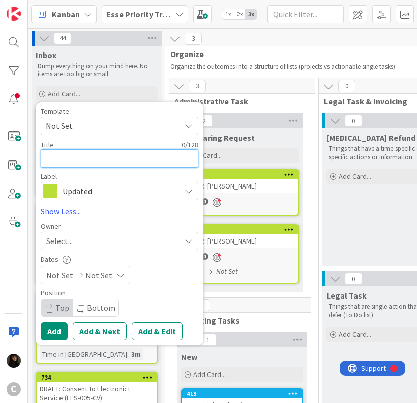
click at [64, 150] on textarea at bounding box center [120, 158] width 158 height 18
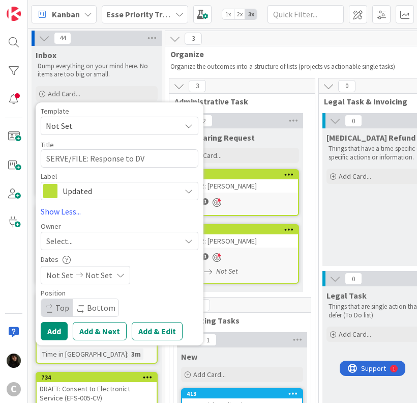
click at [108, 235] on div "Select..." at bounding box center [113, 241] width 134 height 12
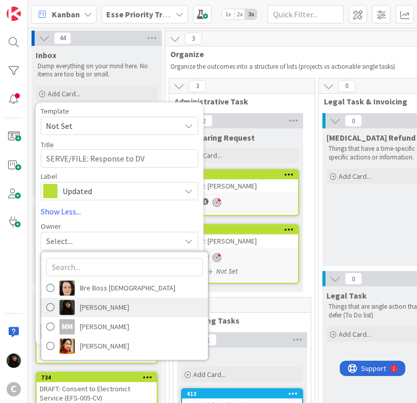
click at [88, 305] on span "[PERSON_NAME]" at bounding box center [104, 306] width 49 height 15
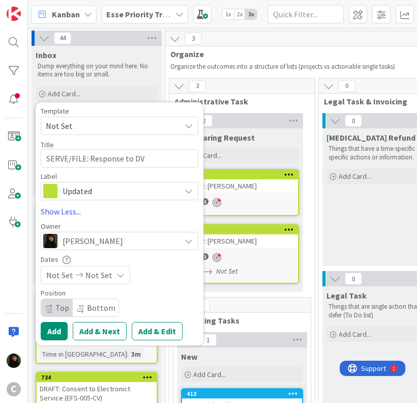
click at [93, 279] on span "Not Set" at bounding box center [99, 275] width 27 height 12
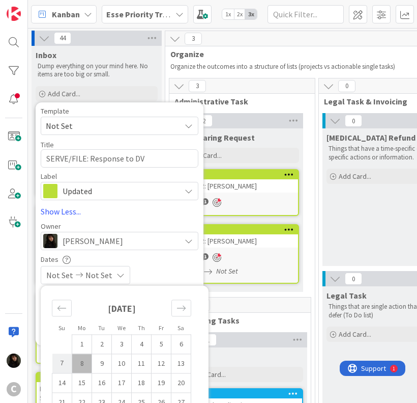
click at [61, 364] on td "7" at bounding box center [62, 362] width 20 height 19
click at [76, 367] on td "8" at bounding box center [82, 362] width 20 height 19
click at [171, 215] on link "Show Less..." at bounding box center [120, 211] width 158 height 12
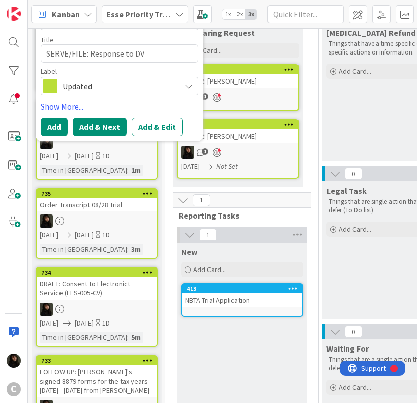
scroll to position [102, 0]
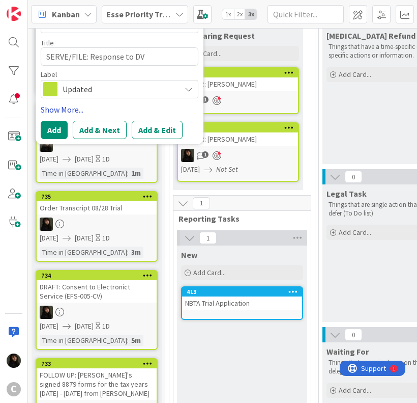
click at [66, 109] on link "Show More..." at bounding box center [120, 109] width 158 height 12
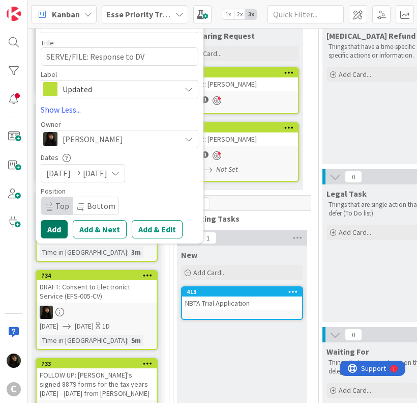
click at [51, 233] on button "Add" at bounding box center [54, 229] width 27 height 18
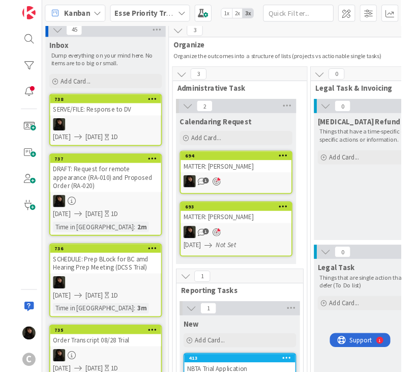
scroll to position [0, 0]
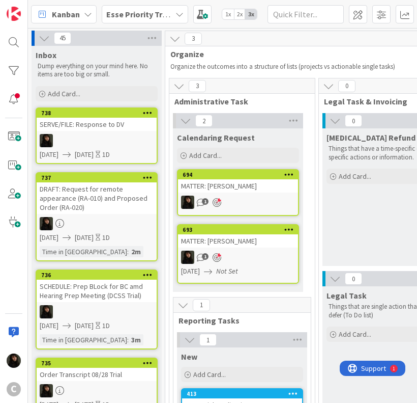
click at [158, 75] on div "Inbox Dump everything on your mind here. No items are too big or small." at bounding box center [97, 63] width 130 height 35
click at [57, 91] on span "Add Card..." at bounding box center [64, 93] width 33 height 9
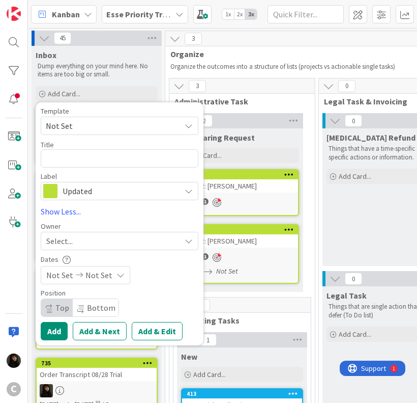
click at [145, 105] on div "Template Not Set Not Set Invoicing Cycle: Cornwall Family Law Office Project We…" at bounding box center [120, 223] width 168 height 243
click at [70, 160] on textarea at bounding box center [120, 158] width 158 height 18
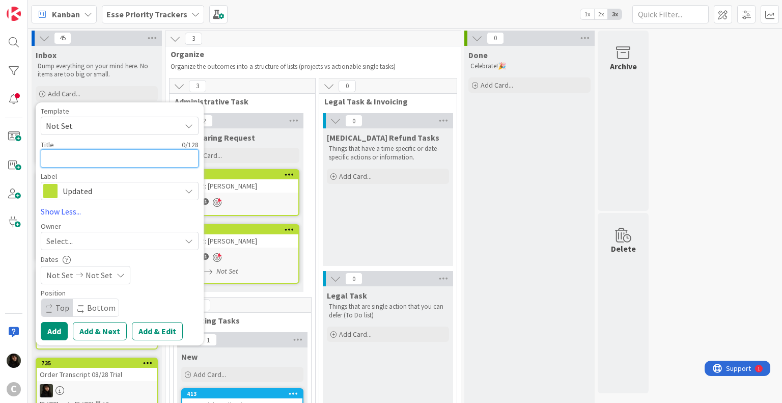
click at [89, 162] on textarea at bounding box center [120, 158] width 158 height 18
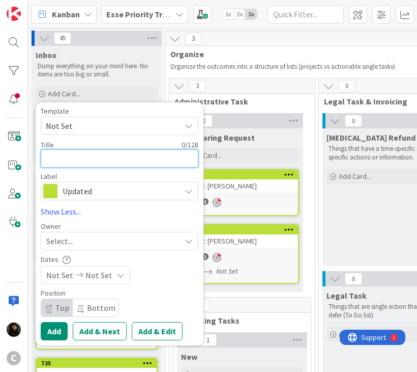
click at [65, 157] on textarea at bounding box center [120, 158] width 158 height 18
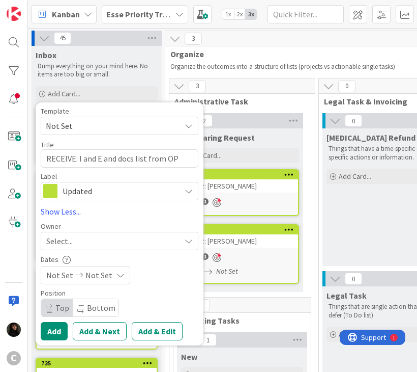
click at [126, 240] on div "Select..." at bounding box center [113, 241] width 134 height 12
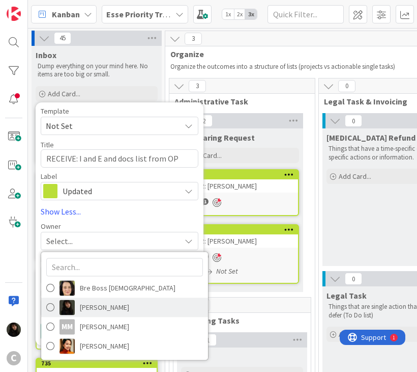
click at [97, 311] on span "[PERSON_NAME]" at bounding box center [104, 306] width 49 height 15
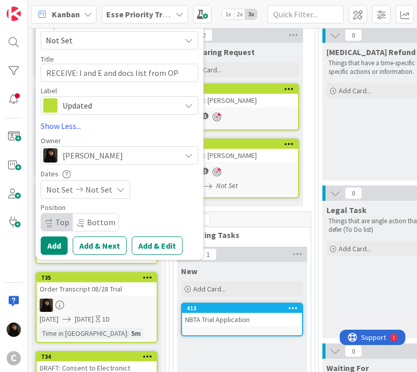
scroll to position [153, 0]
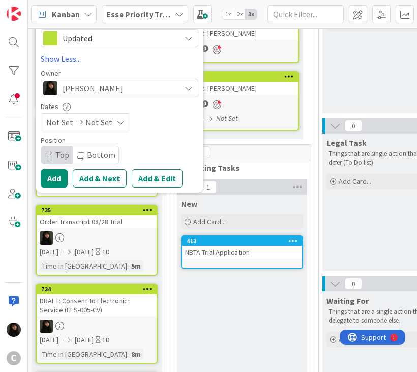
click at [96, 122] on span "Not Set" at bounding box center [99, 122] width 27 height 12
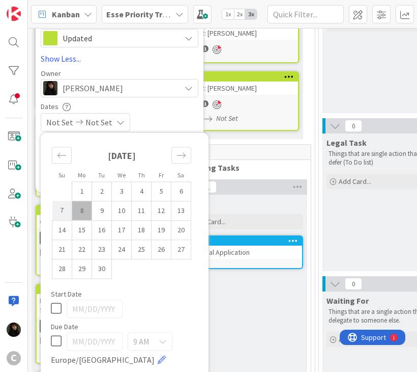
click at [66, 211] on td "7" at bounding box center [62, 210] width 20 height 19
click at [76, 213] on td "8" at bounding box center [82, 210] width 20 height 19
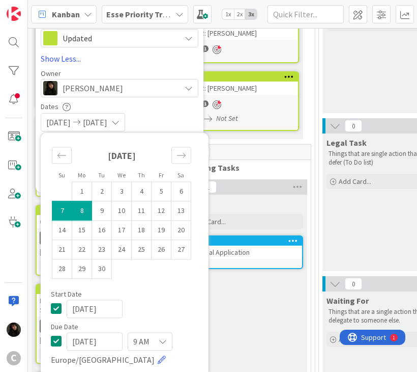
click at [179, 110] on div "Dates" at bounding box center [120, 106] width 158 height 9
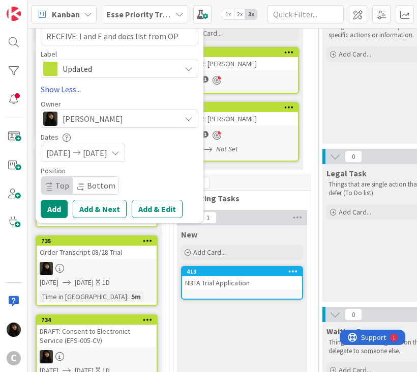
scroll to position [102, 0]
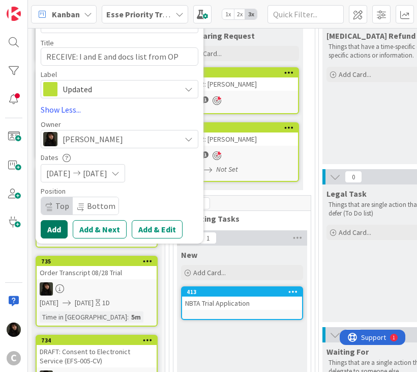
click at [48, 228] on button "Add" at bounding box center [54, 229] width 27 height 18
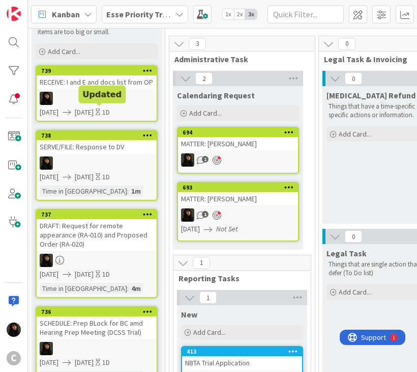
scroll to position [0, 0]
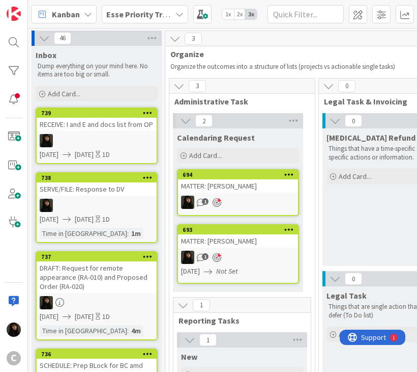
click at [117, 138] on div at bounding box center [97, 140] width 120 height 13
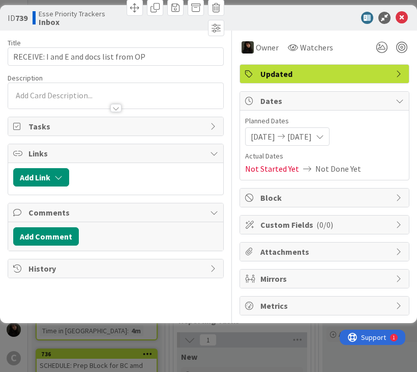
click at [55, 100] on div at bounding box center [115, 103] width 215 height 11
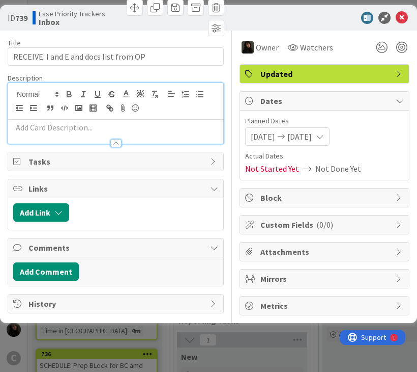
click at [39, 133] on div at bounding box center [115, 138] width 215 height 11
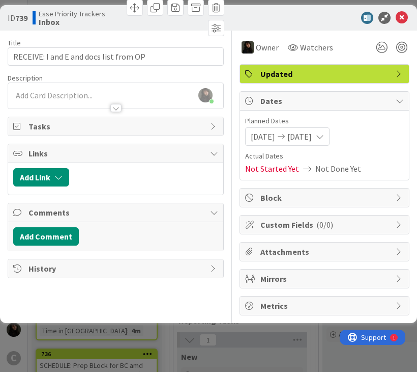
click at [49, 98] on div at bounding box center [115, 103] width 215 height 11
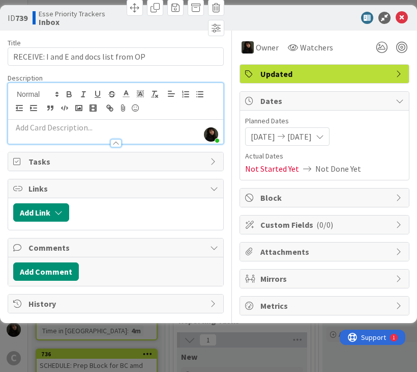
click at [42, 129] on p at bounding box center [115, 128] width 205 height 12
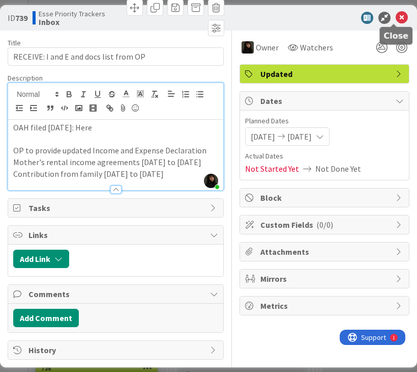
click at [396, 19] on icon at bounding box center [402, 18] width 12 height 12
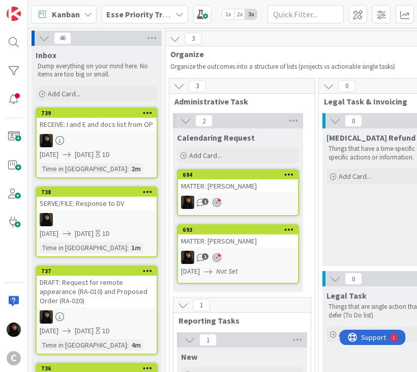
click at [73, 93] on span "Add Card..." at bounding box center [64, 93] width 33 height 9
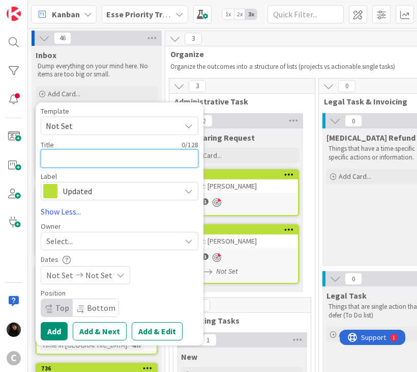
paste textarea "SERVICE: Amended Summons and Petition and PDD"
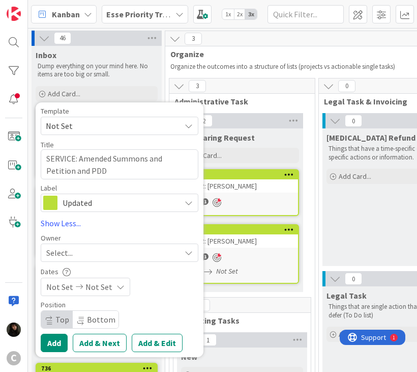
click at [76, 255] on div "Select..." at bounding box center [113, 252] width 134 height 12
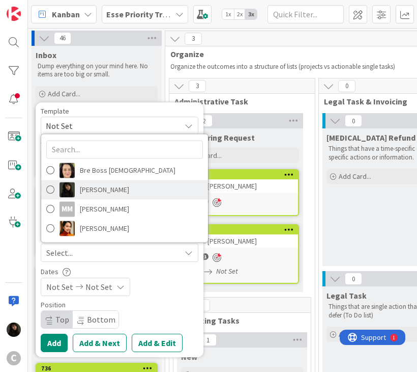
click at [90, 185] on span "[PERSON_NAME]" at bounding box center [104, 189] width 49 height 15
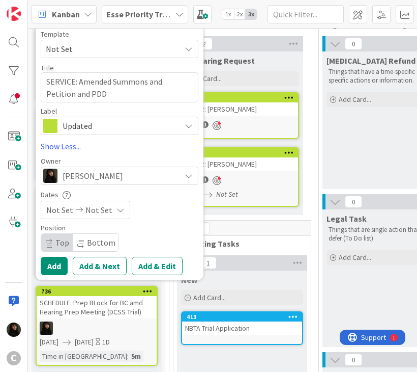
scroll to position [102, 0]
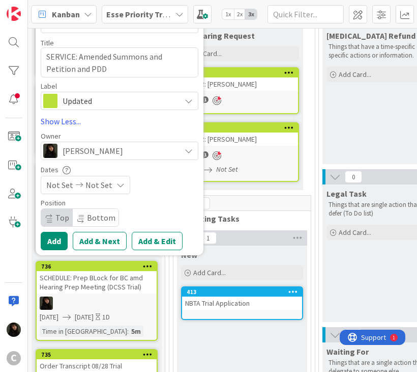
click at [98, 186] on span "Not Set" at bounding box center [99, 185] width 27 height 12
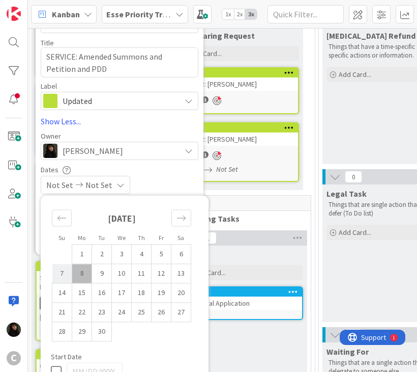
click at [64, 271] on td "7" at bounding box center [62, 273] width 20 height 19
click at [75, 273] on td "8" at bounding box center [82, 273] width 20 height 19
click at [176, 173] on div "Dates" at bounding box center [120, 169] width 158 height 9
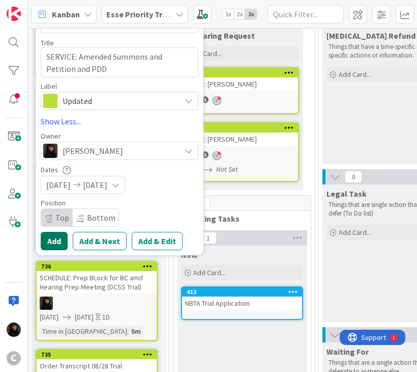
click at [55, 241] on button "Add" at bounding box center [54, 241] width 27 height 18
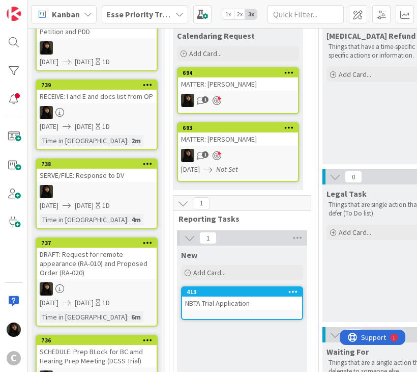
scroll to position [0, 0]
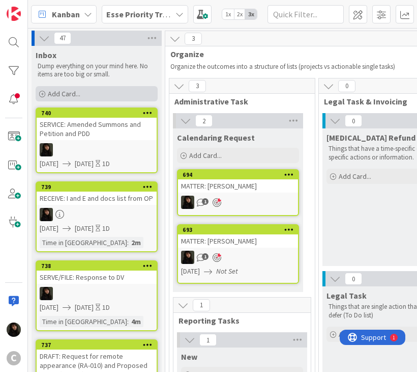
click at [152, 92] on div "Add Card..." at bounding box center [97, 93] width 122 height 15
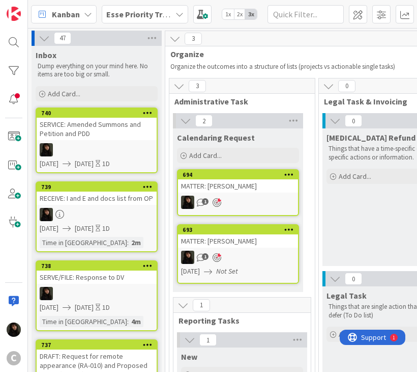
click at [88, 133] on div "SERVICE: Amended Summons and Petition and PDD" at bounding box center [97, 129] width 120 height 22
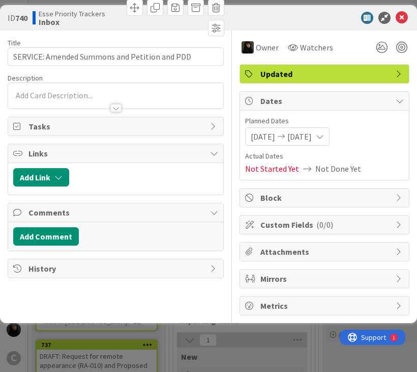
click at [69, 98] on div at bounding box center [115, 103] width 215 height 11
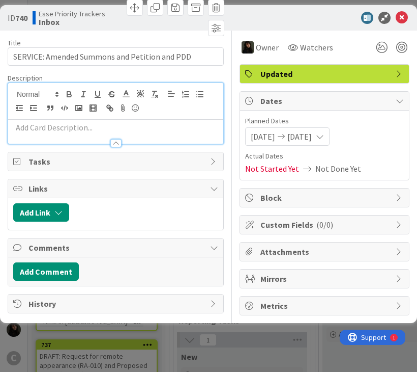
click at [57, 122] on p at bounding box center [115, 128] width 205 height 12
click at [33, 133] on div at bounding box center [115, 138] width 215 height 11
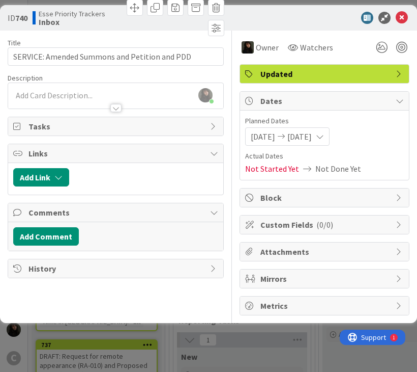
click at [60, 89] on div at bounding box center [115, 98] width 215 height 21
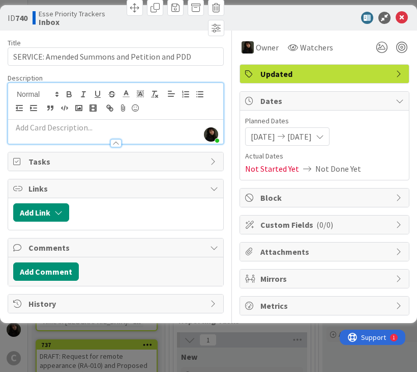
drag, startPoint x: 51, startPoint y: 118, endPoint x: 51, endPoint y: 125, distance: 7.6
click at [51, 118] on div at bounding box center [115, 101] width 215 height 37
click at [51, 131] on p at bounding box center [115, 128] width 205 height 12
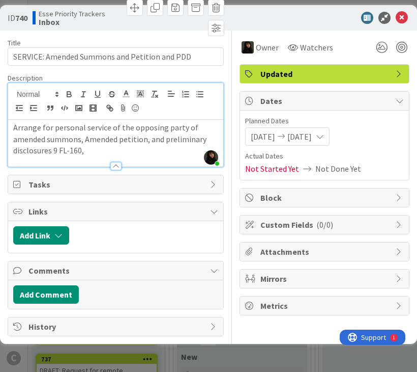
click at [53, 149] on p "Arrange for personal service of the opposing party of amended summons, Amended …" at bounding box center [115, 139] width 205 height 35
click at [59, 151] on p "Arrange for personal service of the opposing party of amended summons, Amended …" at bounding box center [115, 139] width 205 height 35
click at [93, 149] on p "Arrange for personal service of the opposing party of amended summons, Amended …" at bounding box center [115, 139] width 205 height 35
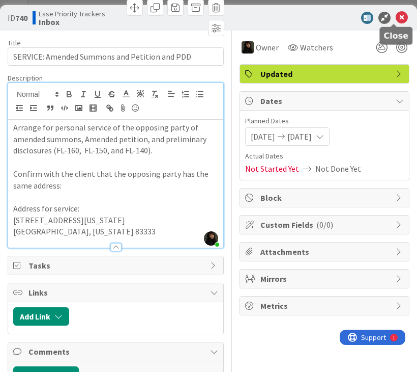
click at [398, 17] on icon at bounding box center [402, 18] width 12 height 12
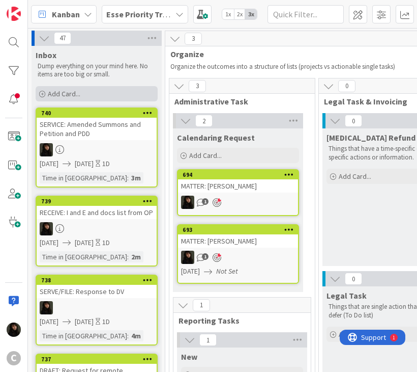
click at [47, 92] on div "Add Card..." at bounding box center [97, 93] width 122 height 15
